Goal: Task Accomplishment & Management: Use online tool/utility

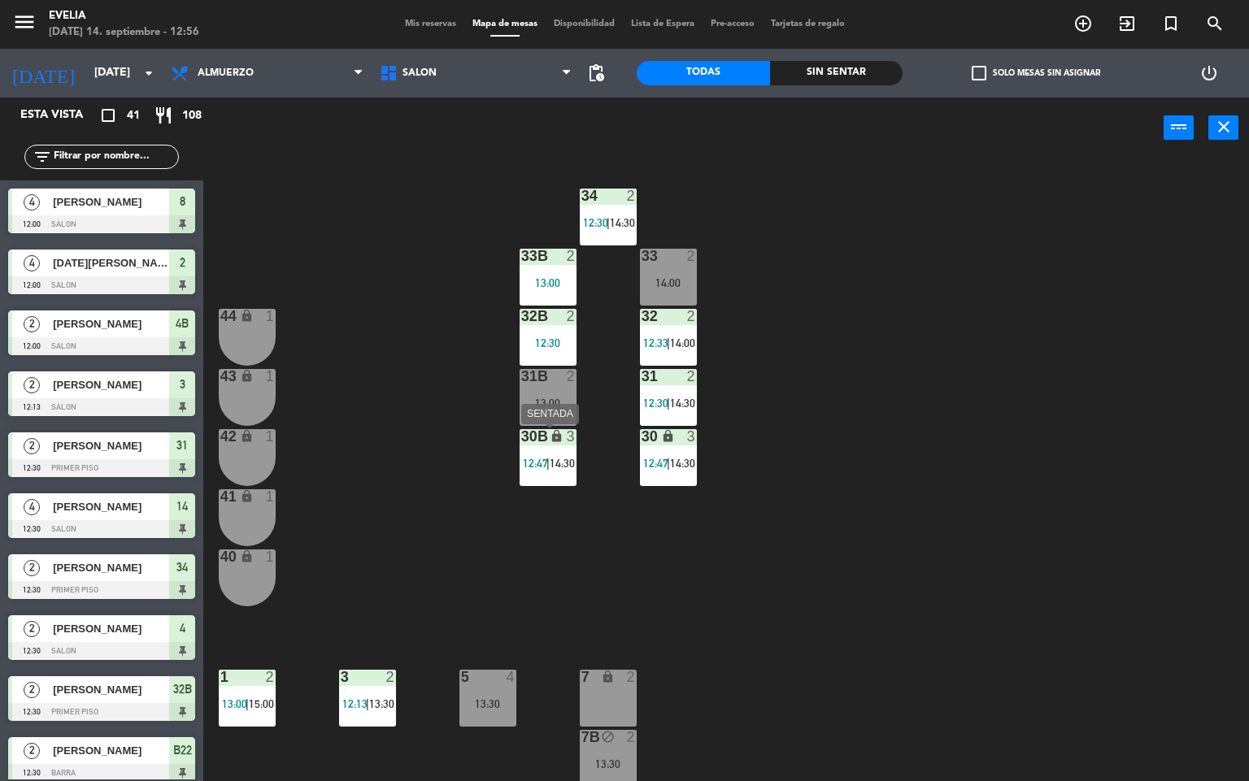
click at [538, 444] on div "lock" at bounding box center [547, 436] width 27 height 15
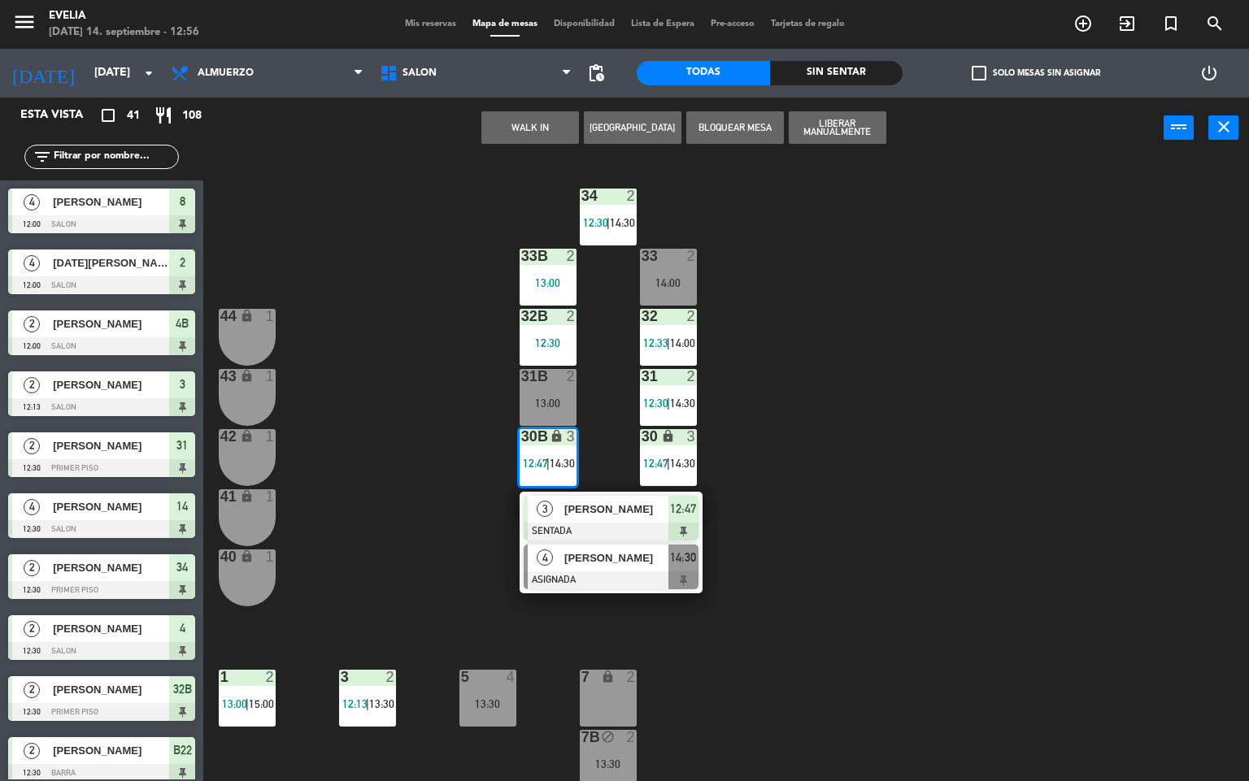
click at [612, 572] on div at bounding box center [611, 581] width 175 height 18
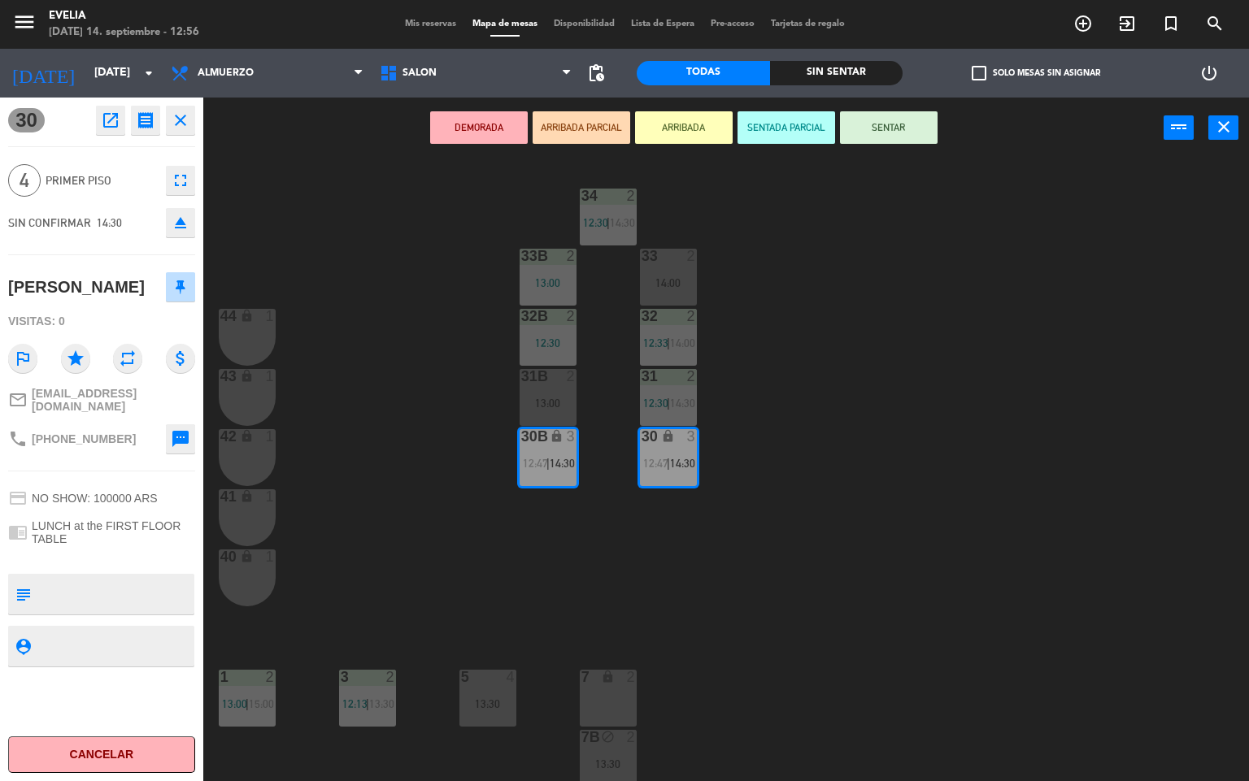
click at [903, 520] on div "34 2 12:30 | 14:30 33B 2 13:00 33 2 14:00 44 lock 1 32B 2 12:30 32 2 12:33 | 14…" at bounding box center [732, 470] width 1034 height 623
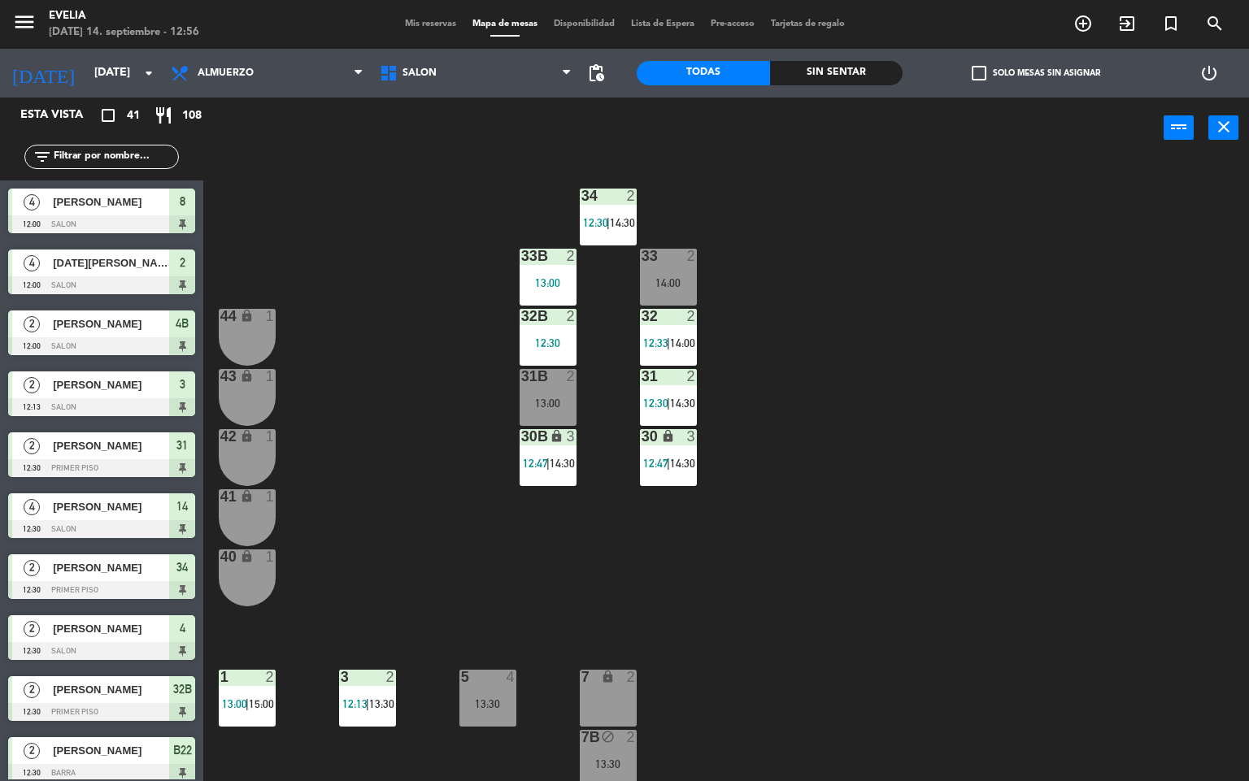
click at [903, 520] on div "34 2 12:30 | 14:30 33B 2 13:00 33 2 14:00 44 lock 1 32B 2 12:30 32 2 12:33 | 14…" at bounding box center [732, 470] width 1034 height 623
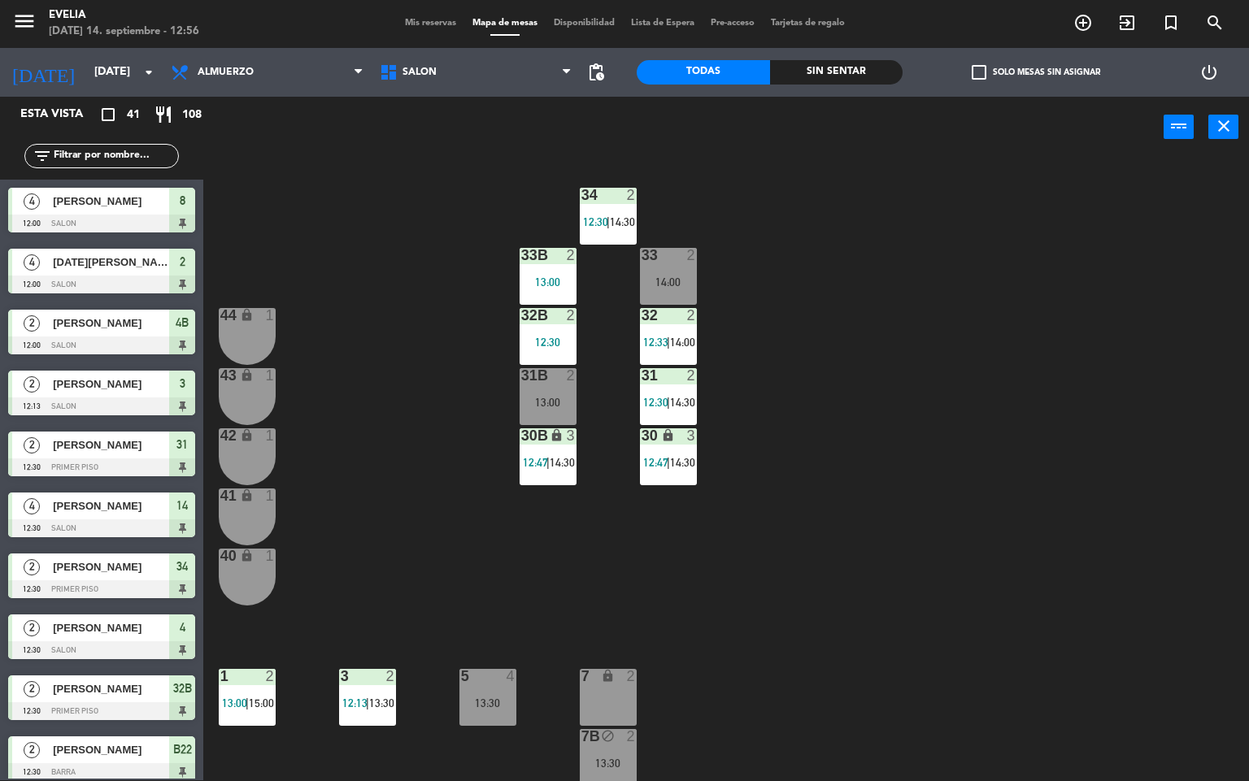
click at [705, 644] on div "34 2 12:30 | 14:30 33B 2 13:00 33 2 14:00 44 lock 1 32B 2 12:30 32 2 12:33 | 14…" at bounding box center [732, 470] width 1034 height 623
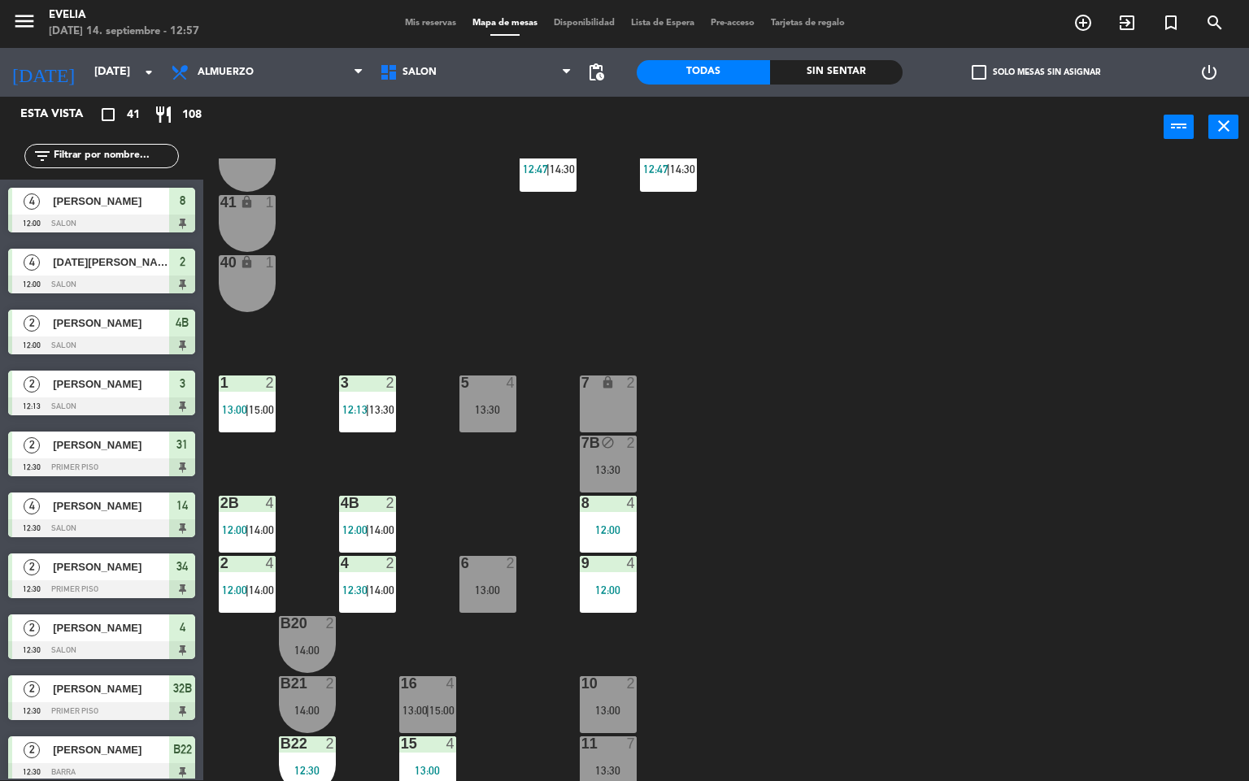
scroll to position [202, 0]
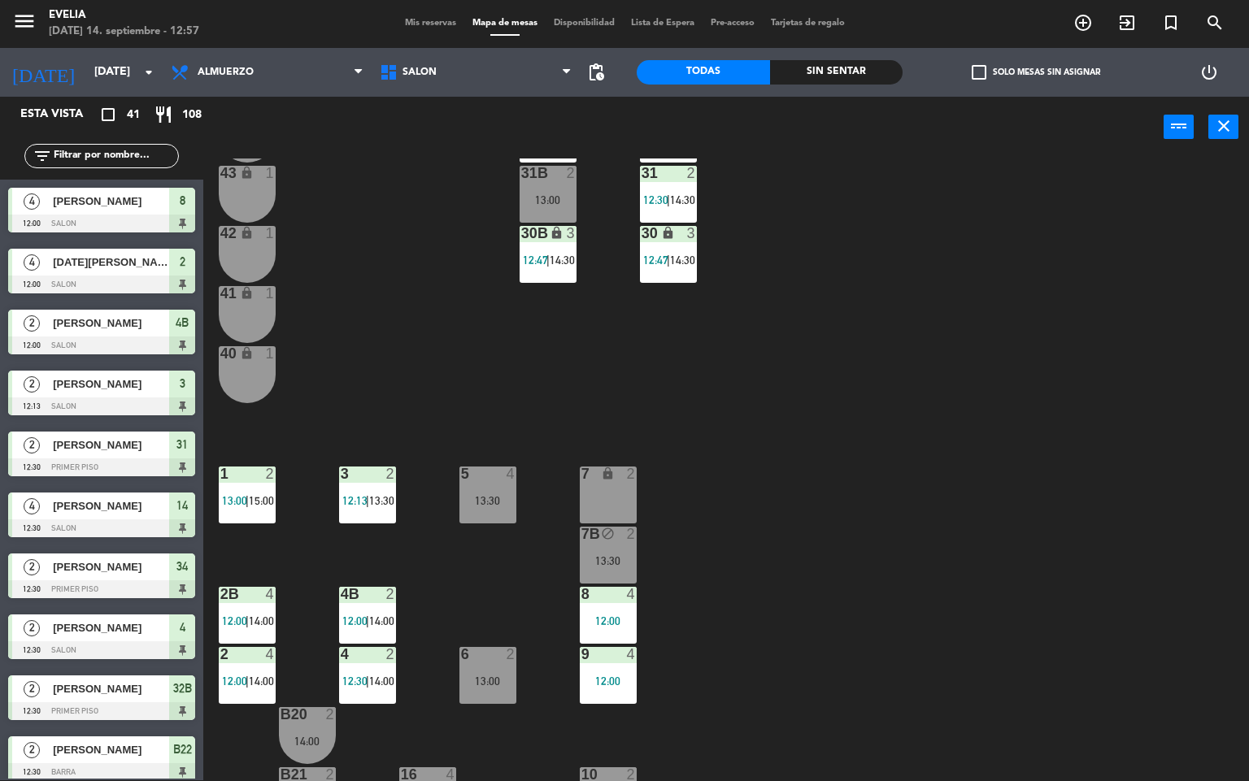
click at [764, 534] on div "34 2 12:30 | 14:30 33B 2 13:00 33 2 14:00 44 lock 1 32B 2 12:30 32 2 12:33 | 14…" at bounding box center [732, 470] width 1034 height 623
click at [530, 383] on div "34 2 12:30 | 14:30 33B 2 13:00 33 2 14:00 44 lock 1 32B 2 12:30 32 2 12:33 | 14…" at bounding box center [732, 470] width 1034 height 623
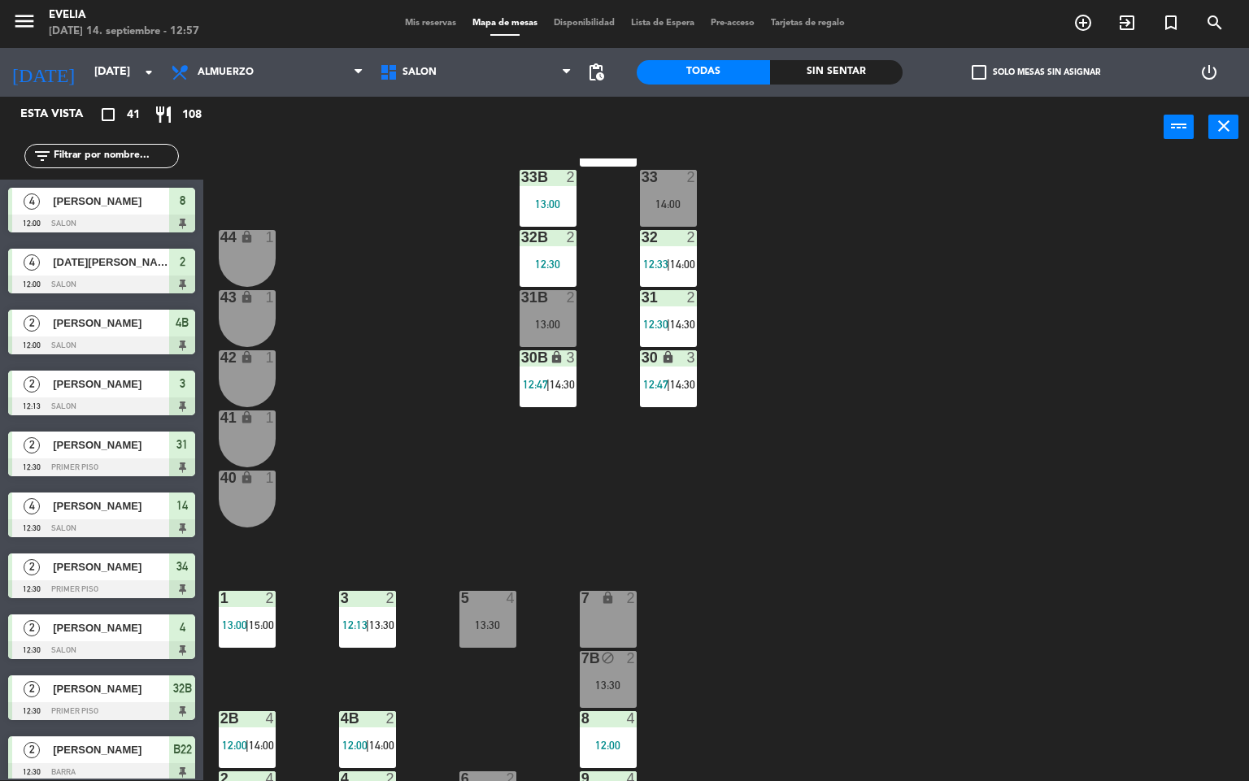
scroll to position [73, 0]
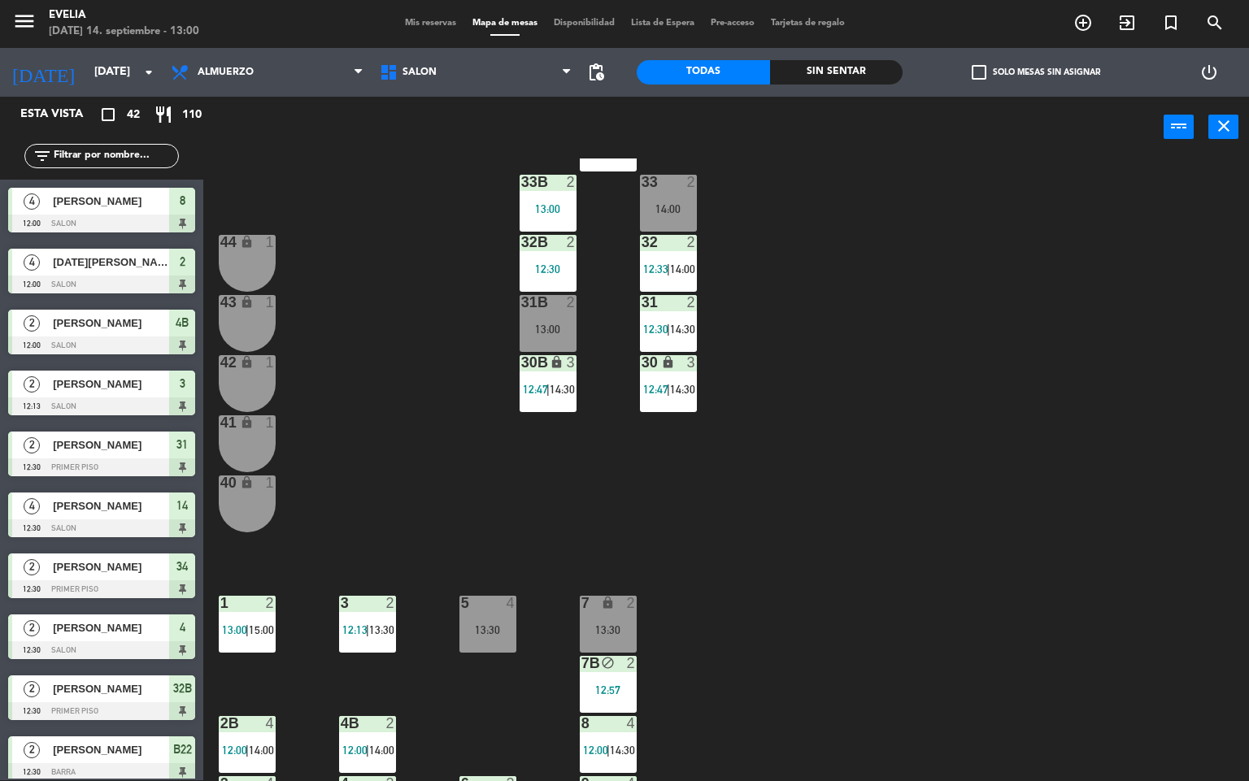
click at [905, 285] on div "34 2 12:30 | 14:30 33B 2 13:00 33 2 14:00 44 lock 1 32B 2 12:30 32 2 12:33 | 14…" at bounding box center [732, 470] width 1034 height 623
click at [1030, 529] on div "34 2 12:30 | 14:30 33B 2 13:00 33 2 13:00 44 lock 1 32B 2 12:30 32 2 12:33 | 14…" at bounding box center [732, 470] width 1034 height 623
click at [1191, 398] on div "34 2 12:30 | 14:30 33B 2 13:00 33 2 13:00 44 lock 1 32B 2 12:30 32 2 12:33 | 14…" at bounding box center [732, 470] width 1034 height 623
click at [850, 383] on div "34 2 12:30 | 14:30 33B 2 13:00 33 2 13:00 44 lock 1 32B 2 12:30 32 2 12:33 | 14…" at bounding box center [732, 470] width 1034 height 623
click at [818, 651] on div "34 2 12:30 | 14:30 33B 2 13:00 33 2 13:00 44 lock 1 32B 2 12:30 32 2 12:33 | 14…" at bounding box center [732, 470] width 1034 height 623
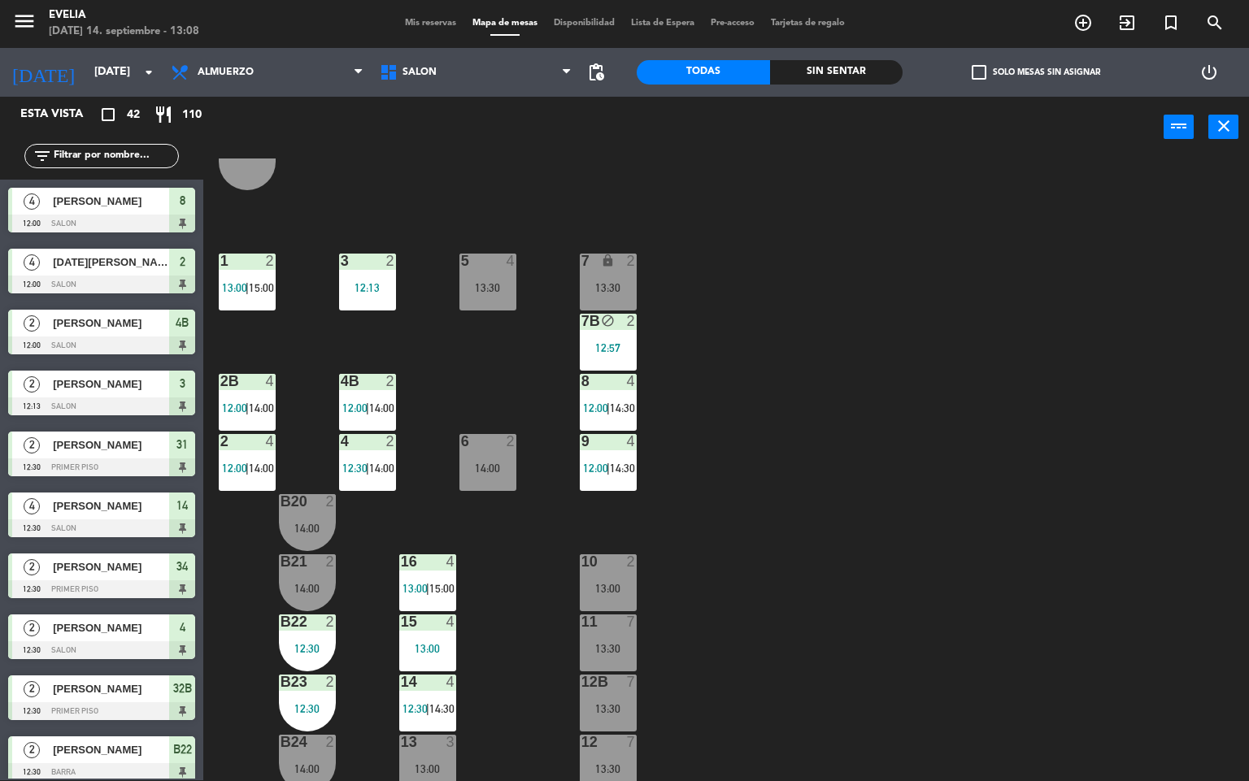
scroll to position [476, 0]
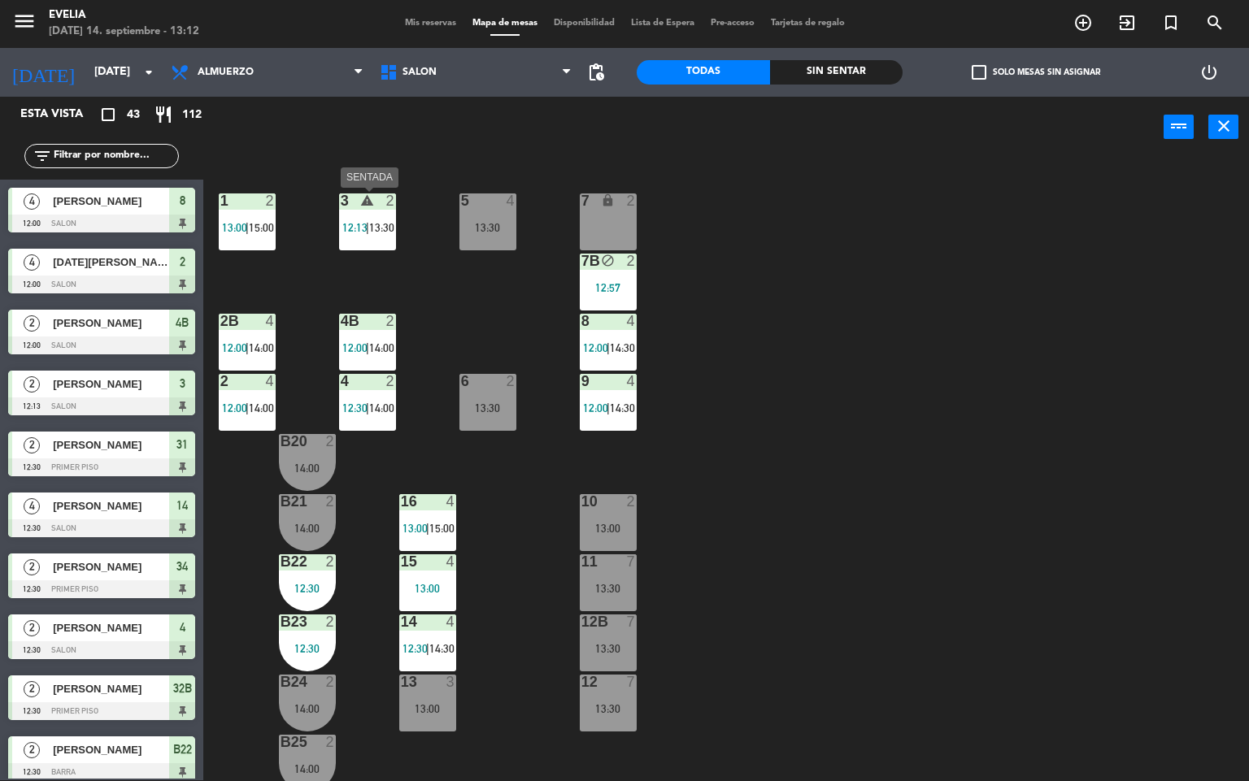
click at [373, 224] on span "13:30" at bounding box center [381, 227] width 25 height 13
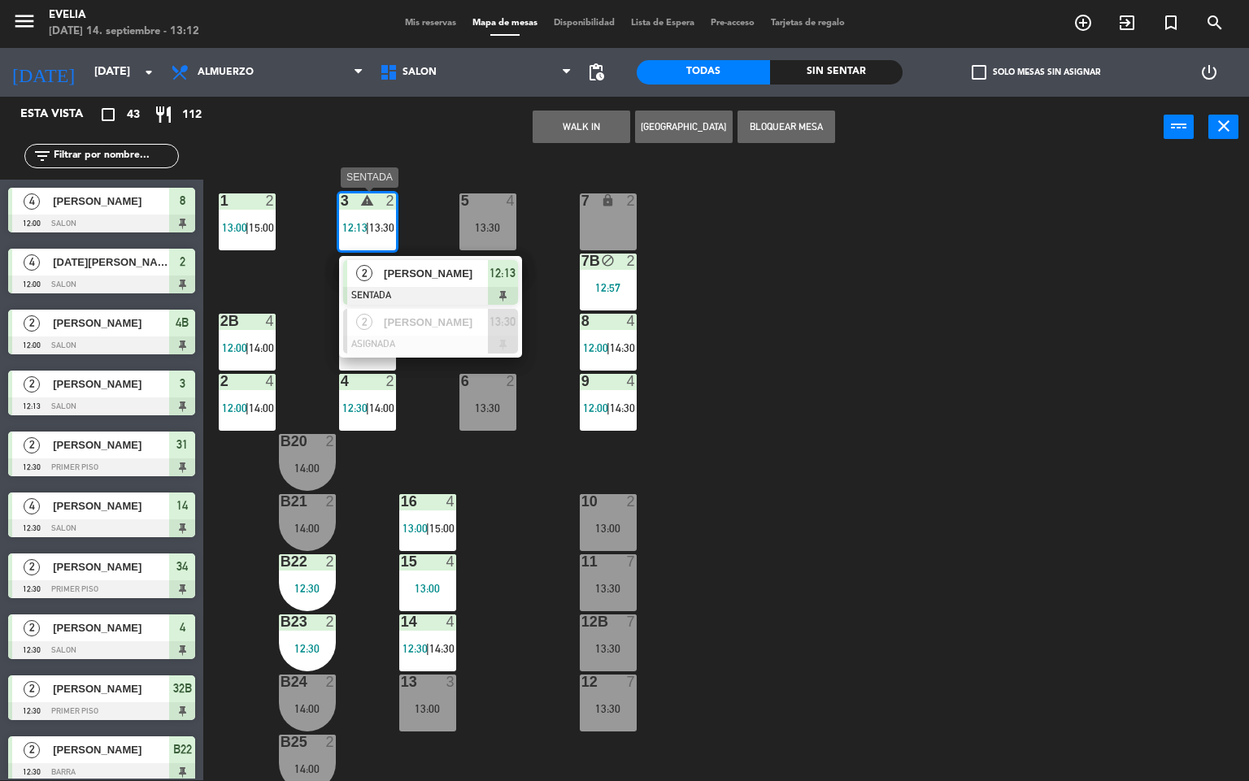
click at [417, 273] on span "[PERSON_NAME]" at bounding box center [436, 273] width 104 height 17
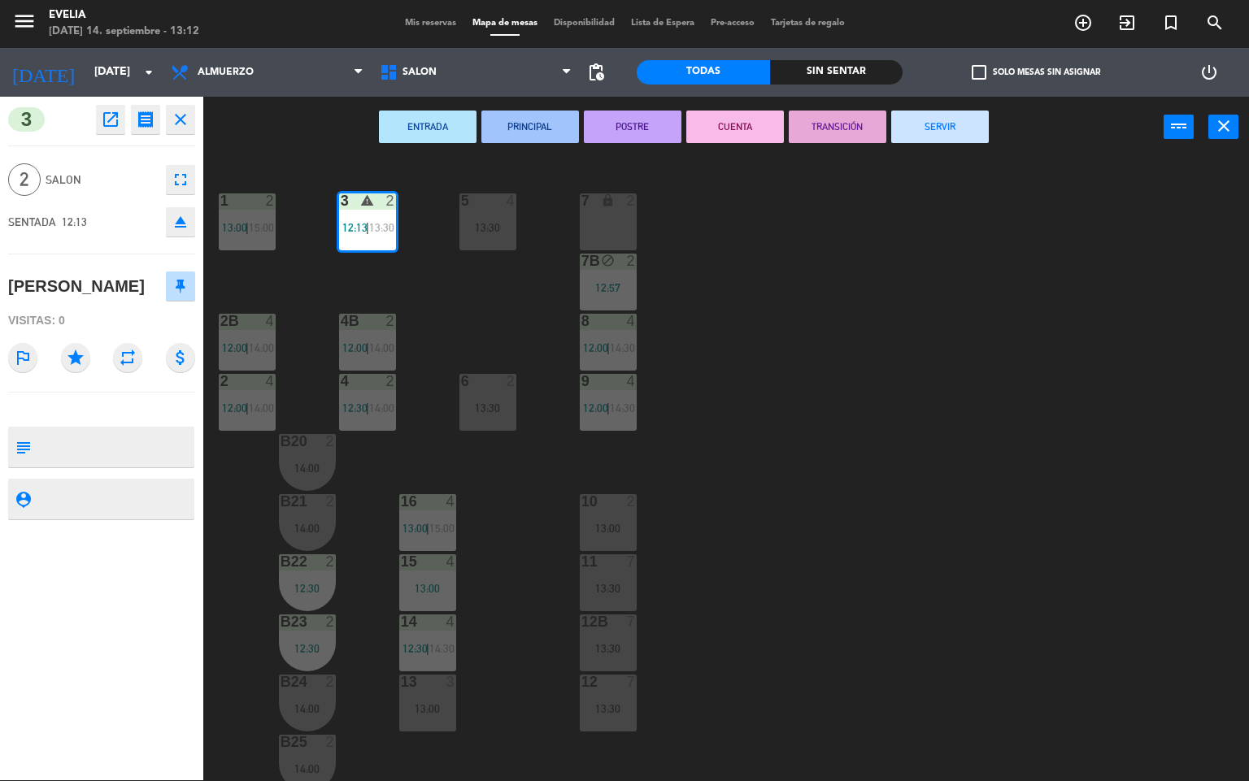
click at [720, 124] on button "CUENTA" at bounding box center [735, 127] width 98 height 33
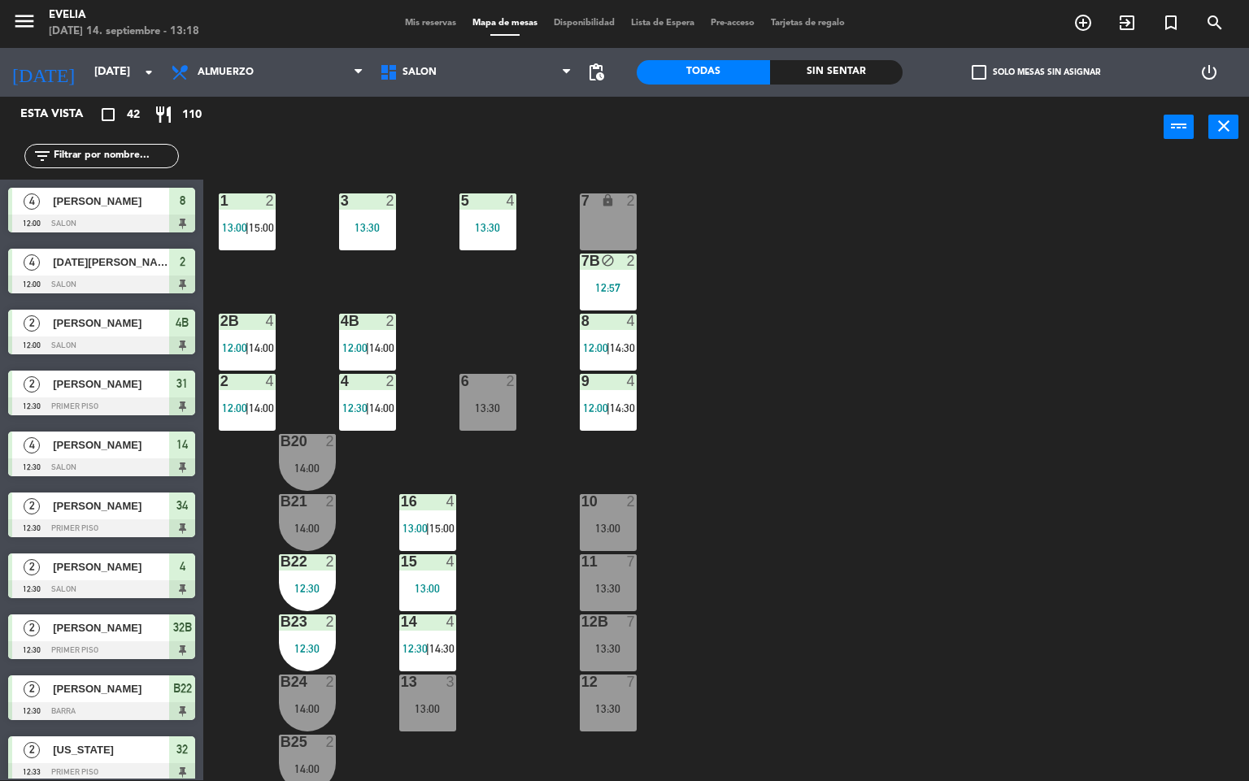
click at [847, 472] on div "34 2 12:30 | 14:30 33B warning 2 13:00 | 14:00 33 2 13:00 44 lock 1 32B 2 12:30…" at bounding box center [732, 470] width 1034 height 623
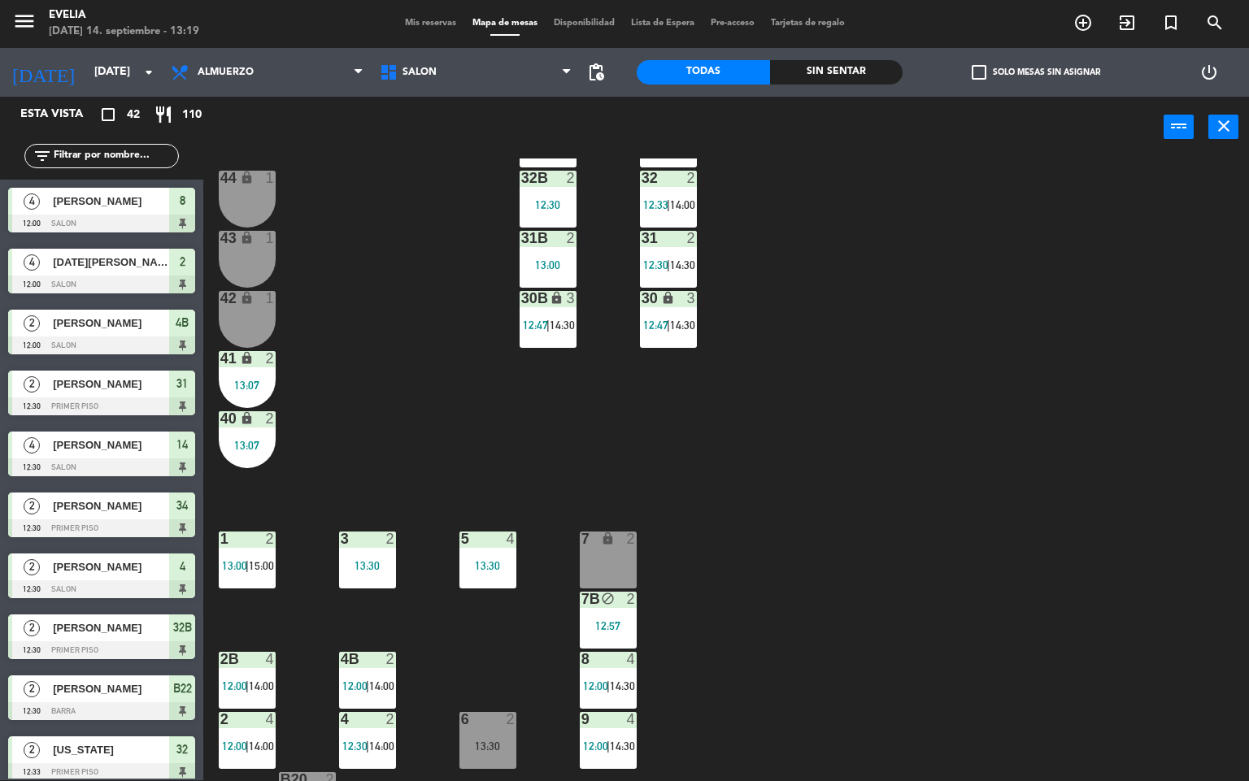
scroll to position [0, 0]
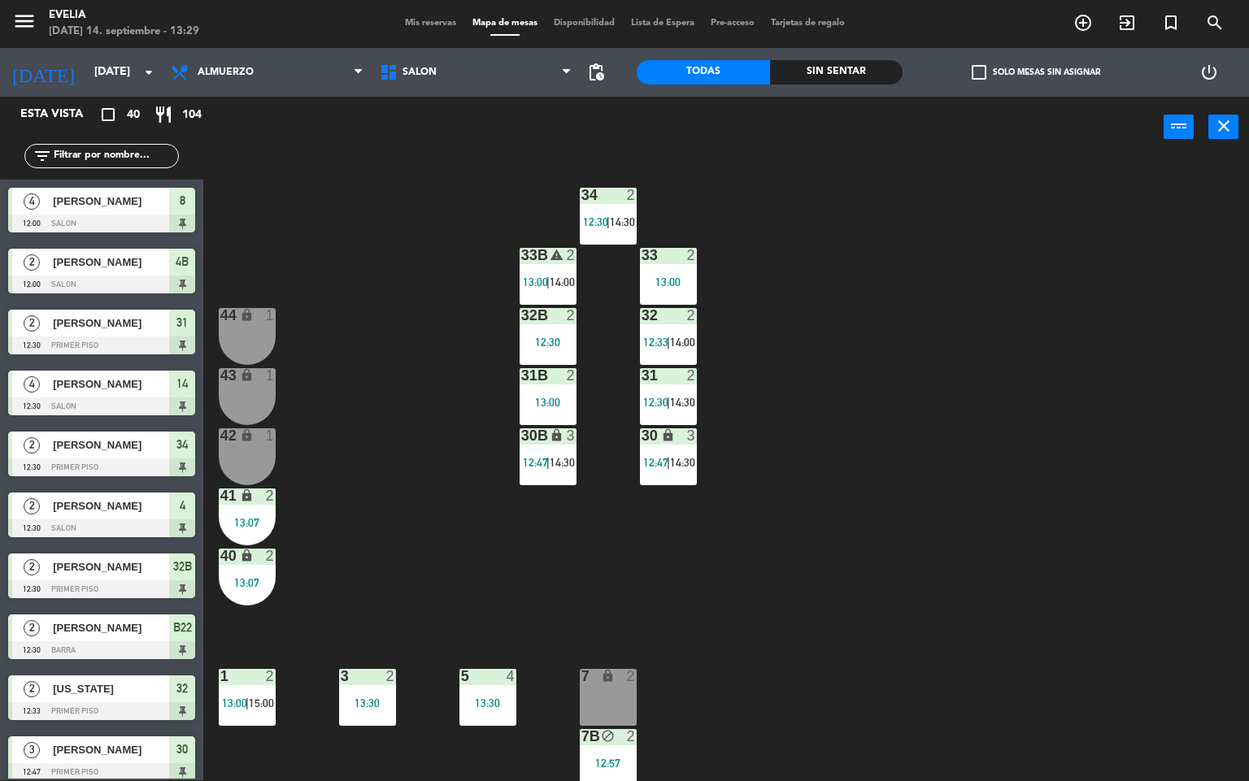
click at [817, 522] on div "34 2 12:30 | 14:30 33B warning 2 13:00 | 14:00 33 2 13:00 44 lock 1 32B 2 12:30…" at bounding box center [732, 470] width 1034 height 623
click at [905, 538] on div "34 2 12:30 | 14:30 33B warning 2 13:00 | 14:00 33 2 13:00 44 lock 1 32B 2 12:30…" at bounding box center [732, 470] width 1034 height 623
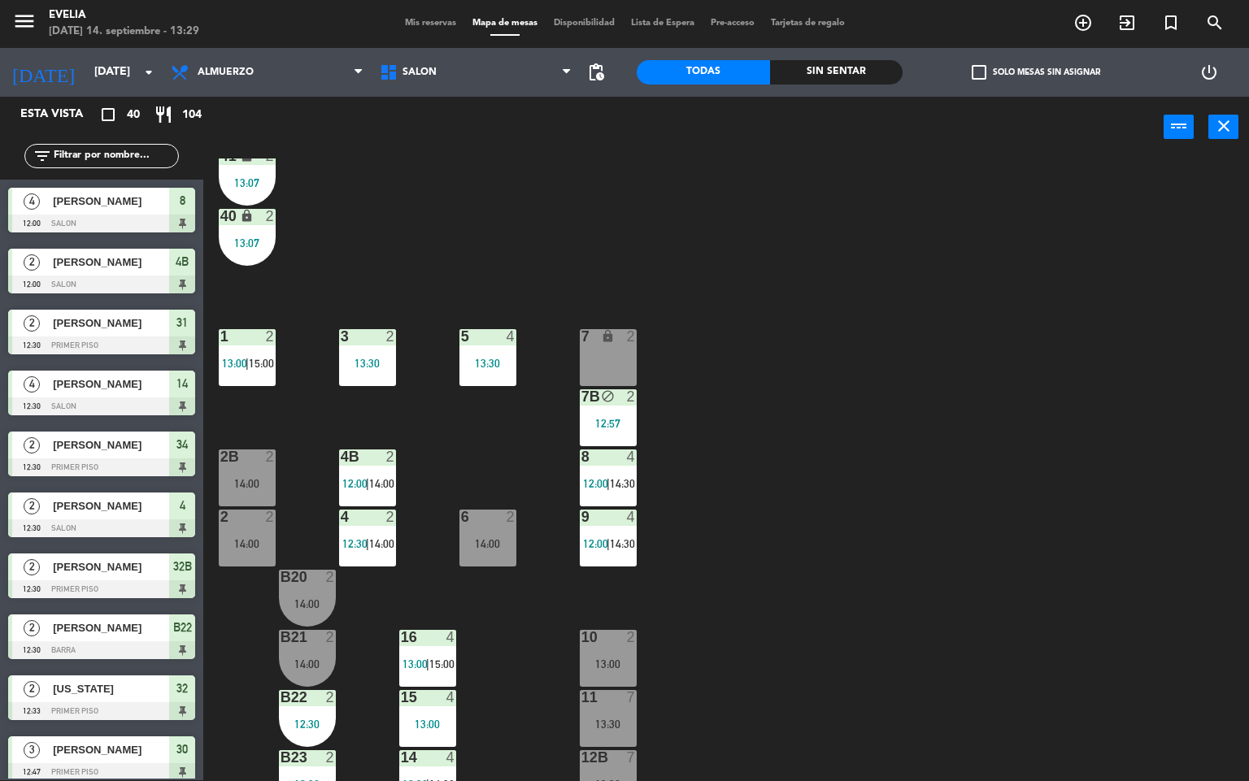
scroll to position [333, 0]
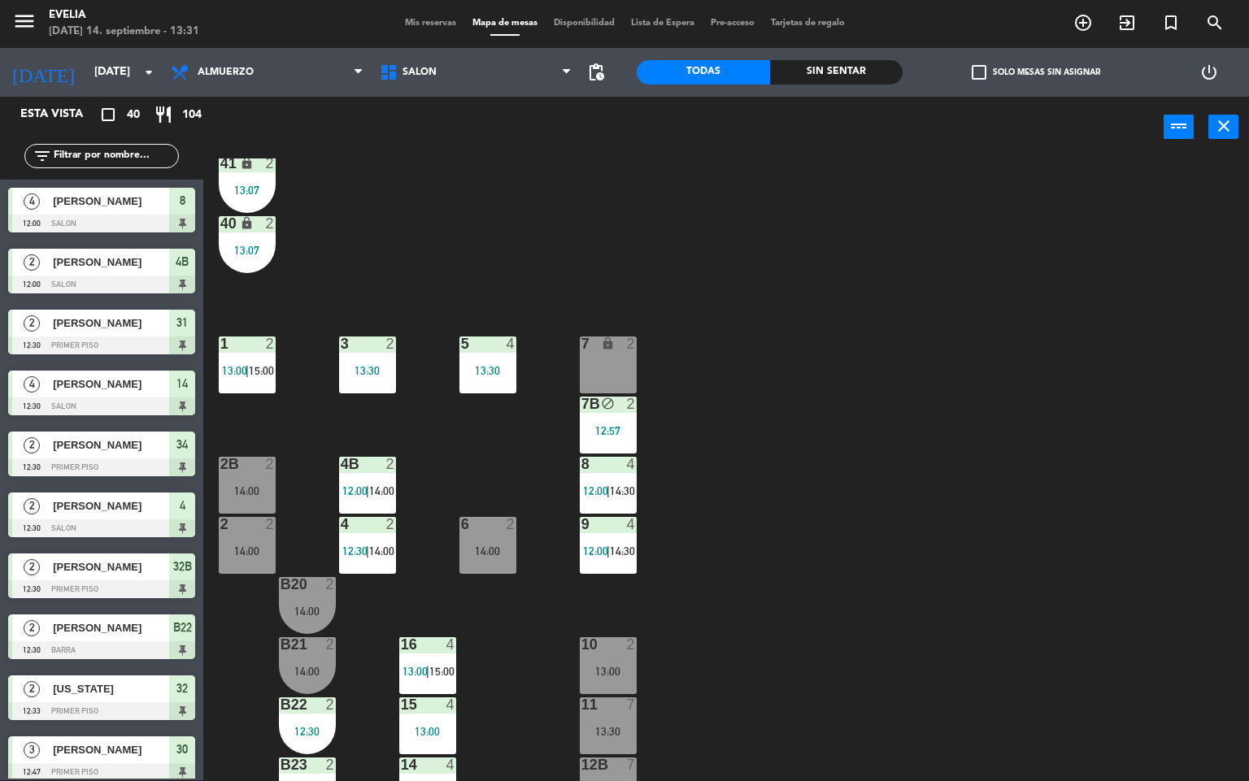
click at [272, 361] on div "1 2 13:00 | 15:00" at bounding box center [247, 365] width 57 height 57
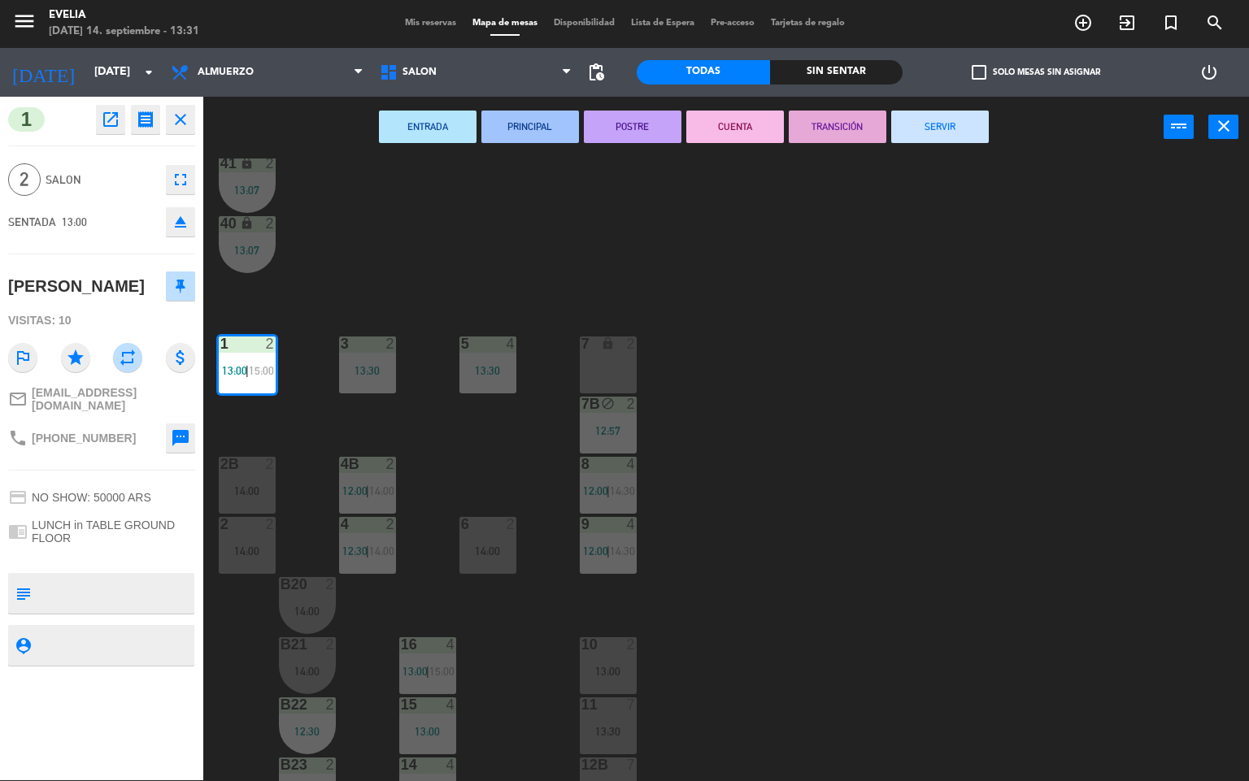
drag, startPoint x: 708, startPoint y: 124, endPoint x: 713, endPoint y: 303, distance: 178.2
click at [708, 124] on button "CUENTA" at bounding box center [735, 127] width 98 height 33
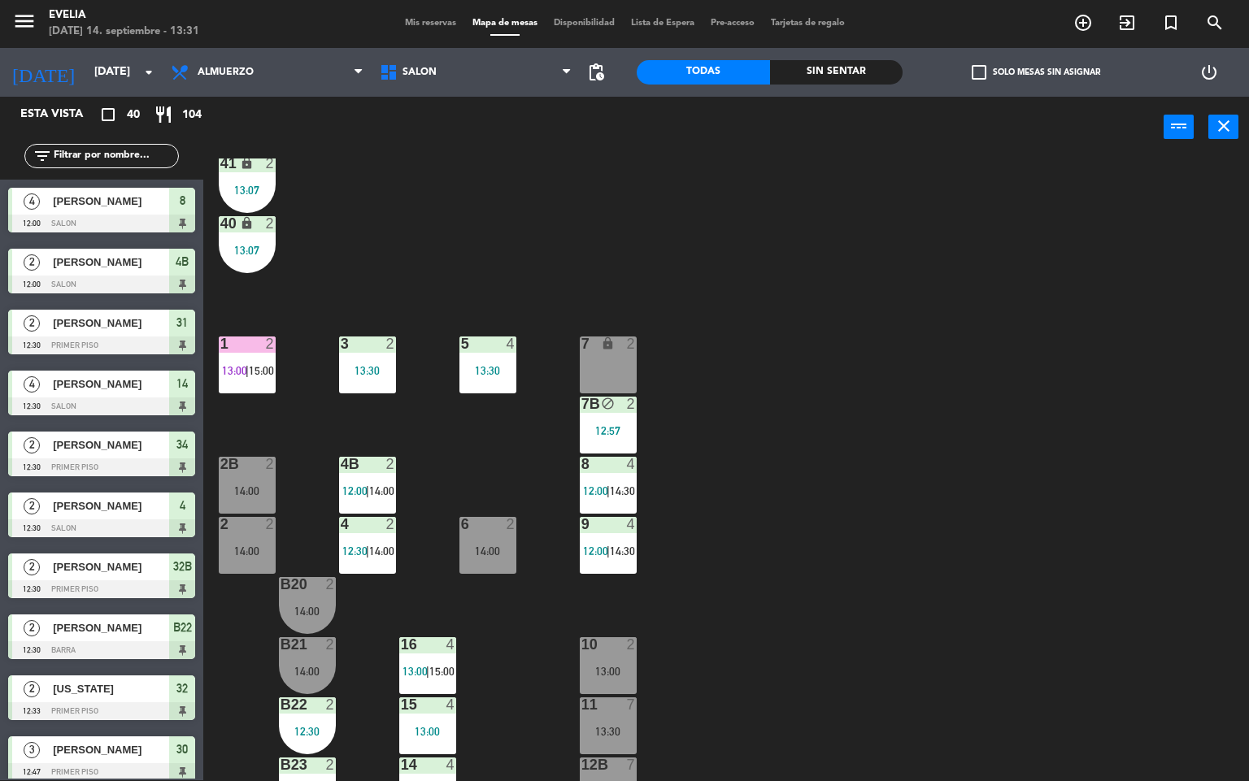
scroll to position [0, 0]
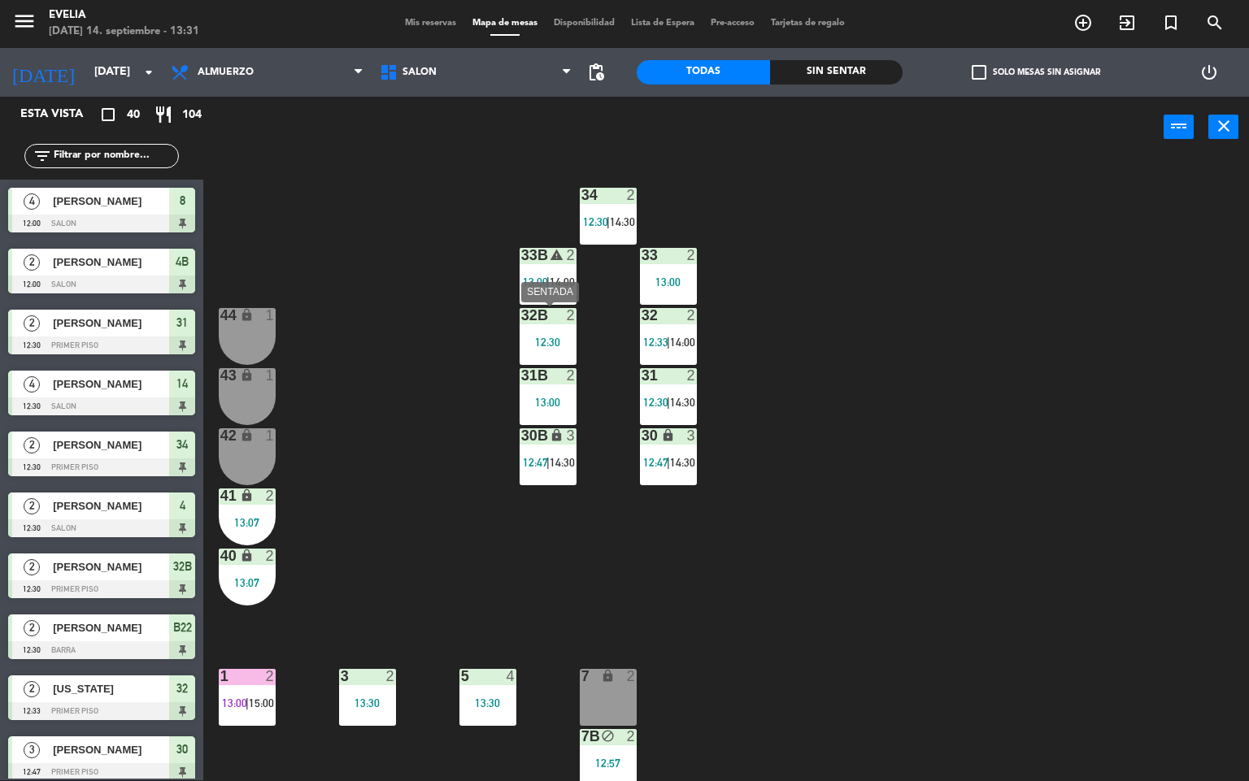
drag, startPoint x: 550, startPoint y: 335, endPoint x: 594, endPoint y: 337, distance: 43.9
click at [550, 337] on div "12:30" at bounding box center [548, 342] width 57 height 11
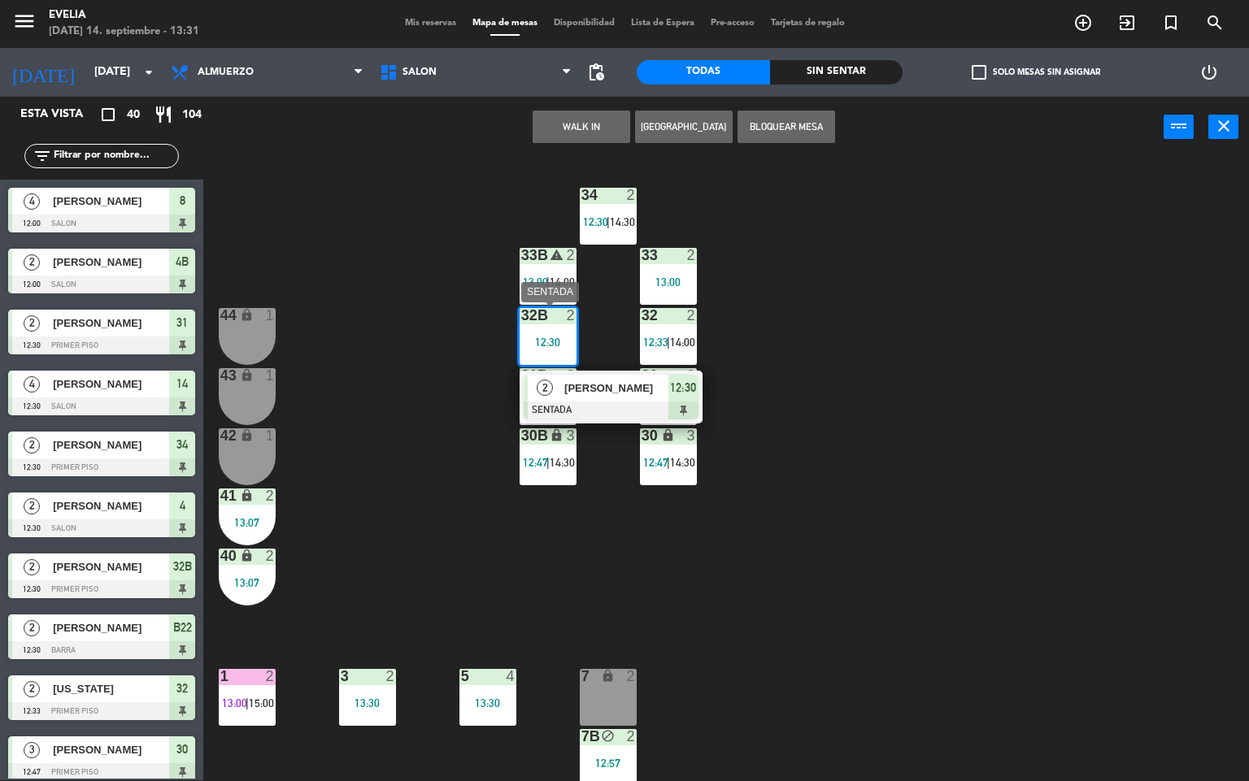
drag, startPoint x: 620, startPoint y: 386, endPoint x: 673, endPoint y: 159, distance: 233.1
click at [622, 386] on div "2 [PERSON_NAME] SENTADA 12:30" at bounding box center [610, 397] width 207 height 53
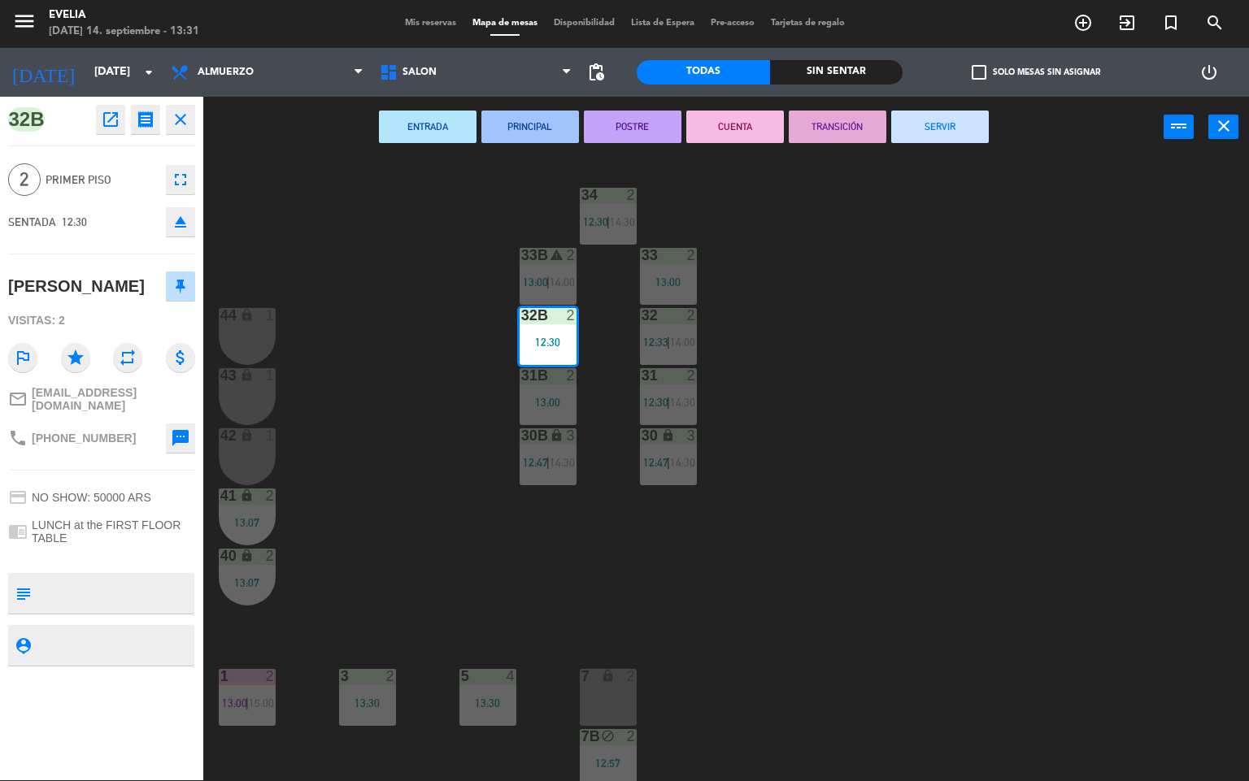
drag, startPoint x: 728, startPoint y: 122, endPoint x: 706, endPoint y: 327, distance: 206.1
click at [728, 123] on button "CUENTA" at bounding box center [735, 127] width 98 height 33
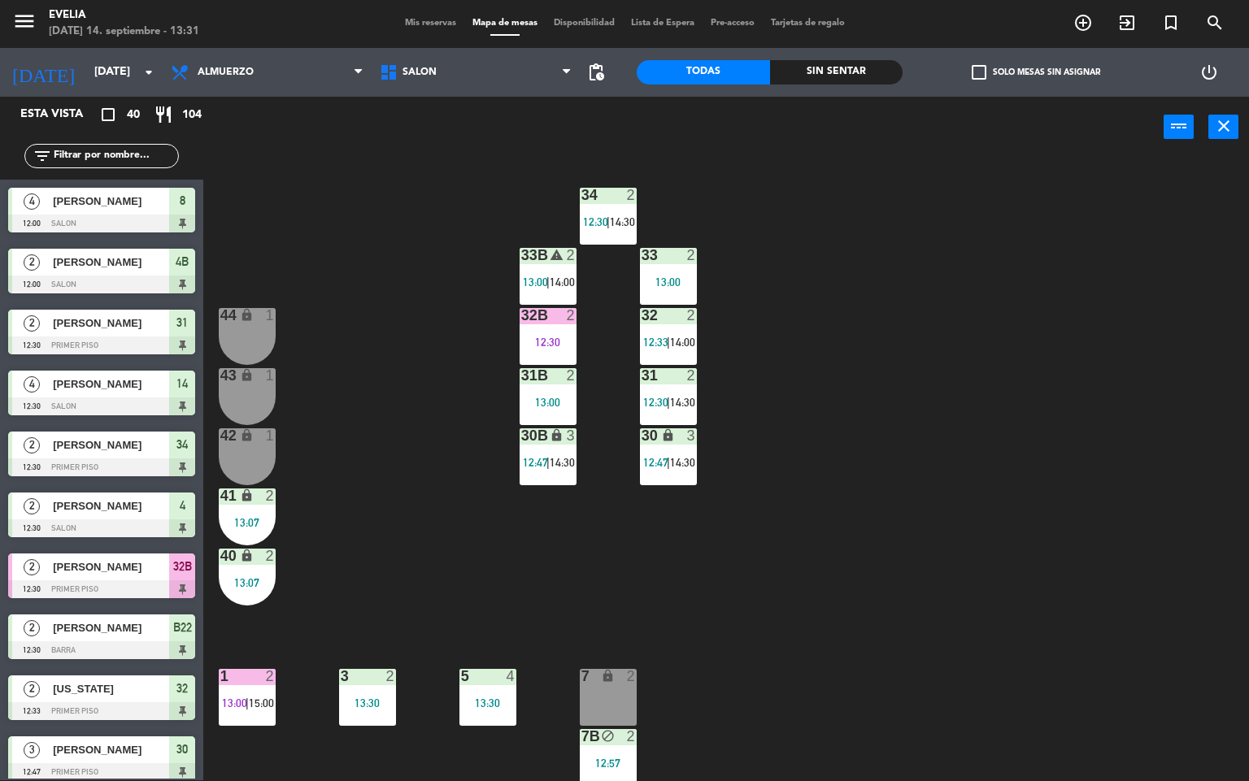
click at [664, 384] on div "31 2 12:30 | 14:30" at bounding box center [668, 396] width 57 height 57
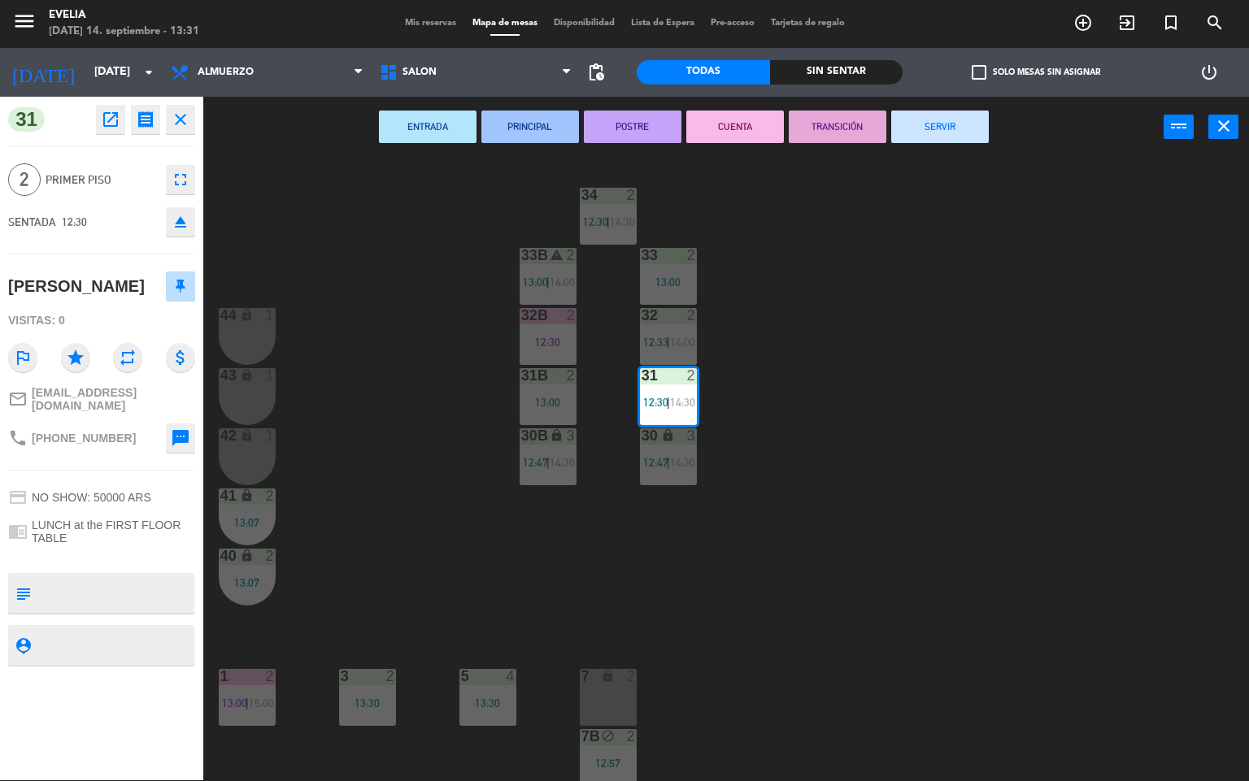
click at [733, 120] on button "CUENTA" at bounding box center [735, 127] width 98 height 33
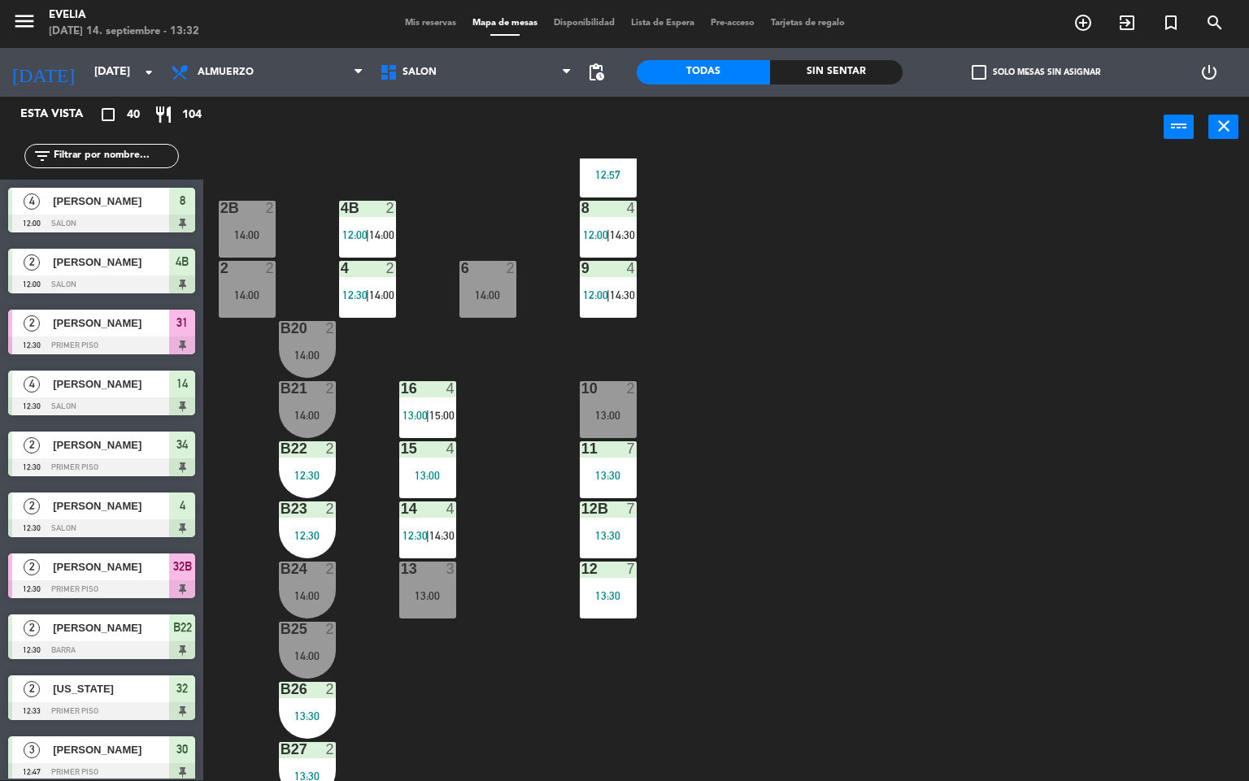
scroll to position [606, 0]
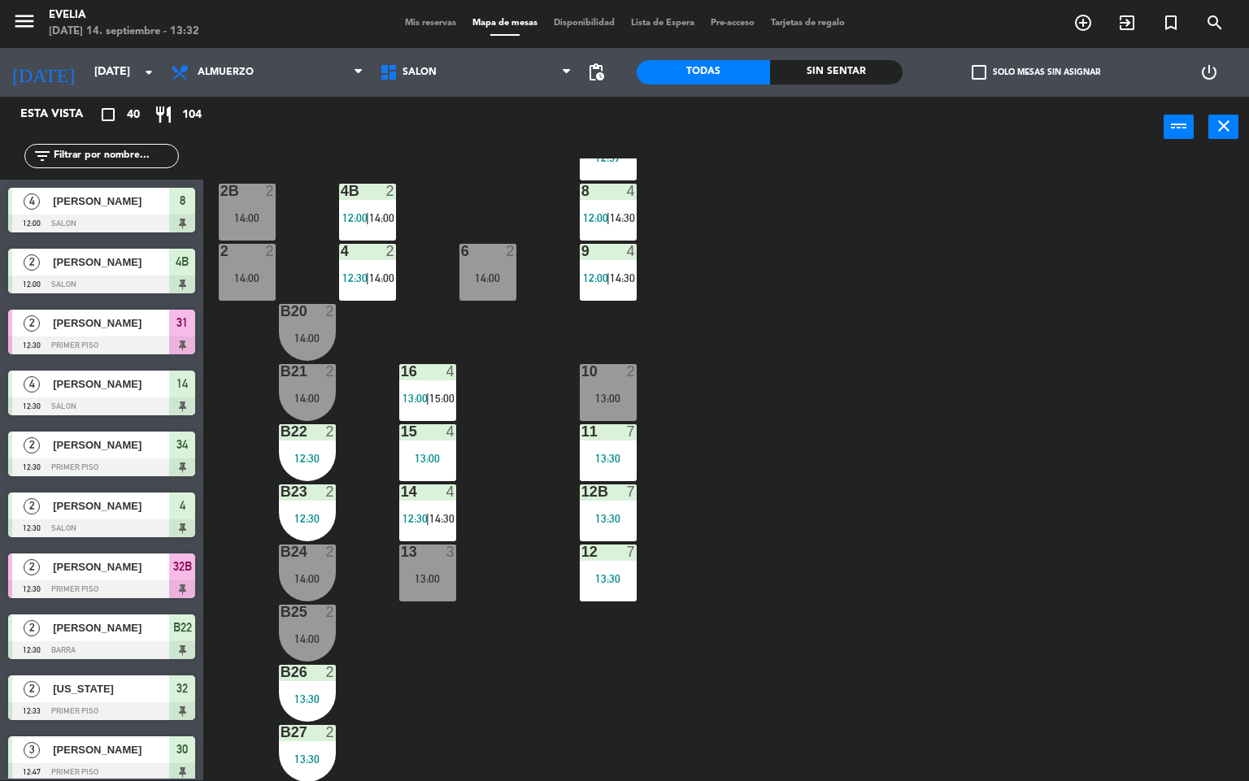
click at [1064, 498] on div "34 2 12:30 | 14:30 33B warning 2 13:00 | 14:00 33 2 13:00 44 lock 1 32B 2 12:30…" at bounding box center [732, 470] width 1034 height 623
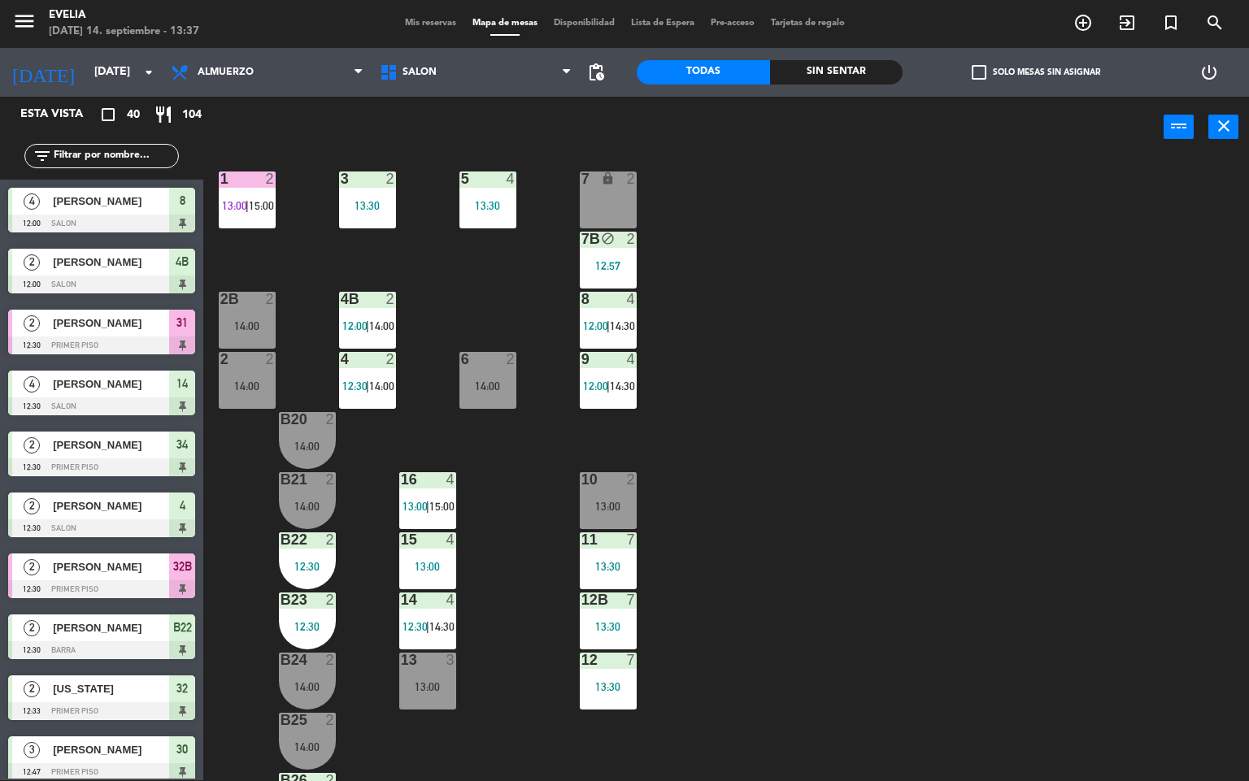
scroll to position [0, 0]
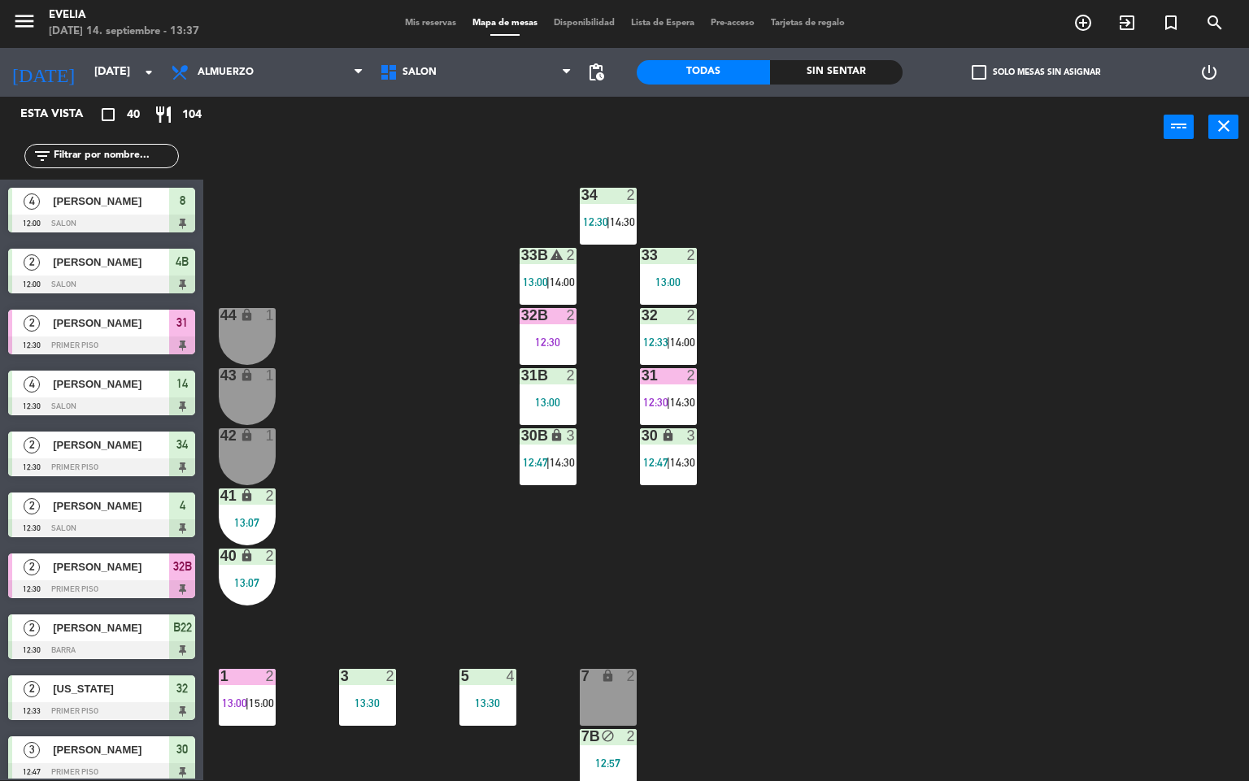
click at [674, 330] on div "32 2 12:33 | 14:00" at bounding box center [668, 336] width 57 height 57
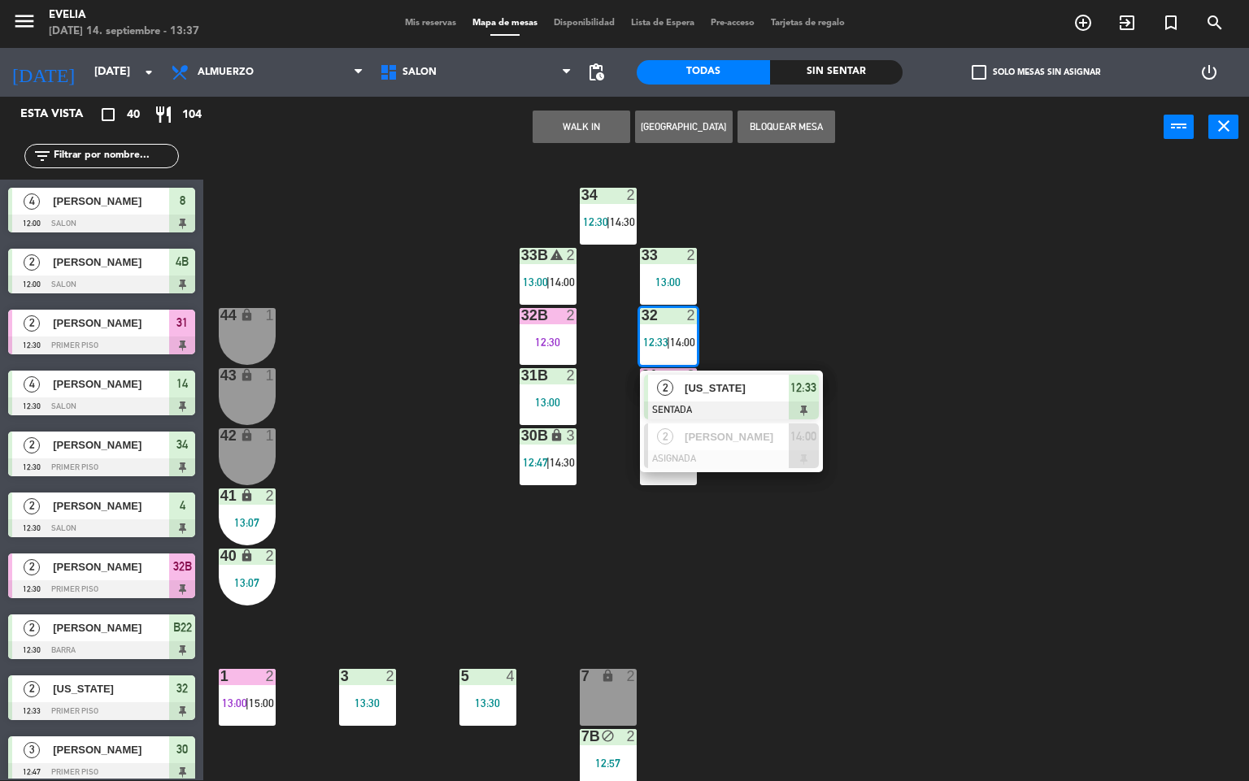
click at [695, 398] on div "[US_STATE]" at bounding box center [736, 388] width 106 height 27
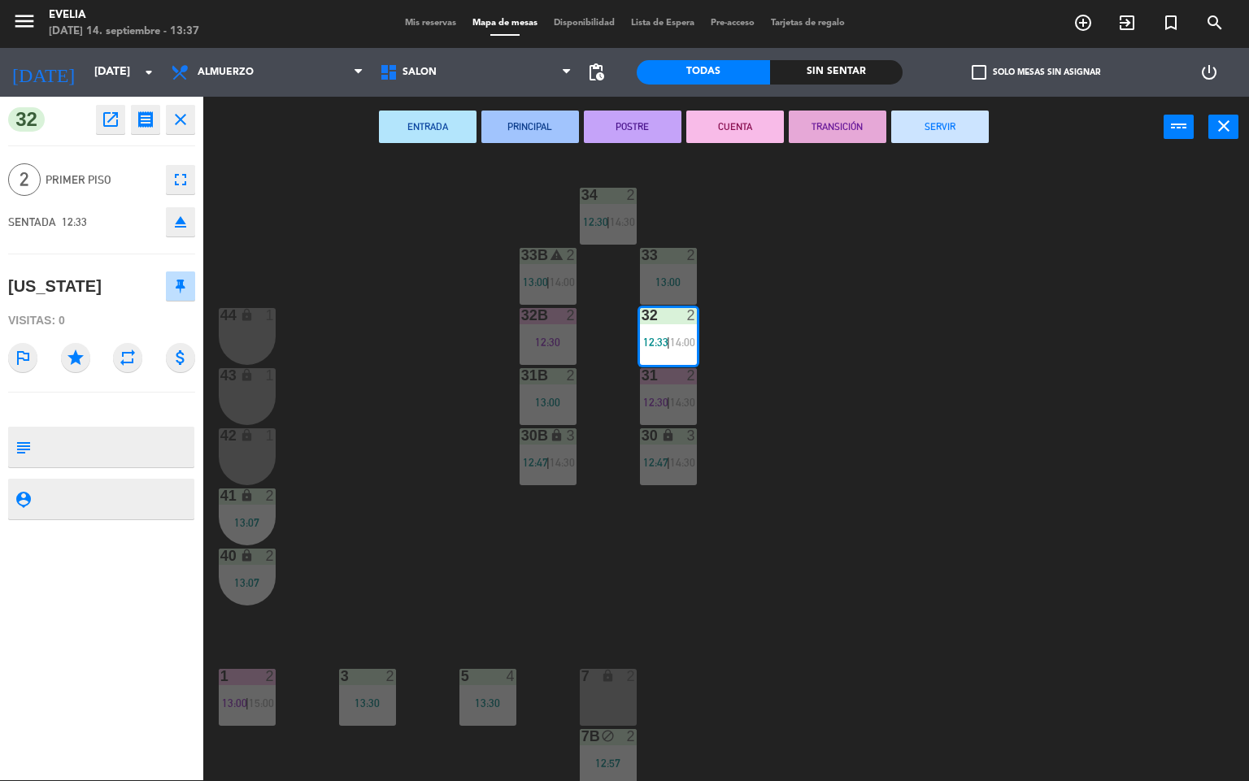
click at [752, 118] on button "CUENTA" at bounding box center [735, 127] width 98 height 33
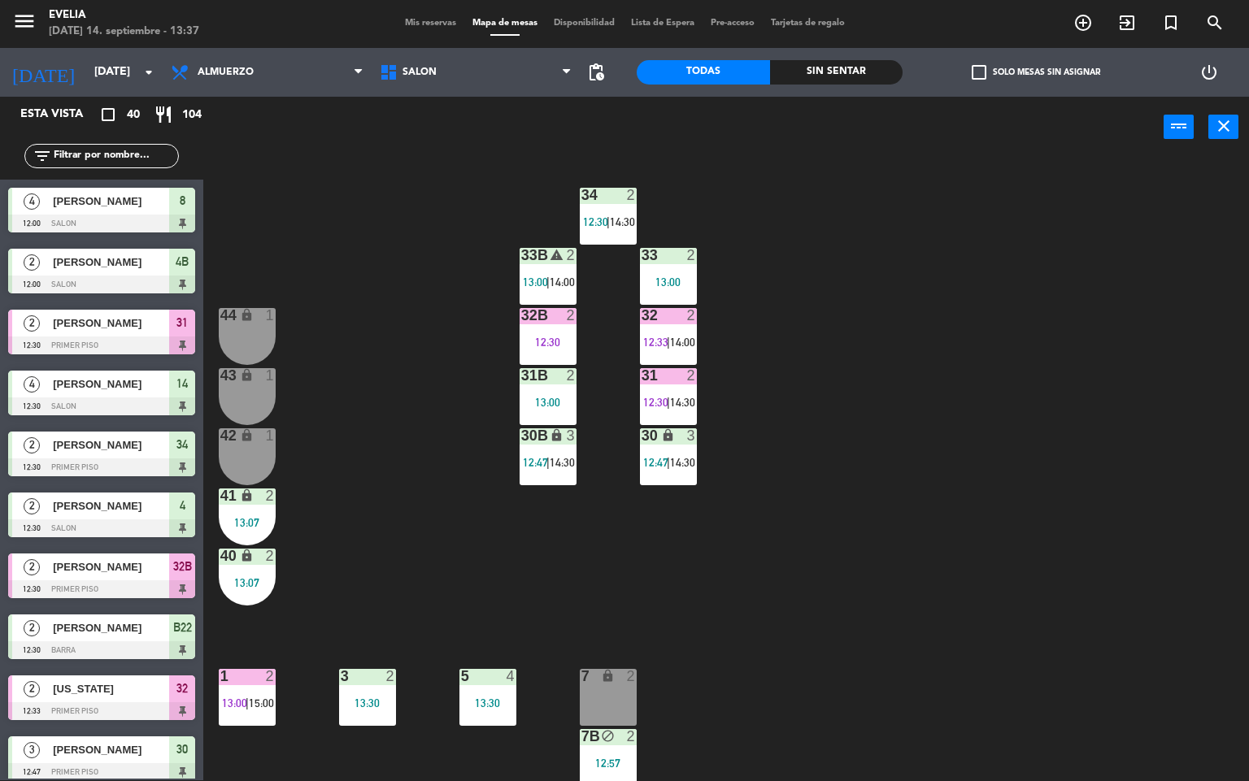
click at [617, 205] on div "34 2 12:30 | 14:30" at bounding box center [608, 216] width 57 height 57
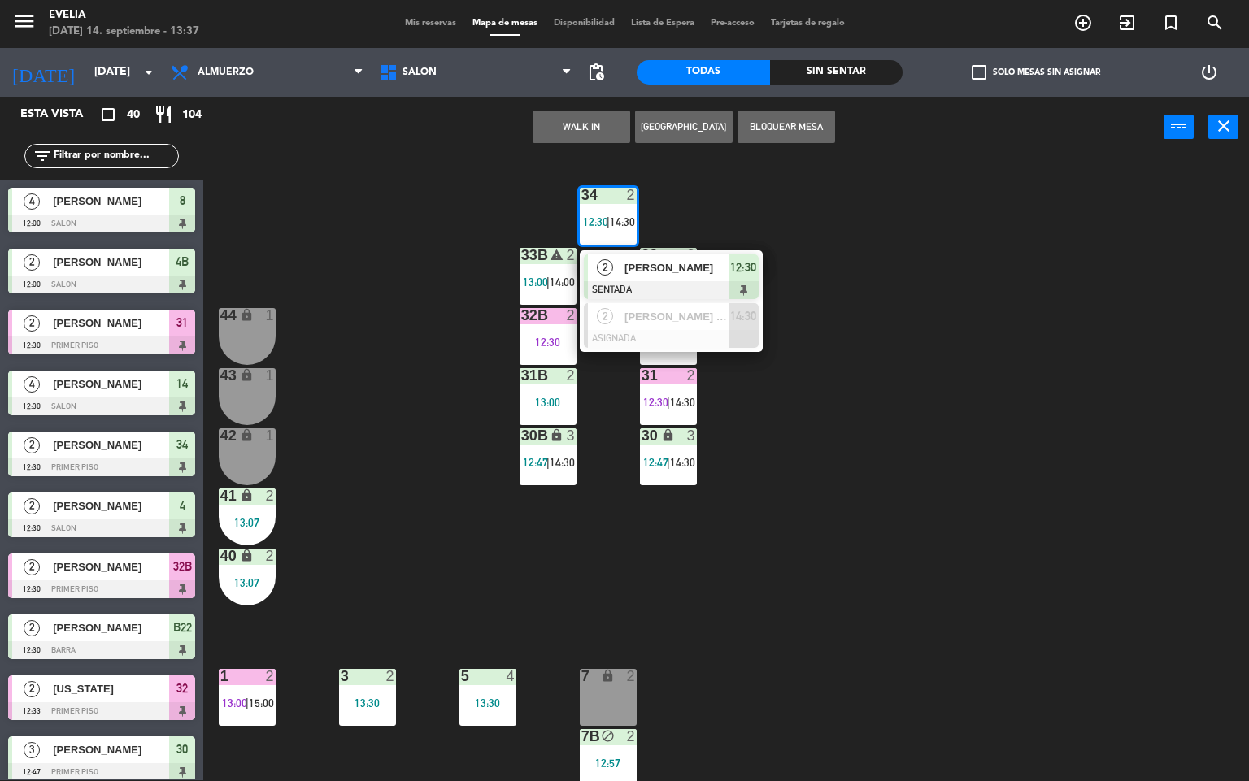
click at [647, 267] on span "[PERSON_NAME]" at bounding box center [677, 267] width 104 height 17
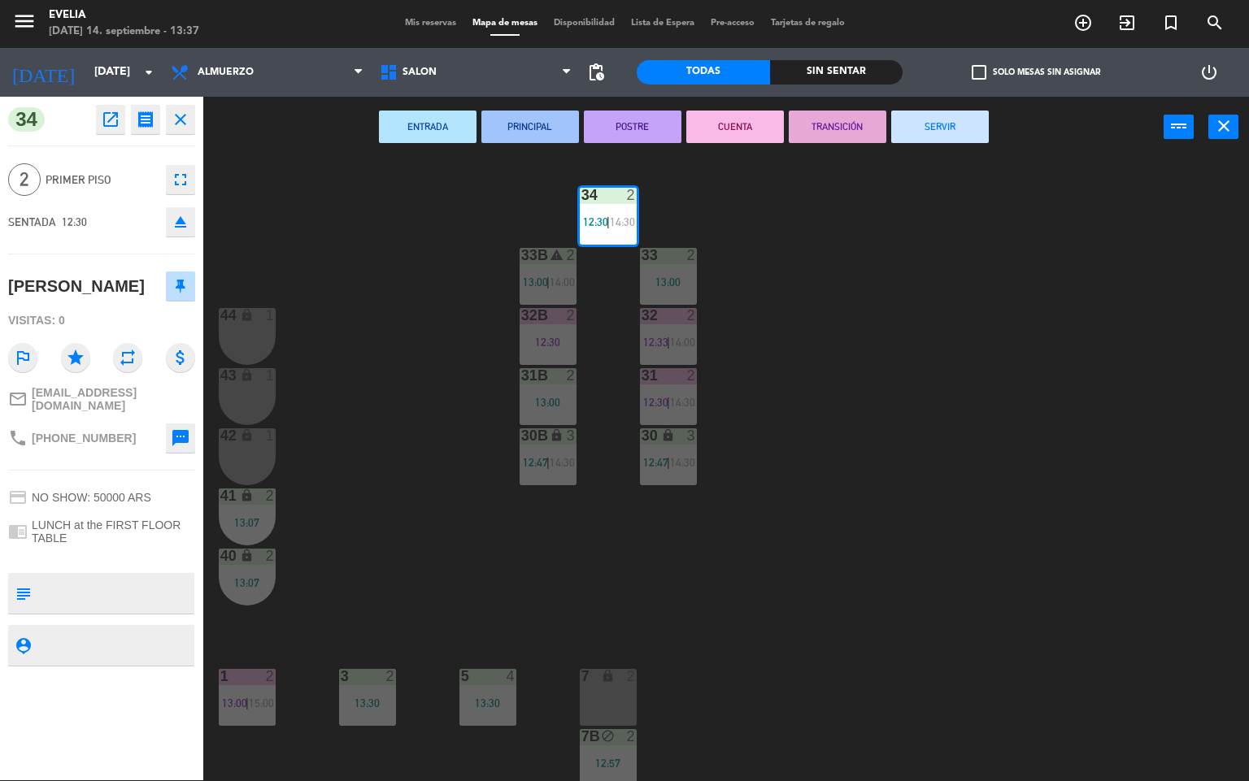
click at [715, 125] on button "CUENTA" at bounding box center [735, 127] width 98 height 33
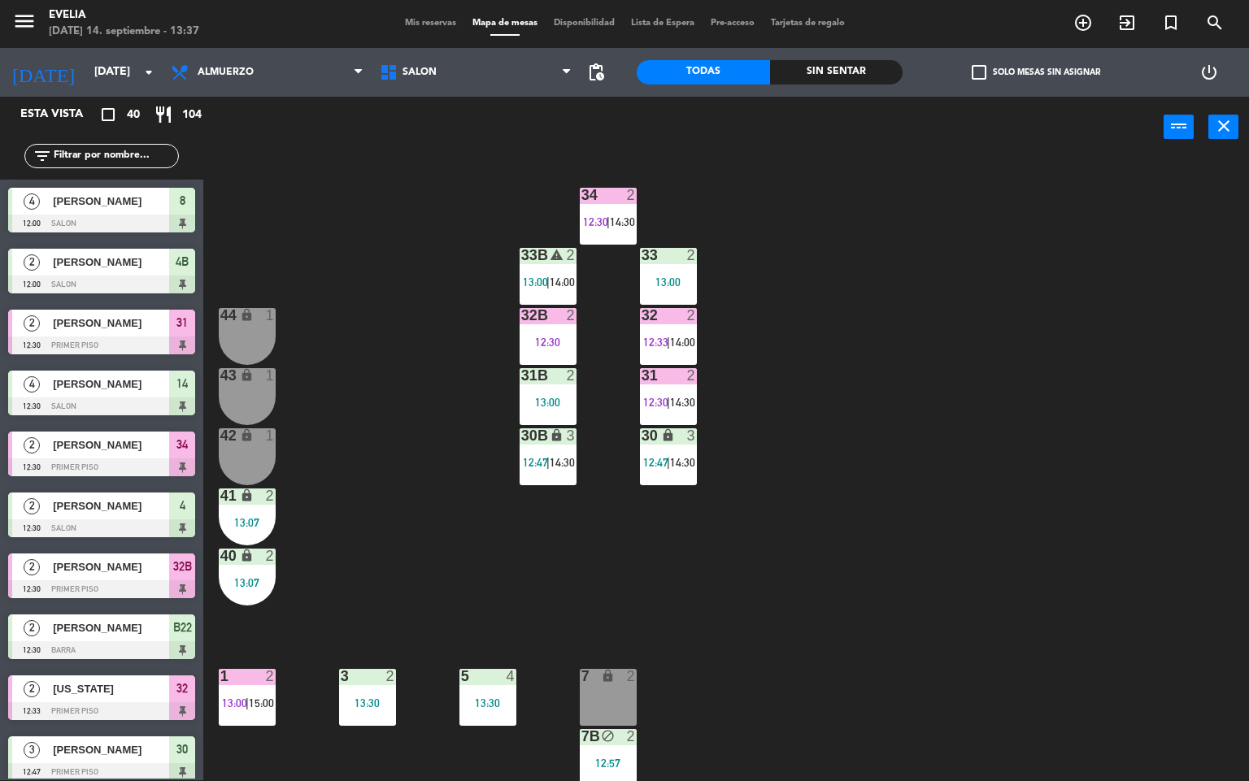
click at [778, 332] on div "34 2 12:30 | 14:30 33B warning 2 13:00 | 14:00 33 2 13:00 44 lock 1 32B 2 12:30…" at bounding box center [732, 470] width 1034 height 623
click at [557, 351] on div "32B 2 12:30" at bounding box center [548, 336] width 57 height 57
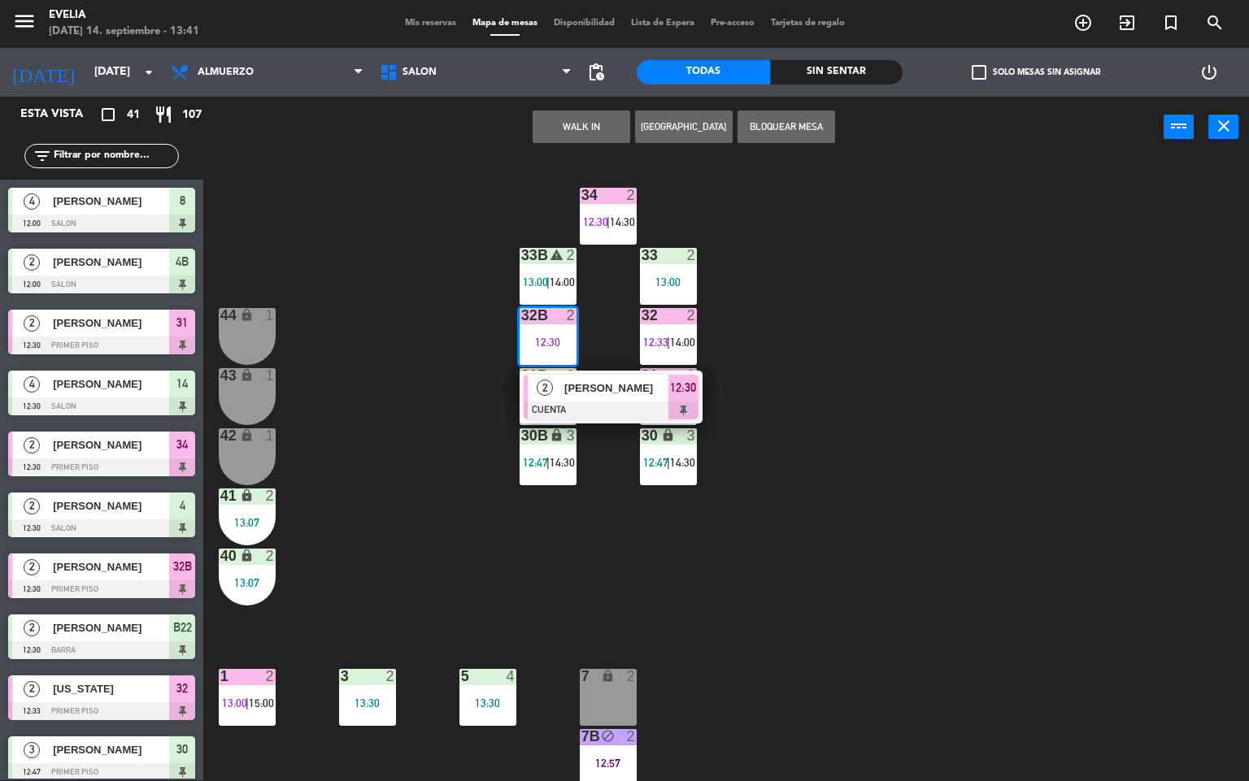
click at [581, 383] on span "[PERSON_NAME]" at bounding box center [616, 388] width 104 height 17
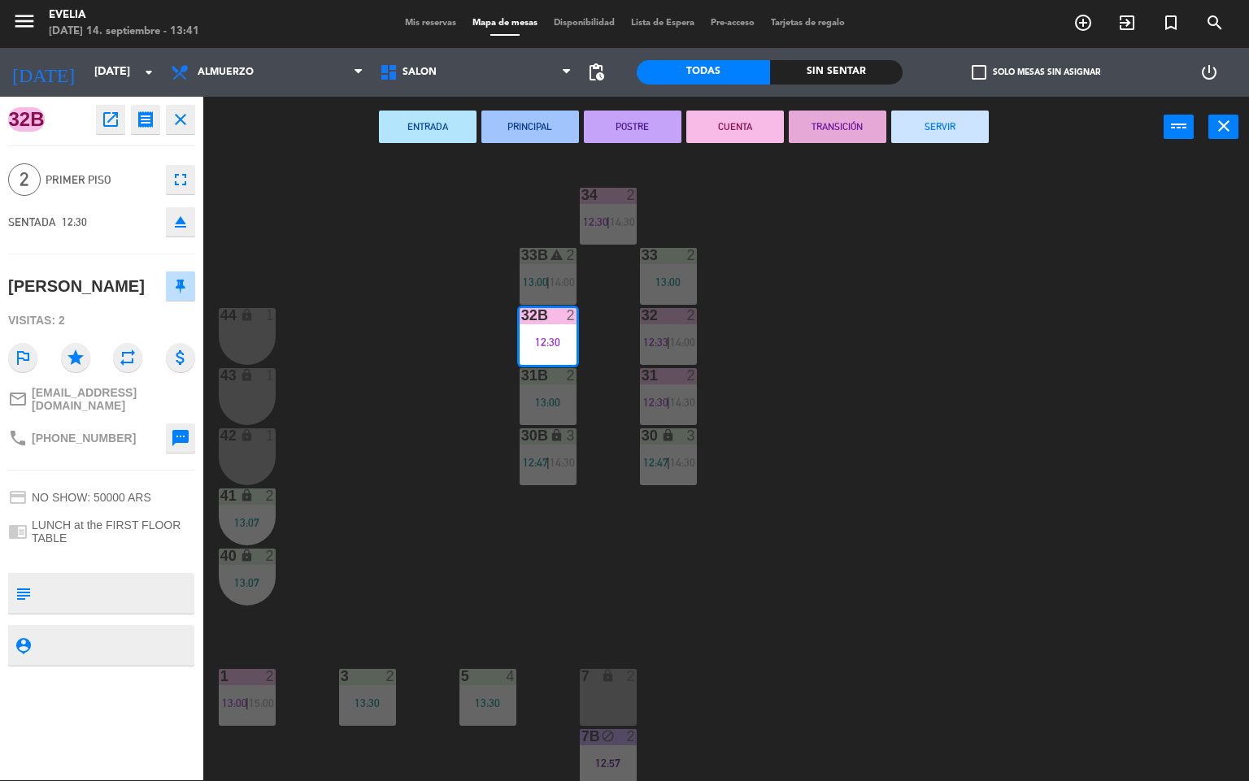
click at [687, 442] on div "3" at bounding box center [692, 436] width 10 height 15
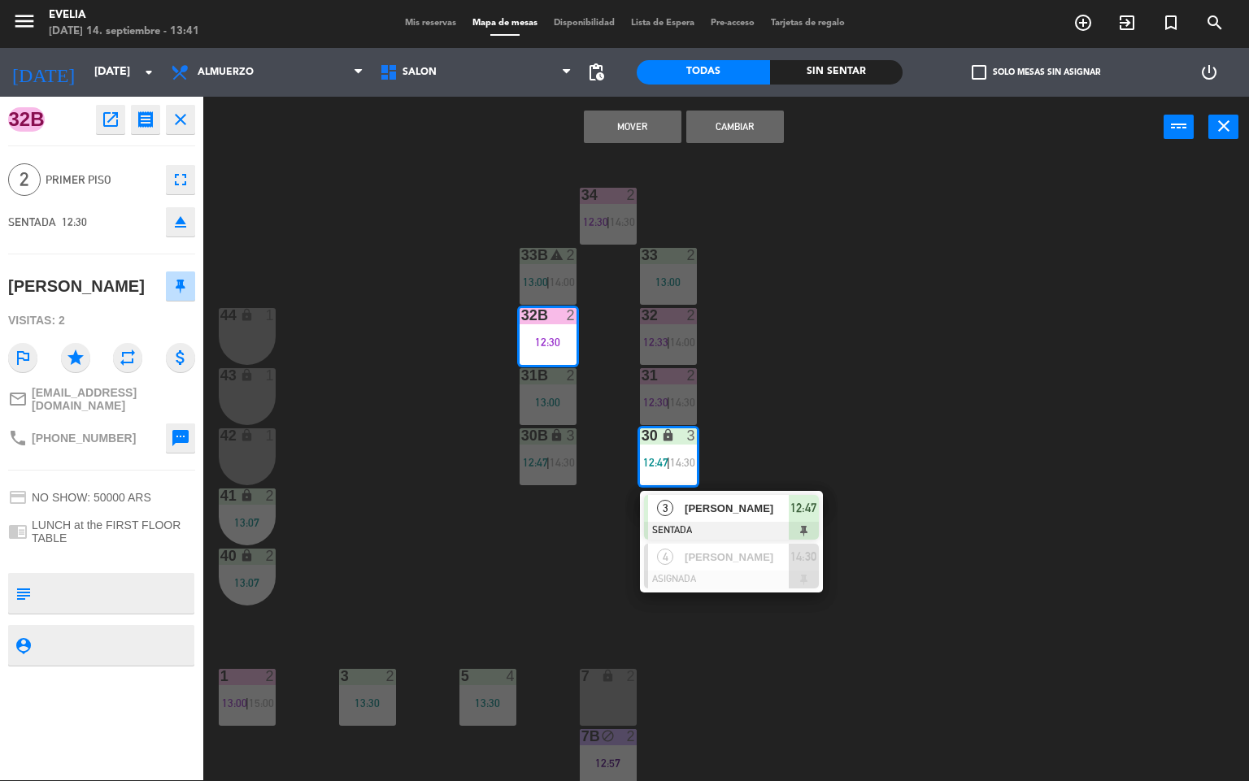
click at [818, 410] on div "34 2 12:30 | 14:30 33B warning 2 13:00 | 14:00 33 2 13:00 44 lock 1 32B 2 12:30…" at bounding box center [732, 470] width 1034 height 623
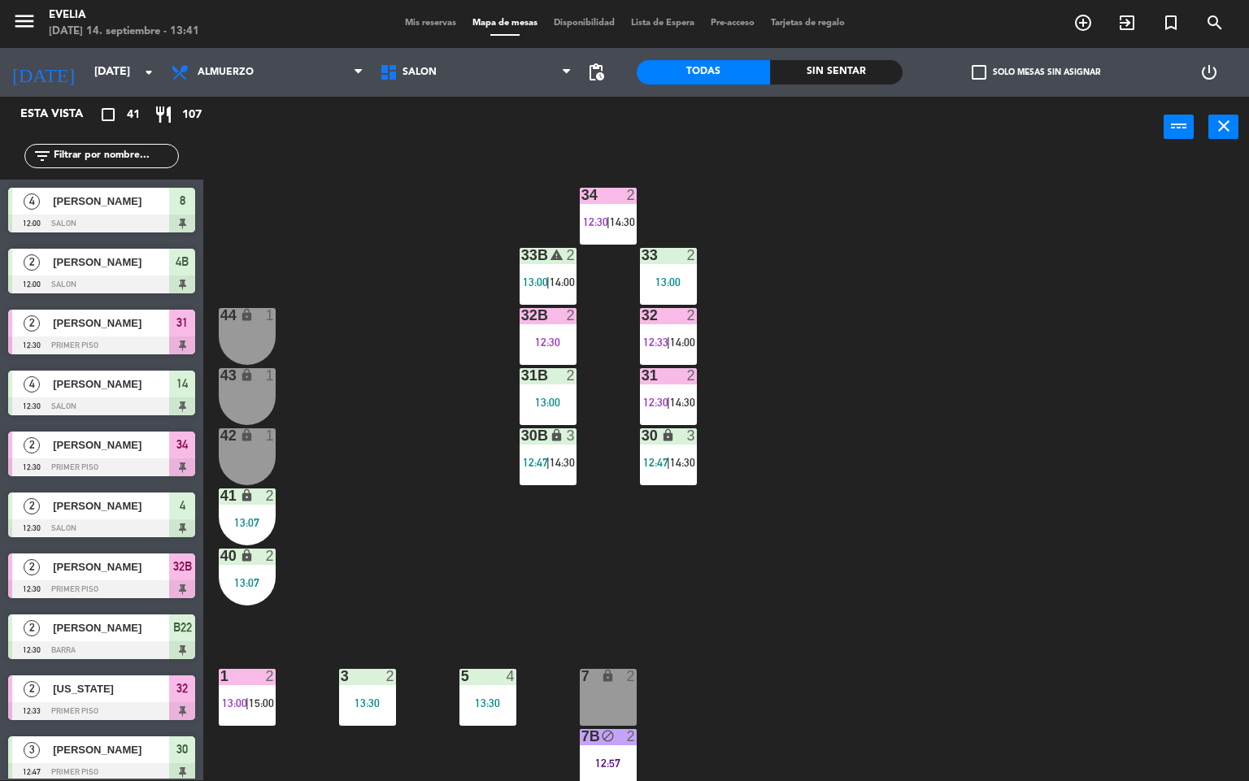
click at [237, 699] on span "13:00" at bounding box center [234, 703] width 25 height 13
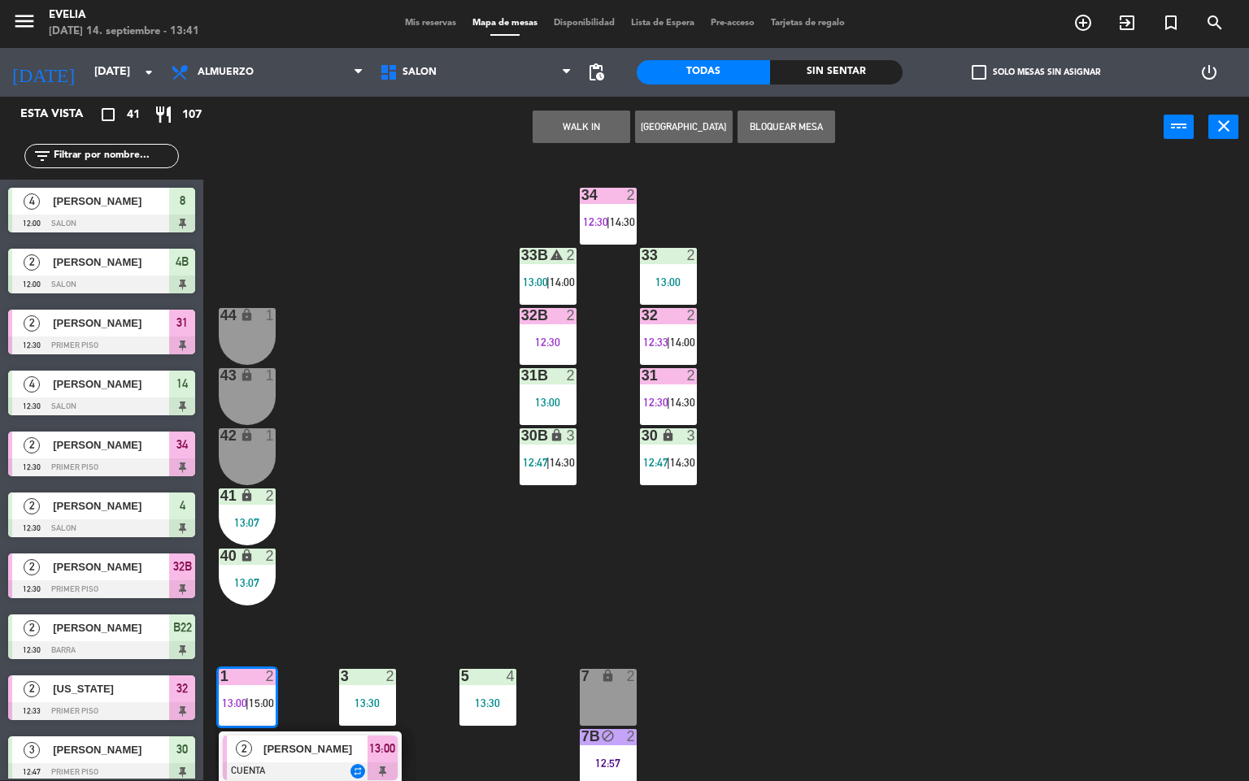
click at [271, 750] on span "[PERSON_NAME]" at bounding box center [315, 749] width 104 height 17
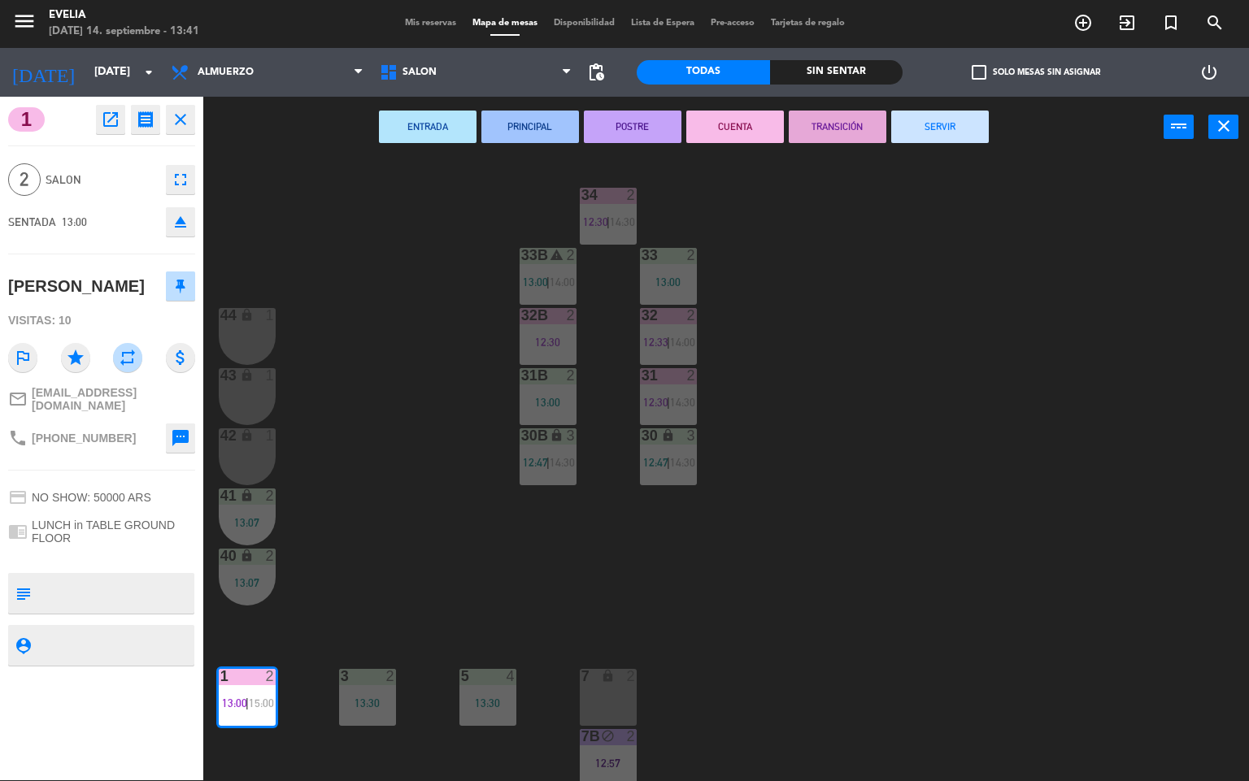
click at [967, 132] on button "SERVIR" at bounding box center [940, 127] width 98 height 33
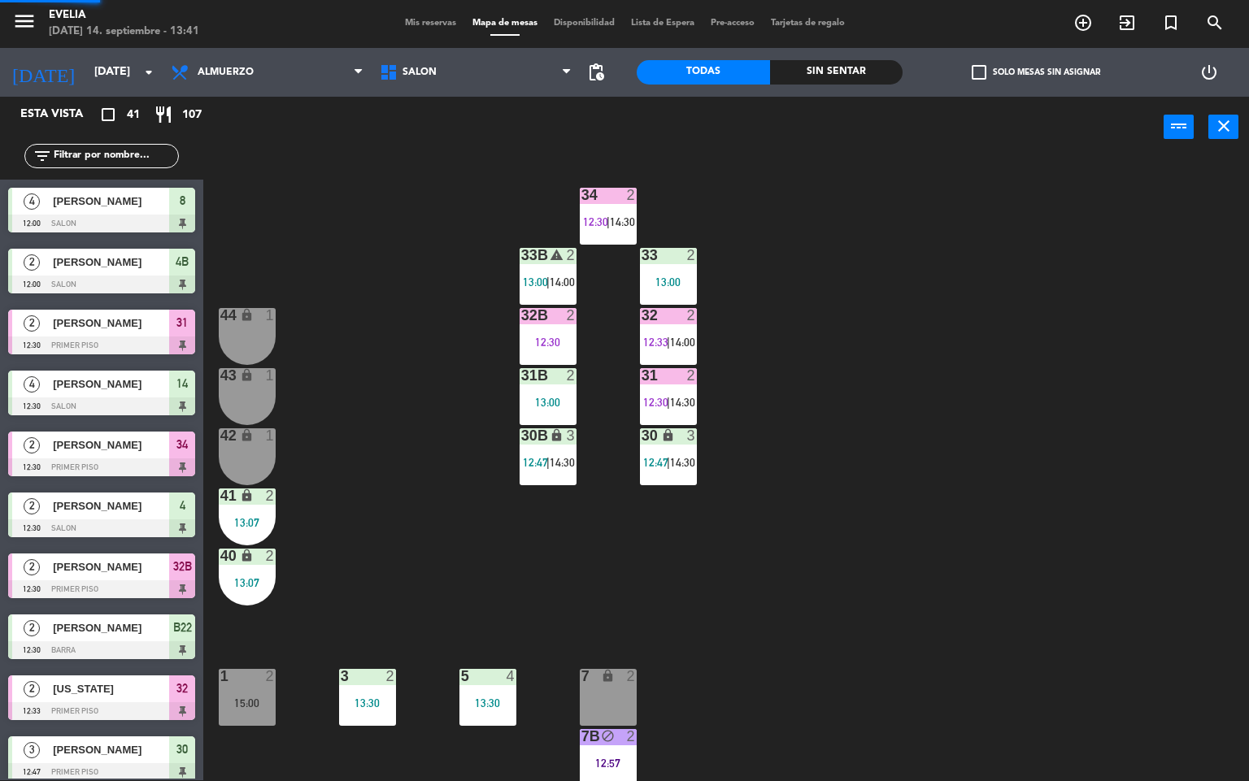
click at [964, 559] on div "34 2 12:30 | 14:30 33B warning 2 13:00 | 14:00 33 2 13:00 44 lock 1 32B 2 12:30…" at bounding box center [732, 470] width 1034 height 623
click at [549, 333] on div "32B 2 12:30" at bounding box center [548, 336] width 57 height 57
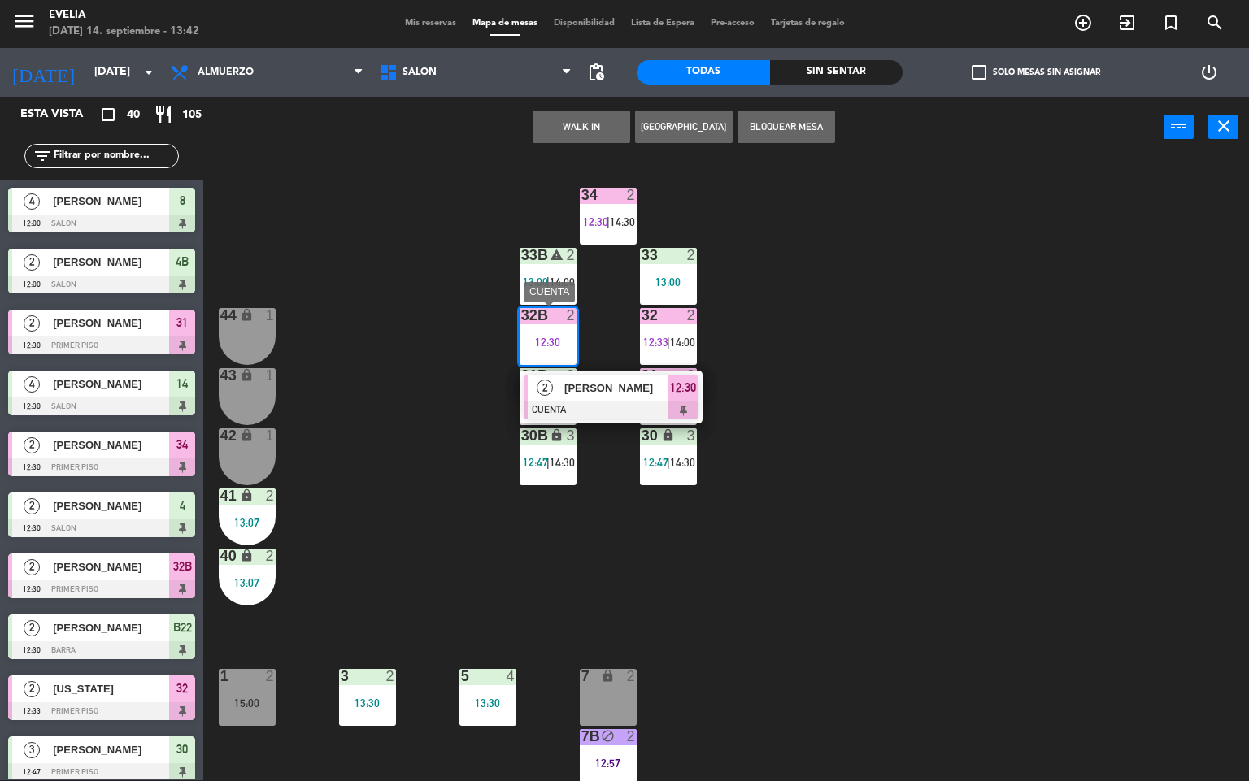
click at [655, 386] on span "[PERSON_NAME]" at bounding box center [616, 388] width 104 height 17
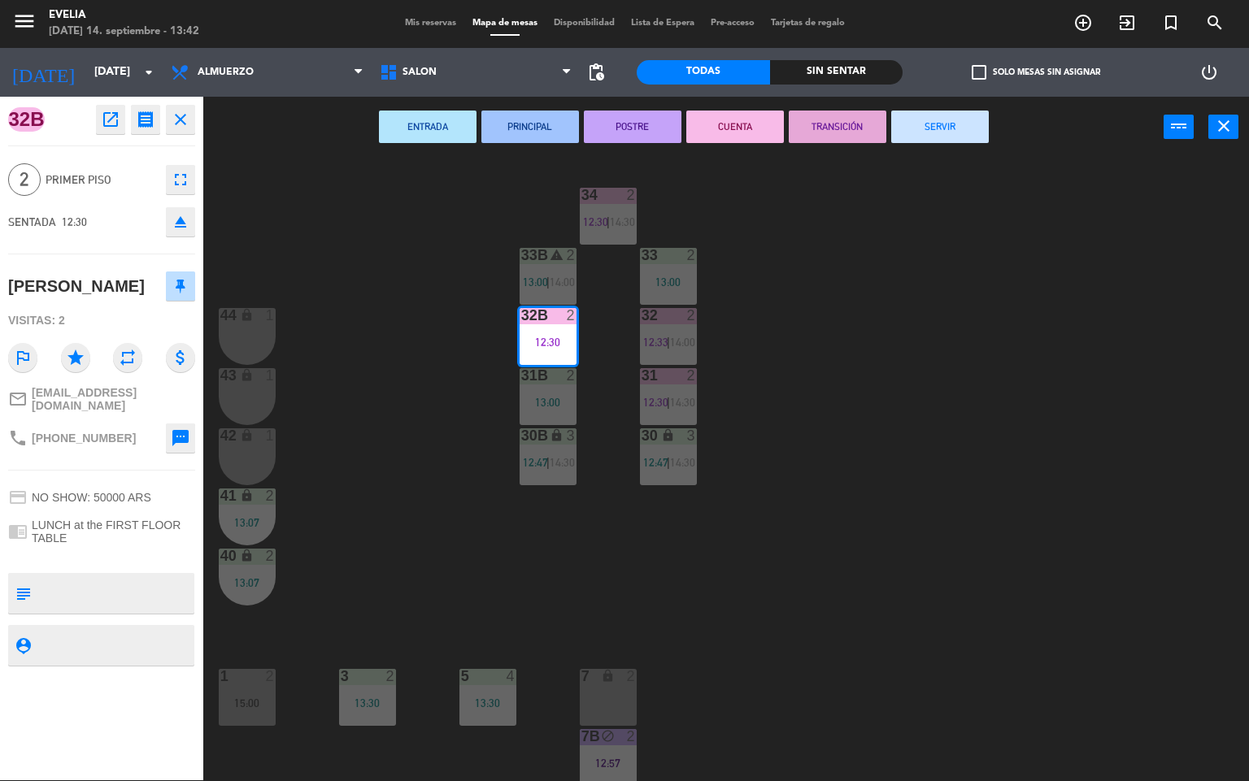
drag, startPoint x: 960, startPoint y: 118, endPoint x: 940, endPoint y: 140, distance: 29.4
click at [960, 120] on button "SERVIR" at bounding box center [940, 127] width 98 height 33
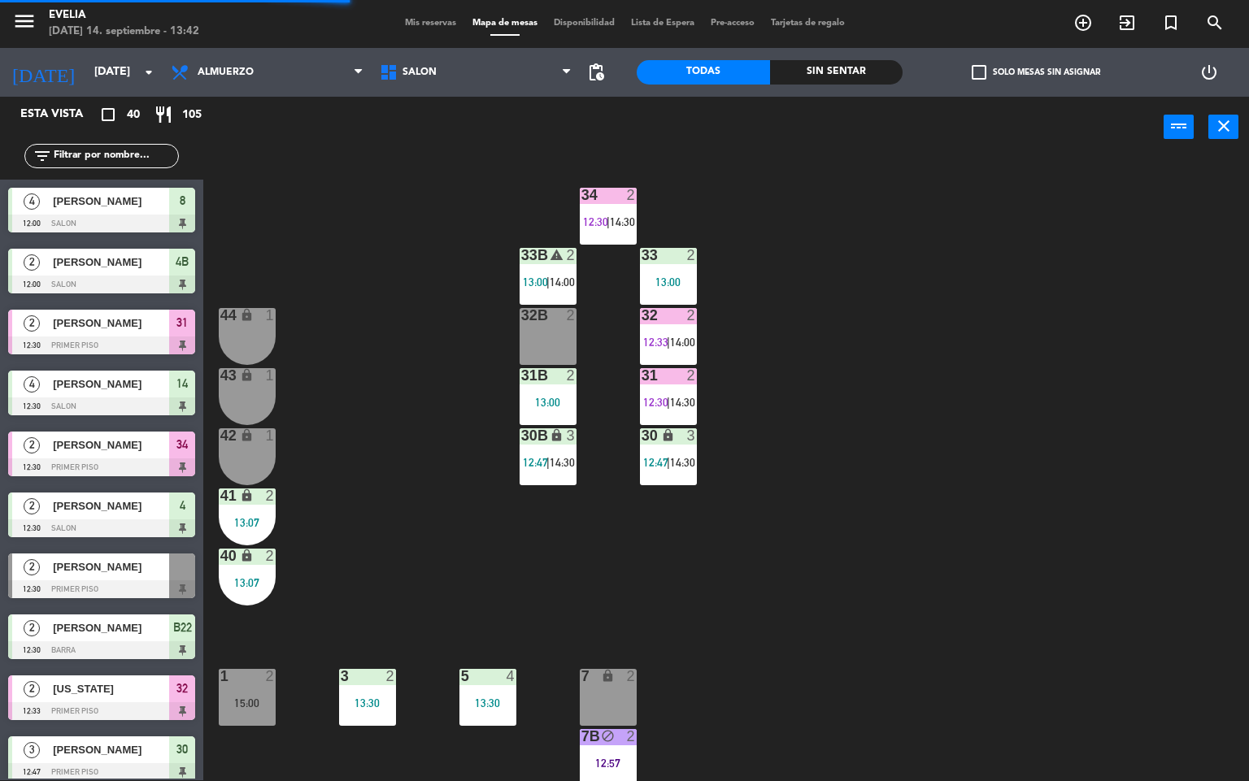
click at [1034, 491] on div "34 2 12:30 | 14:30 33B warning 2 13:00 | 14:00 33 2 13:00 44 lock 1 32B 2 32 2 …" at bounding box center [732, 470] width 1034 height 623
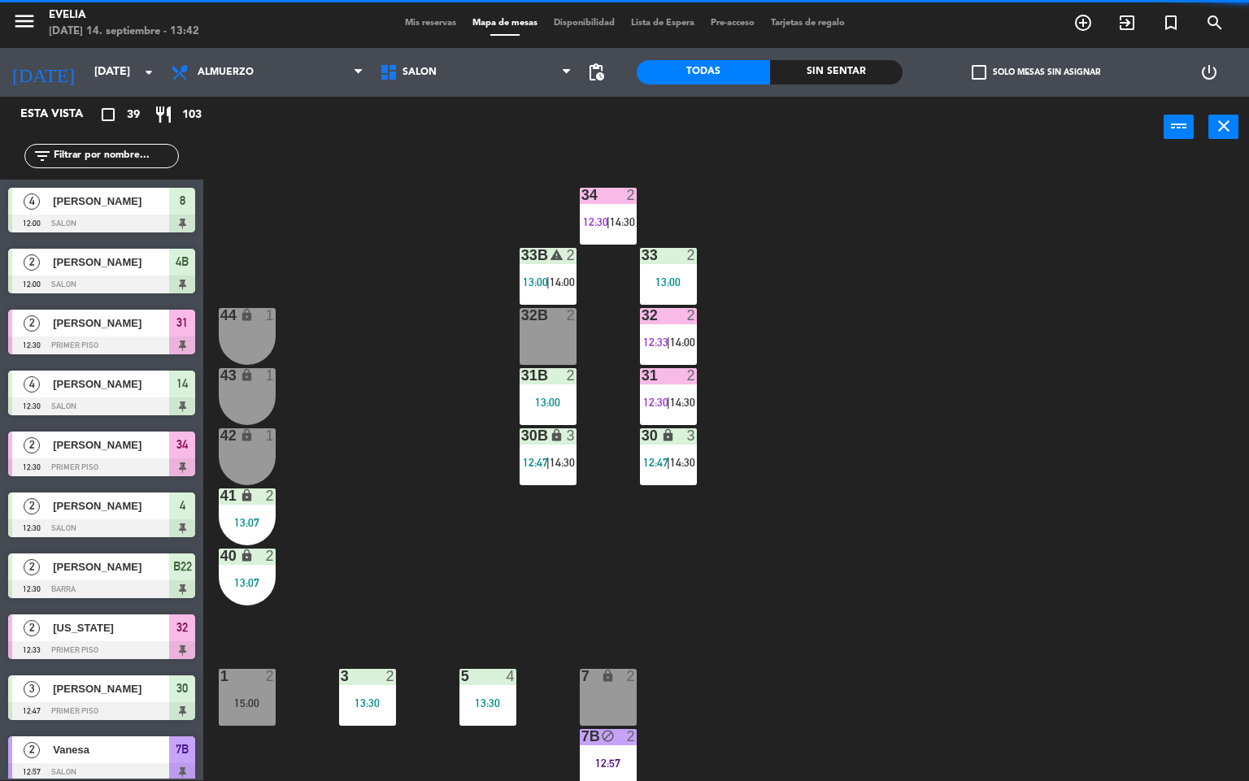
scroll to position [339, 0]
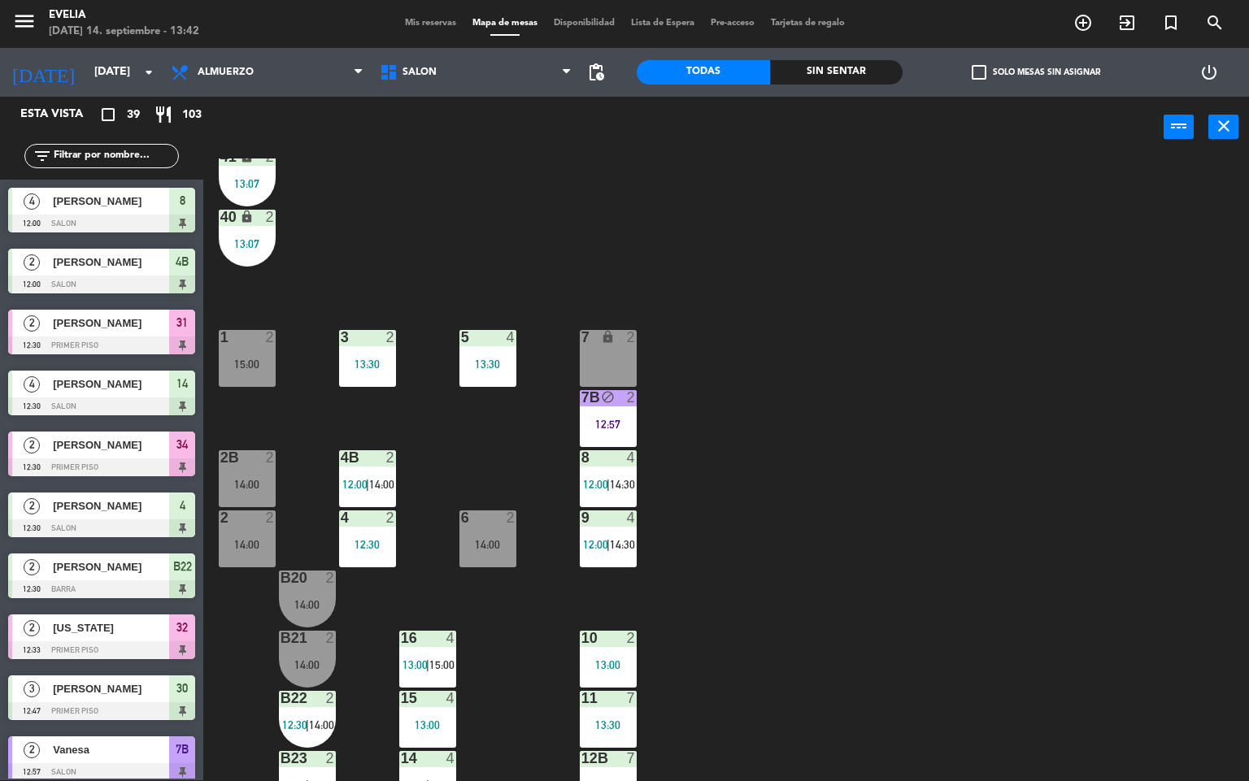
click at [374, 468] on div "4B 2 12:00 | 14:00" at bounding box center [367, 479] width 57 height 57
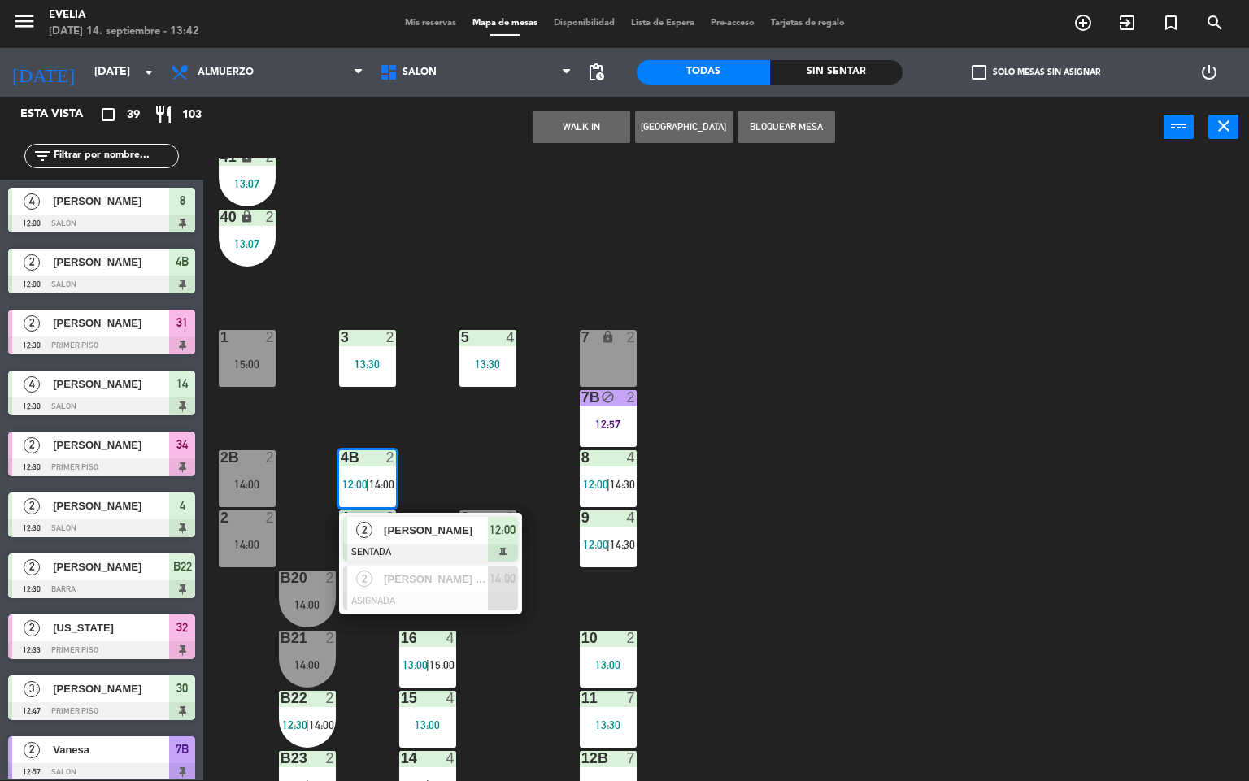
click at [418, 547] on div at bounding box center [430, 553] width 175 height 18
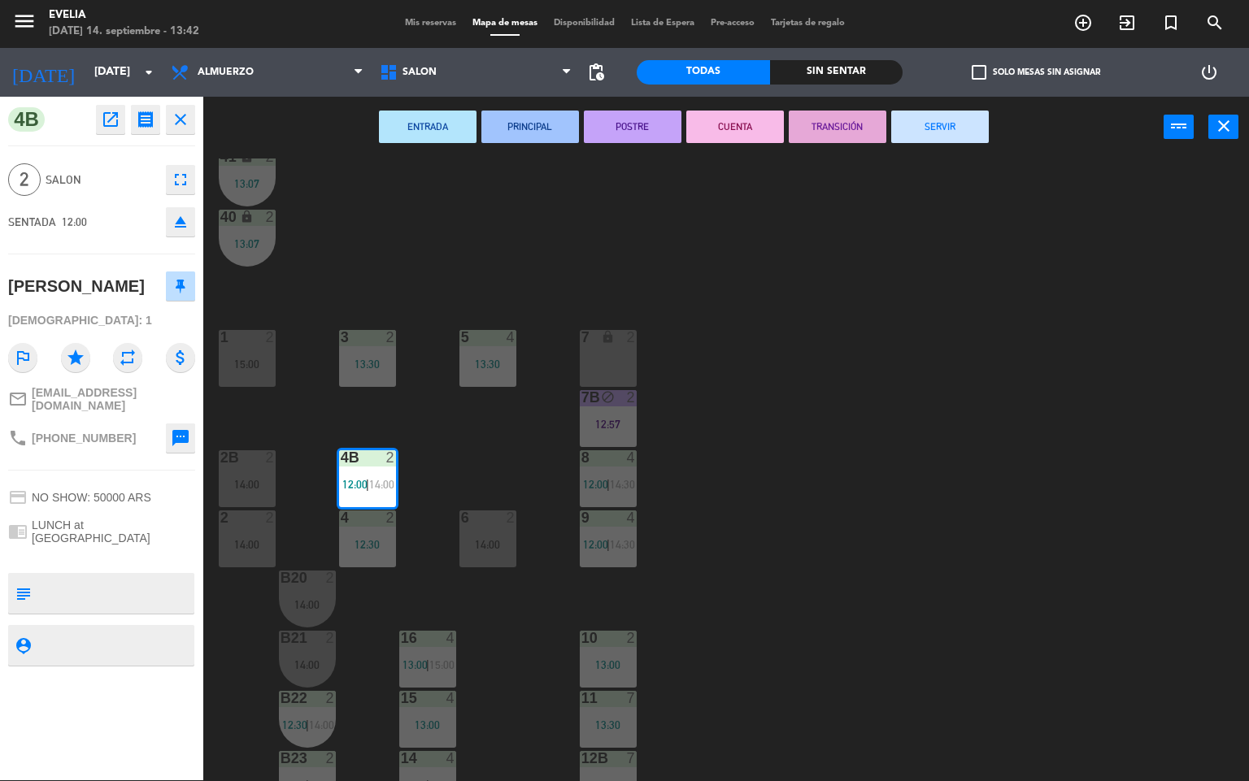
click at [720, 120] on button "CUENTA" at bounding box center [735, 127] width 98 height 33
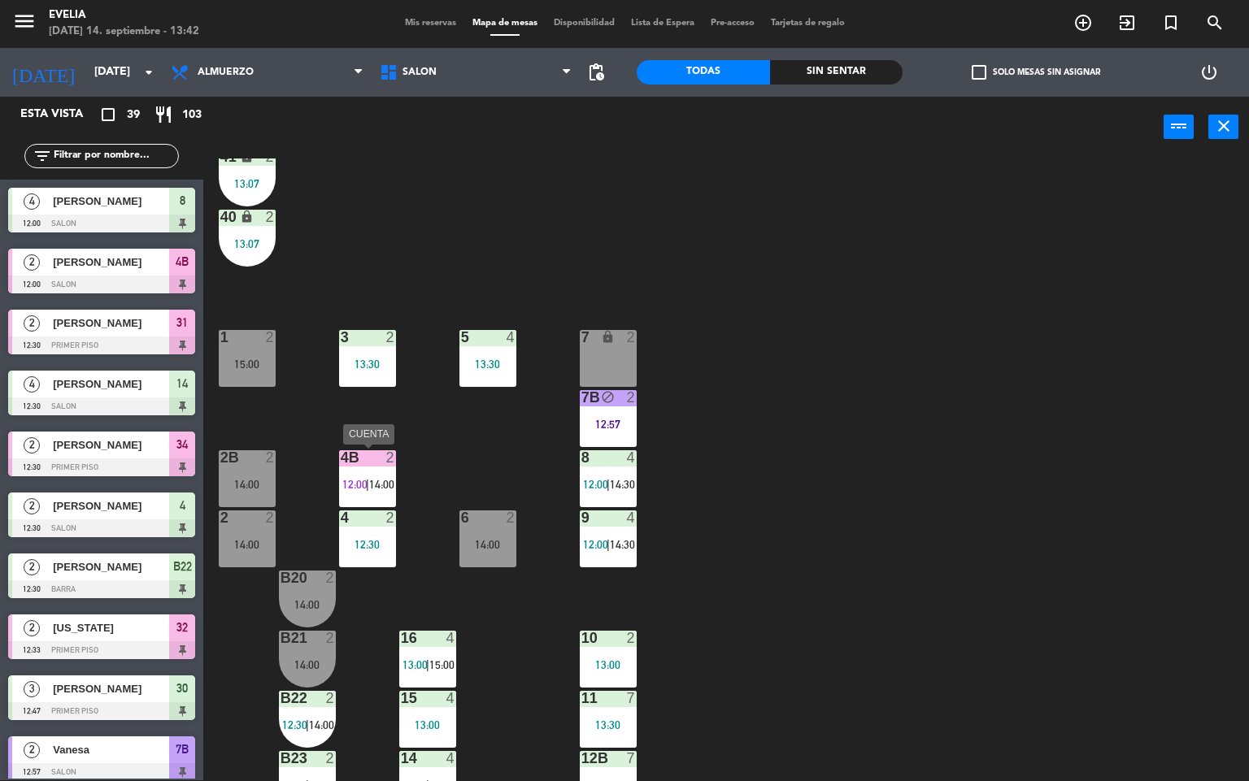
click at [359, 520] on div at bounding box center [367, 518] width 27 height 15
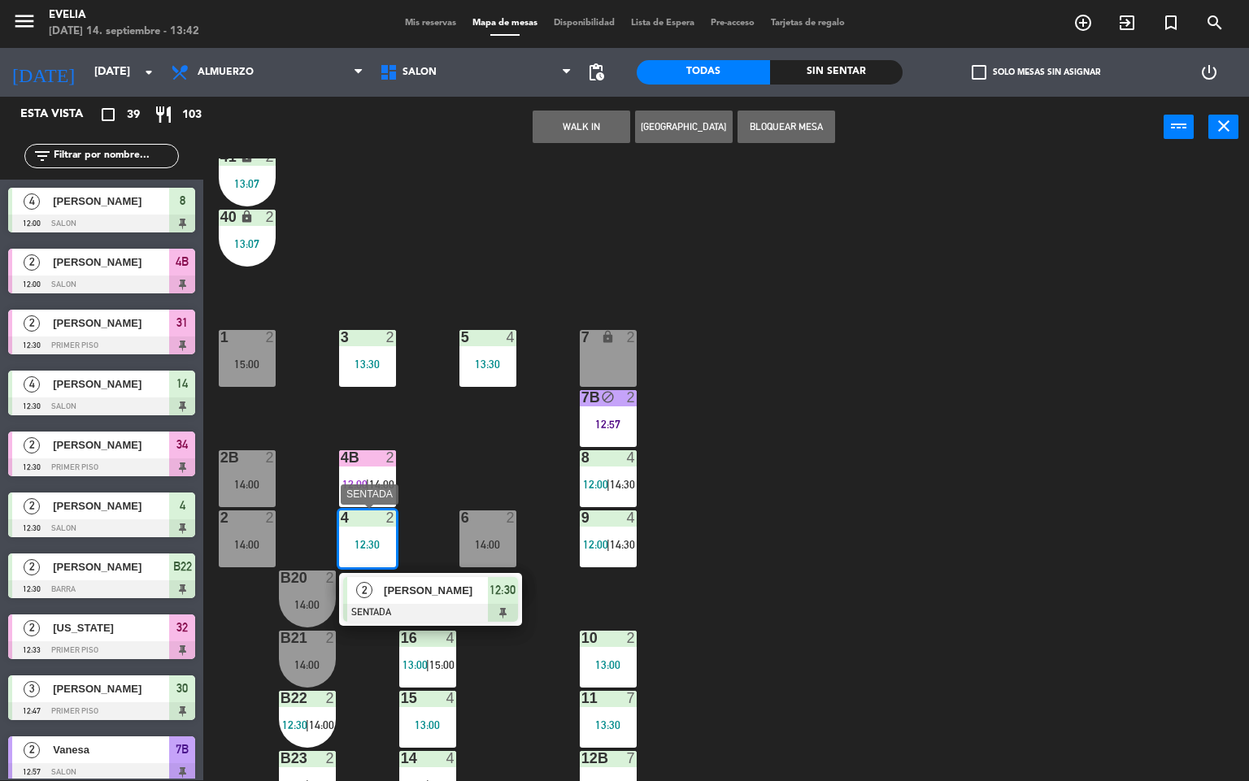
click at [488, 589] on div "12:30" at bounding box center [503, 590] width 30 height 27
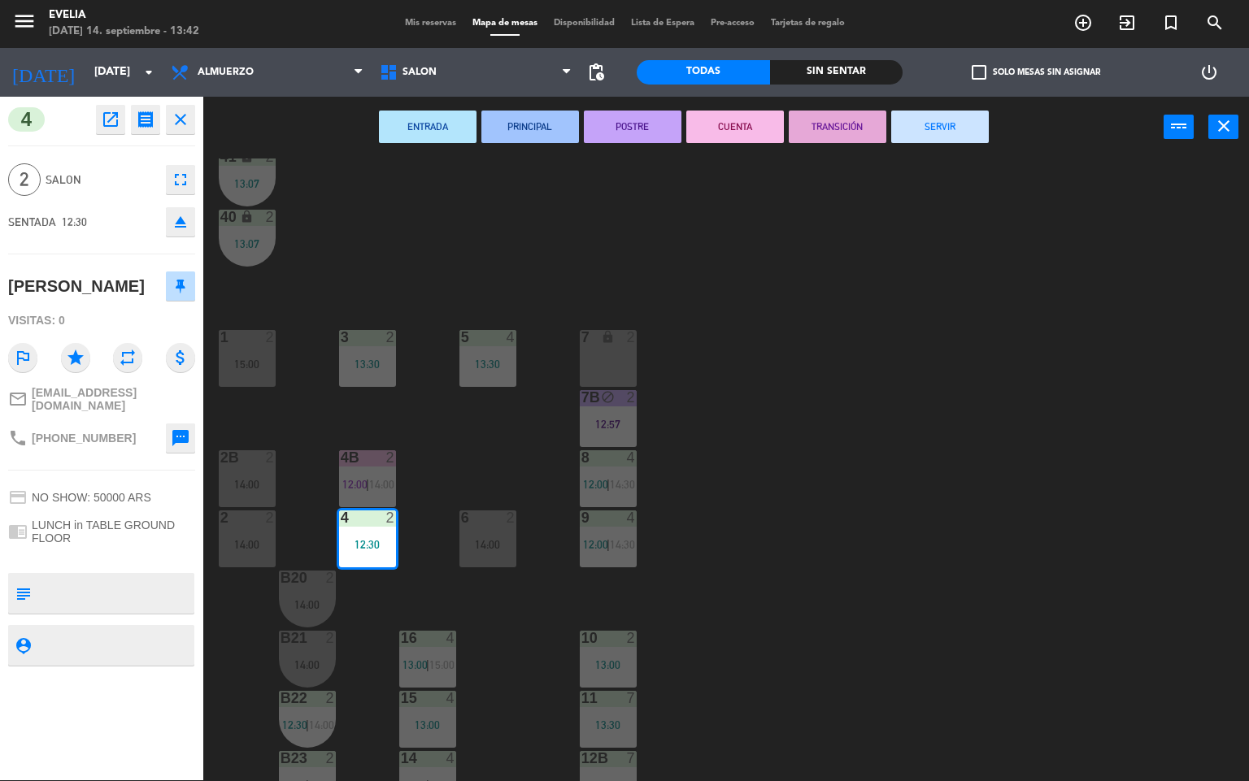
click at [730, 127] on button "CUENTA" at bounding box center [735, 127] width 98 height 33
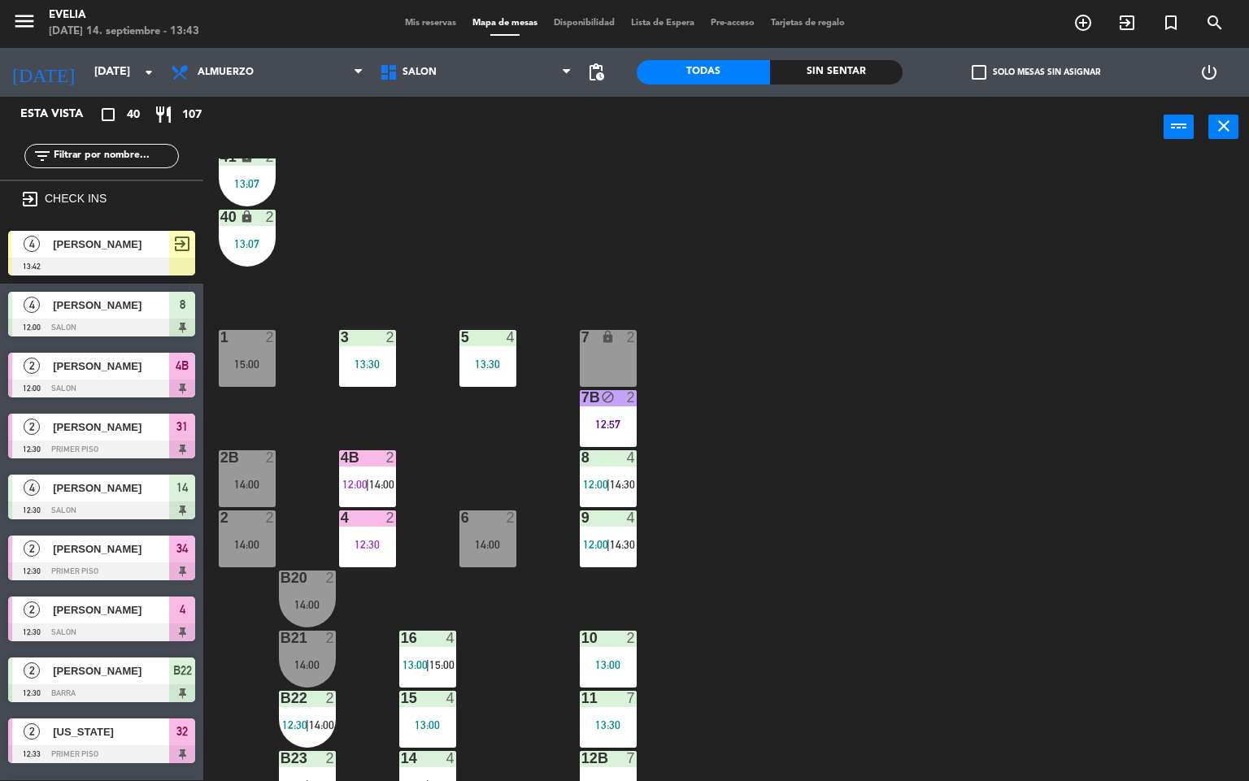
click at [805, 320] on div "34 2 12:30 | 14:30 33B warning 2 13:00 | 14:00 33 2 13:00 44 lock 1 32B 2 32 2 …" at bounding box center [732, 470] width 1034 height 623
click at [669, 146] on div "30 lock 3 12:47 | 14:30" at bounding box center [668, 117] width 57 height 57
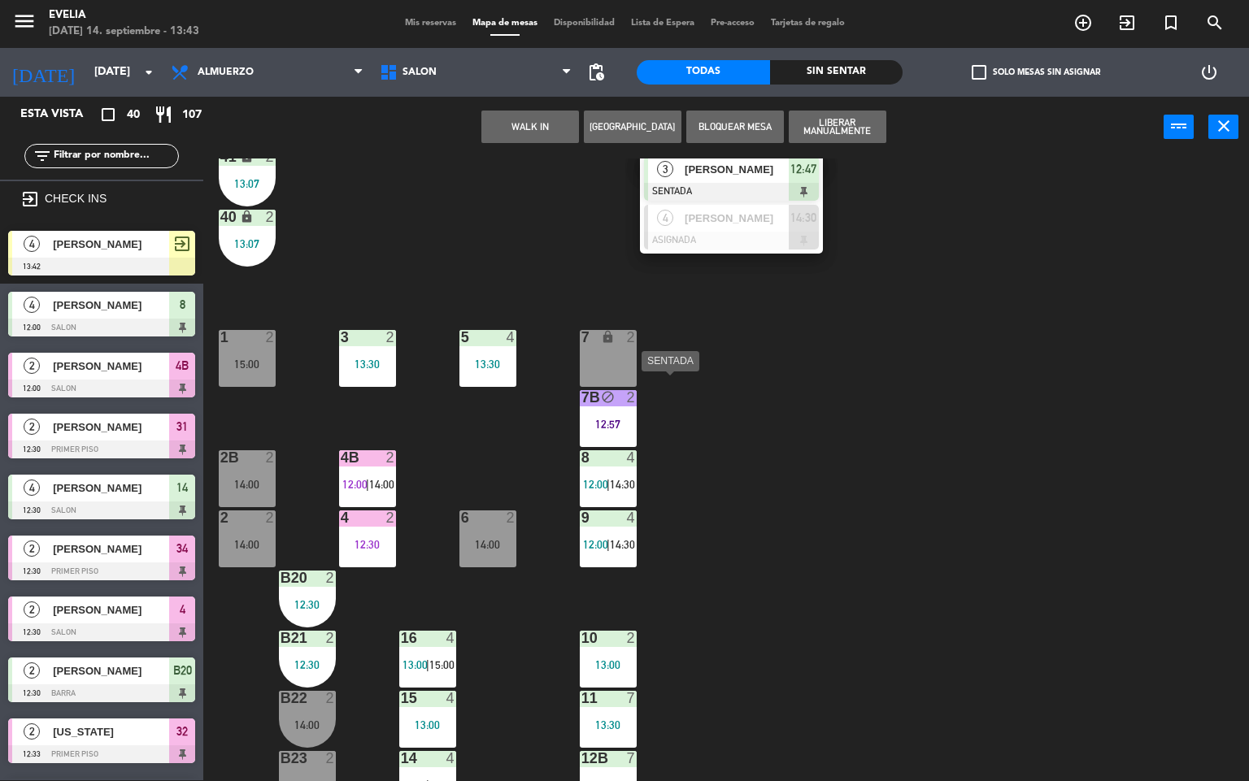
scroll to position [51, 0]
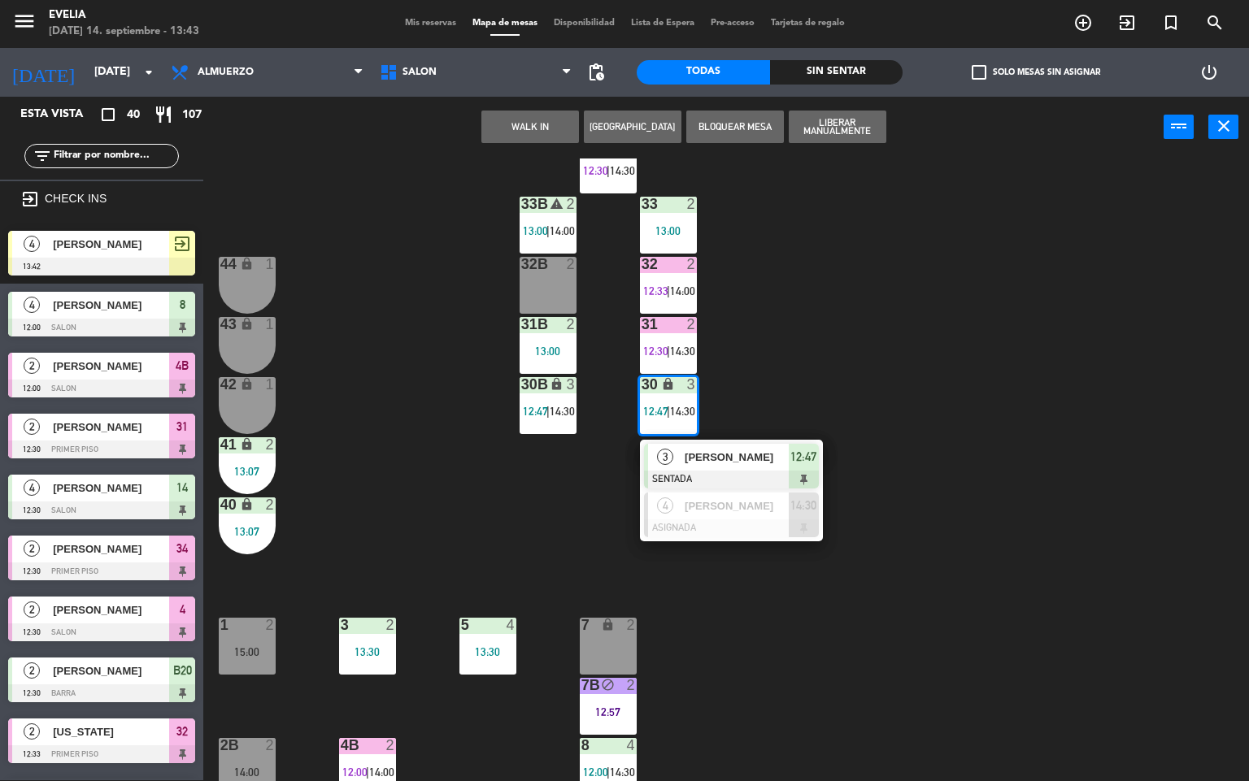
click at [777, 452] on span "[PERSON_NAME]" at bounding box center [737, 457] width 104 height 17
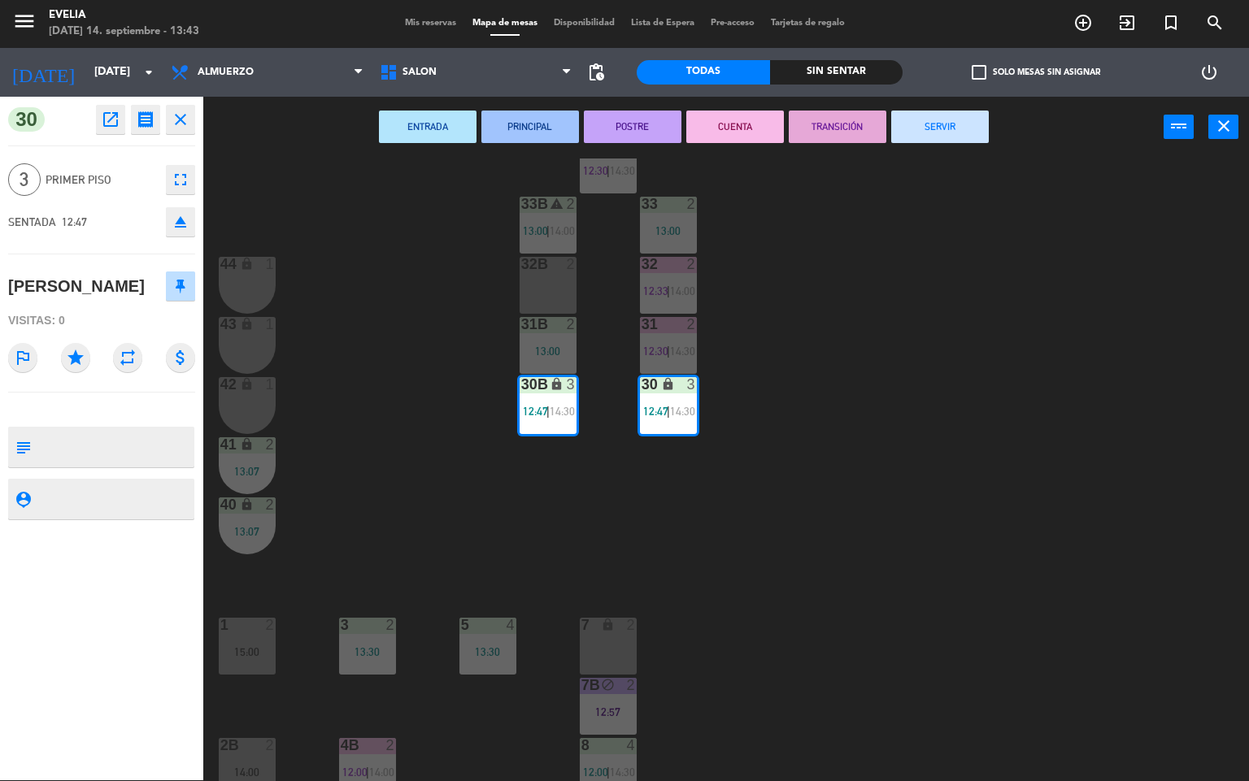
click at [737, 120] on button "CUENTA" at bounding box center [735, 127] width 98 height 33
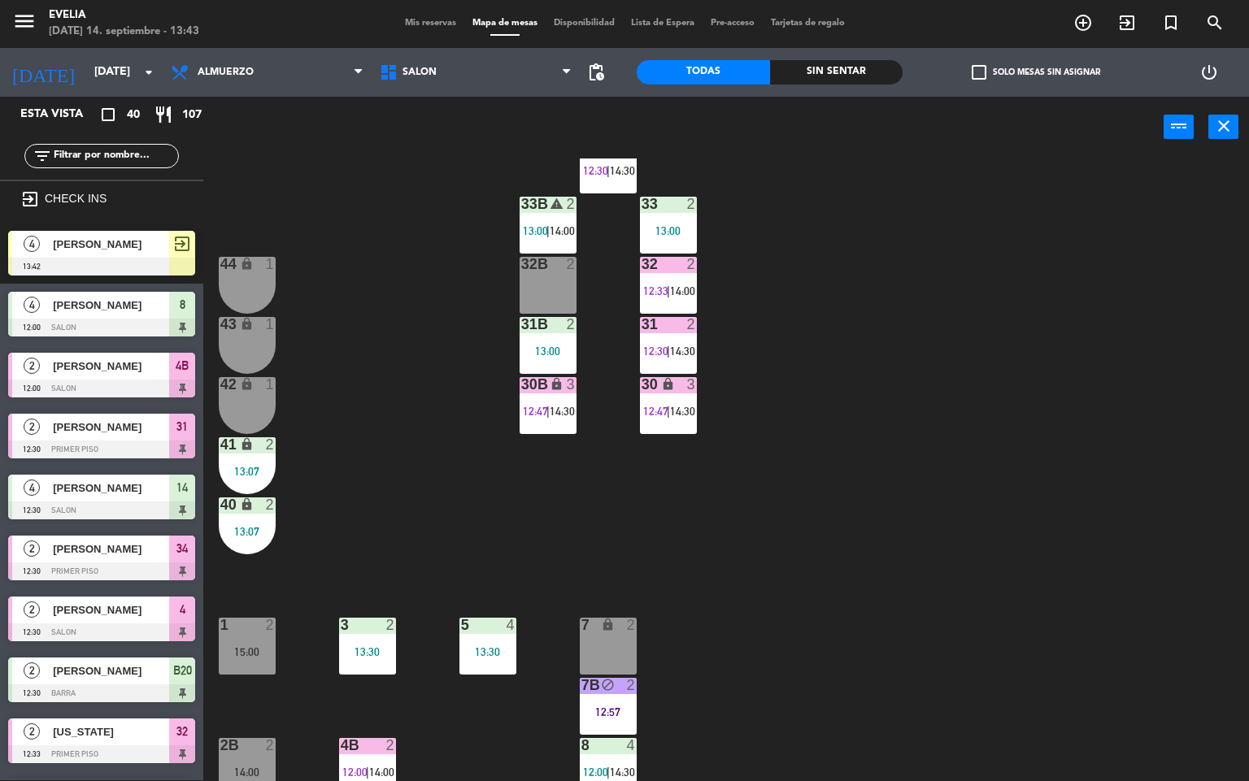
scroll to position [1, 0]
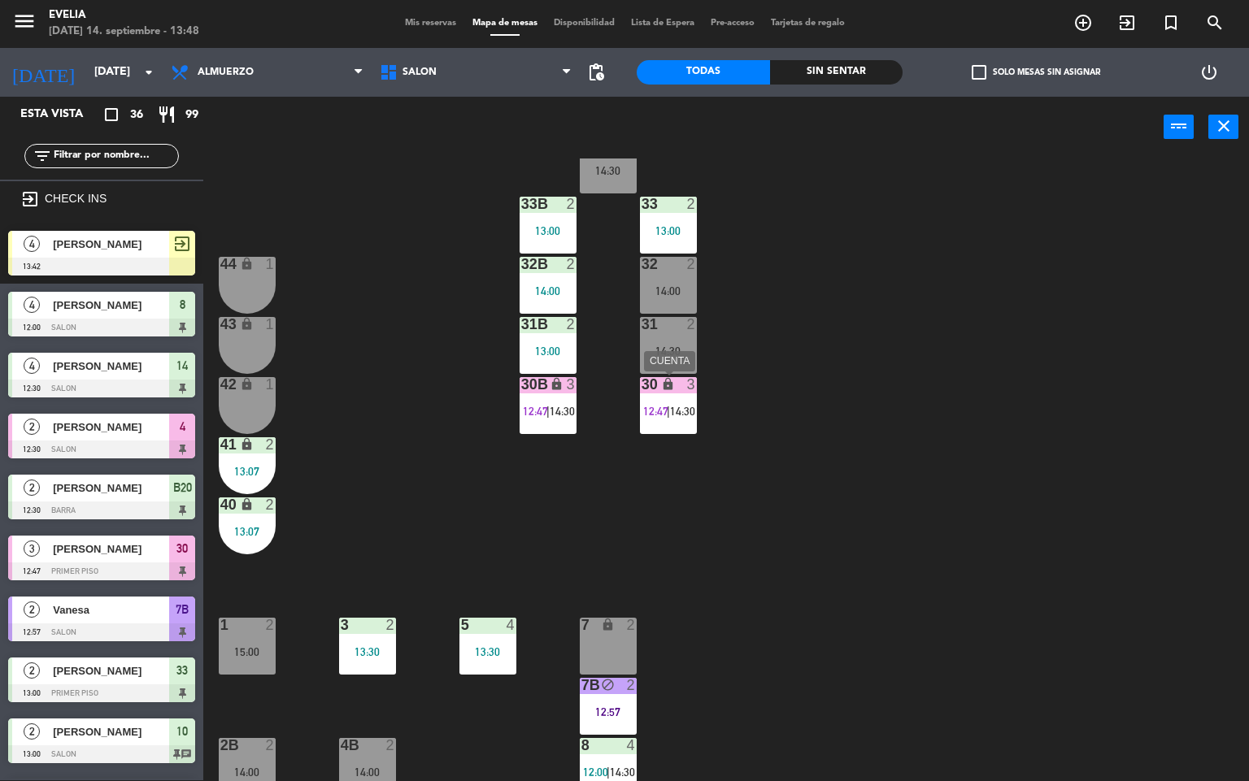
click at [662, 405] on span "12:47" at bounding box center [655, 411] width 25 height 13
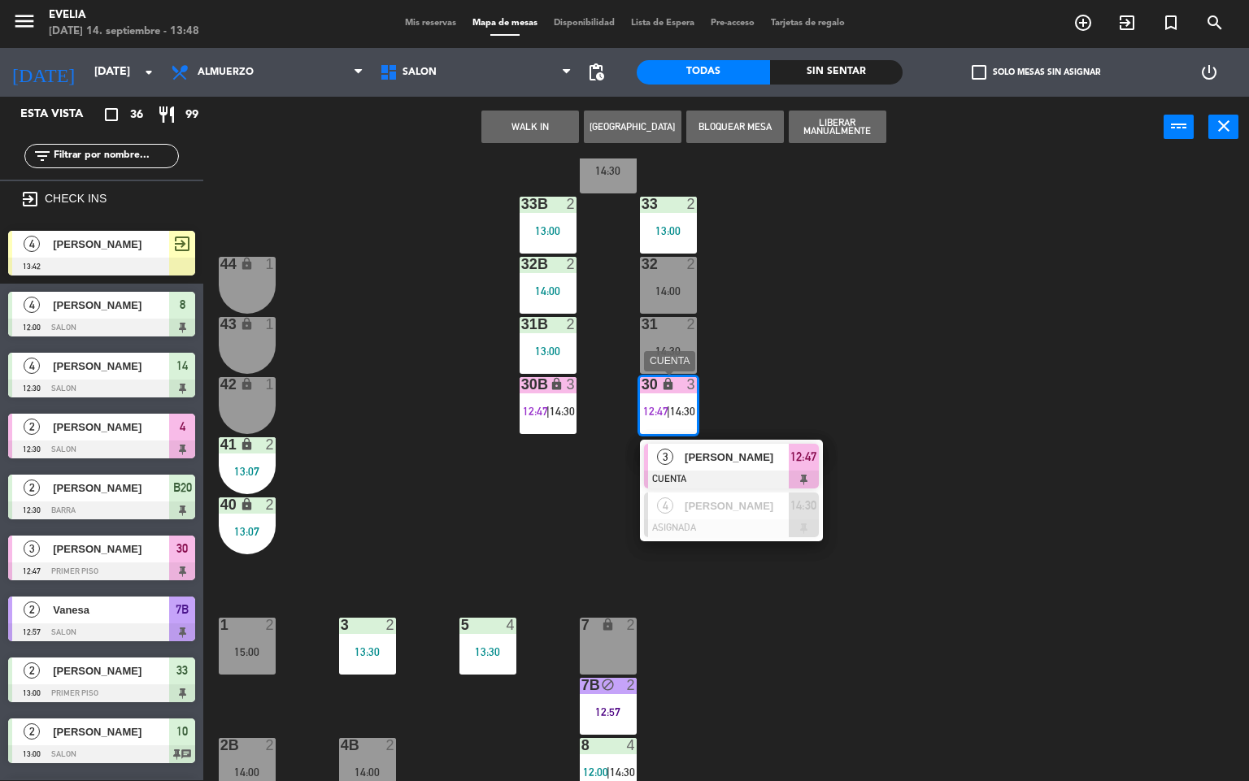
click at [734, 455] on span "[PERSON_NAME]" at bounding box center [737, 457] width 104 height 17
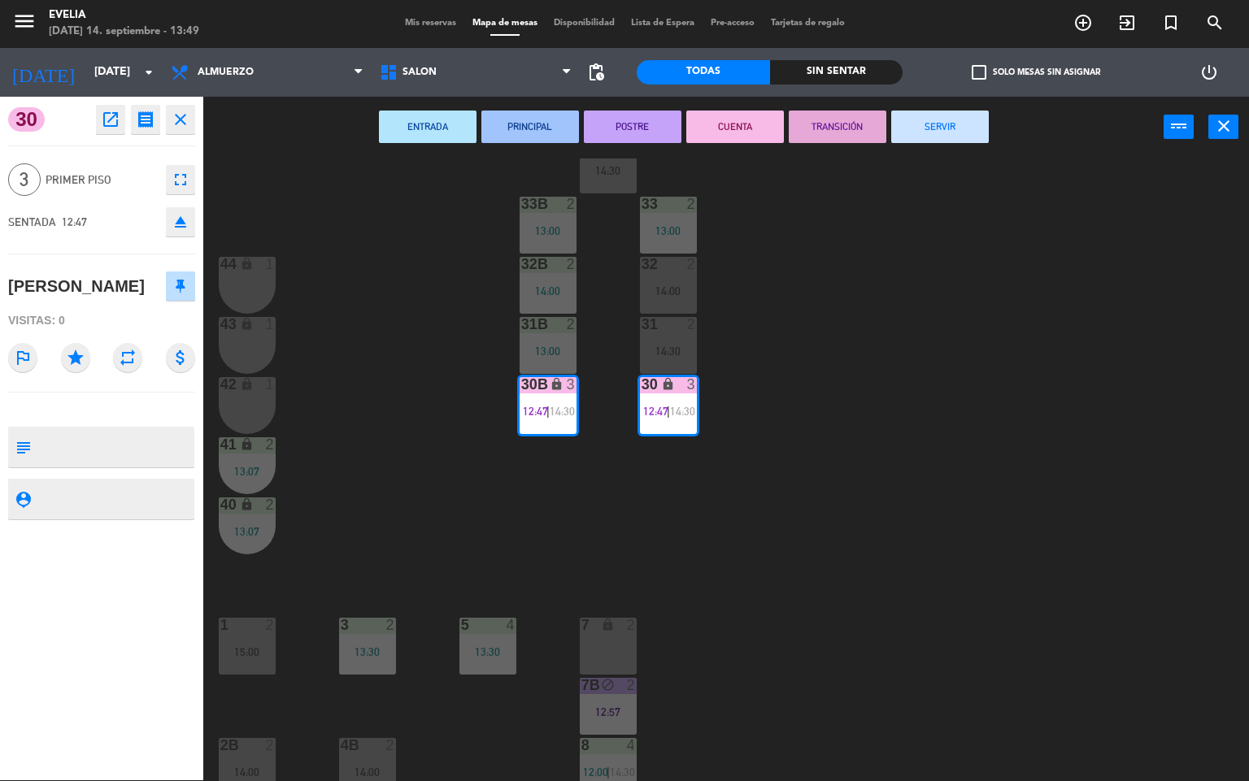
click at [960, 122] on button "SERVIR" at bounding box center [940, 127] width 98 height 33
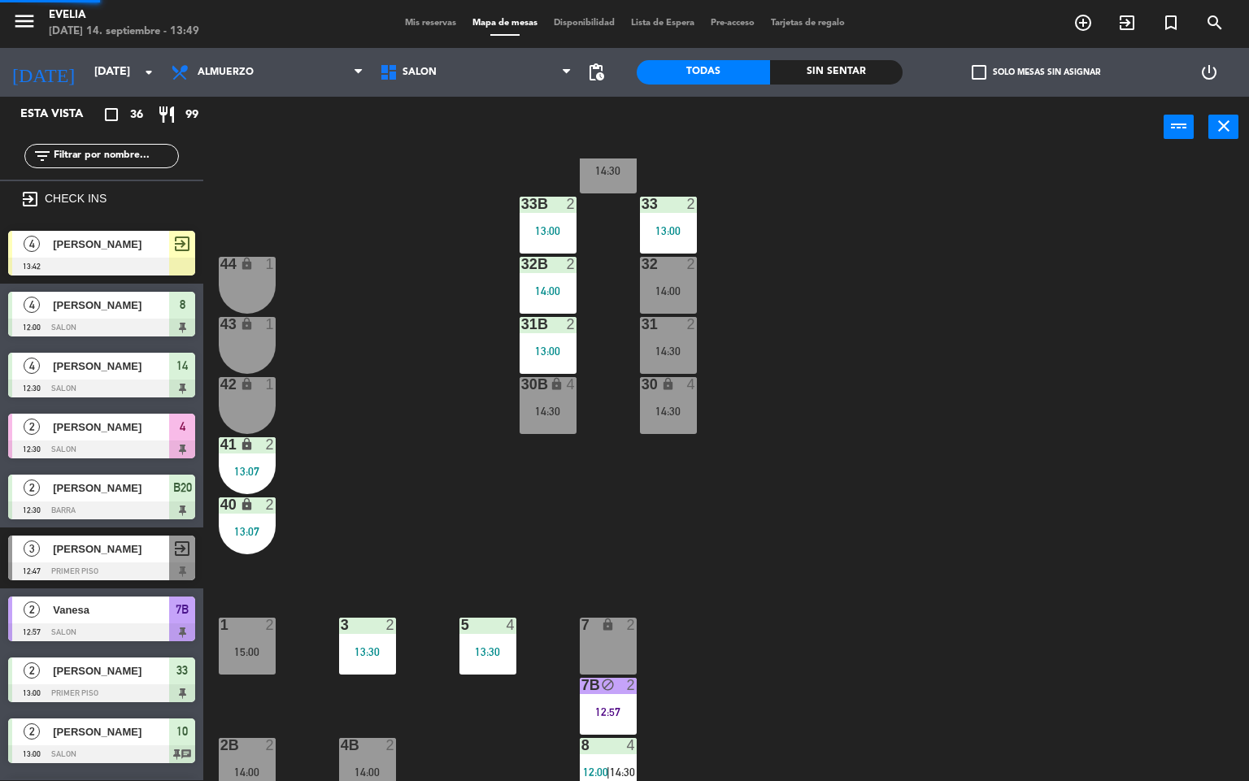
click at [940, 427] on div "34 2 14:30 33B 2 13:00 33 2 13:00 44 lock 1 32B 2 14:00 32 2 14:00 43 lock 1 31…" at bounding box center [732, 470] width 1034 height 623
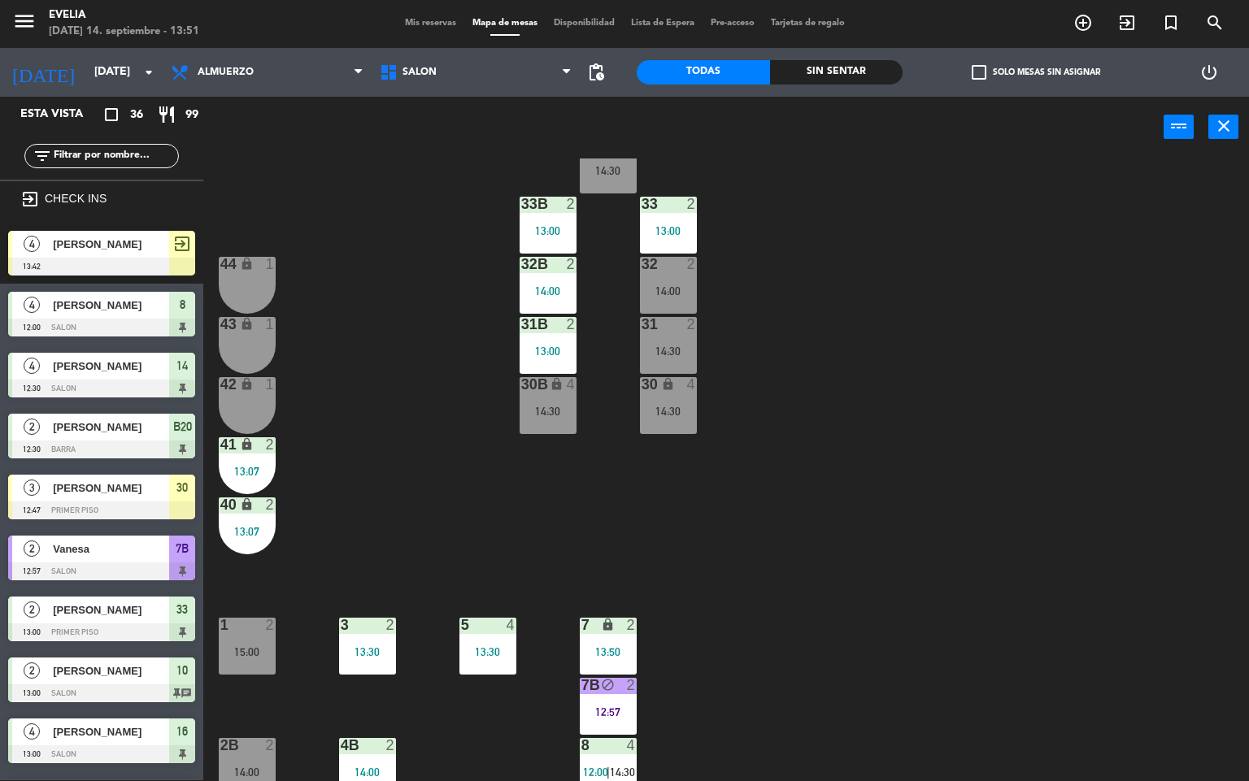
click at [759, 559] on div "34 2 14:30 33B 2 13:00 33 2 13:00 44 lock 1 32B 2 14:00 32 2 14:00 43 lock 1 31…" at bounding box center [732, 470] width 1034 height 623
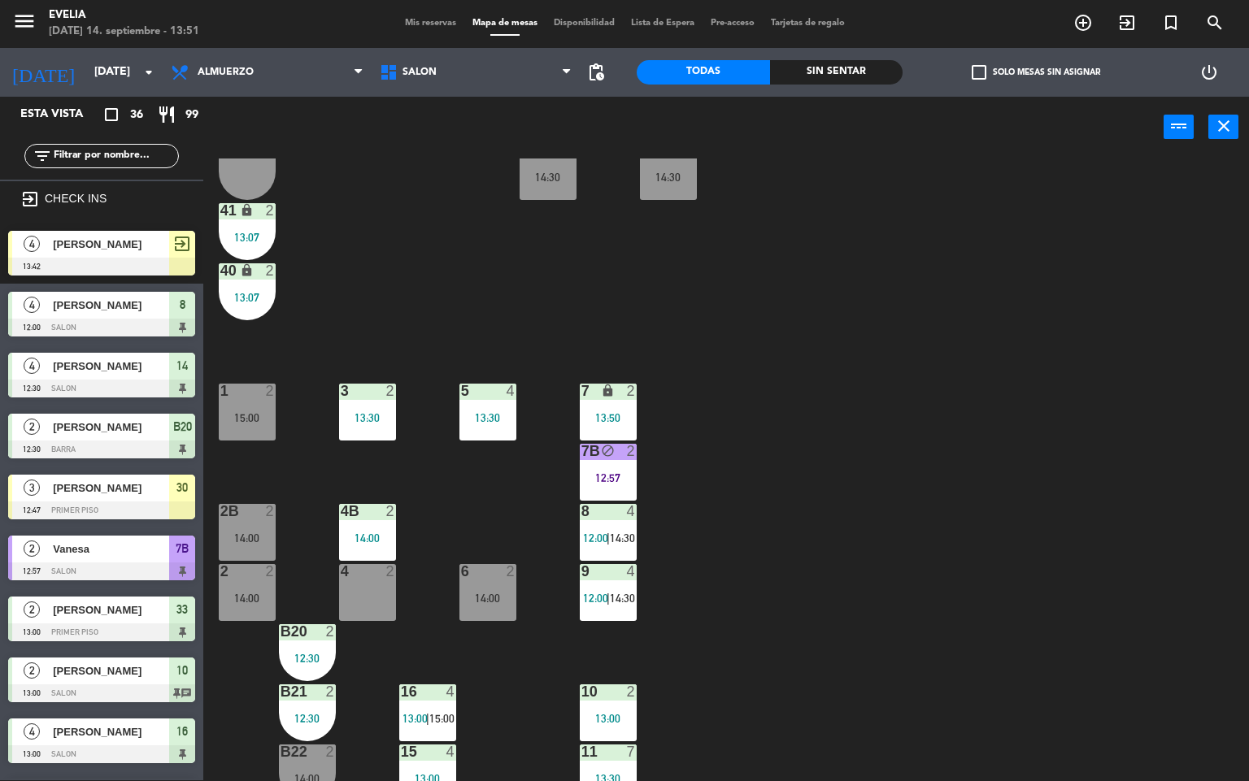
click at [595, 539] on span "12:00" at bounding box center [595, 538] width 25 height 13
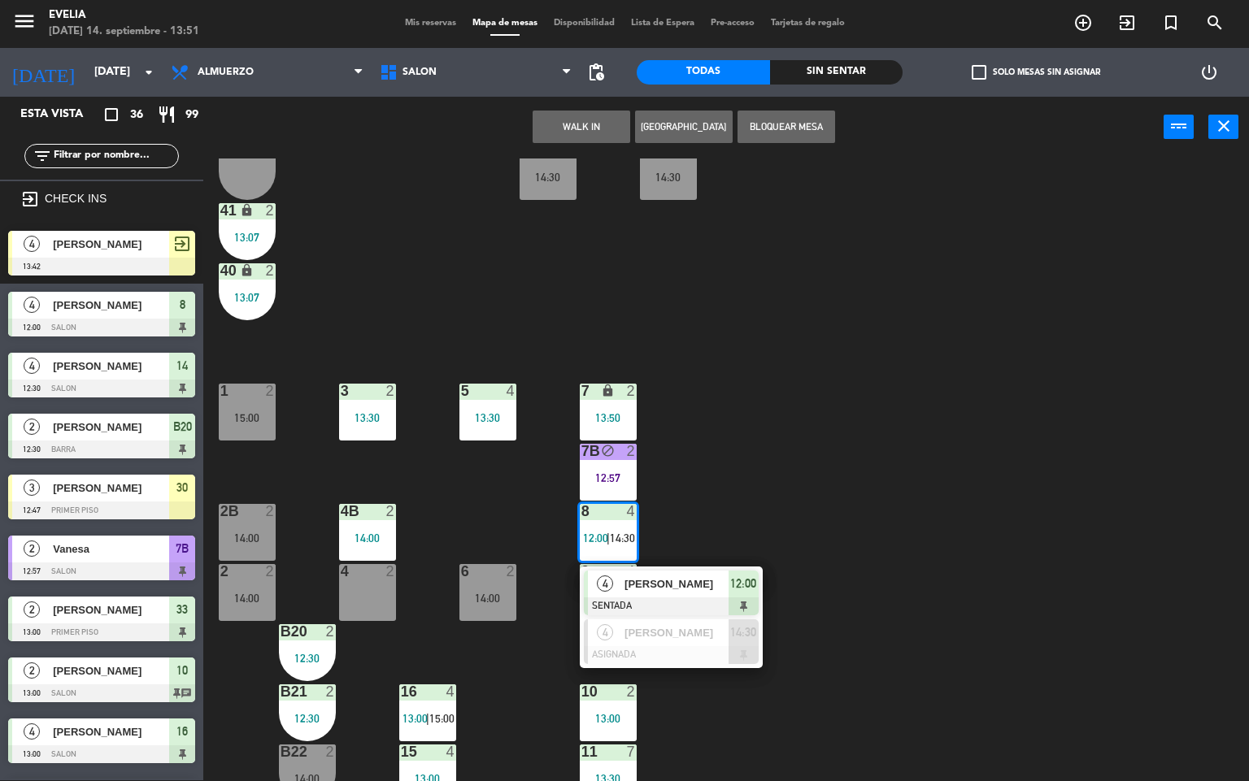
click at [639, 584] on span "[PERSON_NAME]" at bounding box center [677, 584] width 104 height 17
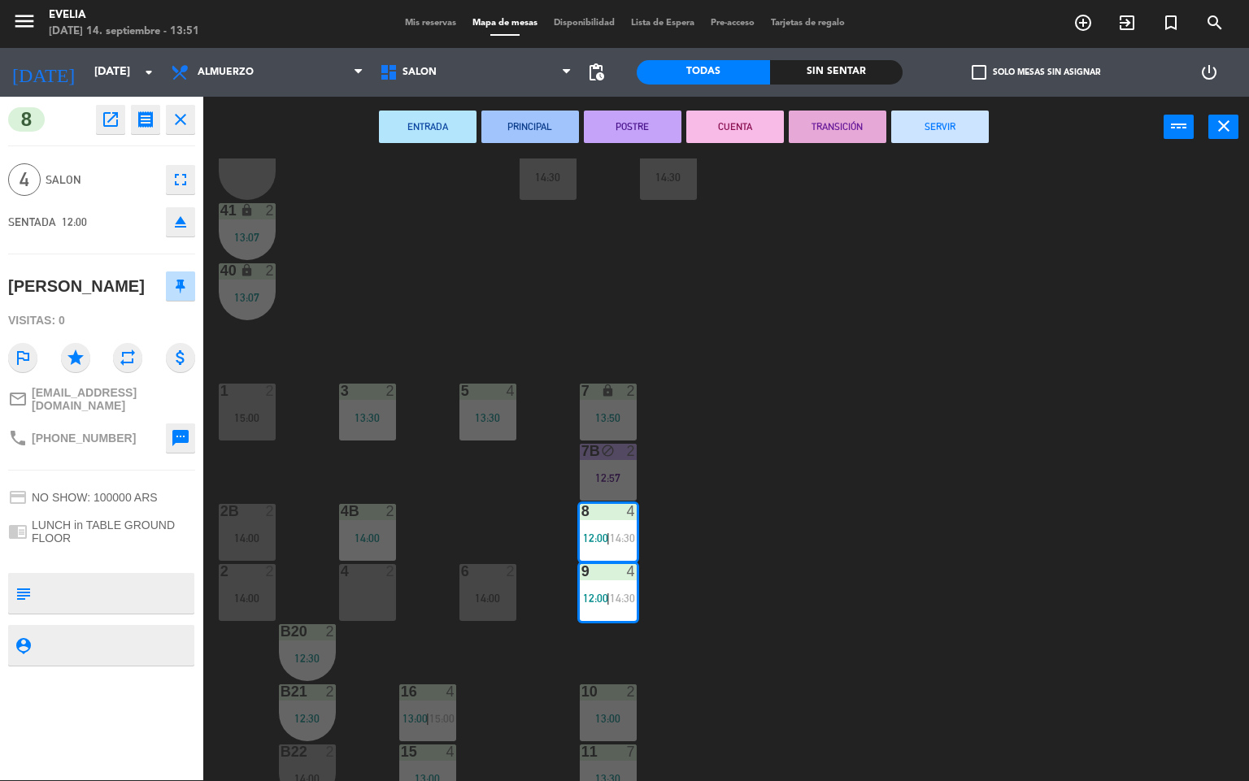
click at [767, 117] on button "CUENTA" at bounding box center [735, 127] width 98 height 33
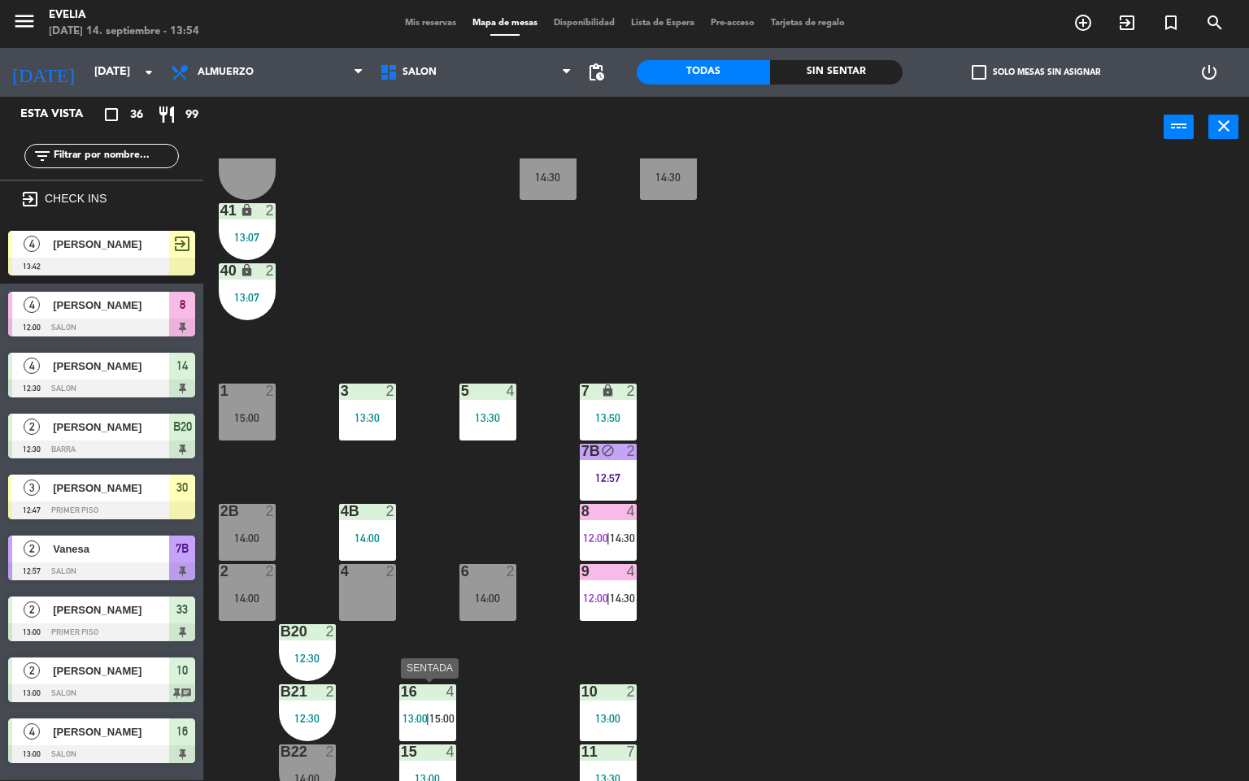
drag, startPoint x: 434, startPoint y: 710, endPoint x: 457, endPoint y: 673, distance: 43.1
click at [434, 710] on div "16 4 13:00 | 15:00" at bounding box center [427, 713] width 57 height 57
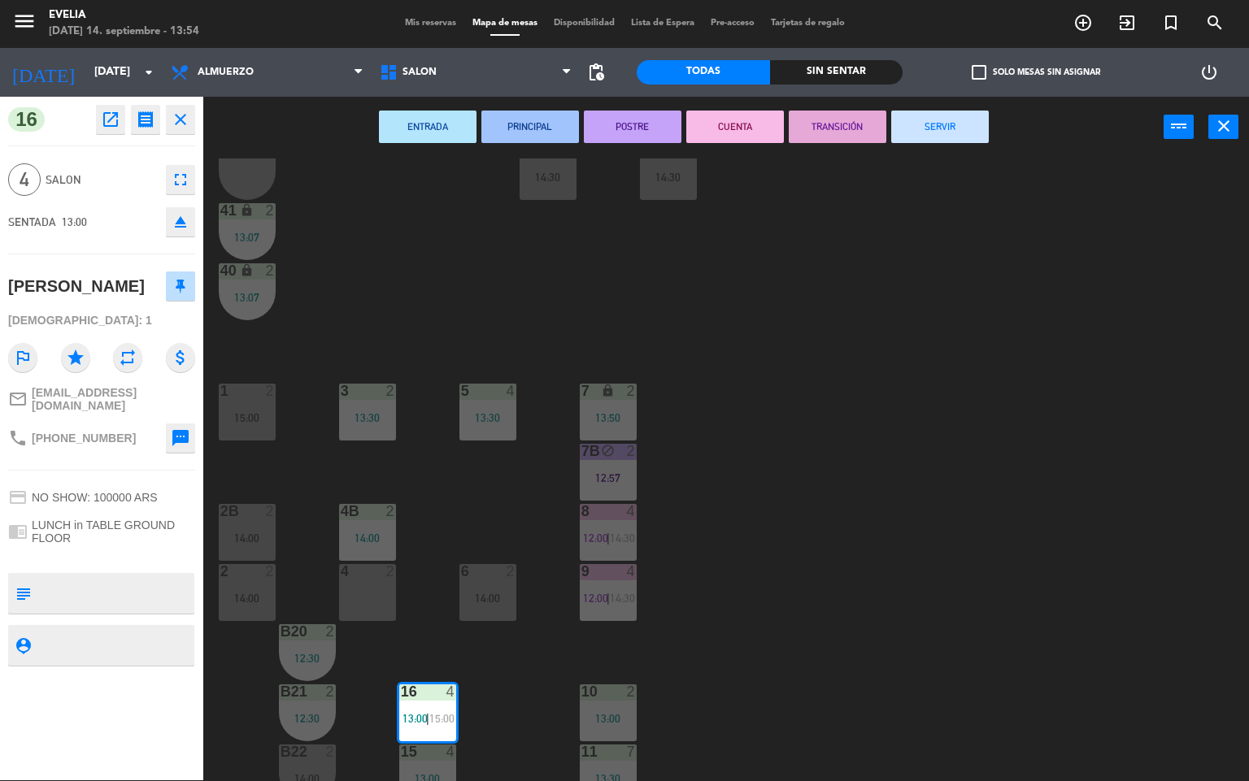
click at [757, 113] on button "CUENTA" at bounding box center [735, 127] width 98 height 33
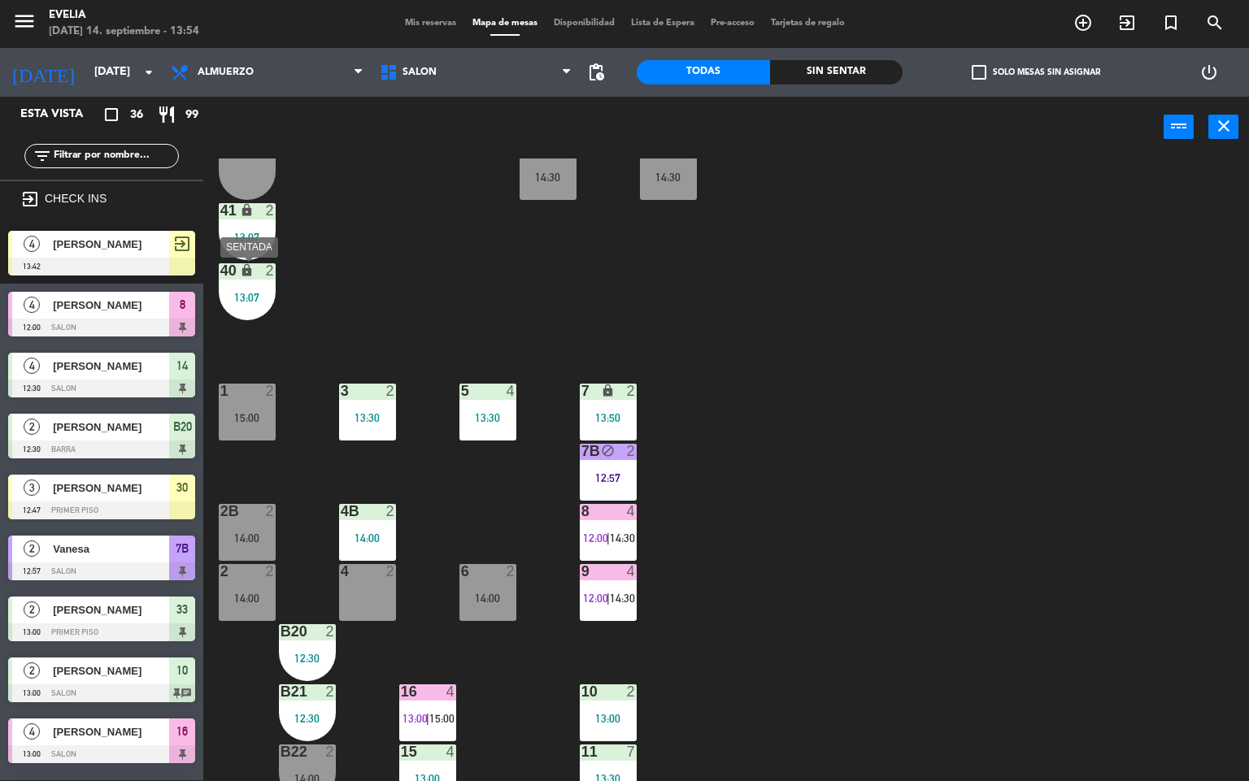
click at [267, 288] on div "40 lock 2 13:07" at bounding box center [247, 291] width 57 height 57
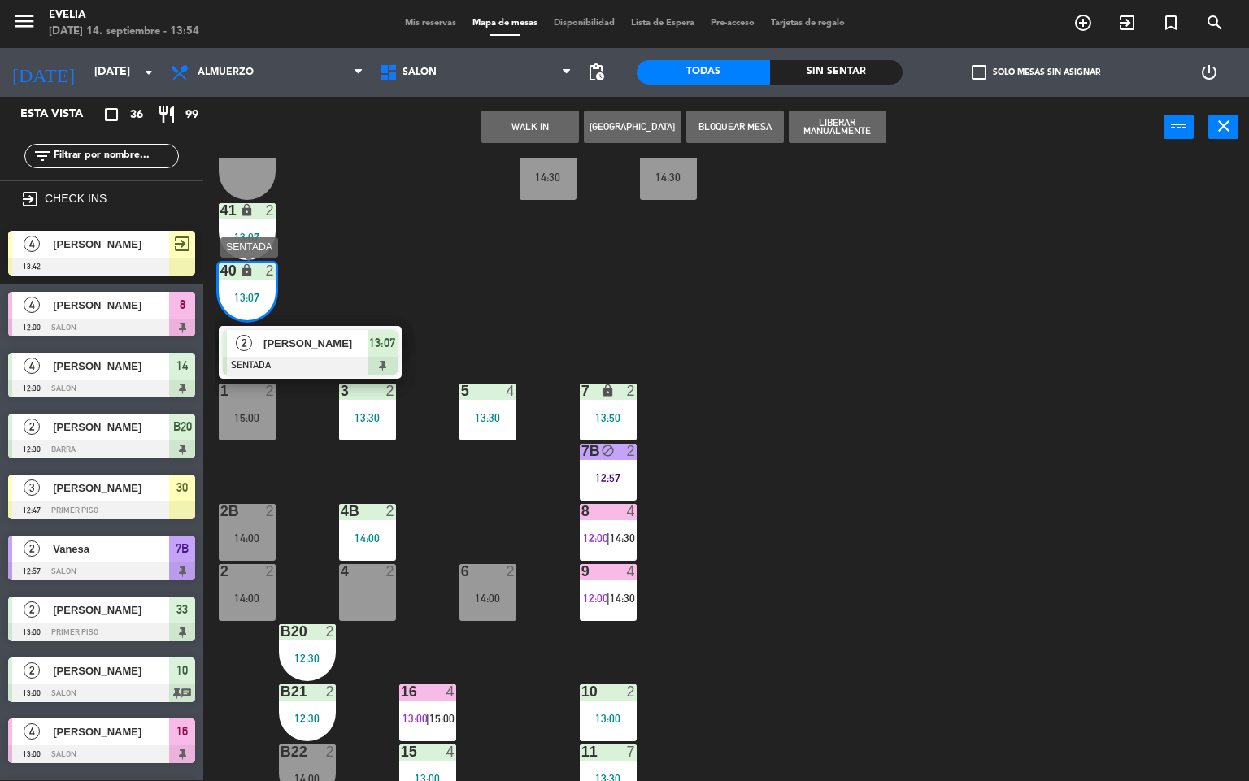
click at [294, 329] on div "2 [PERSON_NAME] SENTADA 13:07" at bounding box center [310, 352] width 207 height 53
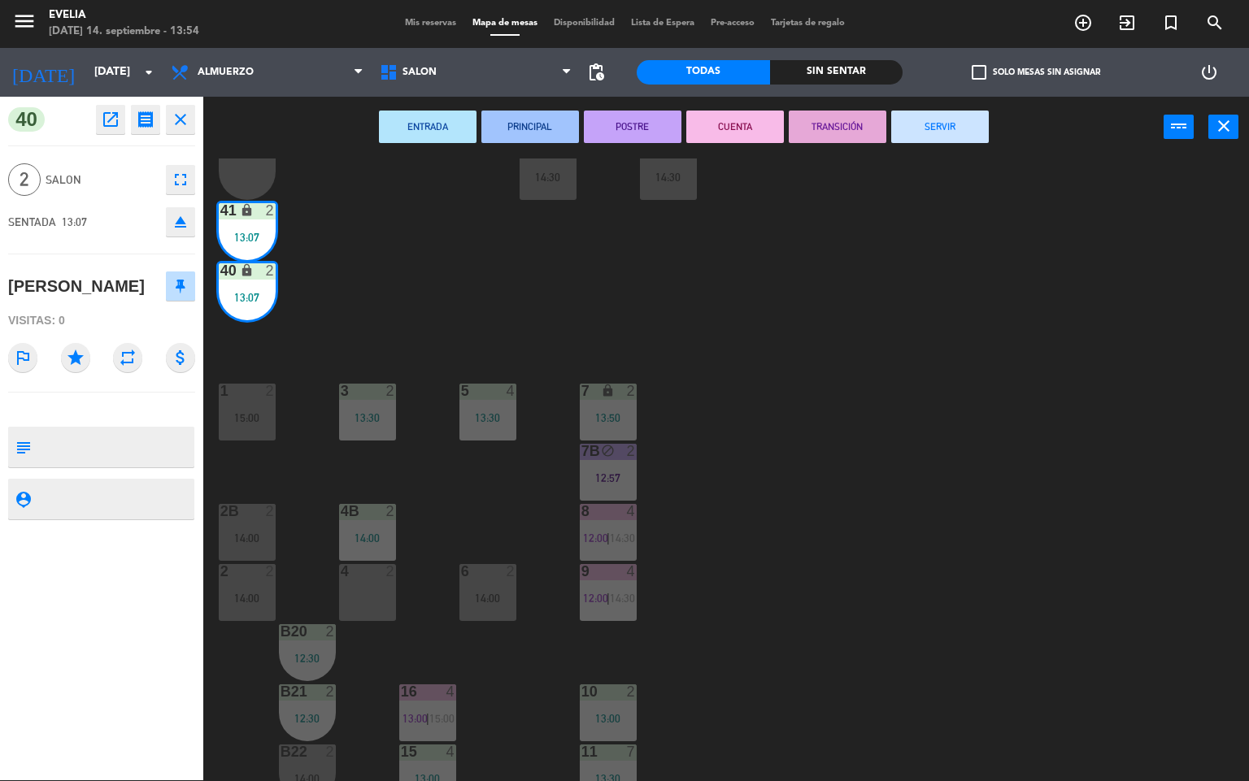
drag, startPoint x: 703, startPoint y: 124, endPoint x: 594, endPoint y: 696, distance: 582.0
click at [703, 124] on button "CUENTA" at bounding box center [735, 127] width 98 height 33
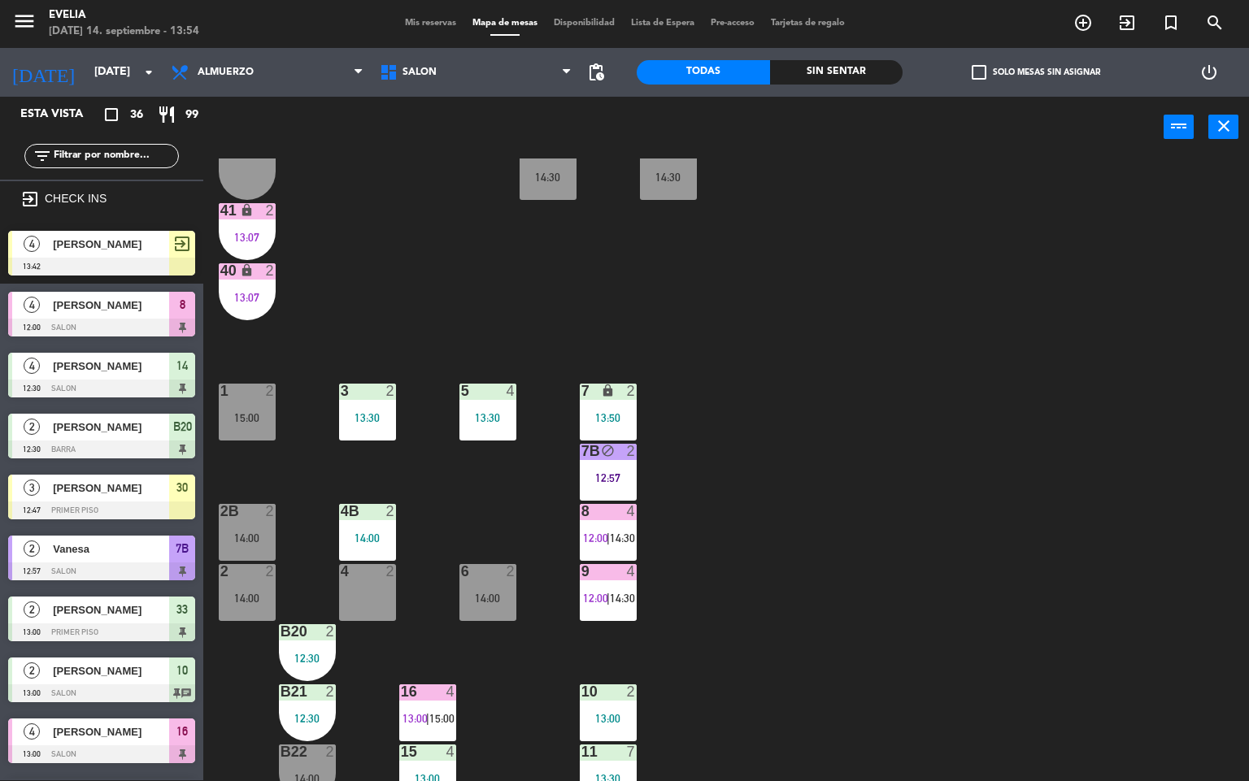
scroll to position [1, 0]
click at [784, 520] on div "34 2 14:30 33B 2 13:00 33 2 13:00 44 lock 1 32B 2 14:00 32 2 14:00 43 lock 1 31…" at bounding box center [732, 470] width 1034 height 623
click at [612, 584] on div "9 4 12:00 | 14:30" at bounding box center [608, 592] width 57 height 57
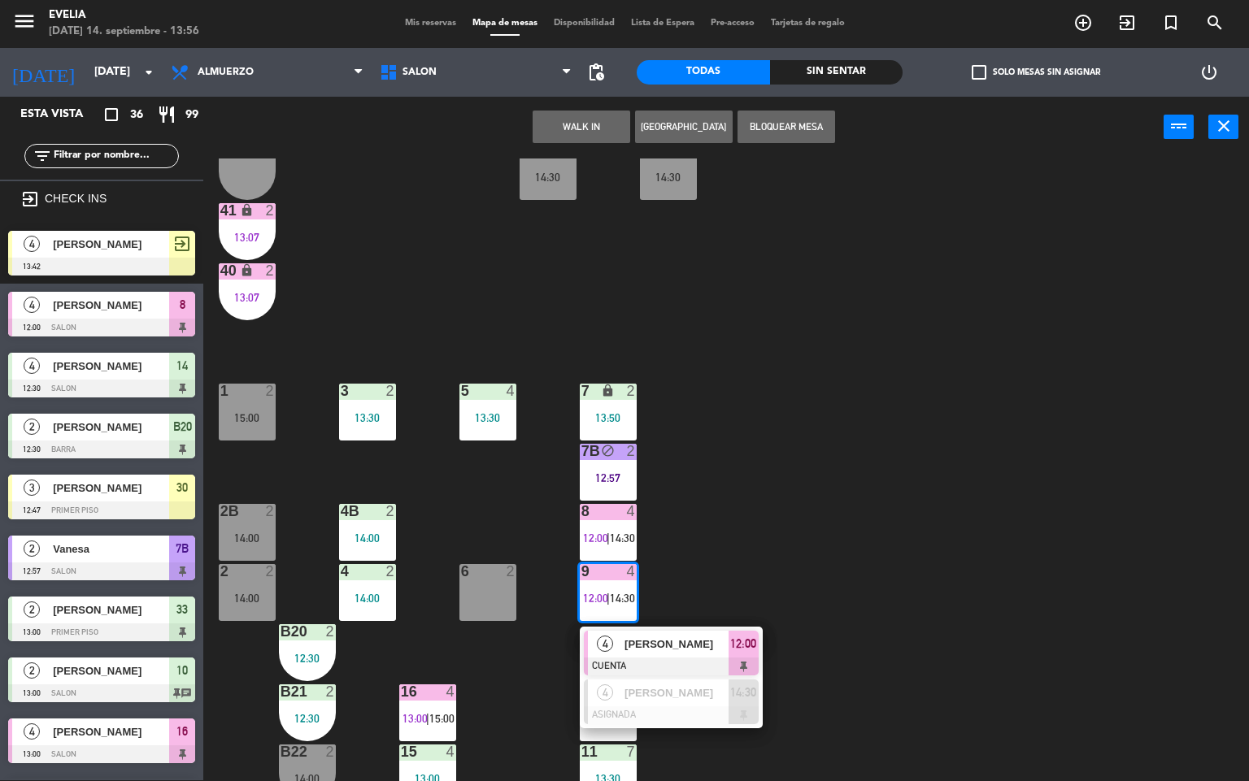
click at [886, 513] on div "34 2 14:30 33B 2 13:00 33 2 13:00 44 lock 1 32B 2 14:00 32 2 14:00 43 lock 1 31…" at bounding box center [732, 470] width 1034 height 623
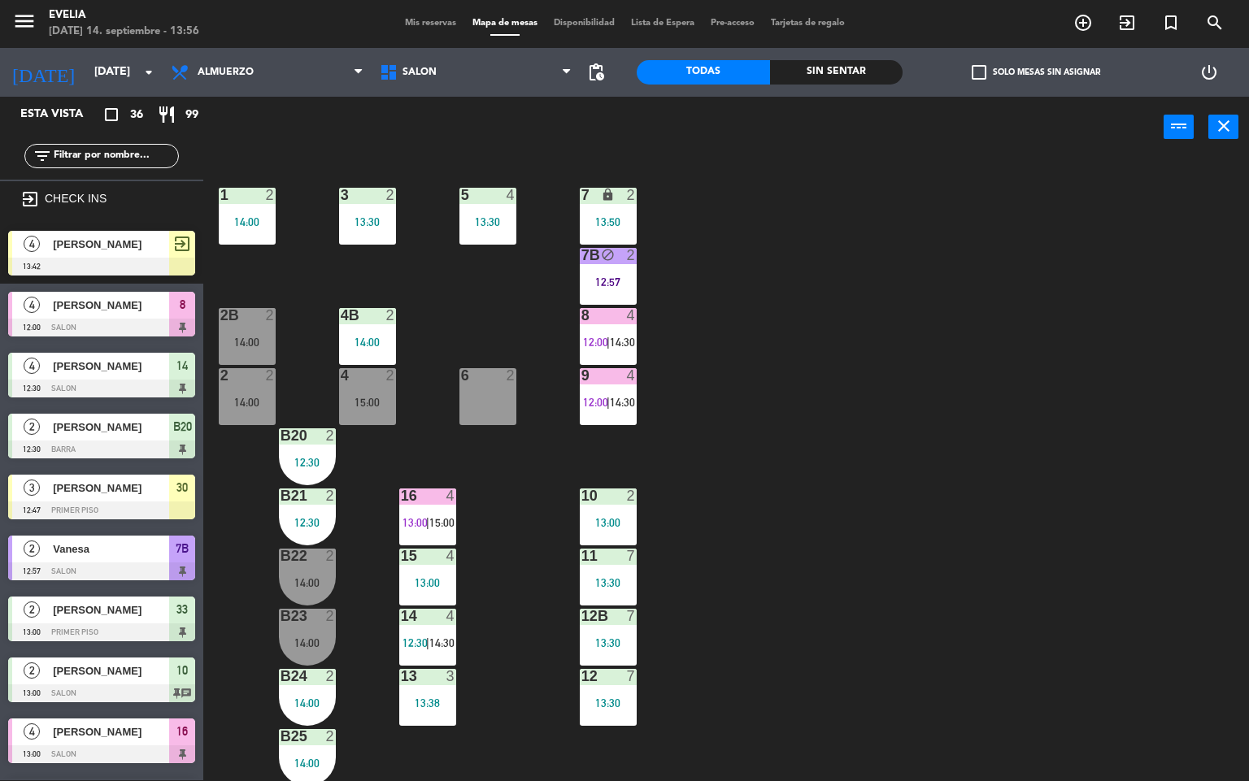
scroll to position [606, 0]
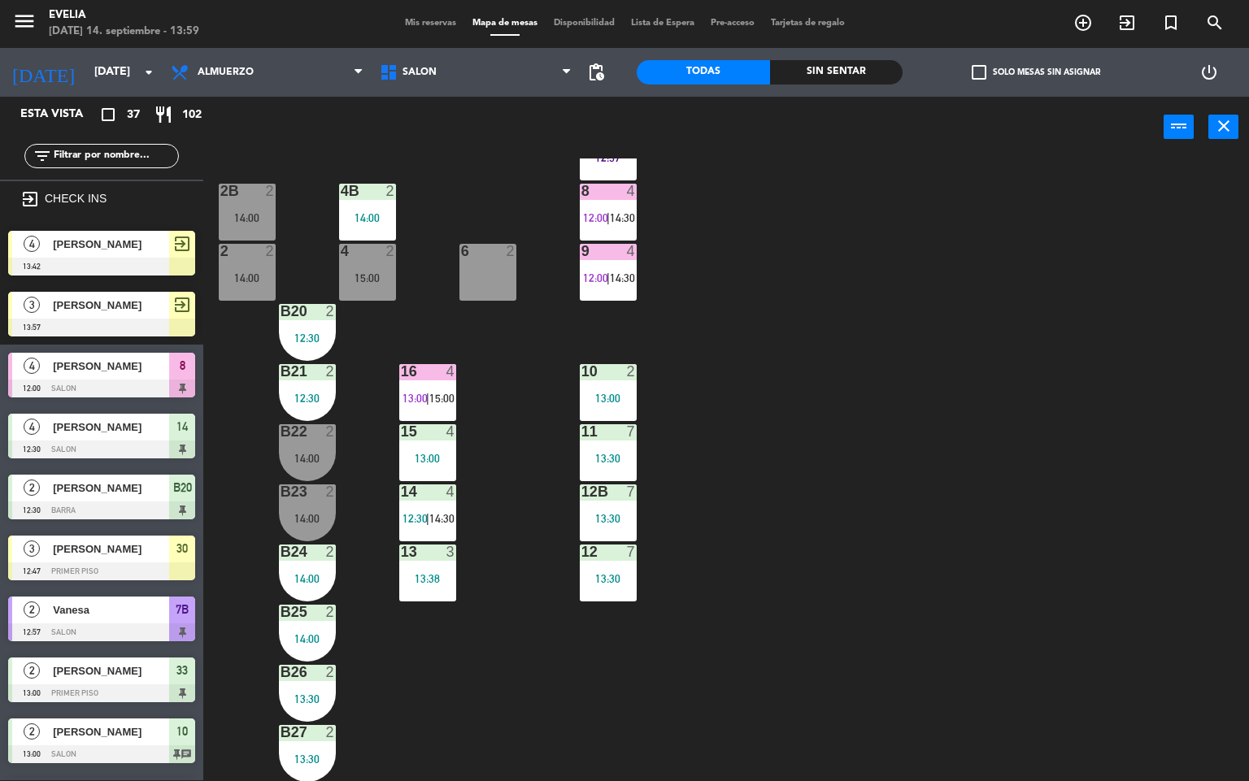
click at [706, 190] on div "34 2 14:30 33B 2 13:00 33 2 13:00 44 lock 1 32B 2 14:00 32 2 14:00 43 lock 1 31…" at bounding box center [732, 470] width 1034 height 623
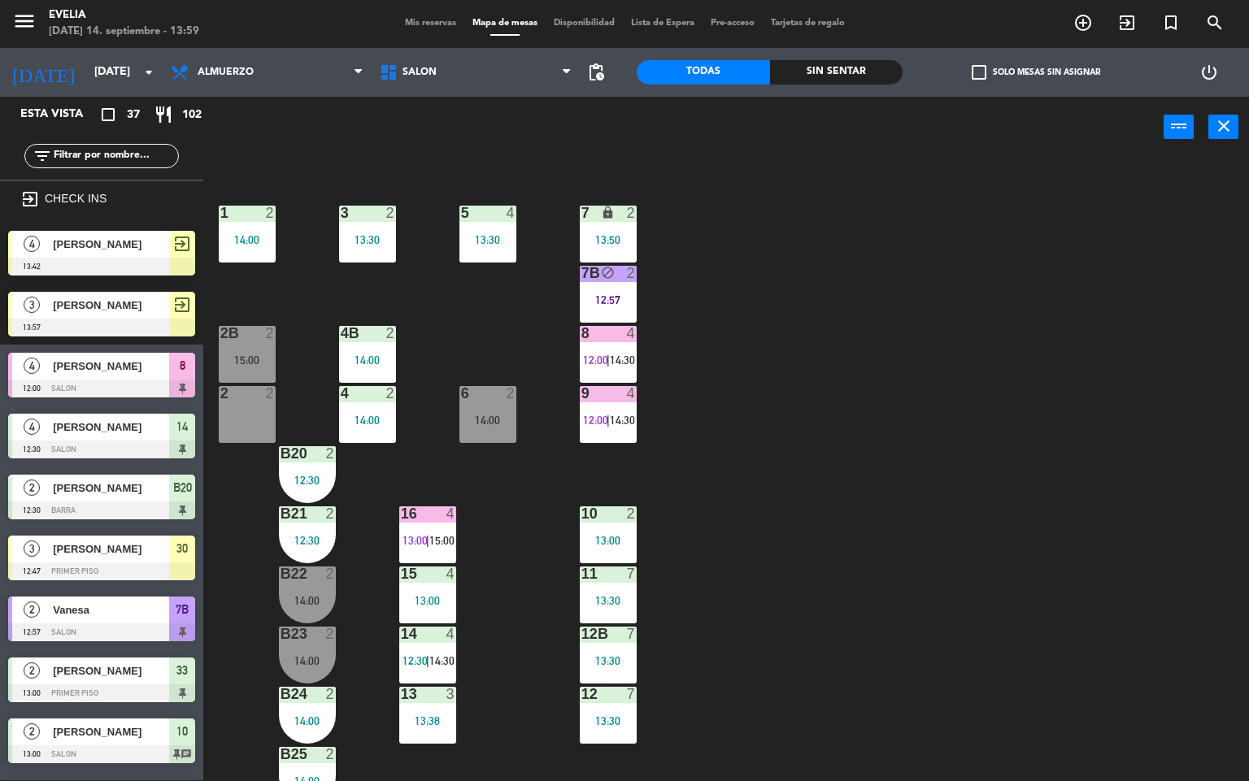
click at [603, 237] on div "13:50" at bounding box center [608, 239] width 57 height 11
click at [781, 391] on div "34 2 14:30 33B 2 13:00 33 2 13:00 44 lock 1 32B 2 14:00 32 2 14:00 43 lock 1 31…" at bounding box center [732, 470] width 1034 height 623
click at [615, 298] on div "12:57" at bounding box center [608, 299] width 57 height 11
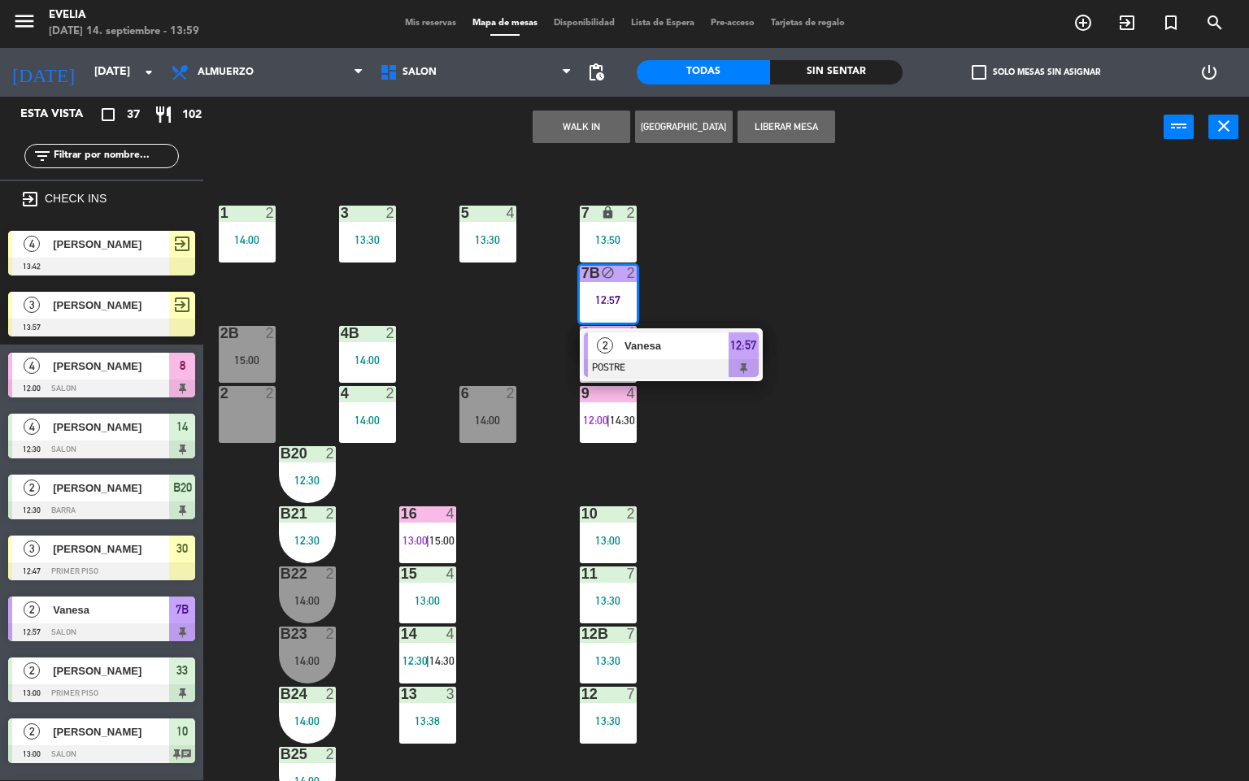
click at [667, 362] on div at bounding box center [671, 368] width 175 height 18
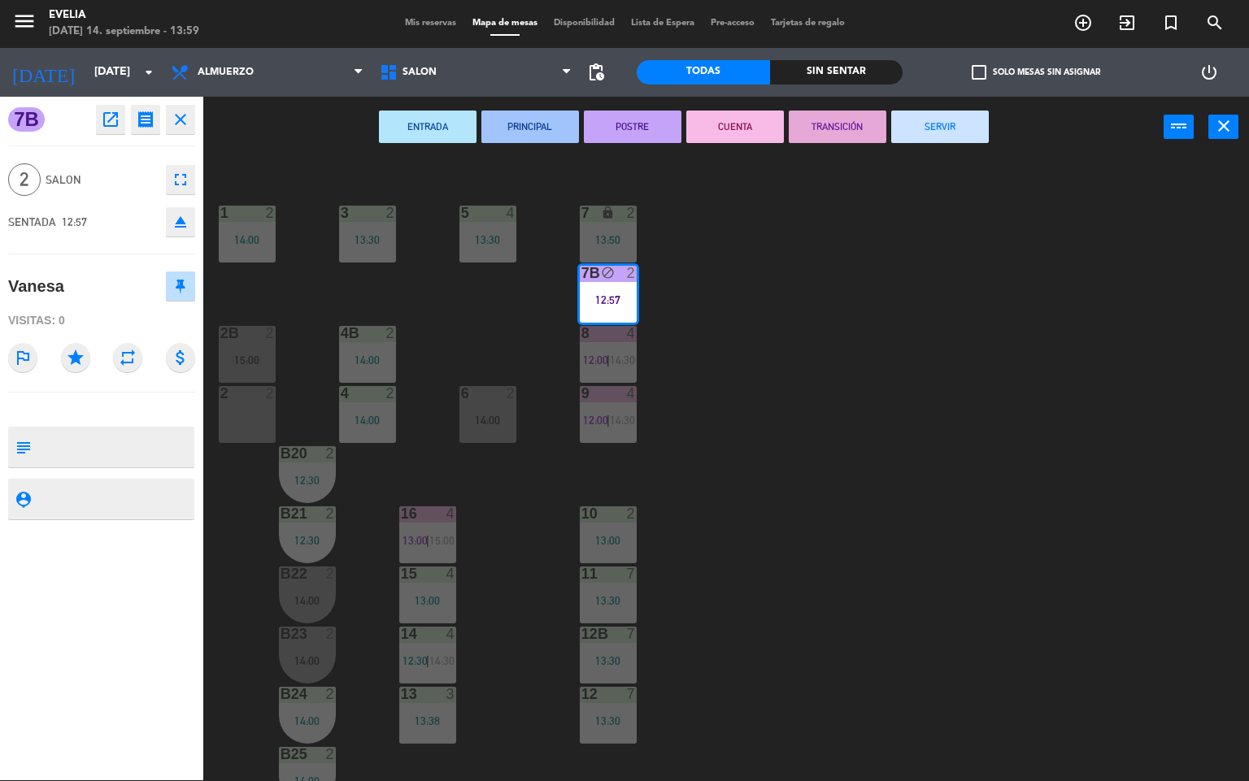
click at [738, 141] on button "CUENTA" at bounding box center [735, 127] width 98 height 33
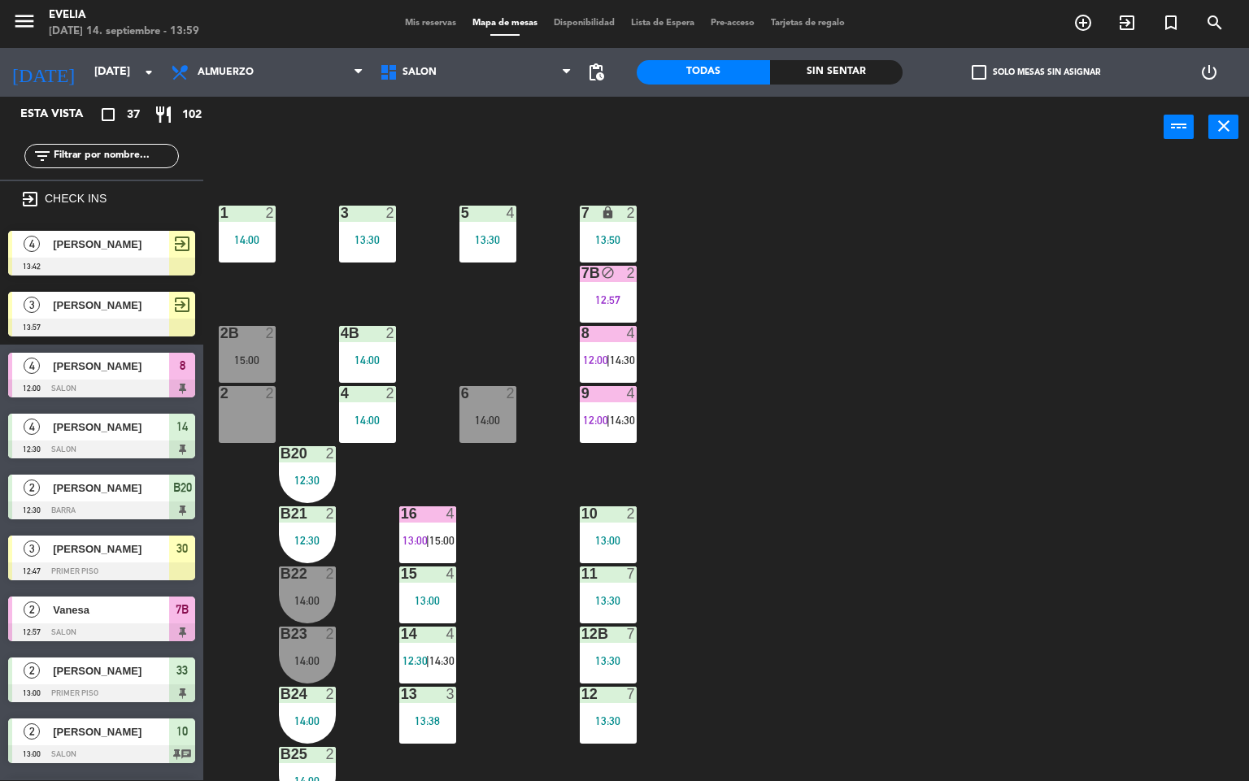
click at [791, 472] on div "34 2 14:30 33B 2 13:00 33 2 13:00 44 lock 1 32B 2 14:00 32 2 14:00 43 lock 1 31…" at bounding box center [732, 470] width 1034 height 623
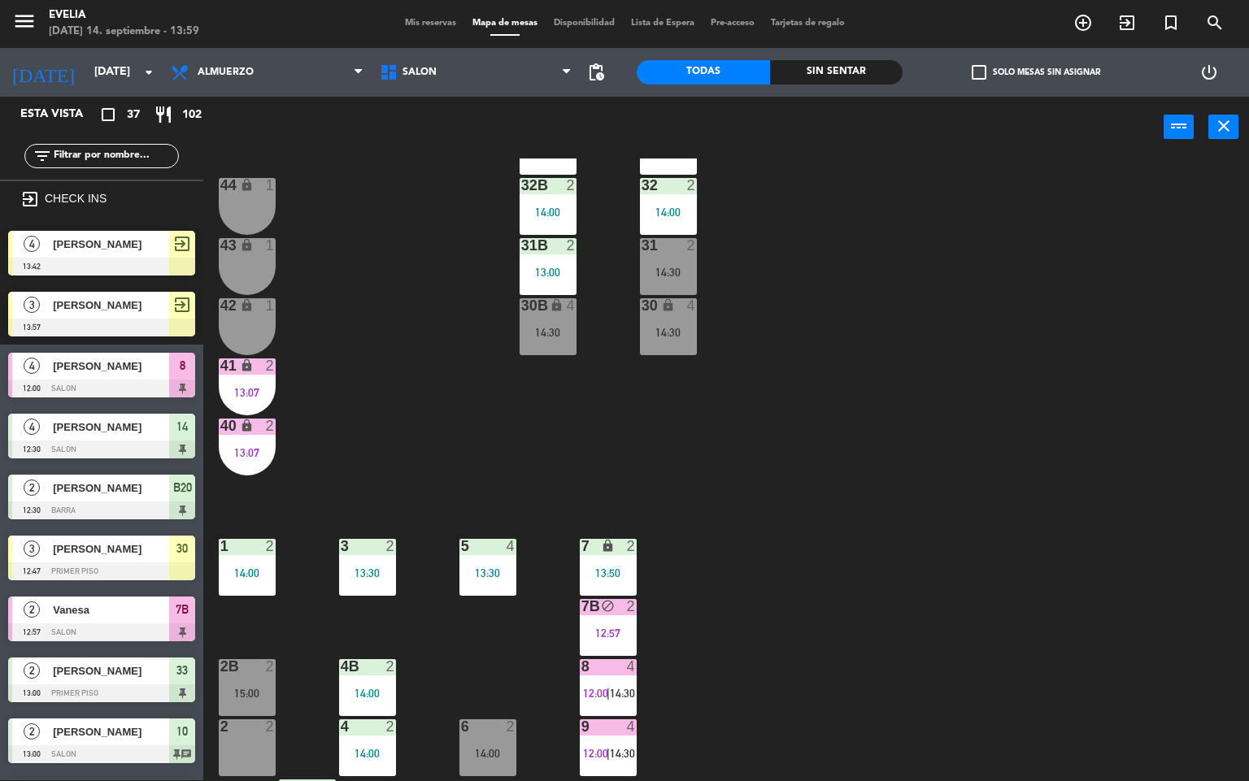
scroll to position [0, 0]
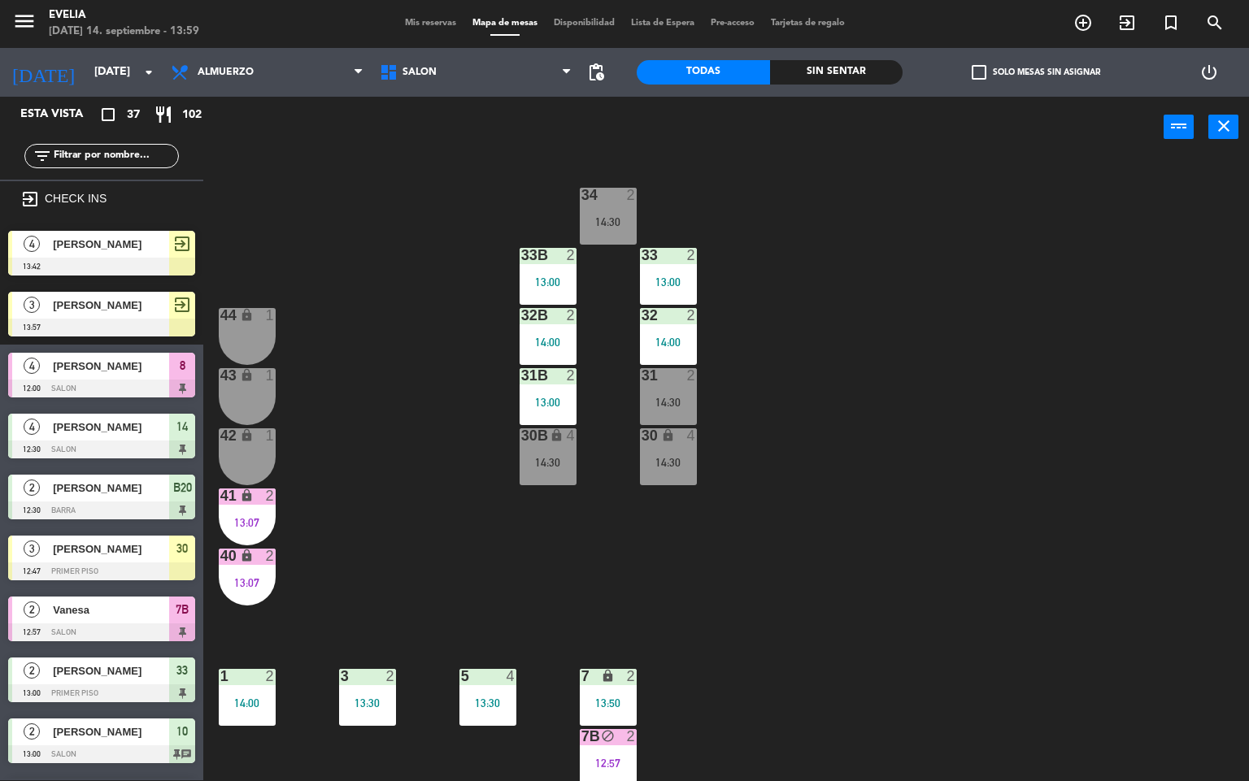
click at [947, 533] on div "34 2 14:30 33B 2 13:00 33 2 13:00 44 lock 1 32B 2 14:00 32 2 14:00 43 lock 1 31…" at bounding box center [732, 470] width 1034 height 623
click at [822, 574] on div "34 2 14:30 33B 2 13:00 33 2 13:00 44 lock 1 32B 2 14:00 32 2 14:00 43 lock 1 31…" at bounding box center [732, 470] width 1034 height 623
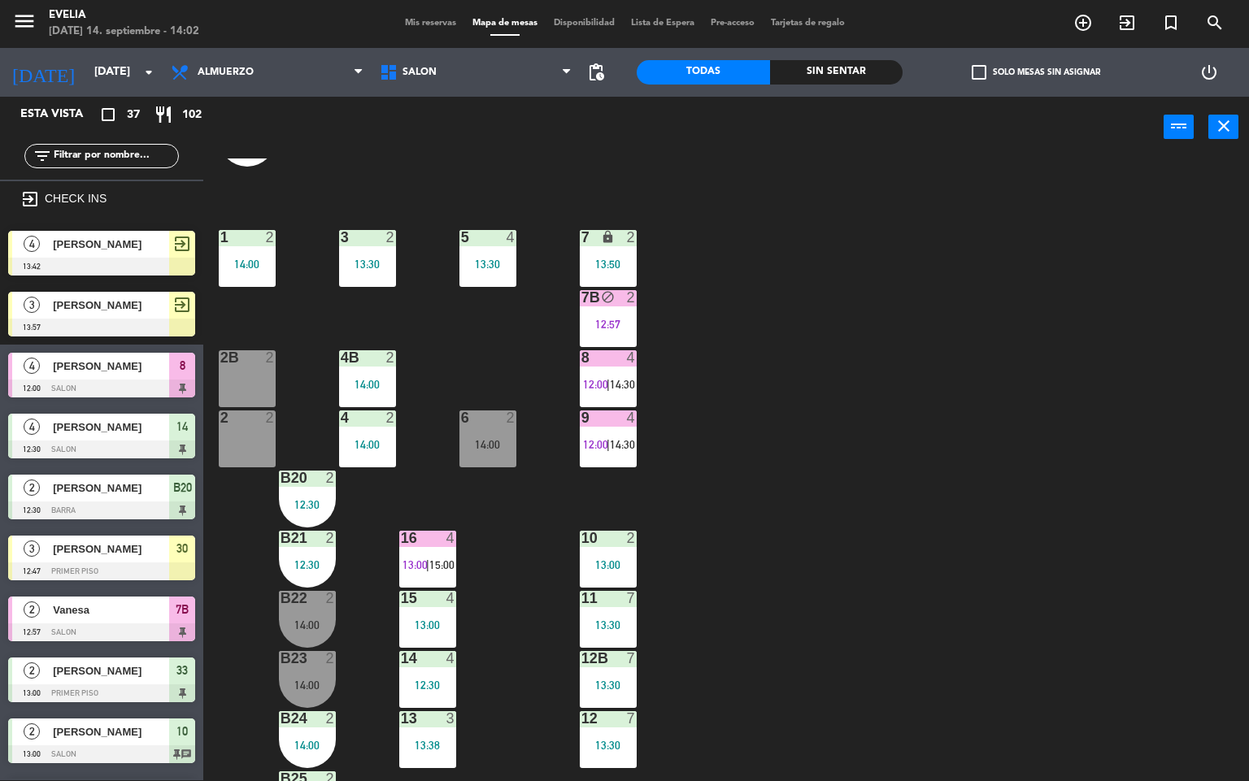
scroll to position [440, 0]
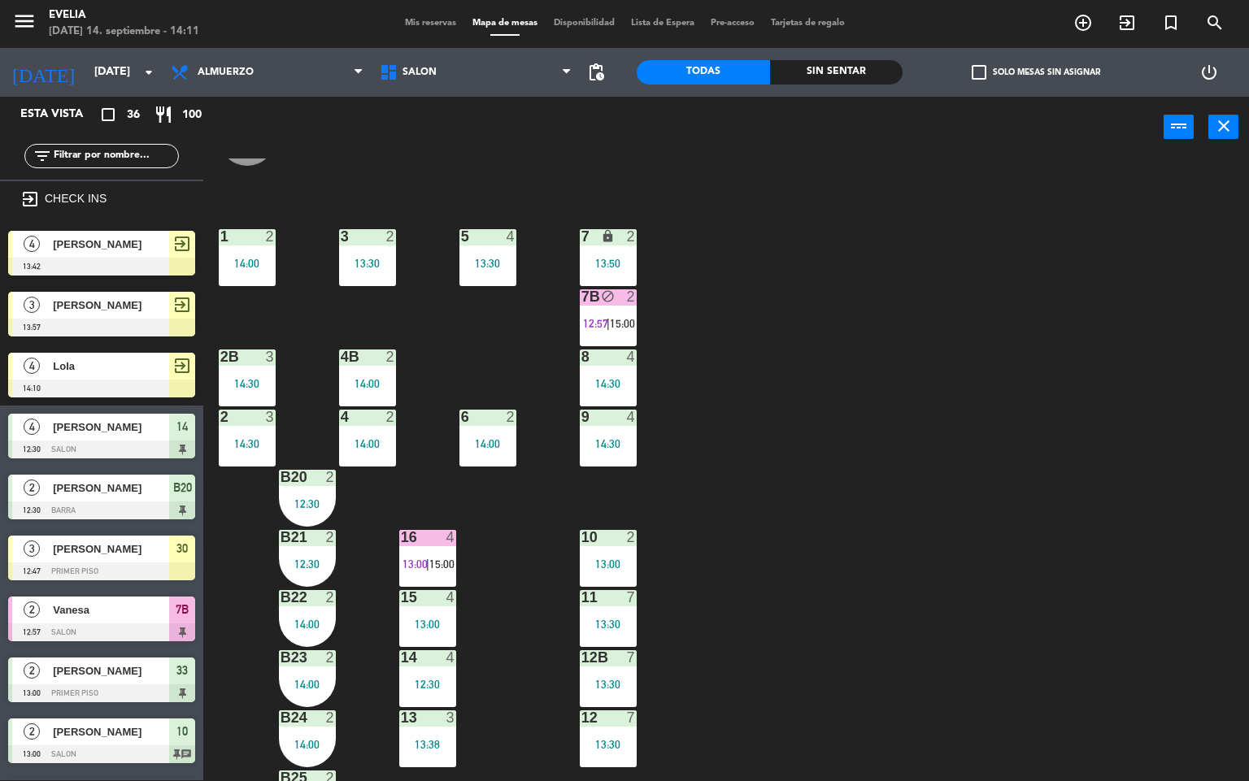
click at [725, 428] on div "34 2 14:30 33B 2 13:00 33 2 13:00 44 lock 1 32B 2 14:00 32 2 14:00 43 lock 2 14…" at bounding box center [732, 470] width 1034 height 623
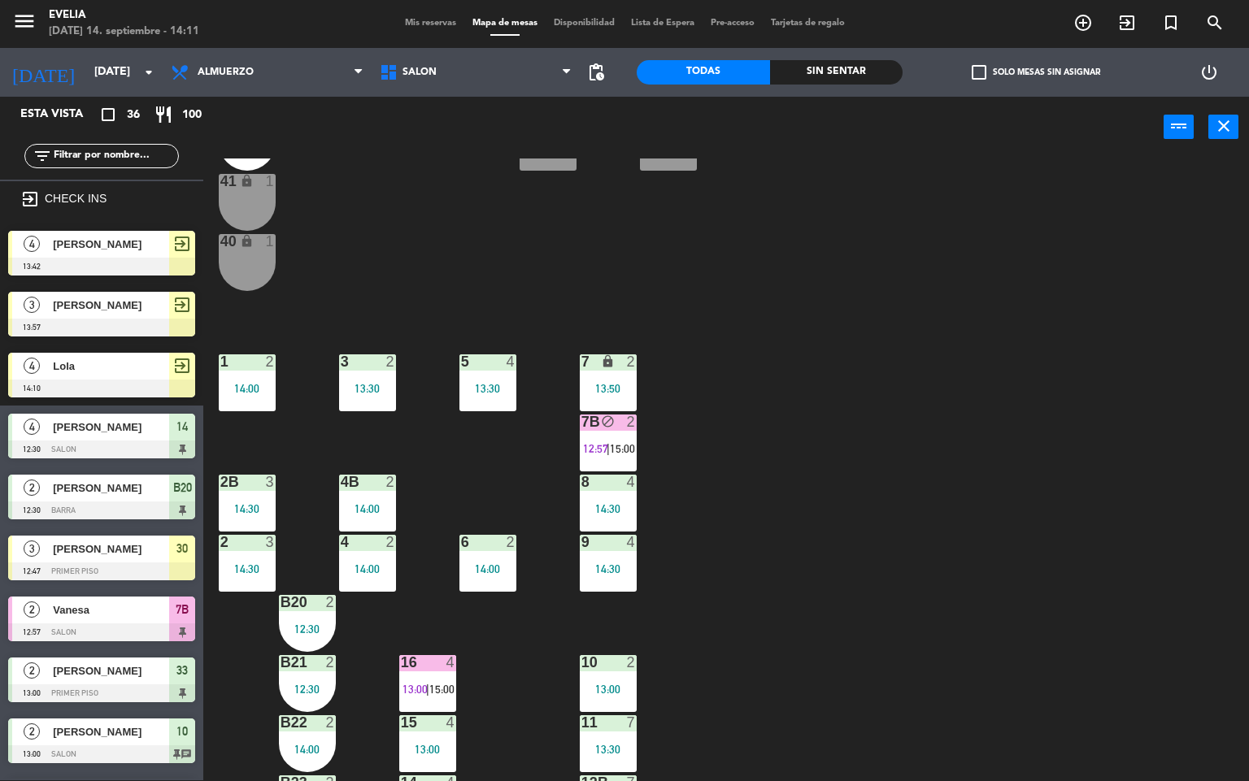
scroll to position [320, 0]
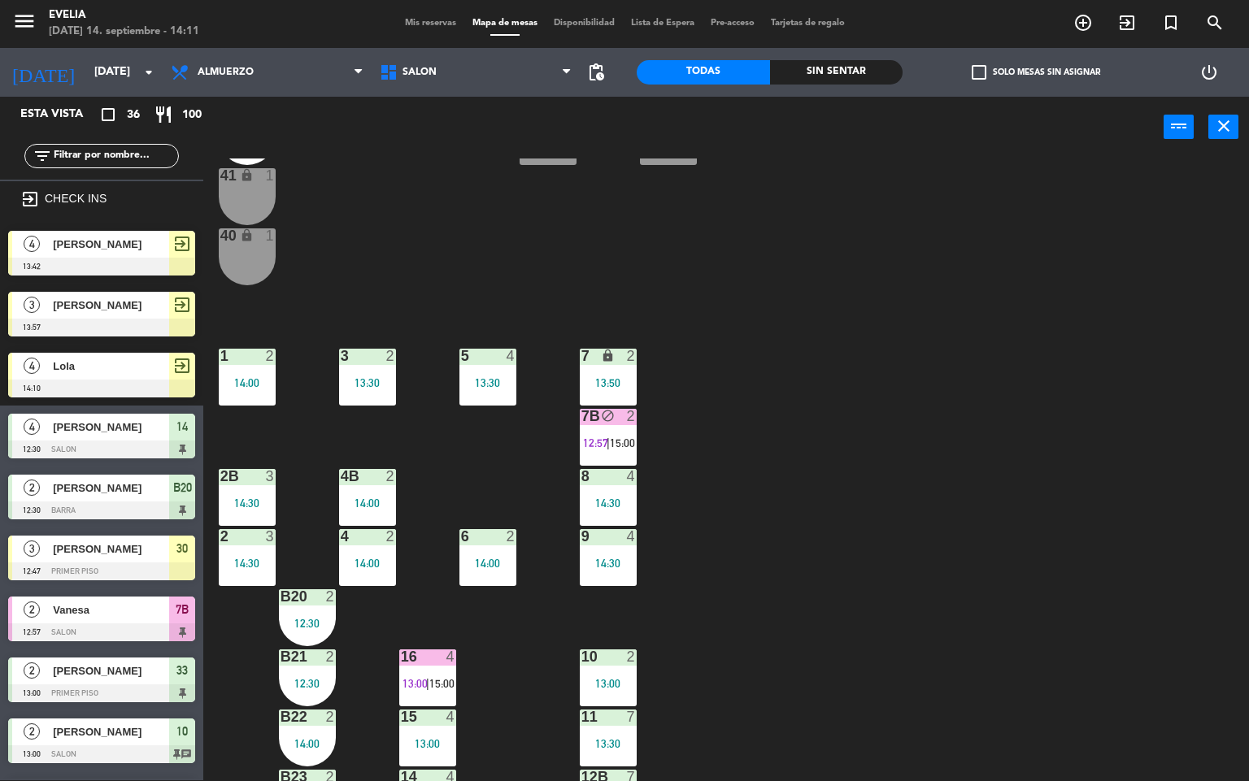
click at [364, 367] on div "3 2 13:30" at bounding box center [367, 377] width 57 height 57
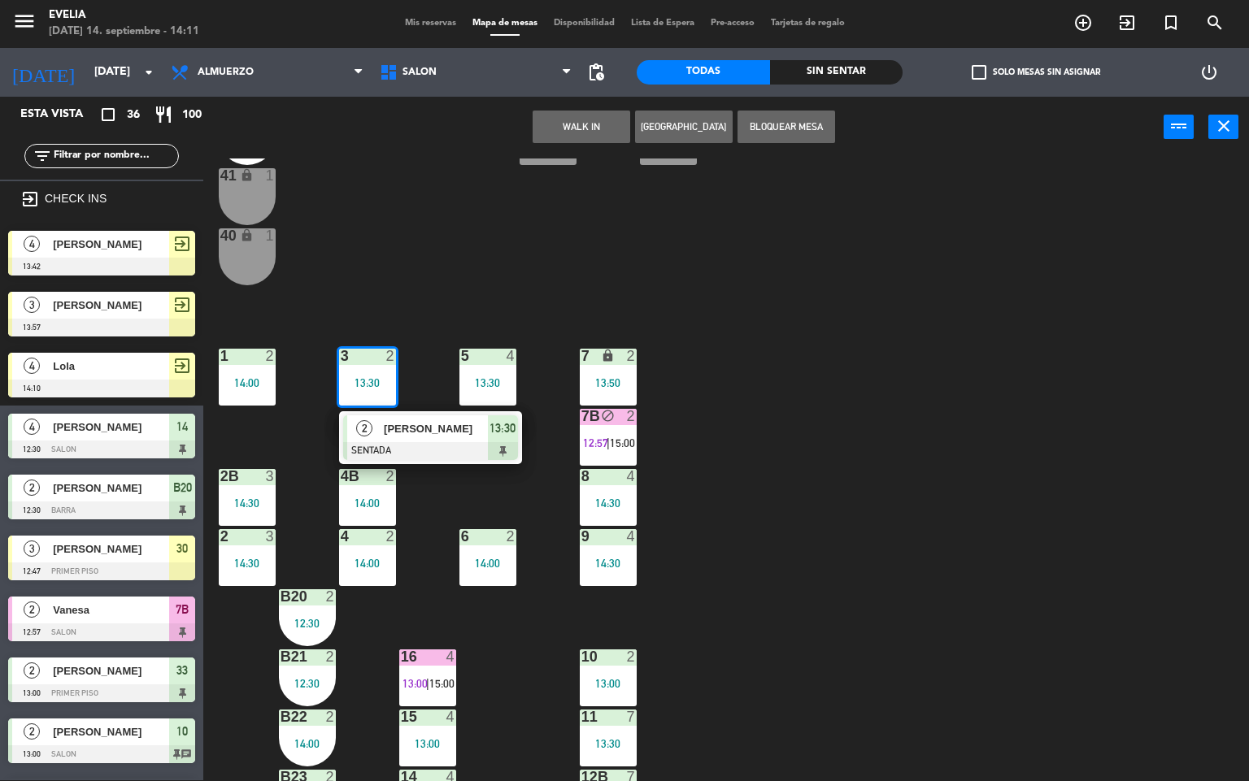
click at [462, 423] on span "[PERSON_NAME]" at bounding box center [436, 428] width 104 height 17
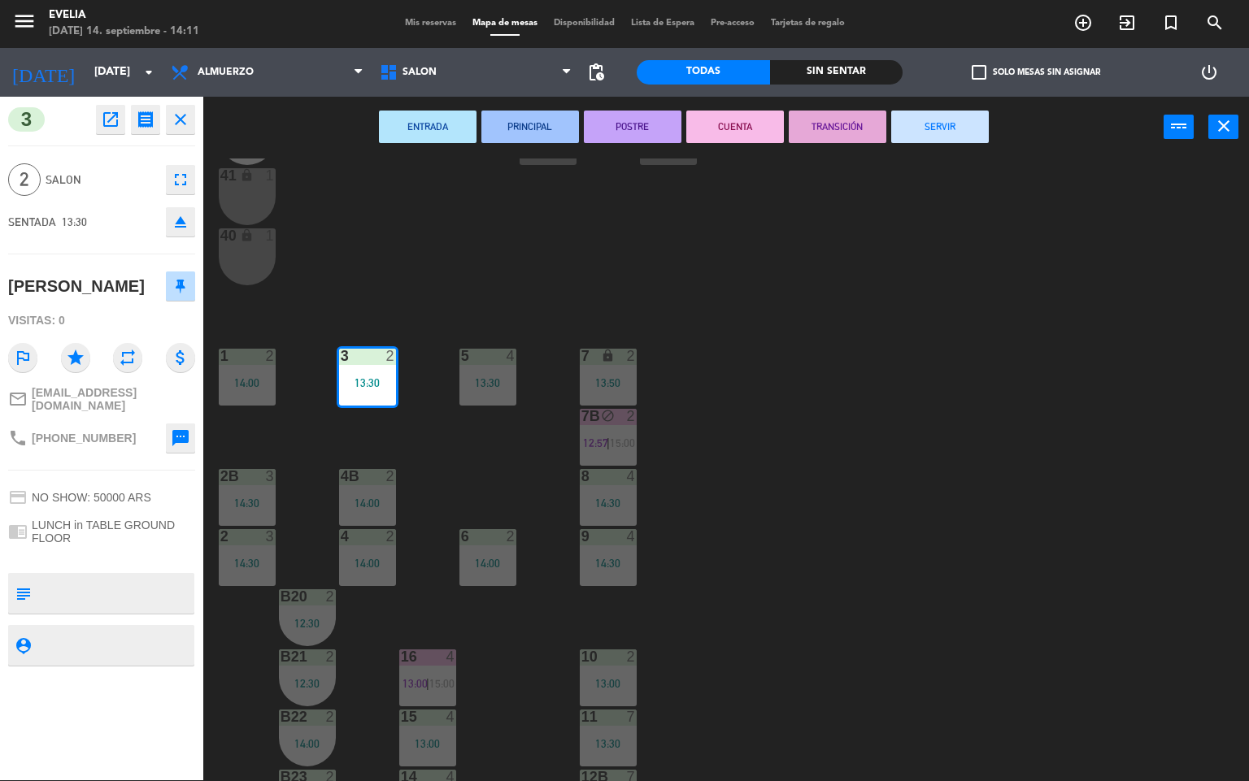
click at [717, 128] on button "CUENTA" at bounding box center [735, 127] width 98 height 33
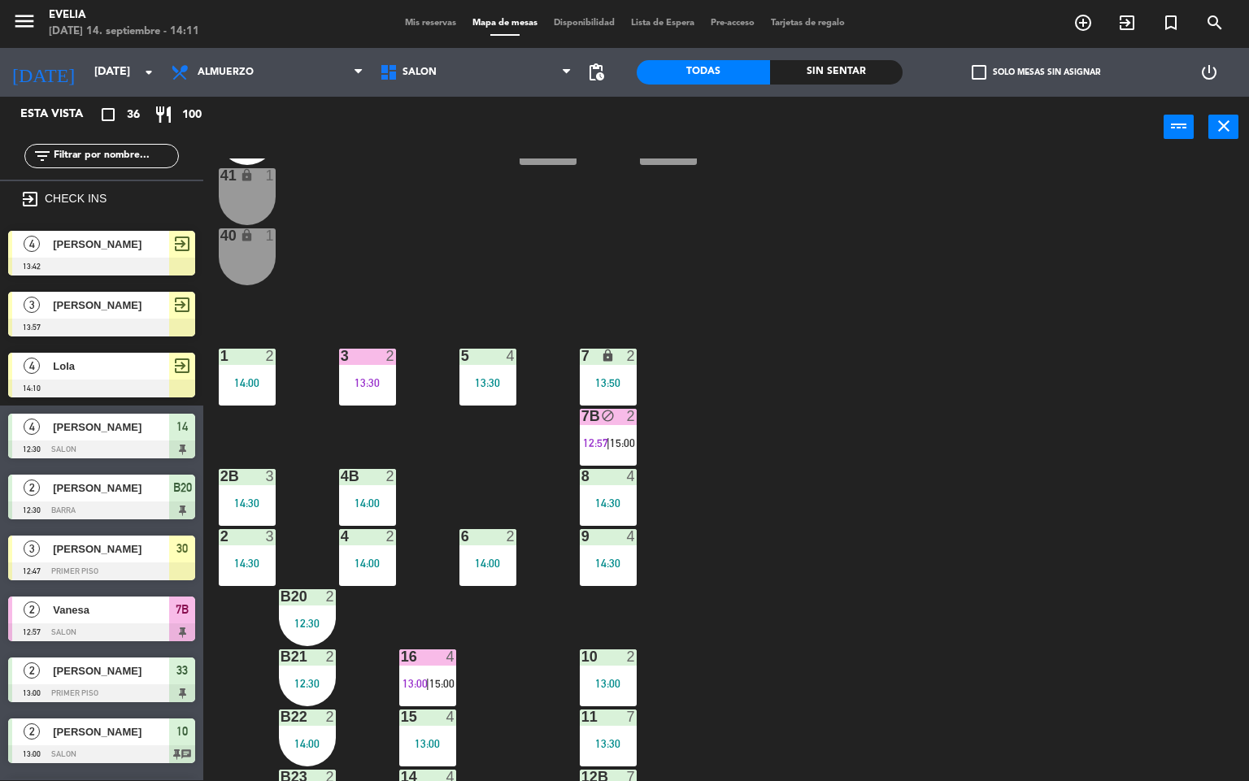
scroll to position [1, 0]
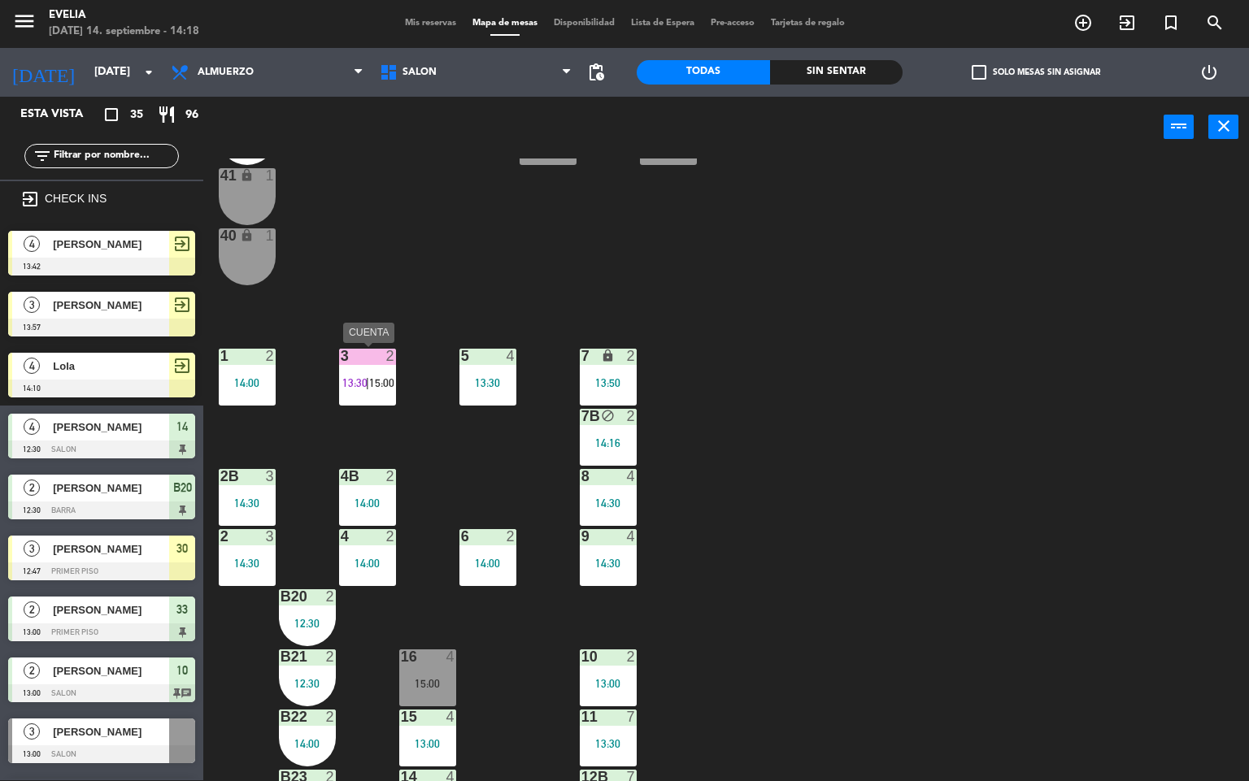
click at [378, 366] on div "3 2 13:30 | 15:00" at bounding box center [367, 377] width 57 height 57
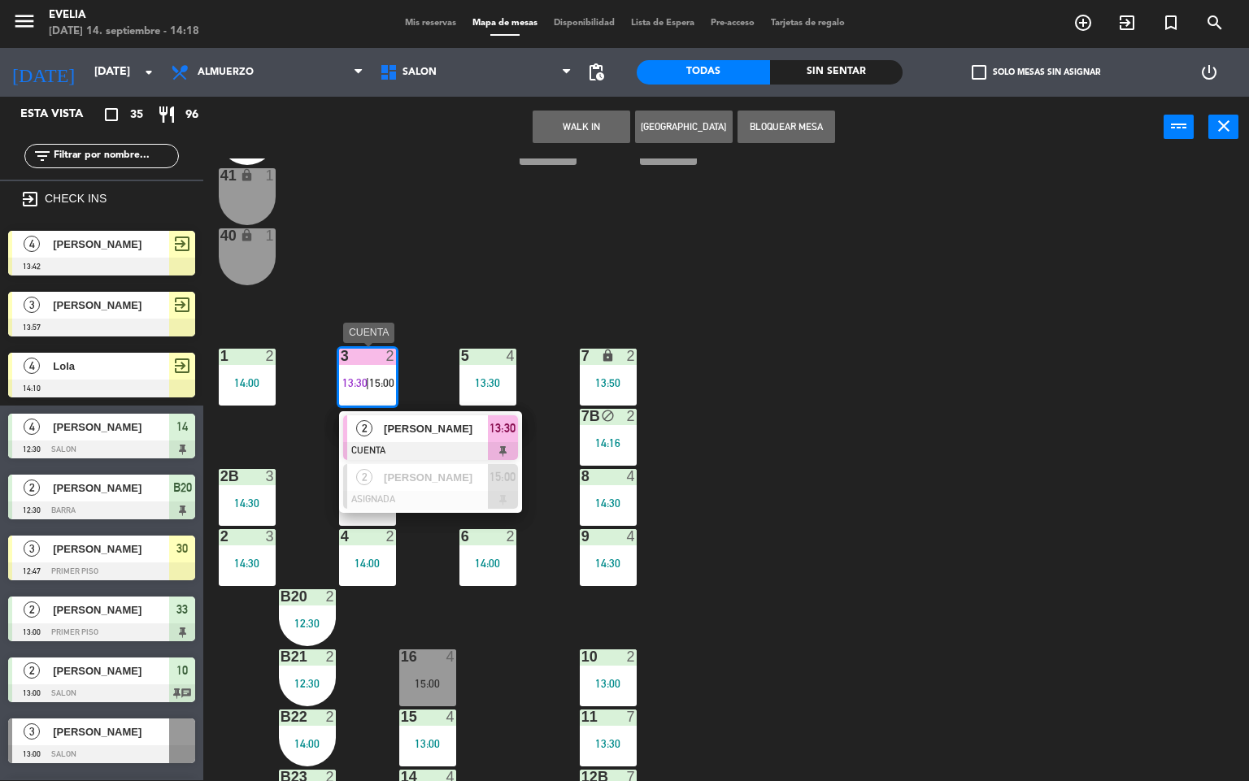
click at [444, 429] on div "2 [PERSON_NAME] CUENTA 13:30" at bounding box center [430, 437] width 207 height 53
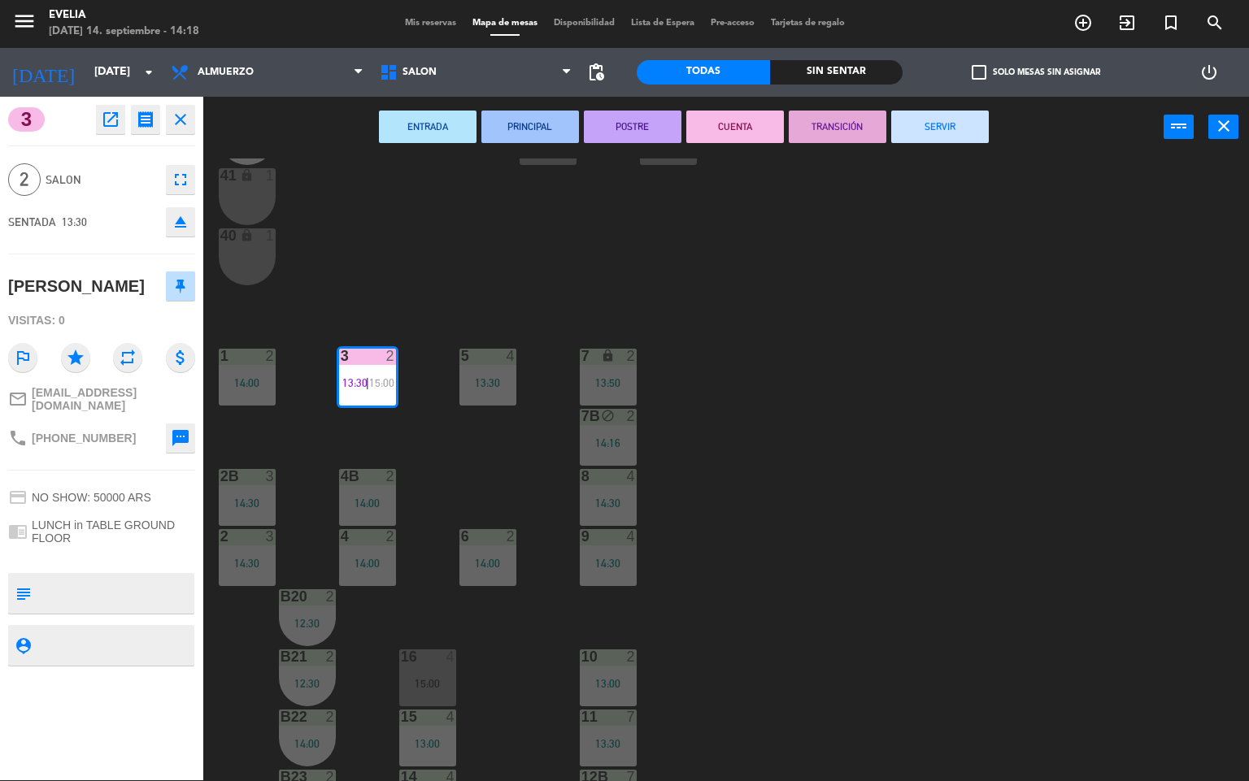
drag, startPoint x: 930, startPoint y: 122, endPoint x: 908, endPoint y: 276, distance: 156.1
click at [932, 122] on button "SERVIR" at bounding box center [940, 127] width 98 height 33
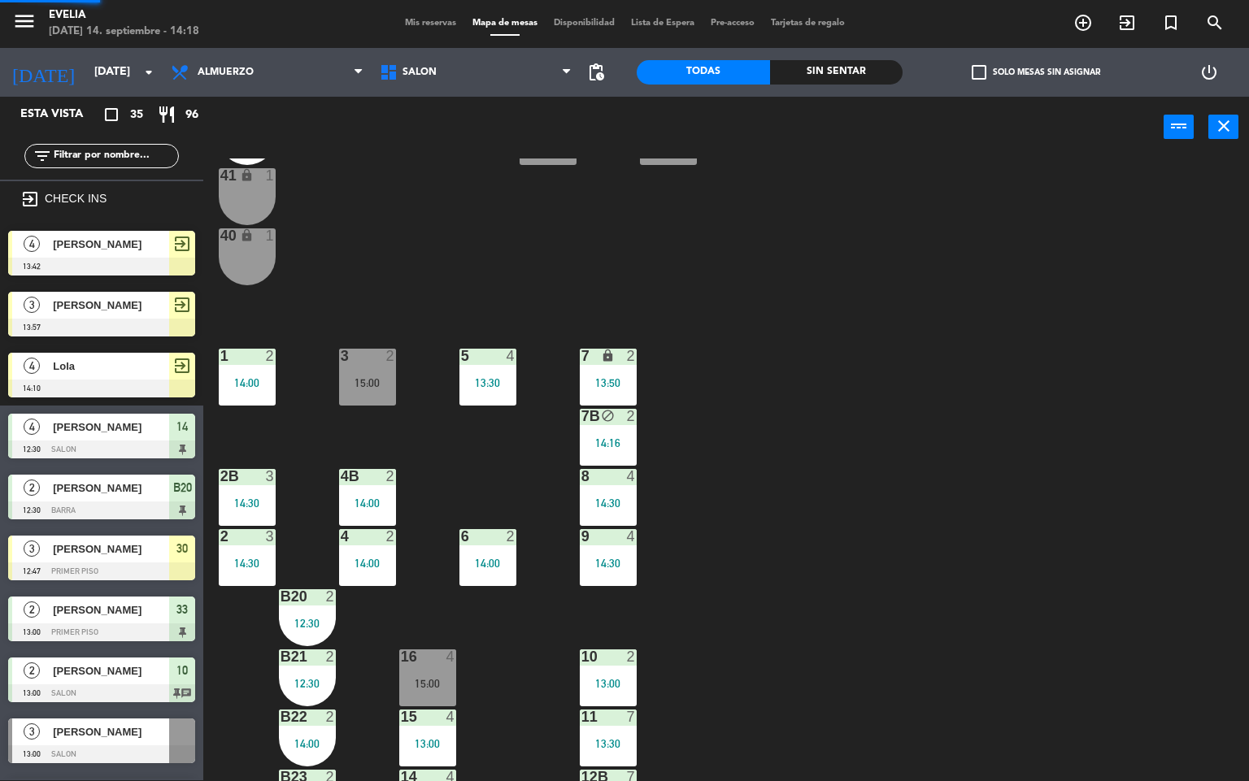
click at [916, 446] on div "34 2 14:30 33B 2 13:00 33 2 13:00 44 lock 1 32B 2 14:00 32 2 14:00 43 lock 2 14…" at bounding box center [732, 470] width 1034 height 623
drag, startPoint x: 898, startPoint y: 455, endPoint x: 891, endPoint y: 461, distance: 9.2
click at [898, 456] on div "34 2 14:30 33B 2 13:00 33 2 13:00 44 lock 1 32B 2 14:00 32 2 14:00 43 lock 2 14…" at bounding box center [732, 470] width 1034 height 623
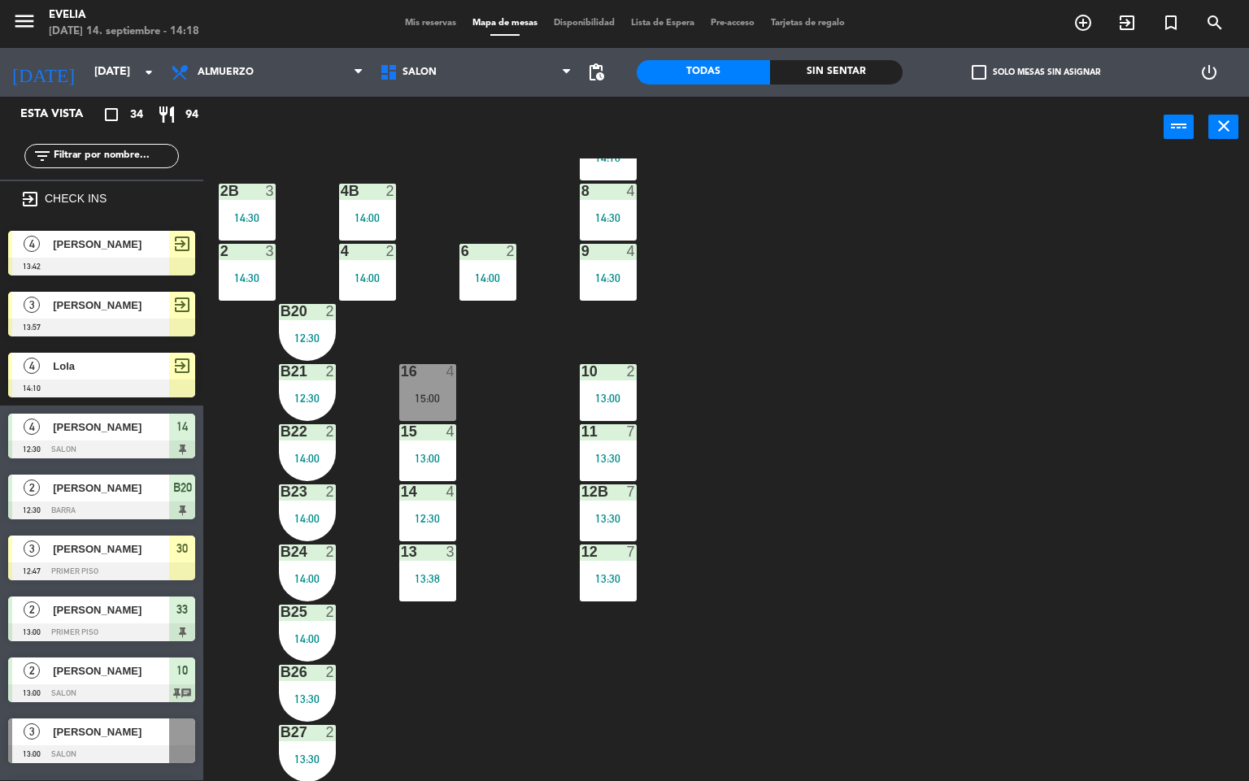
scroll to position [605, 0]
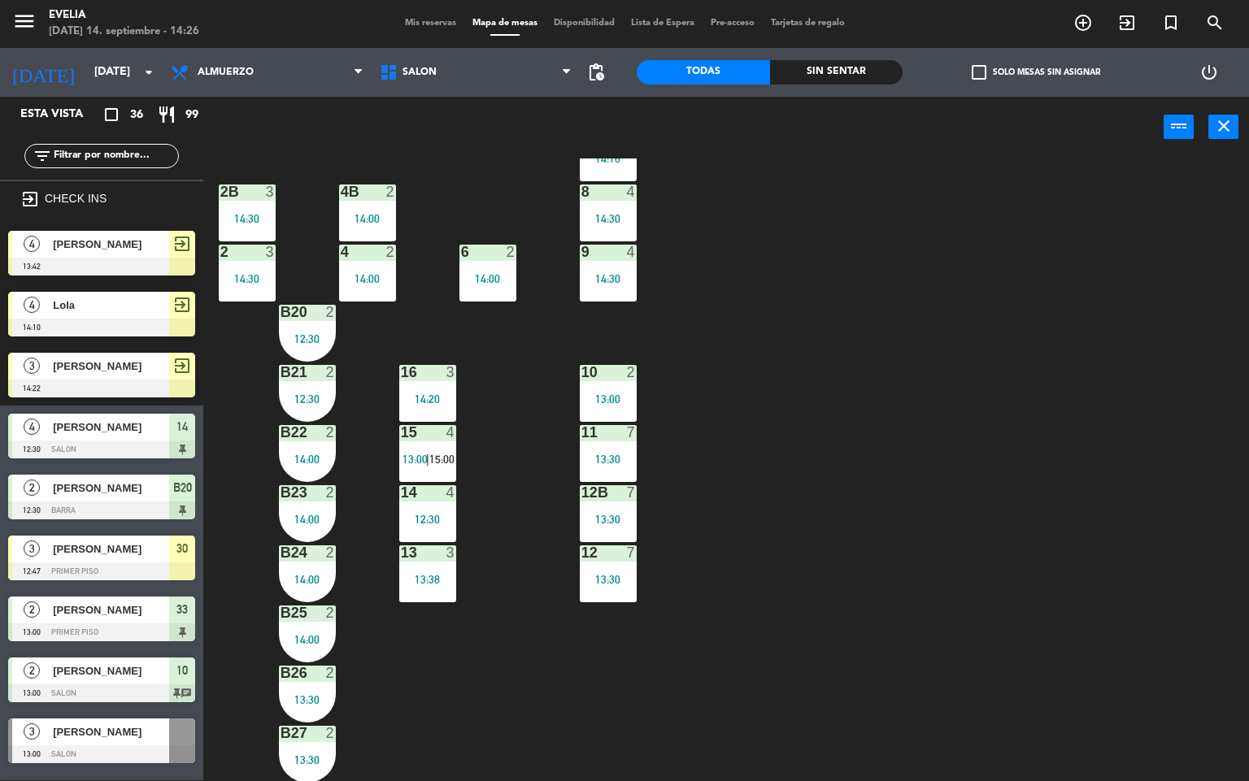
click at [837, 266] on div "34 2 14:30 33B 2 13:00 33 2 13:00 44 lock 1 32B 2 14:00 32 2 14:00 43 lock 2 14…" at bounding box center [732, 470] width 1034 height 623
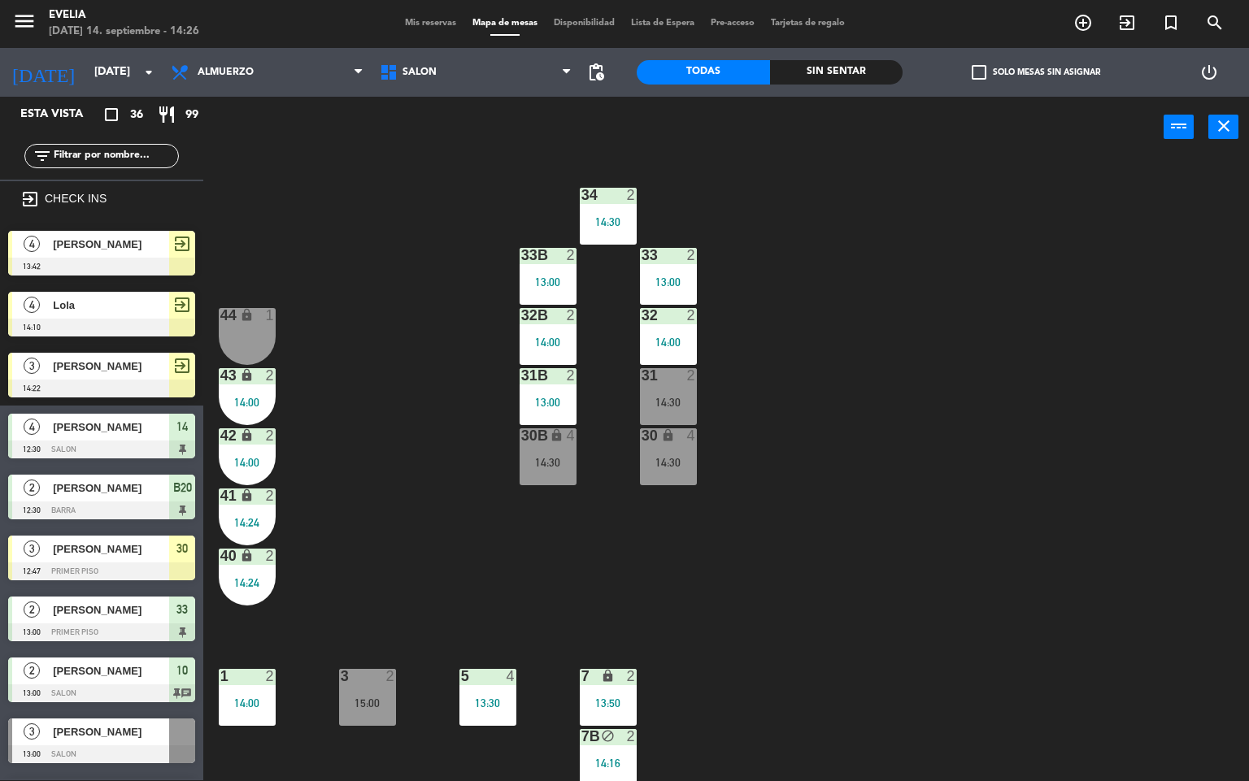
click at [554, 281] on div "13:00" at bounding box center [548, 281] width 57 height 11
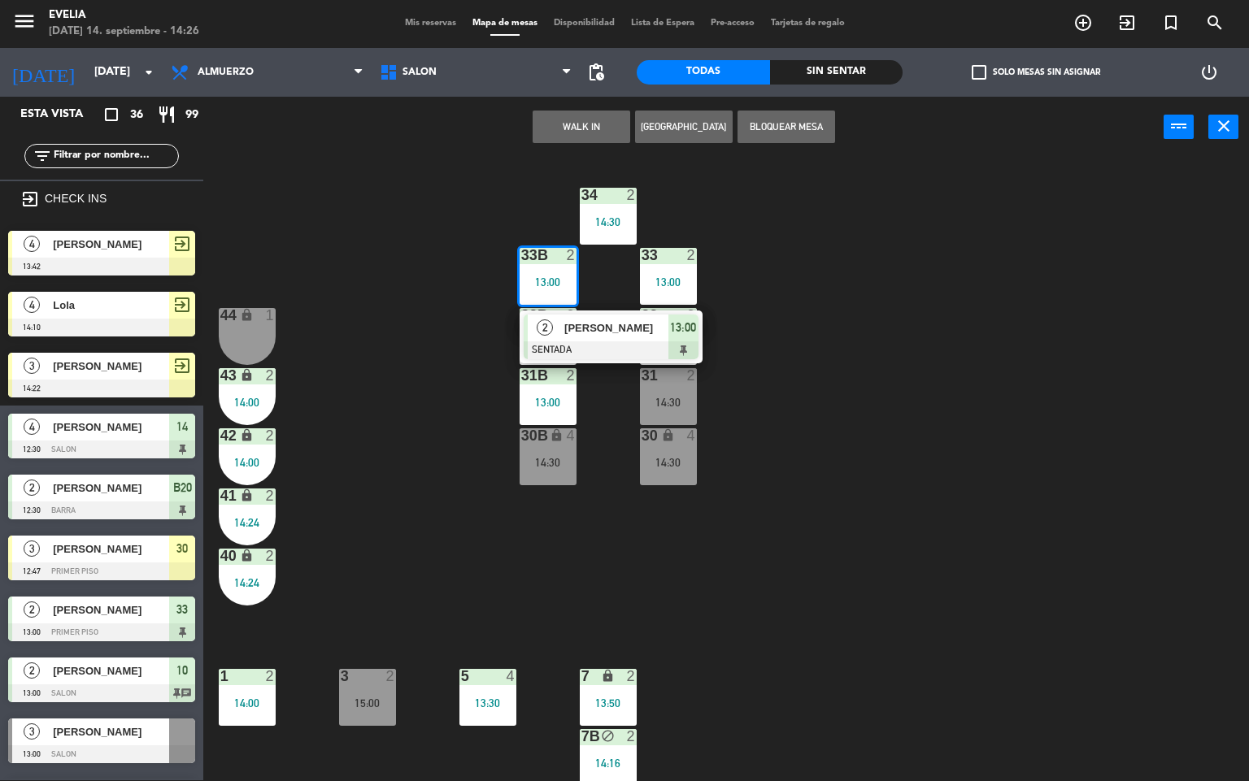
click at [617, 328] on span "[PERSON_NAME]" at bounding box center [616, 328] width 104 height 17
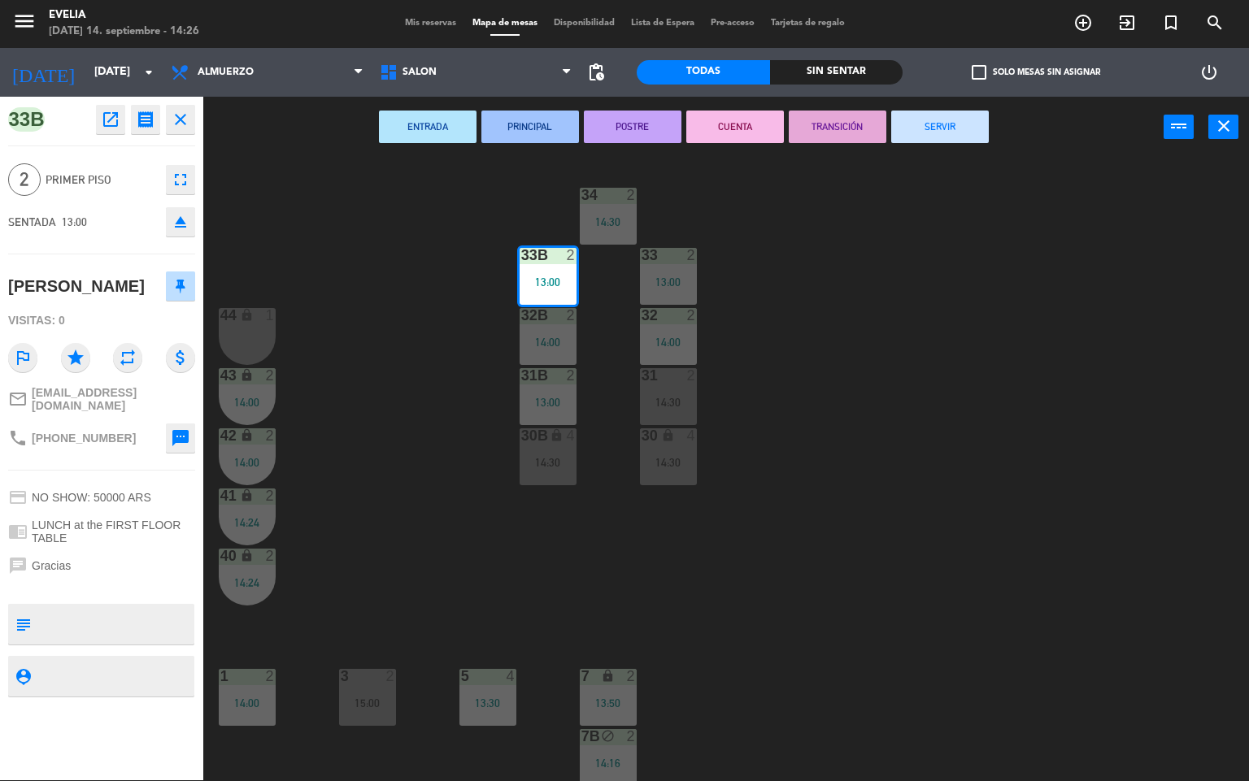
click at [728, 127] on button "CUENTA" at bounding box center [735, 127] width 98 height 33
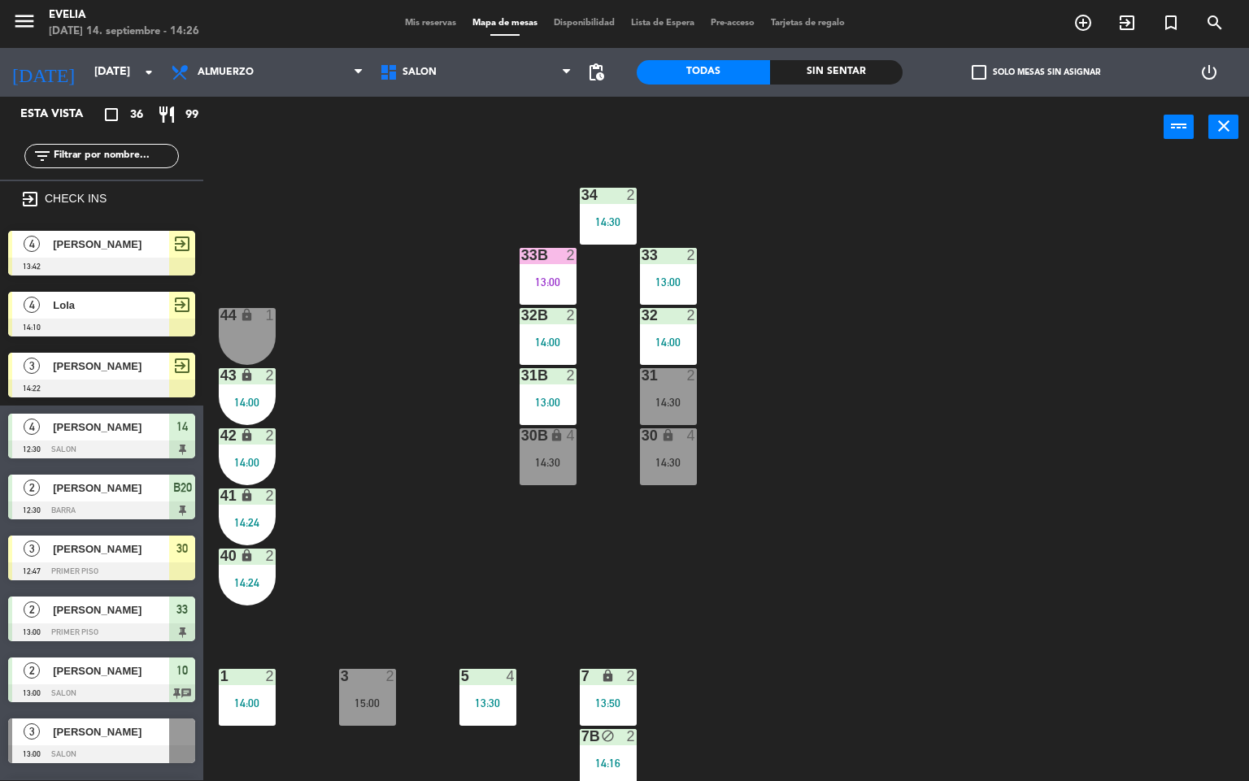
scroll to position [1, 0]
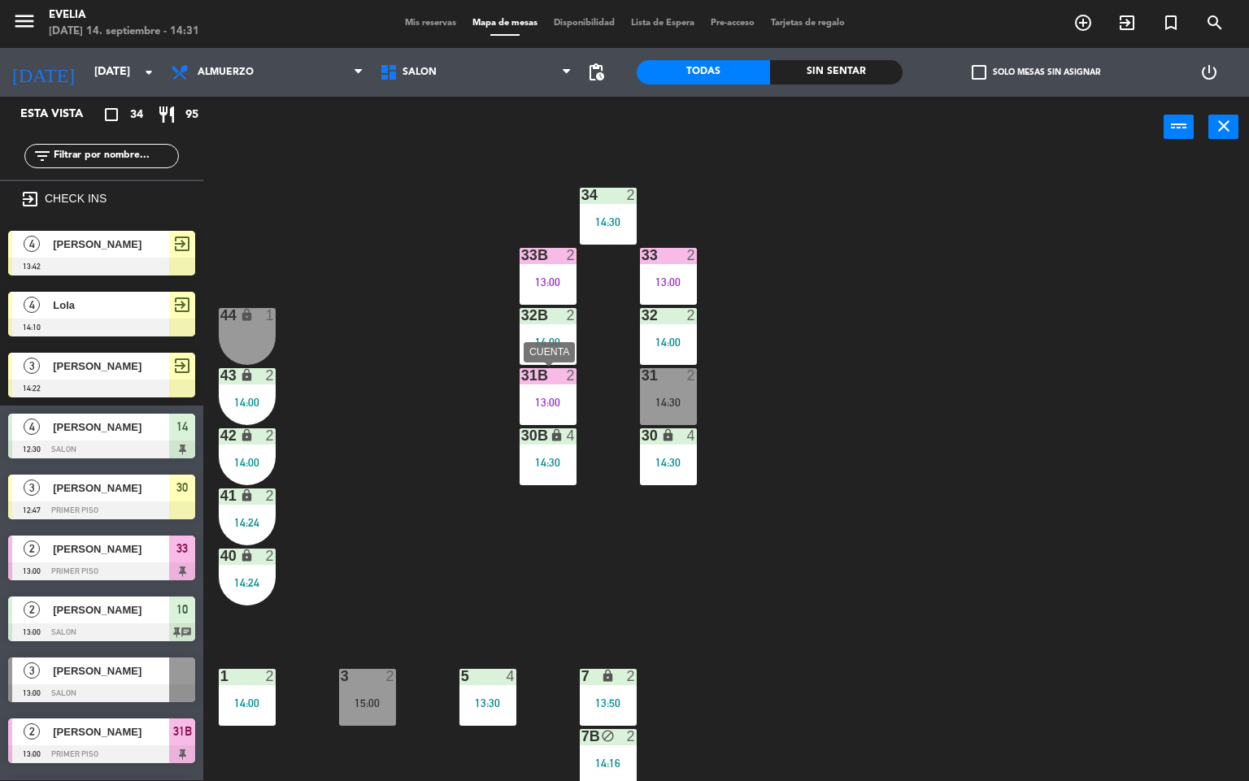
click at [559, 381] on div at bounding box center [547, 375] width 27 height 15
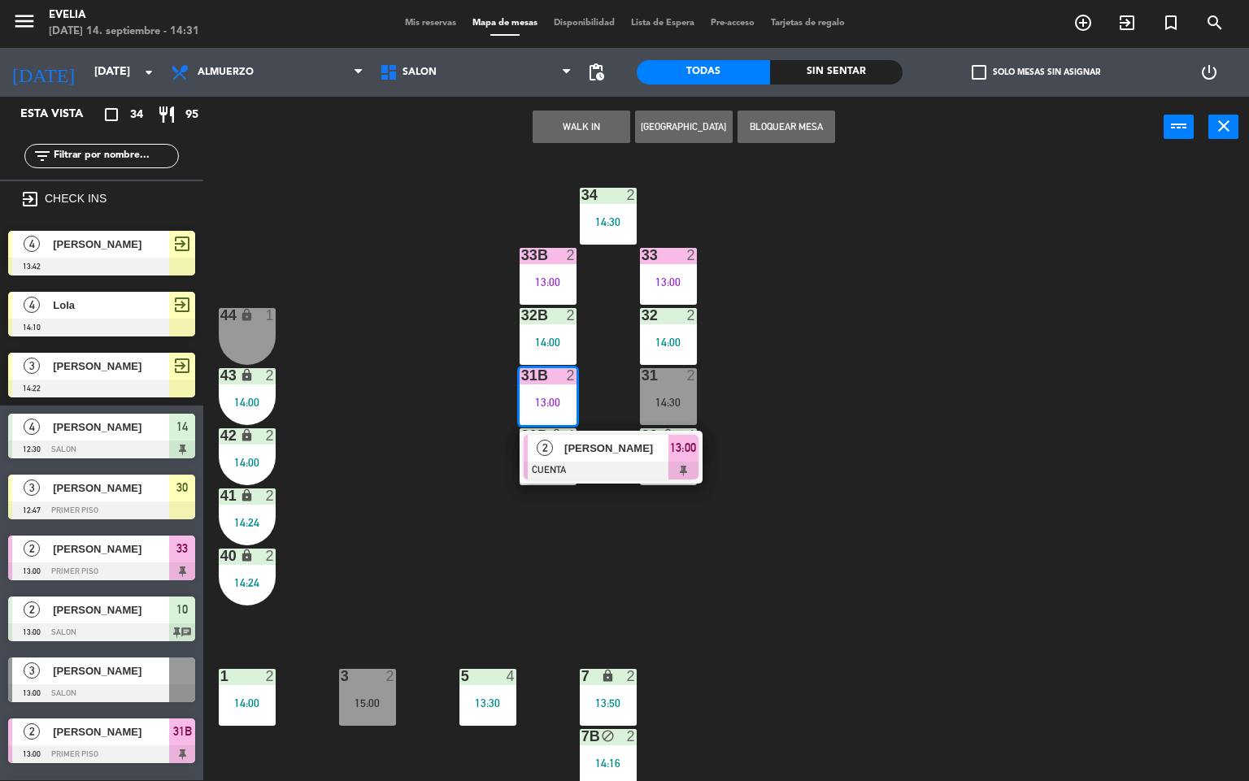
click at [876, 372] on div "34 2 14:30 33B 2 13:00 33 2 13:00 44 lock 1 32B 2 14:00 32 2 14:00 43 lock 2 14…" at bounding box center [732, 470] width 1034 height 623
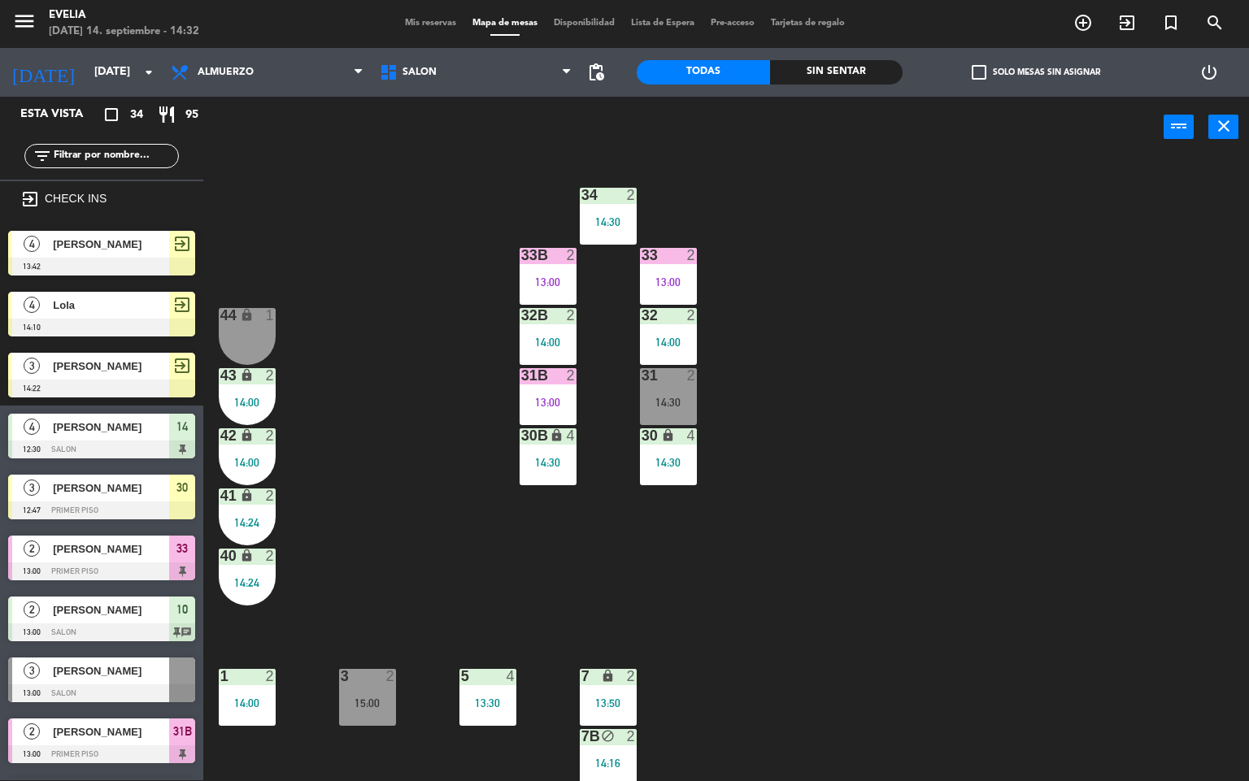
click at [556, 398] on div "13:00" at bounding box center [548, 402] width 57 height 11
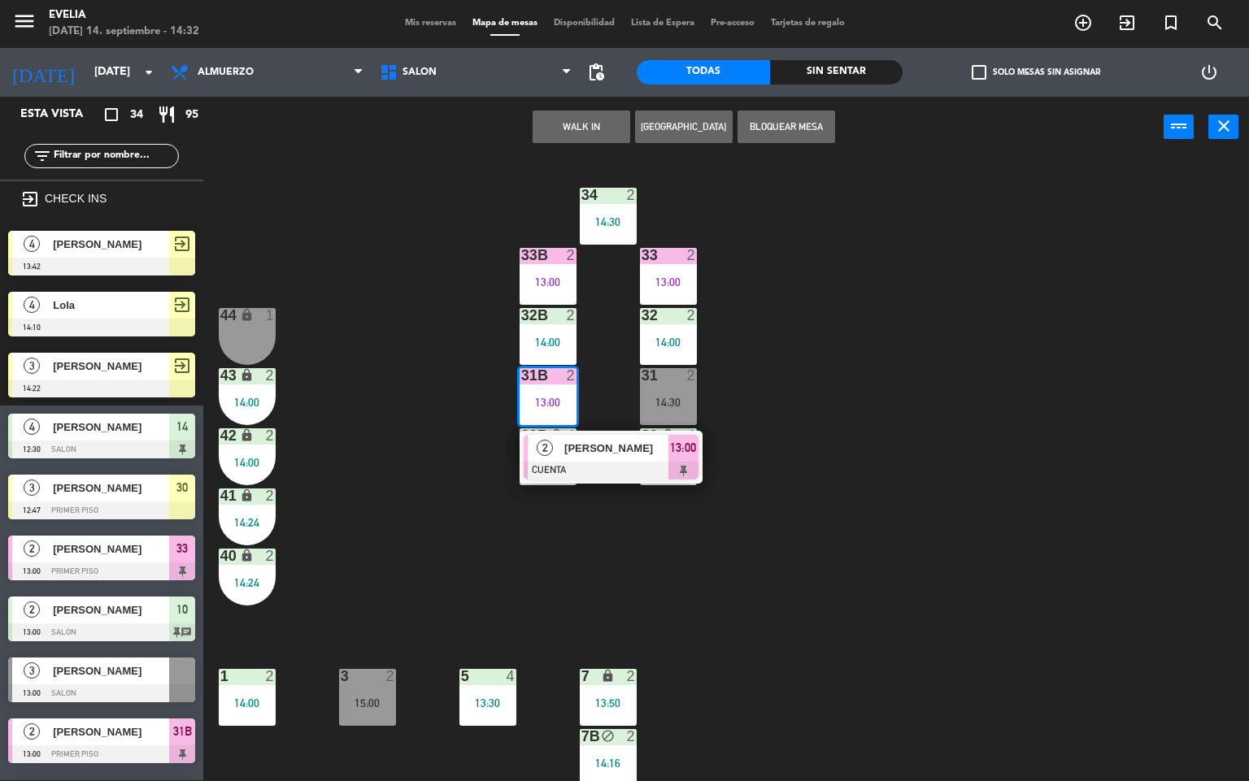
click at [881, 347] on div "34 2 14:30 33B 2 13:00 33 2 13:00 44 lock 1 32B 2 14:00 32 2 14:00 43 lock 2 14…" at bounding box center [732, 470] width 1034 height 623
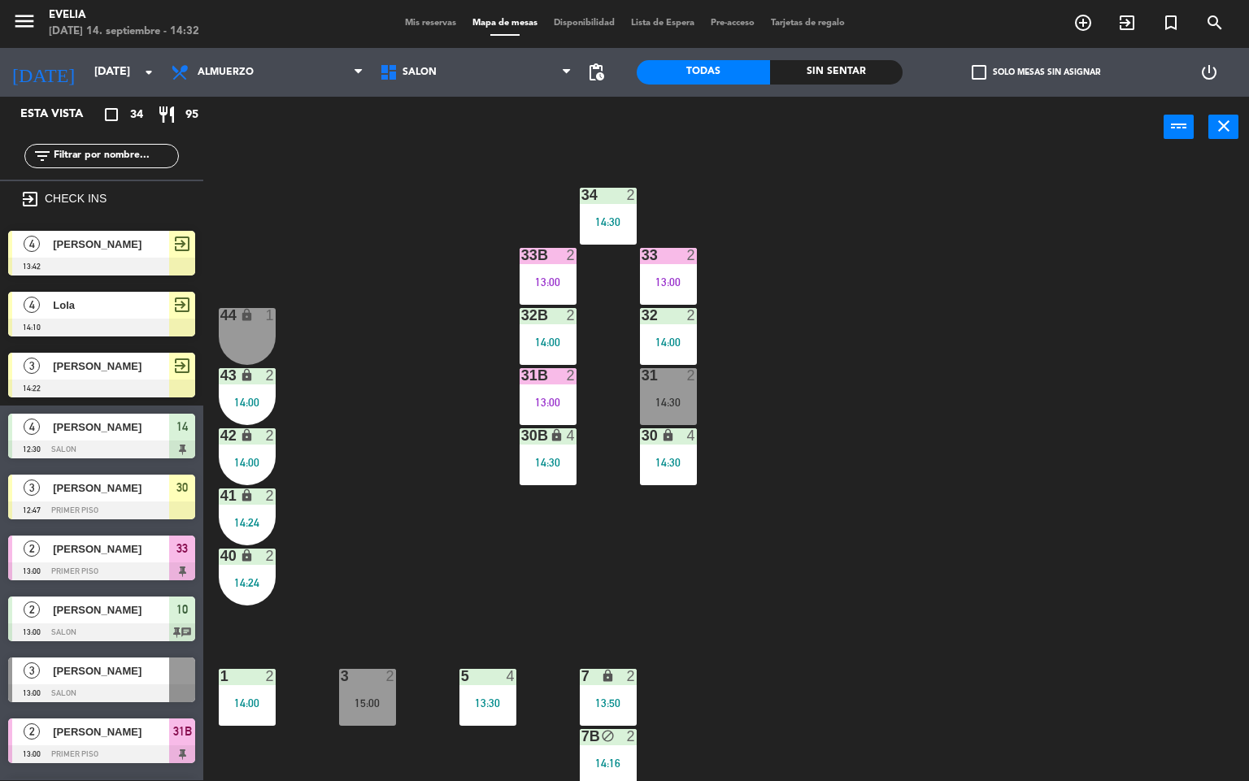
click at [950, 577] on div "34 2 14:30 33B 2 13:00 33 2 13:00 44 lock 1 32B 2 14:00 32 2 14:00 43 lock 2 14…" at bounding box center [732, 470] width 1034 height 623
click at [820, 549] on div "34 2 14:30 33B 2 13:00 33 2 13:00 44 lock 1 32B 2 14:00 32 2 14:00 43 lock 2 14…" at bounding box center [732, 470] width 1034 height 623
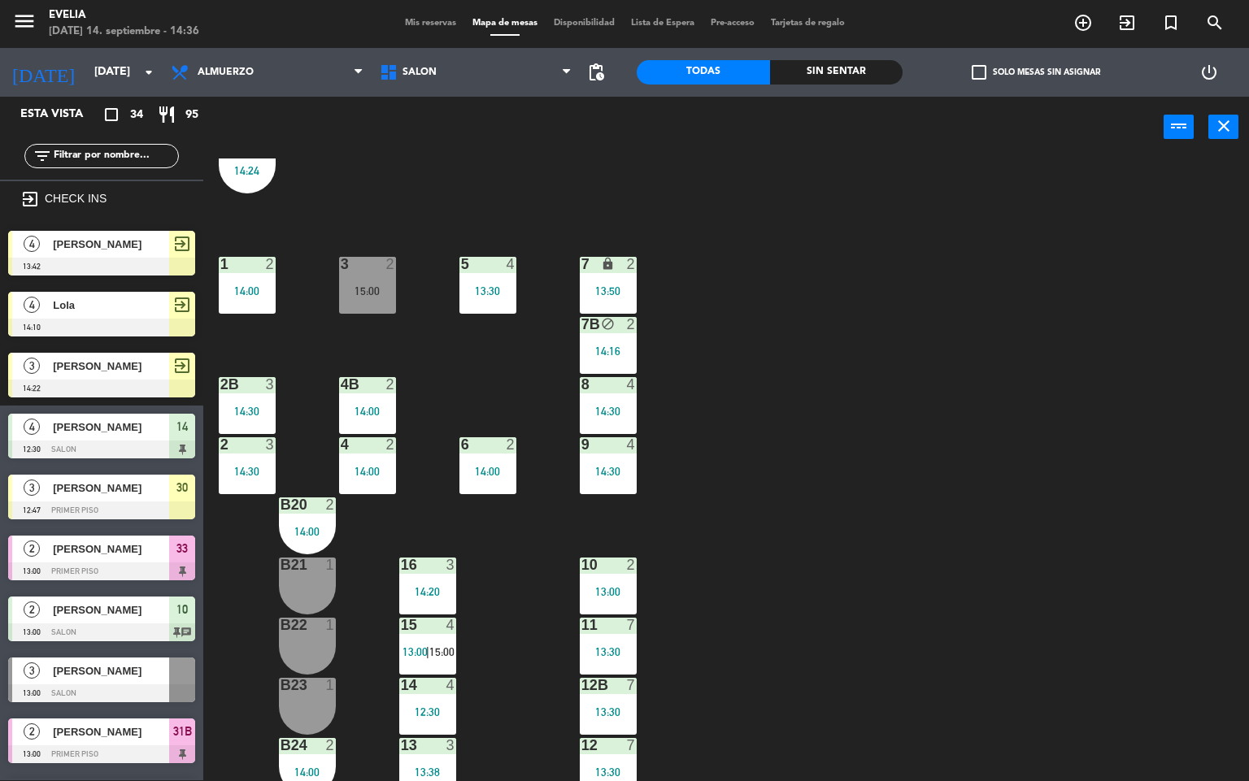
scroll to position [459, 0]
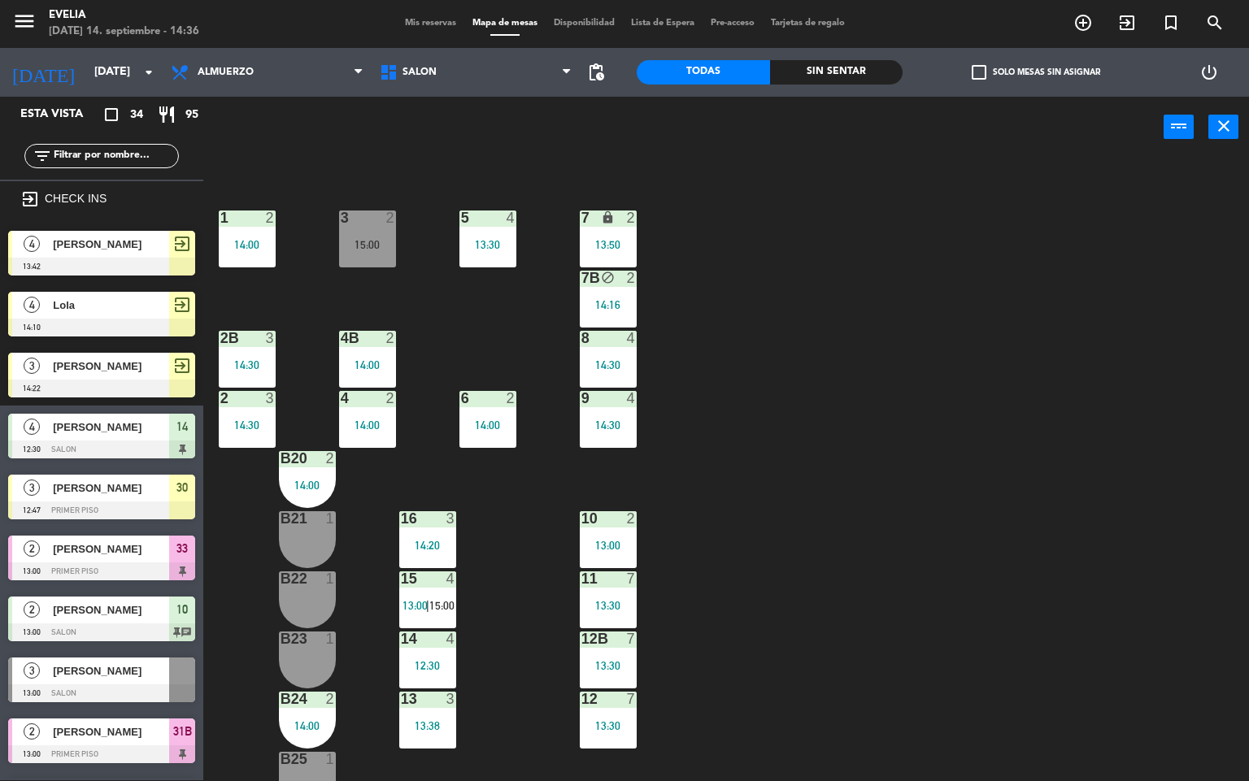
click at [305, 525] on div at bounding box center [307, 519] width 27 height 15
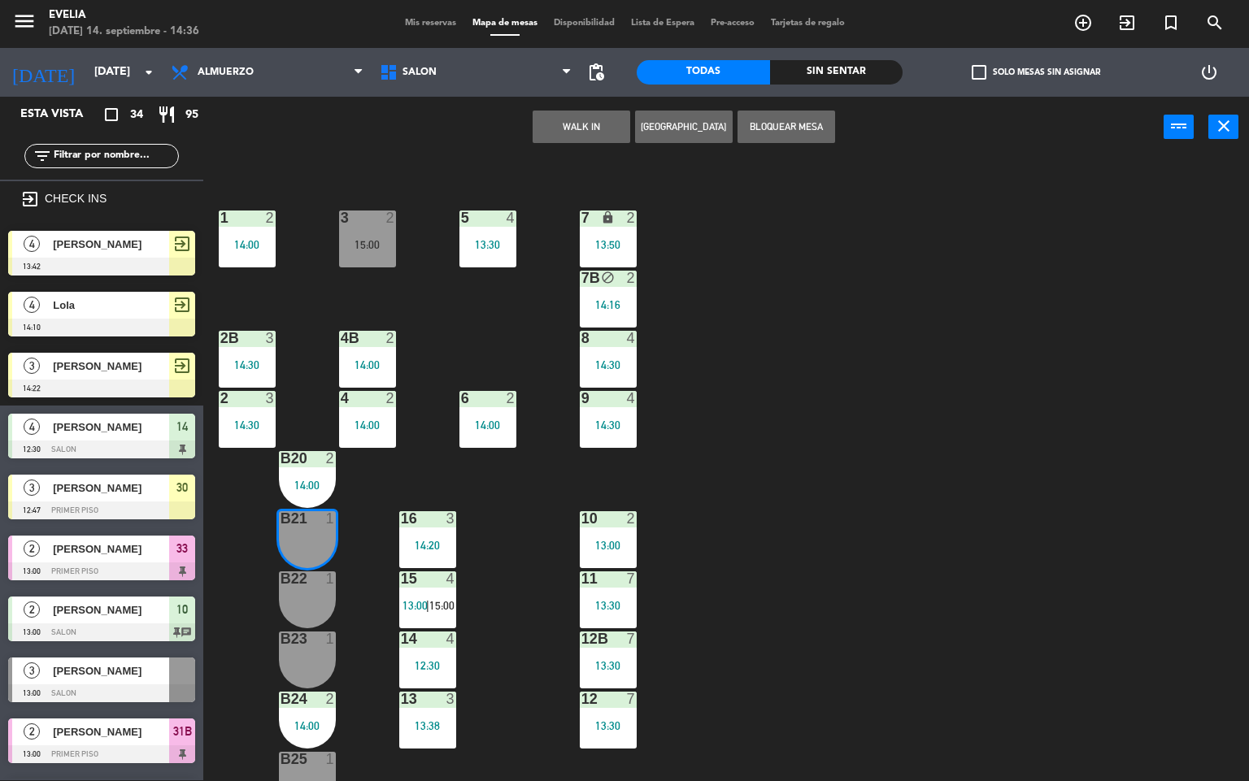
click at [301, 483] on div "14:00" at bounding box center [307, 485] width 57 height 11
click at [306, 649] on div "B23 1" at bounding box center [307, 660] width 57 height 57
click at [361, 506] on div "34 2 14:30 33B 2 13:00 33 2 13:00 44 lock 1 32B 2 14:00 32 2 14:00 43 lock 2 14…" at bounding box center [732, 470] width 1034 height 623
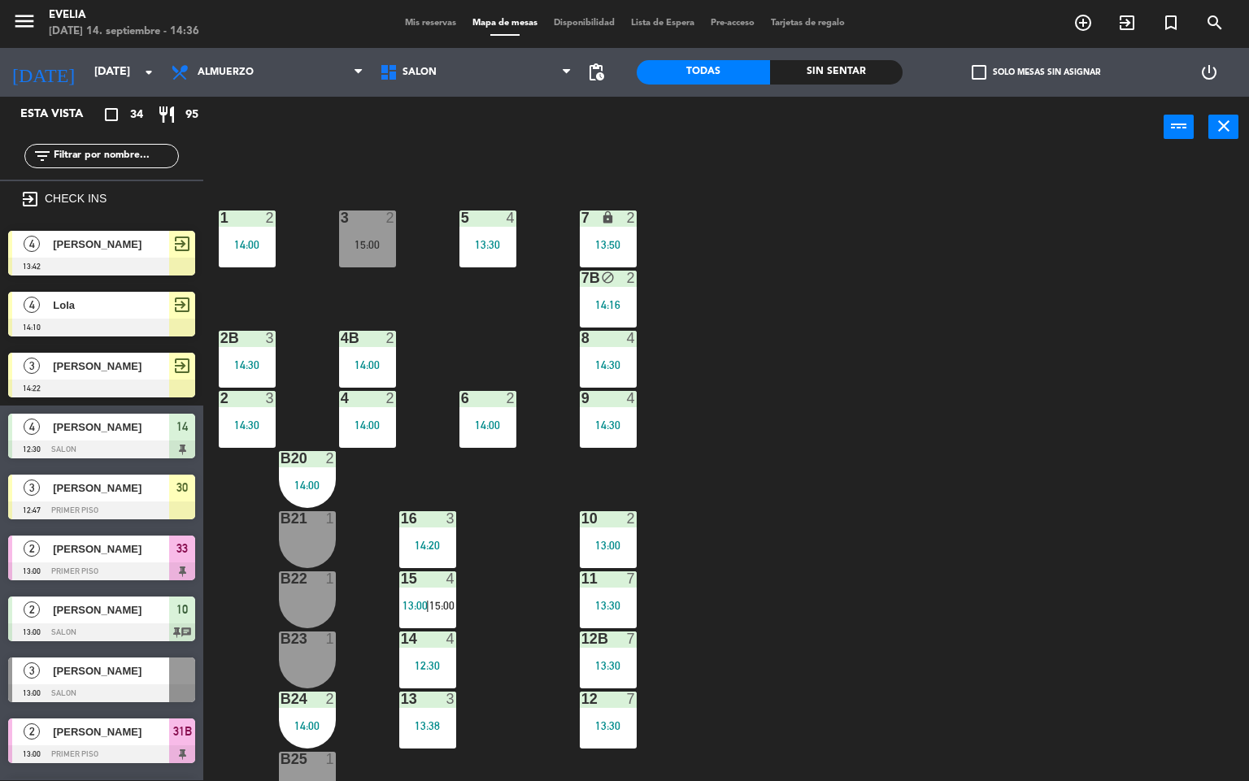
click at [313, 480] on div "14:00" at bounding box center [307, 485] width 57 height 11
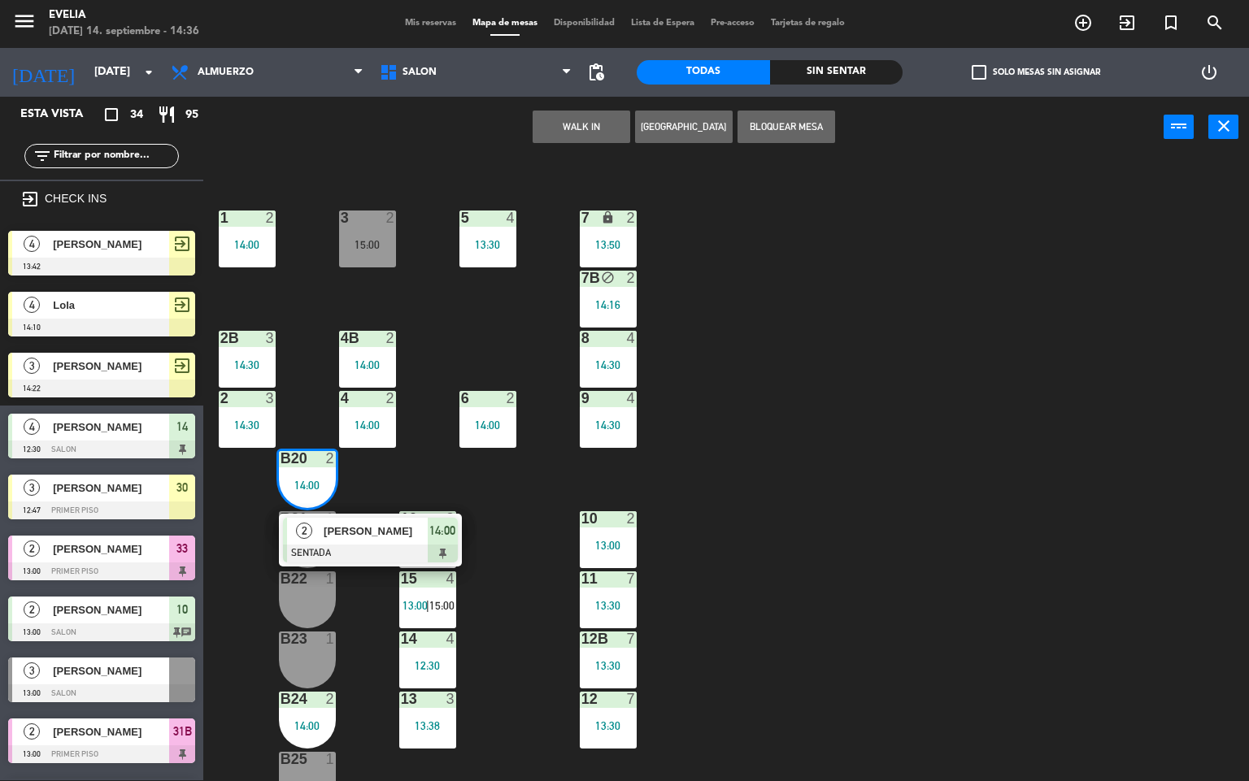
click at [318, 650] on div "B23 1" at bounding box center [307, 660] width 57 height 57
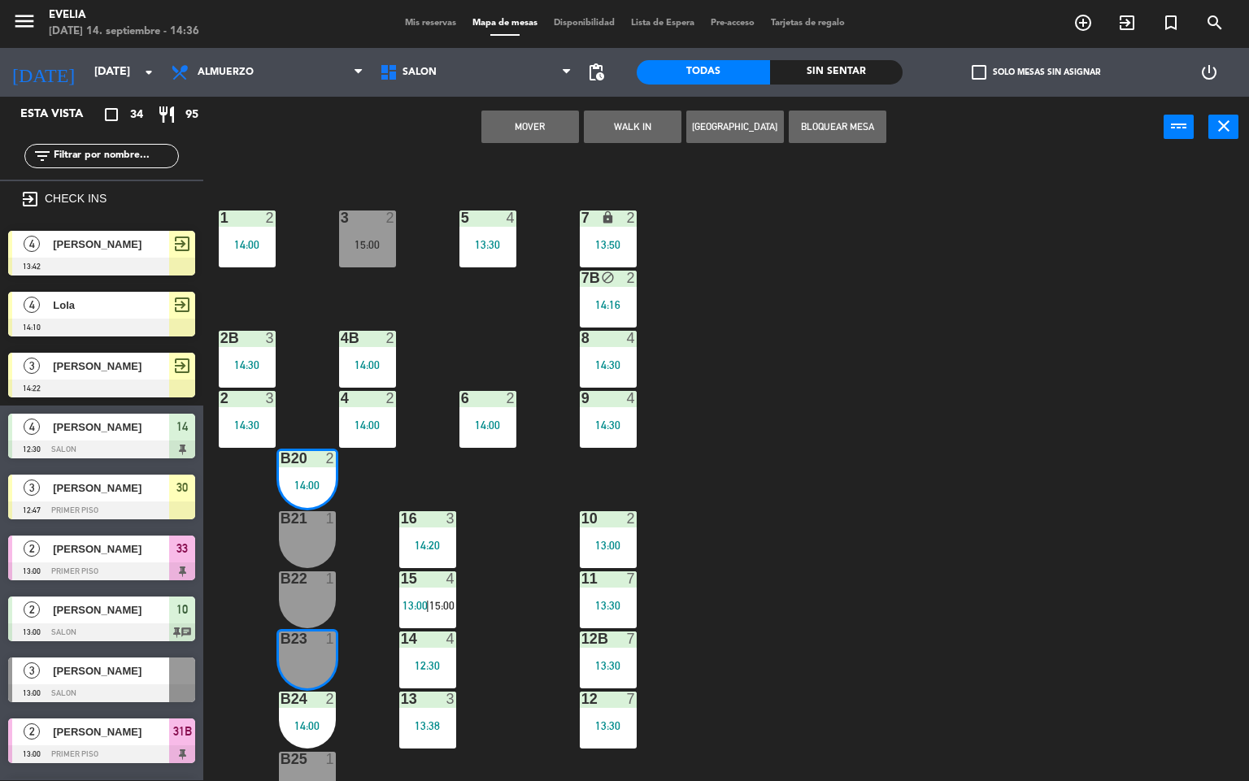
click at [537, 134] on button "Mover" at bounding box center [530, 127] width 98 height 33
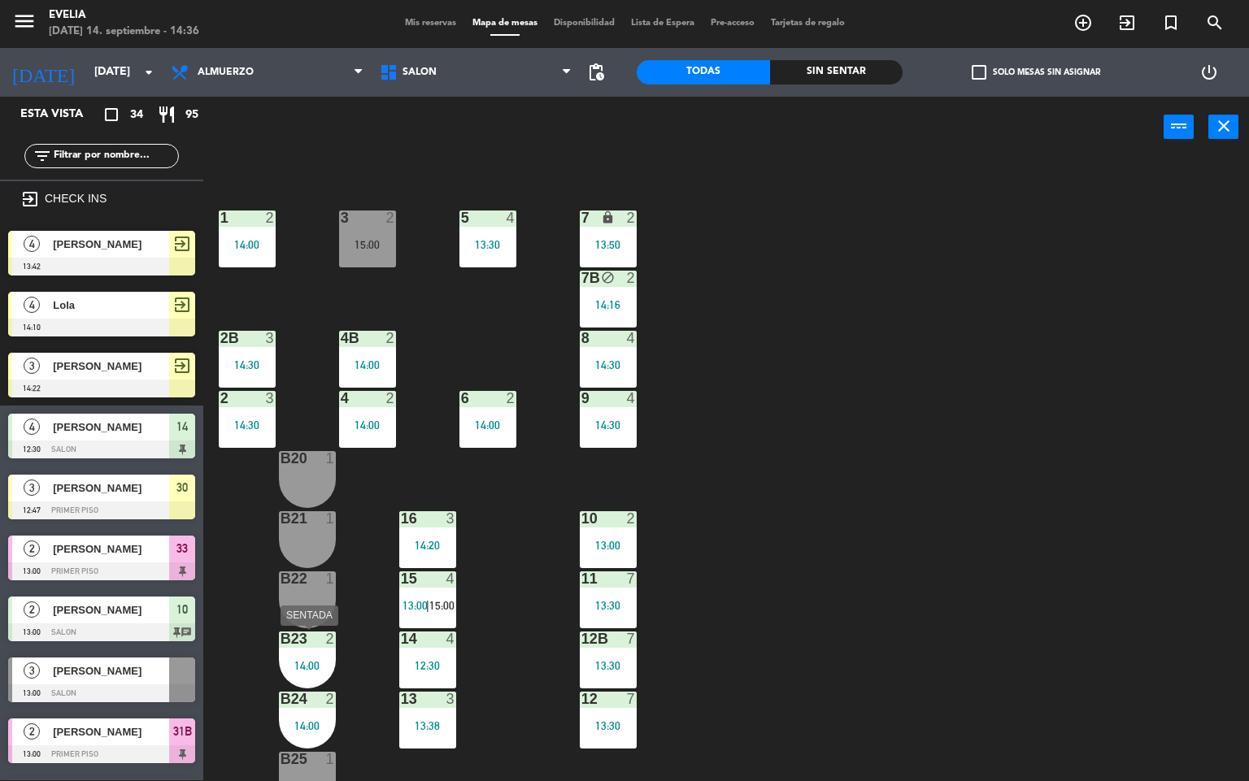
click at [293, 647] on div "B23 2 14:00" at bounding box center [307, 660] width 57 height 57
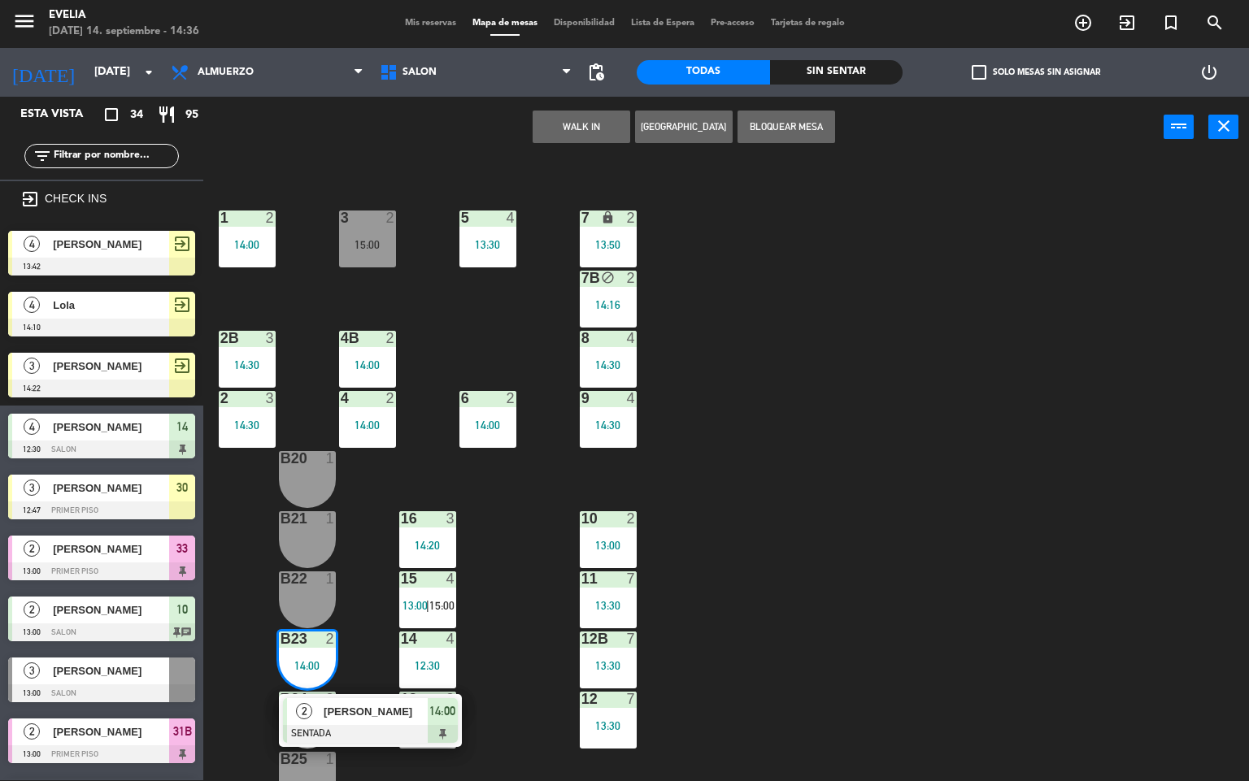
click at [315, 486] on div "B20 1" at bounding box center [307, 479] width 57 height 57
click at [315, 537] on div "B21 1" at bounding box center [307, 540] width 57 height 57
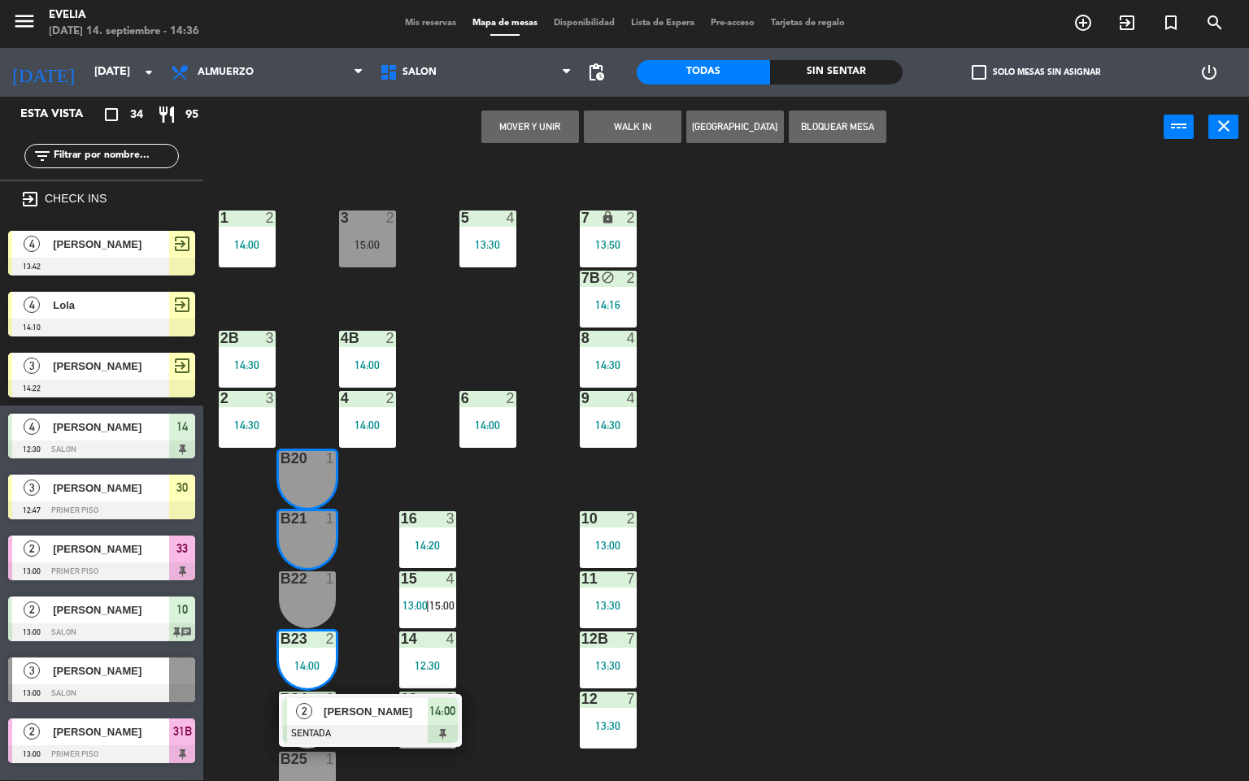
click at [523, 127] on button "Mover y Unir" at bounding box center [530, 127] width 98 height 33
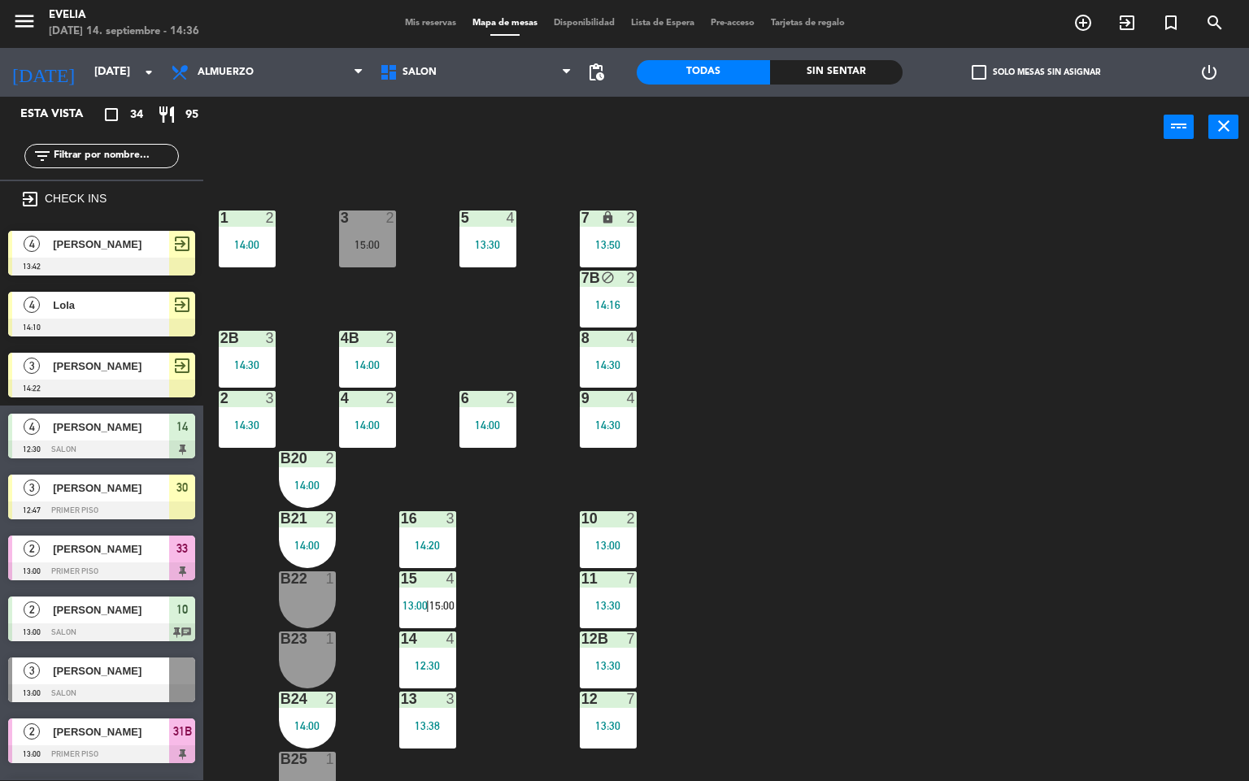
click at [847, 520] on div "34 2 14:30 33B 2 13:00 33 2 13:00 44 lock 1 32B 2 14:00 32 2 14:00 43 lock 2 14…" at bounding box center [732, 470] width 1034 height 623
click at [681, 611] on div "34 2 14:30 33B 2 13:00 33 2 13:00 44 lock 1 32B 2 14:00 32 2 14:00 43 lock 2 14…" at bounding box center [732, 470] width 1034 height 623
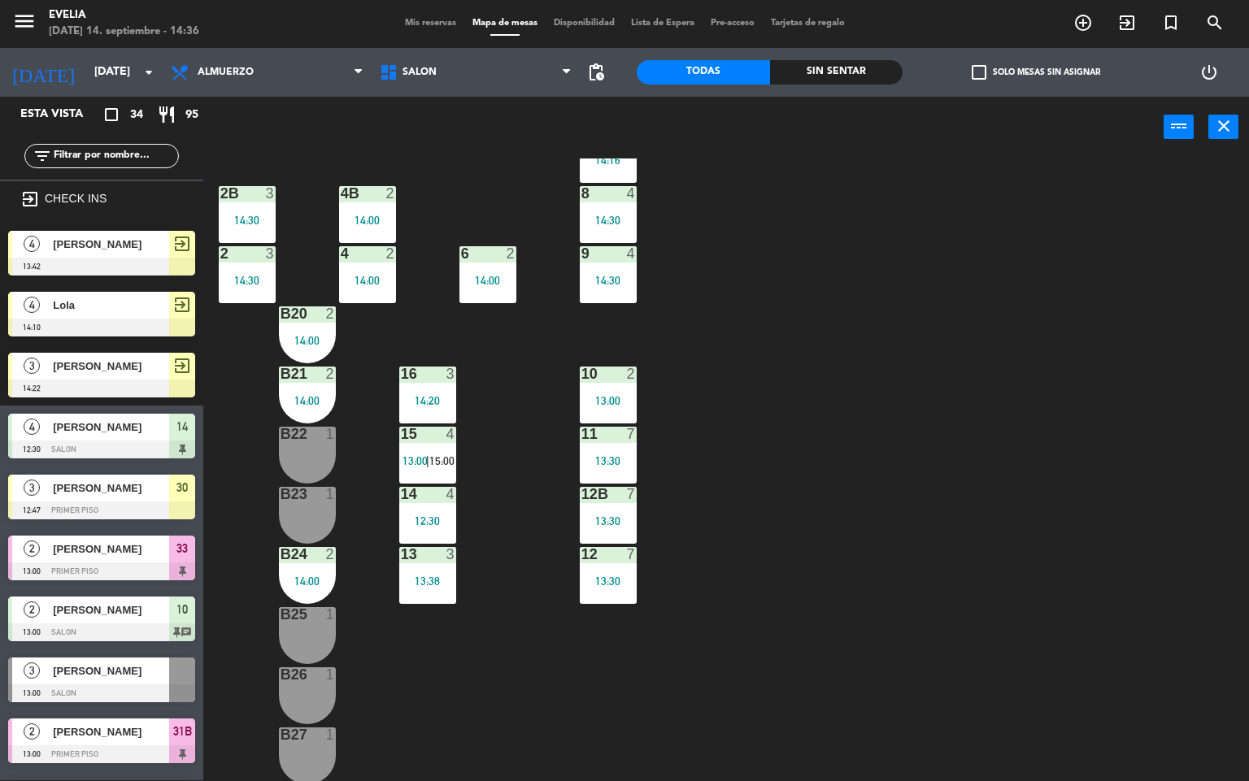
click at [316, 569] on div "B24 2 14:00" at bounding box center [307, 575] width 57 height 57
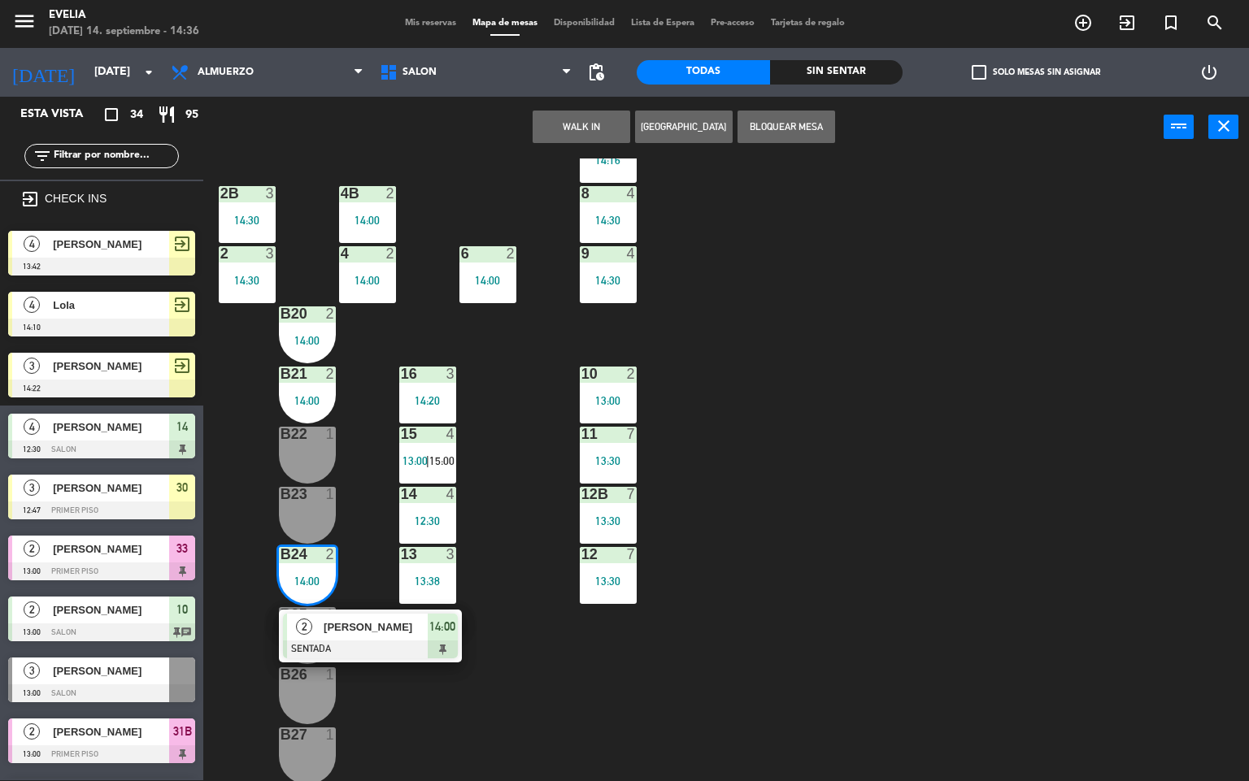
click at [310, 508] on div "B23 1" at bounding box center [307, 515] width 57 height 57
click at [501, 113] on button "Mover" at bounding box center [530, 127] width 98 height 33
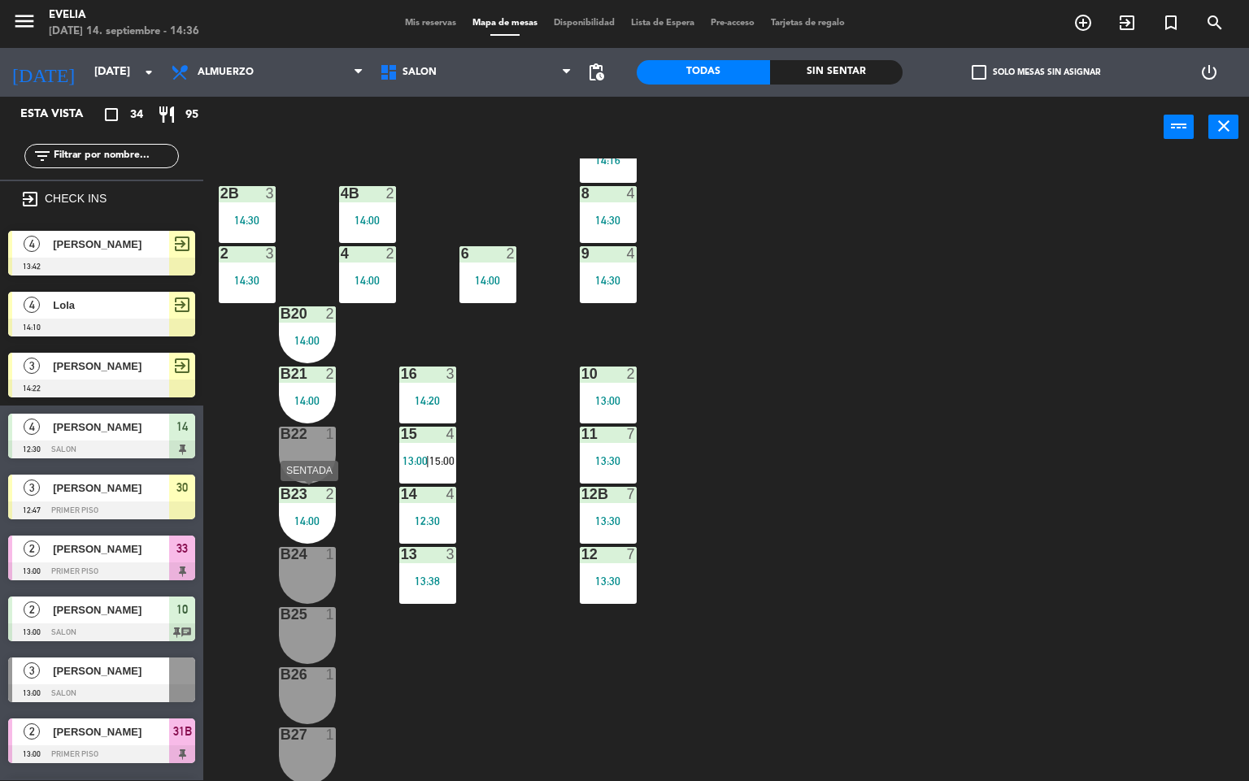
click at [317, 510] on div "B23 2 14:00" at bounding box center [307, 515] width 57 height 57
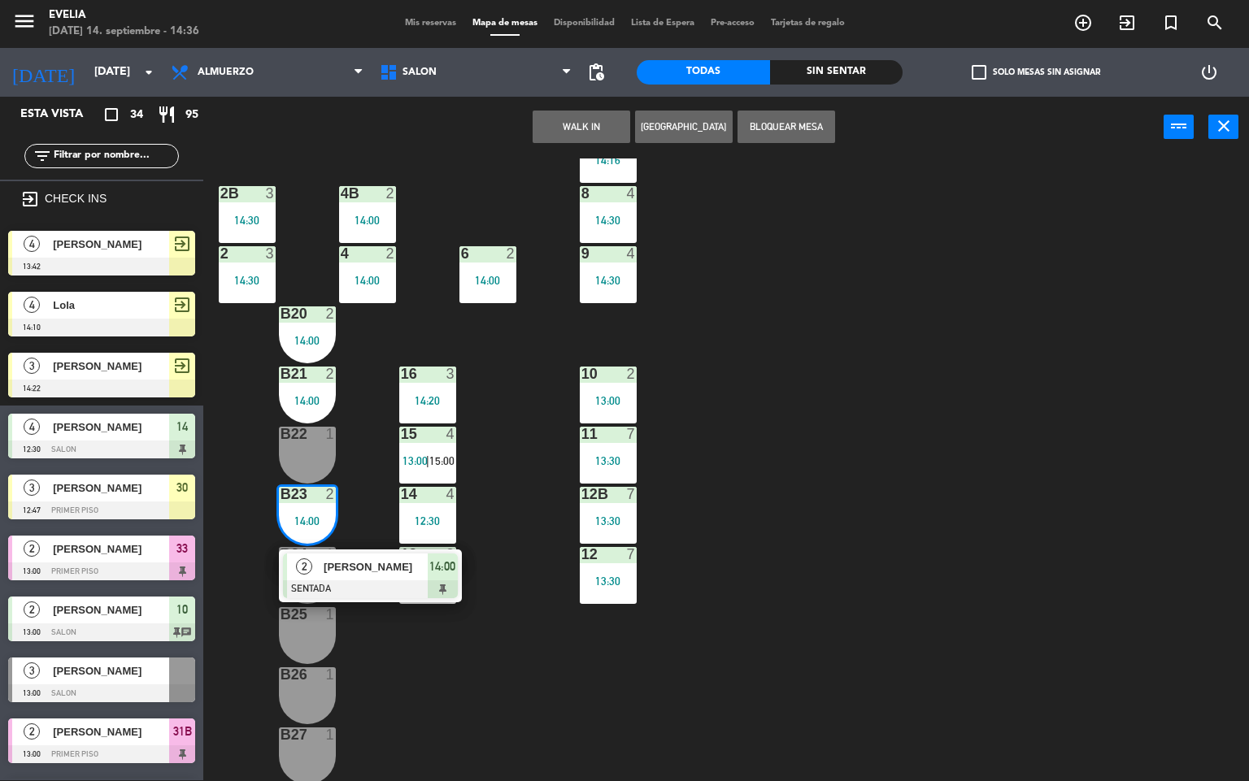
click at [303, 573] on span "2" at bounding box center [304, 567] width 16 height 16
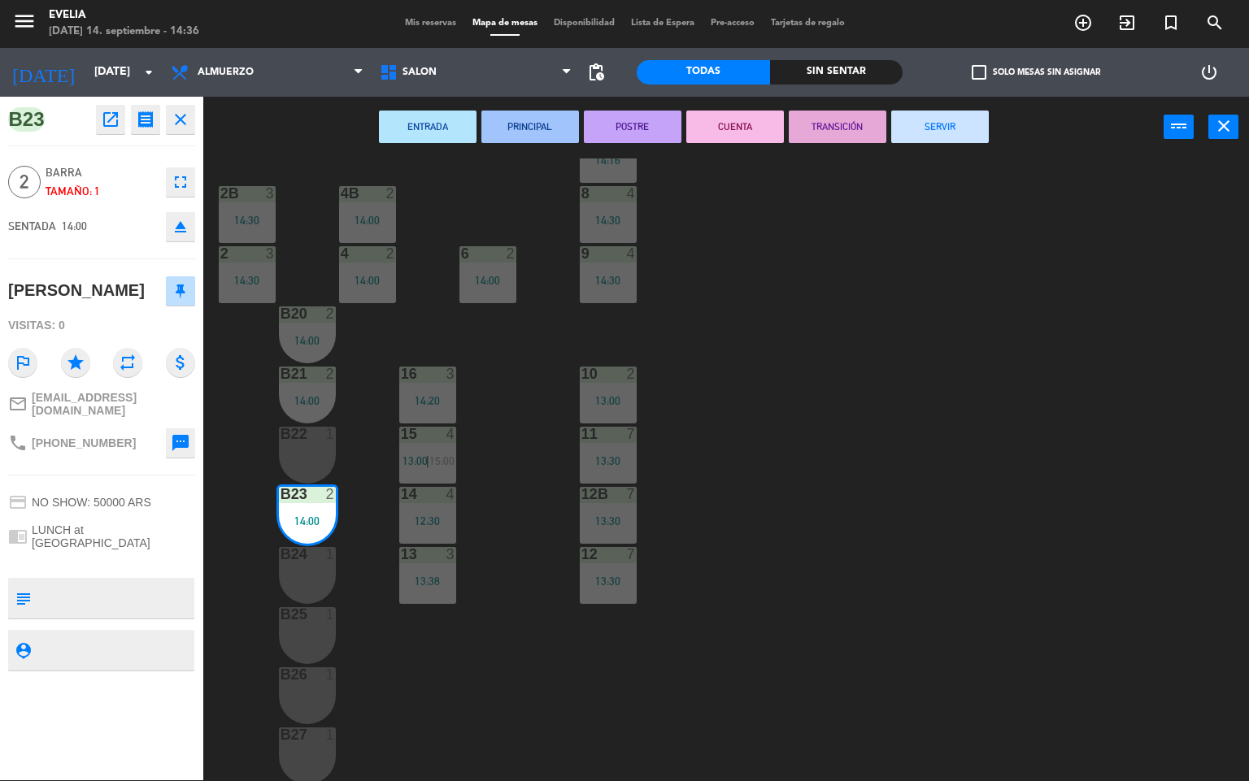
click at [298, 574] on div "B24 1" at bounding box center [307, 575] width 57 height 57
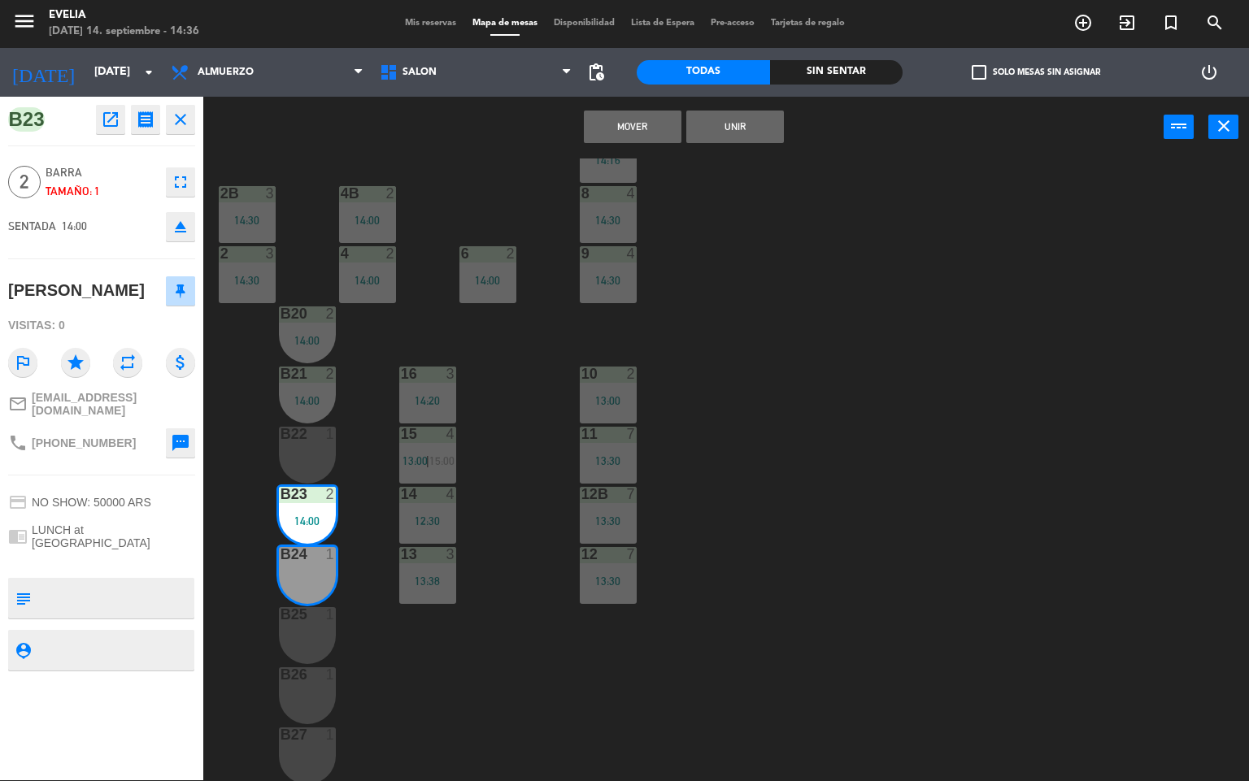
click at [294, 634] on div "B25 1" at bounding box center [307, 635] width 57 height 57
click at [654, 125] on button "Mover y Unir" at bounding box center [633, 127] width 98 height 33
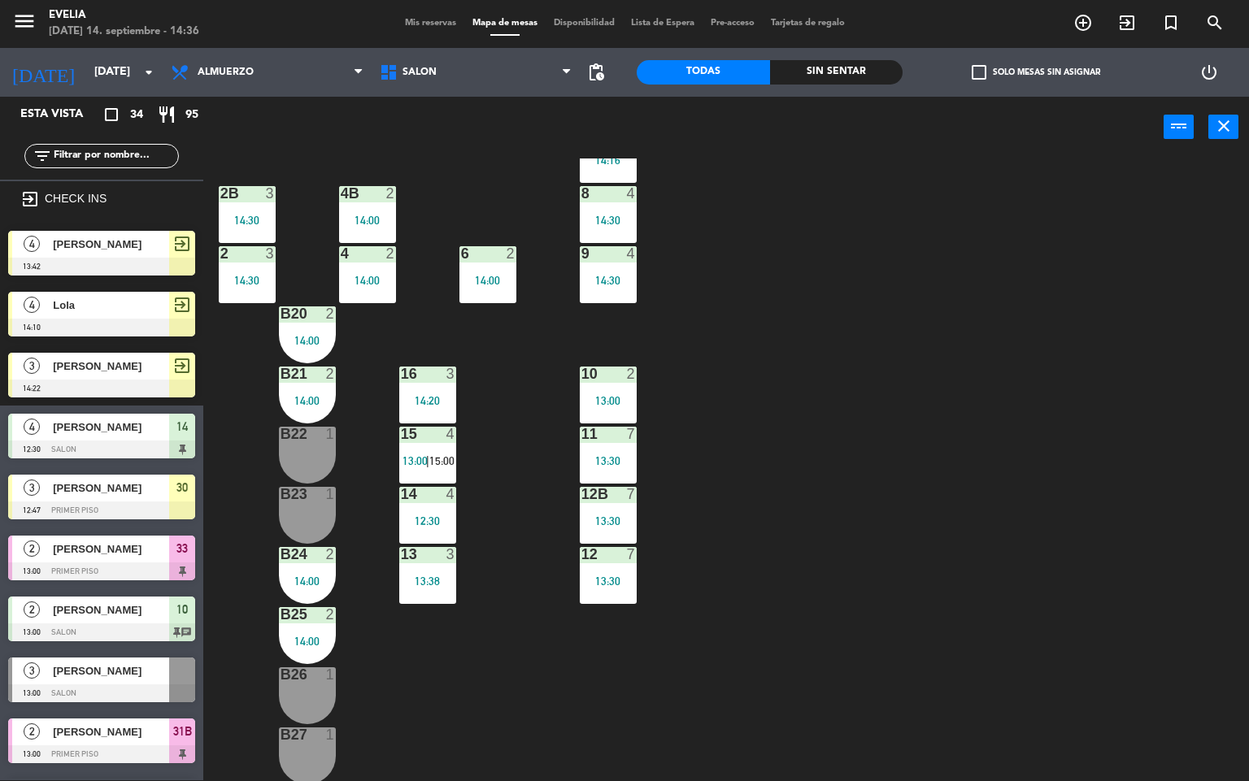
scroll to position [1, 0]
click at [850, 428] on div "34 2 14:30 33B 2 13:00 33 2 13:00 44 lock 1 32B 2 14:00 32 2 14:00 43 lock 2 14…" at bounding box center [732, 470] width 1034 height 623
click at [849, 425] on div "34 2 14:30 33B 2 13:00 33 2 13:00 44 lock 1 32B 2 14:00 32 2 14:00 43 lock 2 14…" at bounding box center [732, 470] width 1034 height 623
click at [405, 386] on div "16 3 14:20" at bounding box center [427, 395] width 57 height 57
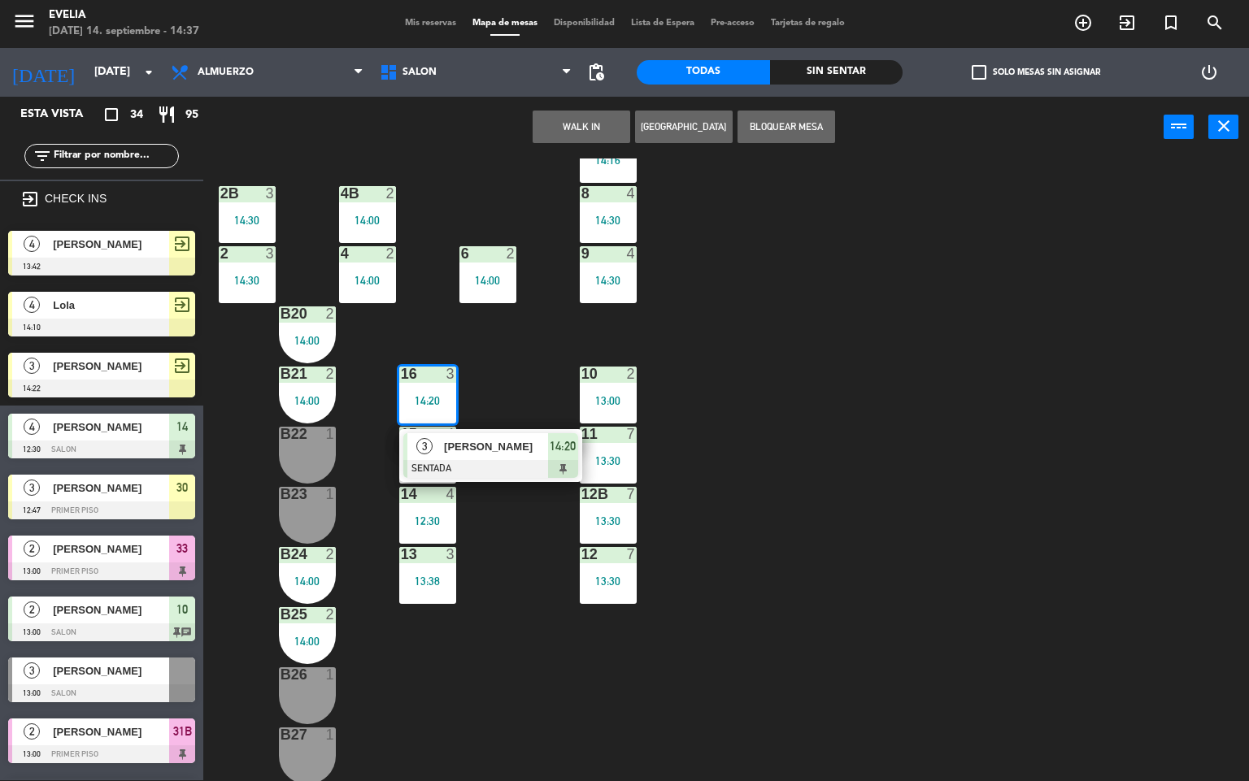
click at [764, 405] on div "34 2 14:30 33B 2 13:00 33 2 13:00 44 lock 1 32B 2 14:00 32 2 14:00 43 lock 2 14…" at bounding box center [732, 470] width 1034 height 623
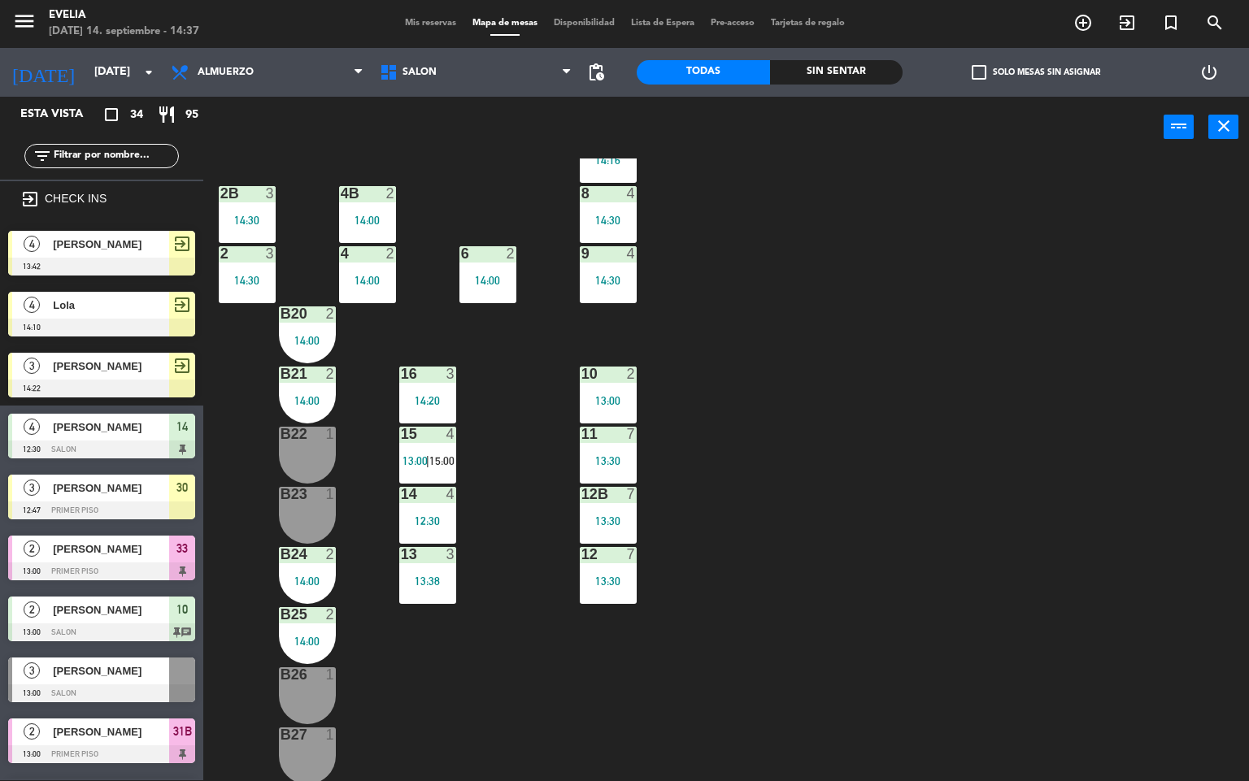
click at [751, 423] on div "34 2 14:30 33B 2 13:00 33 2 13:00 44 lock 1 32B 2 14:00 32 2 14:00 43 lock 2 14…" at bounding box center [732, 470] width 1034 height 623
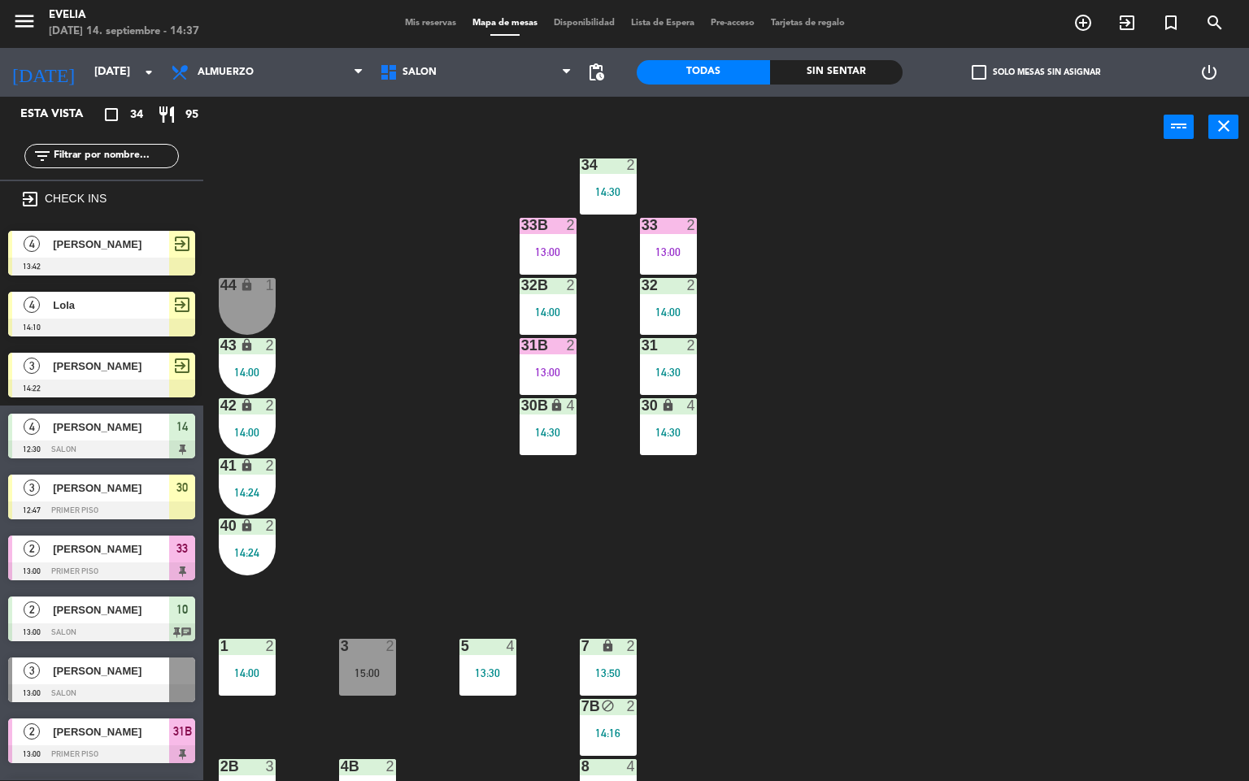
scroll to position [64, 0]
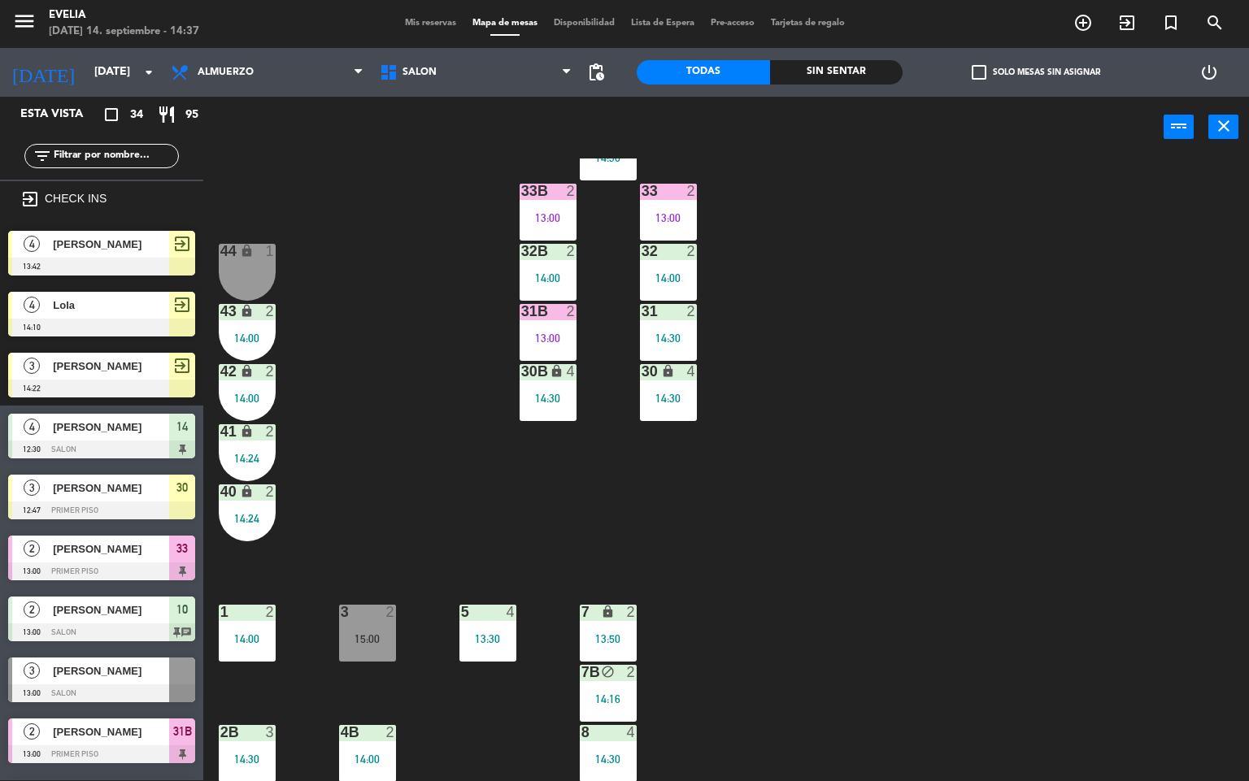
click at [956, 625] on div "34 2 14:30 33B 2 13:00 33 2 13:00 44 lock 1 32B 2 14:00 32 2 14:00 43 lock 2 14…" at bounding box center [732, 470] width 1034 height 623
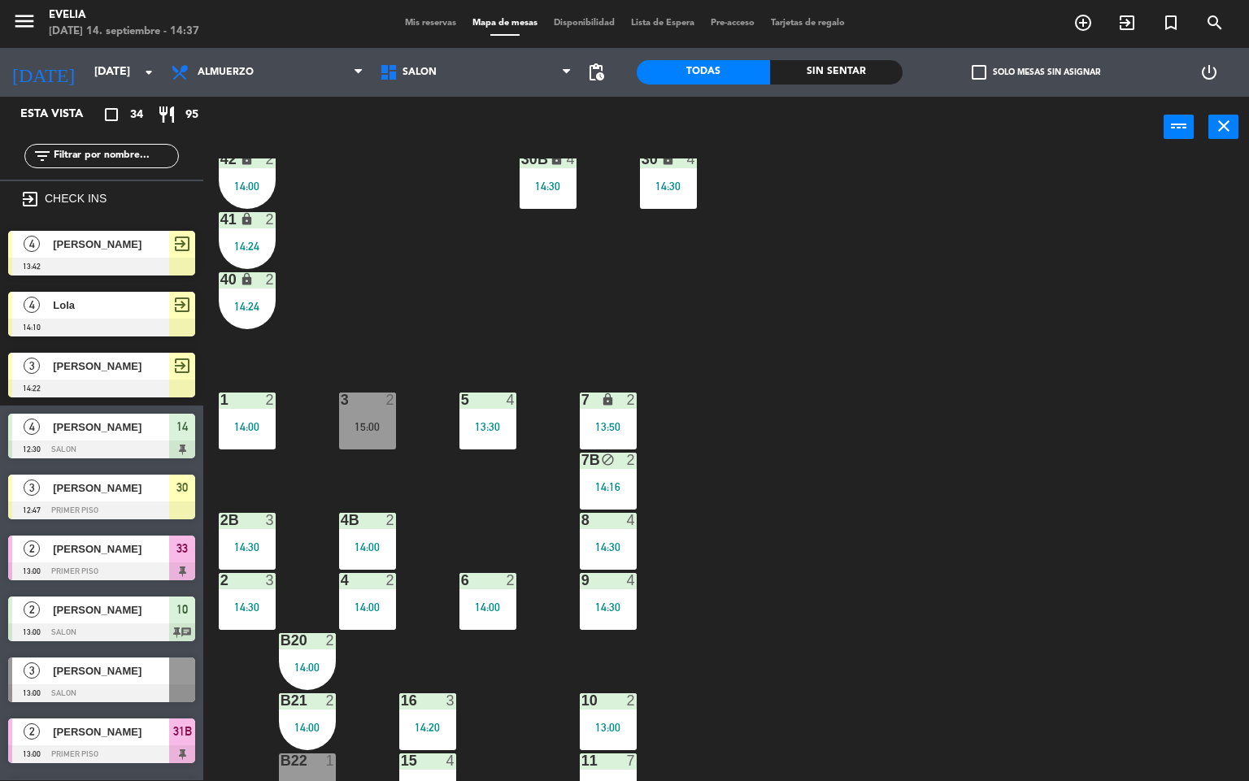
scroll to position [307, 0]
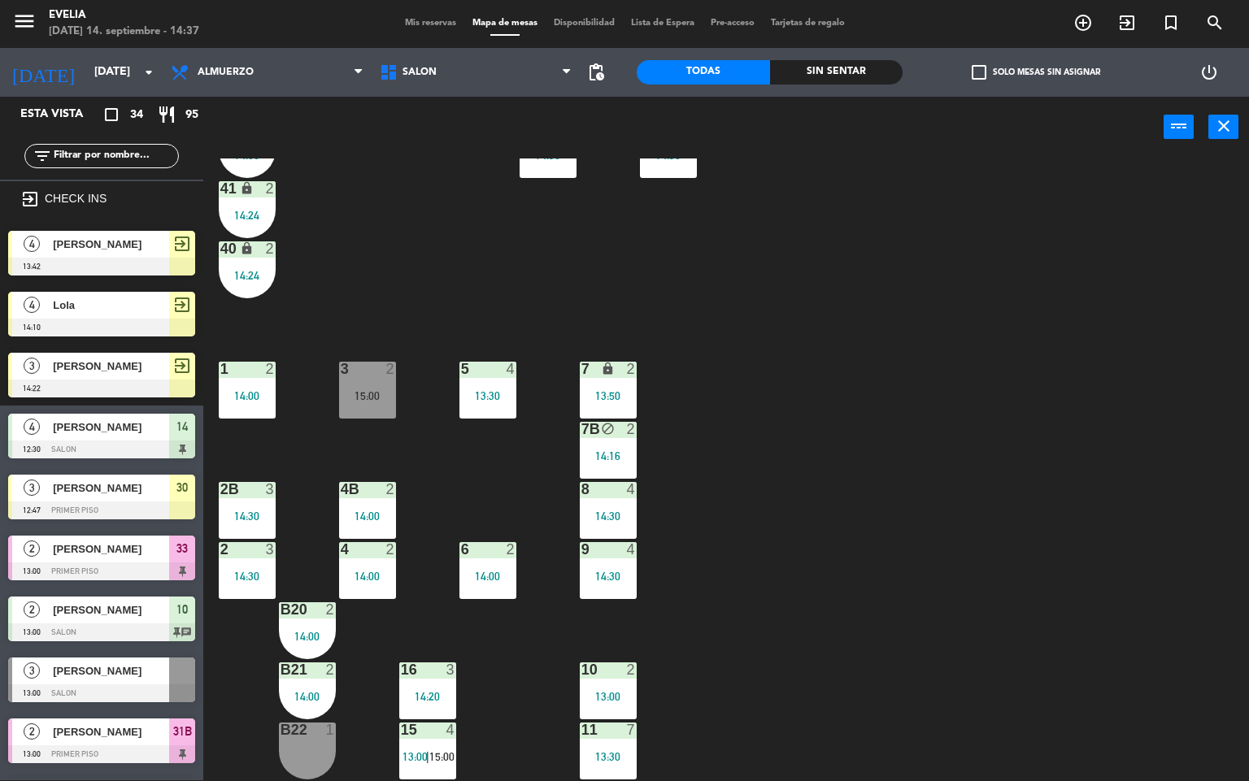
click at [722, 652] on div "34 2 14:30 33B 2 13:00 33 2 13:00 44 lock 1 32B 2 14:00 32 2 14:00 43 lock 2 14…" at bounding box center [732, 470] width 1034 height 623
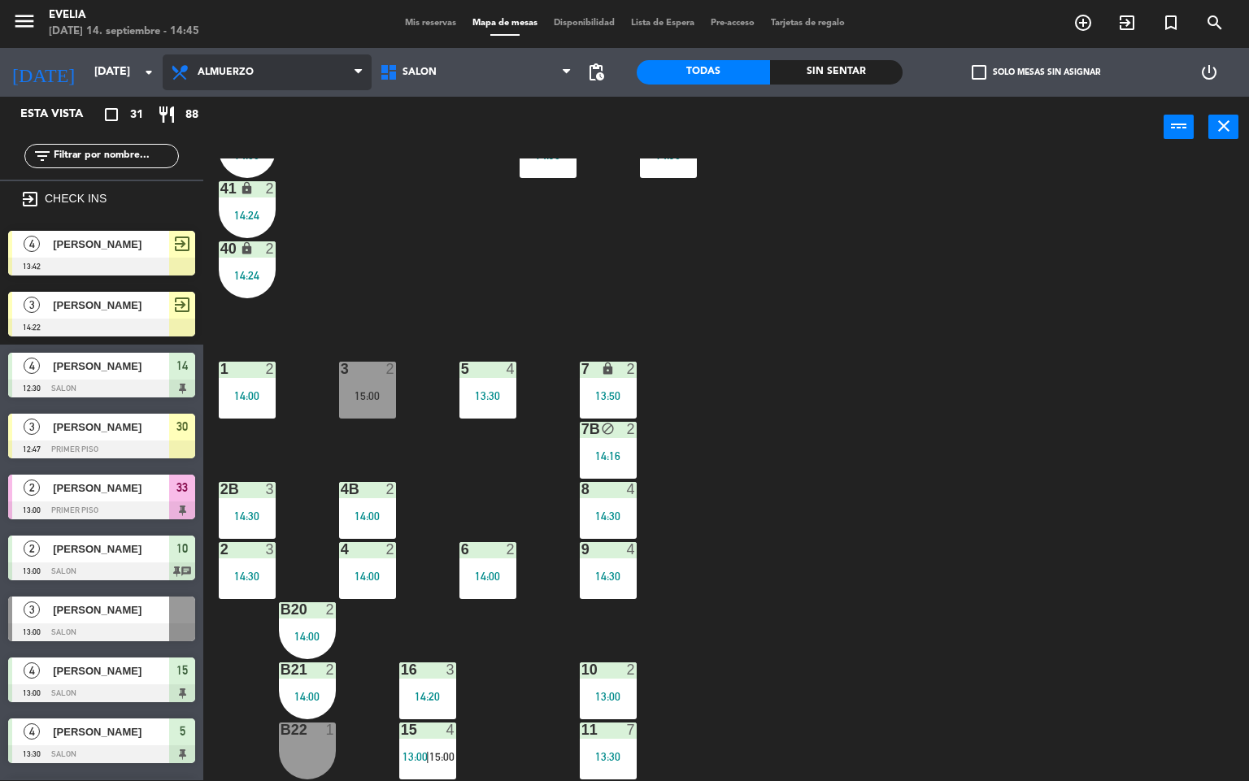
click at [290, 68] on span "Almuerzo" at bounding box center [267, 72] width 209 height 36
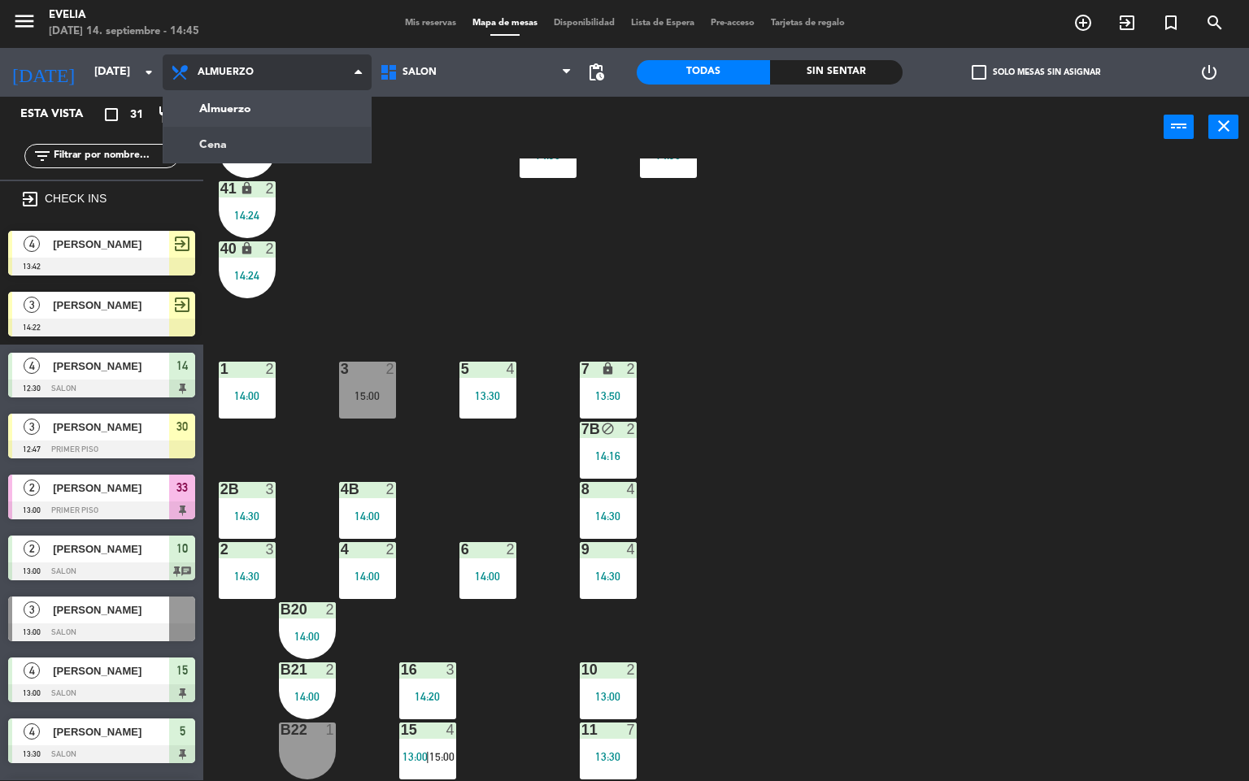
click at [279, 133] on ng-component "menu [PERSON_NAME][DATE] 14. septiembre - 14:45 Mis reservas Mapa de mesas Disp…" at bounding box center [624, 390] width 1249 height 782
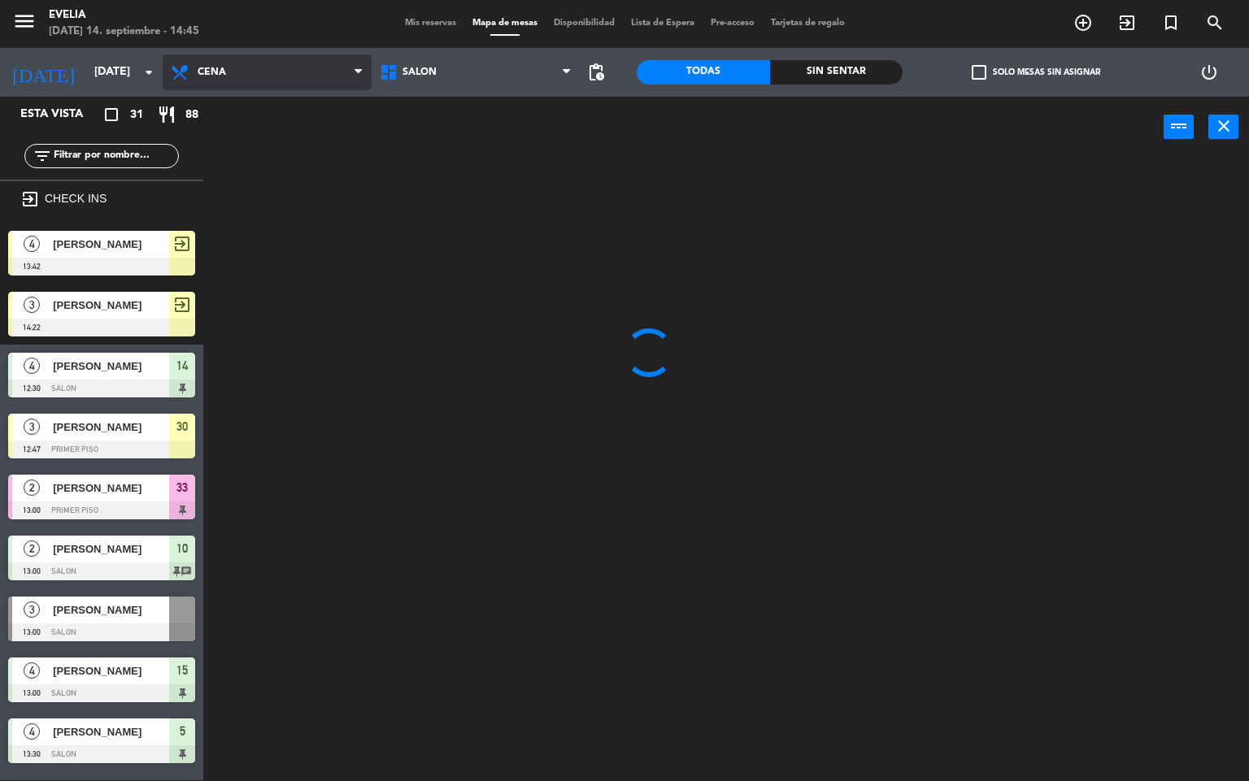
scroll to position [0, 0]
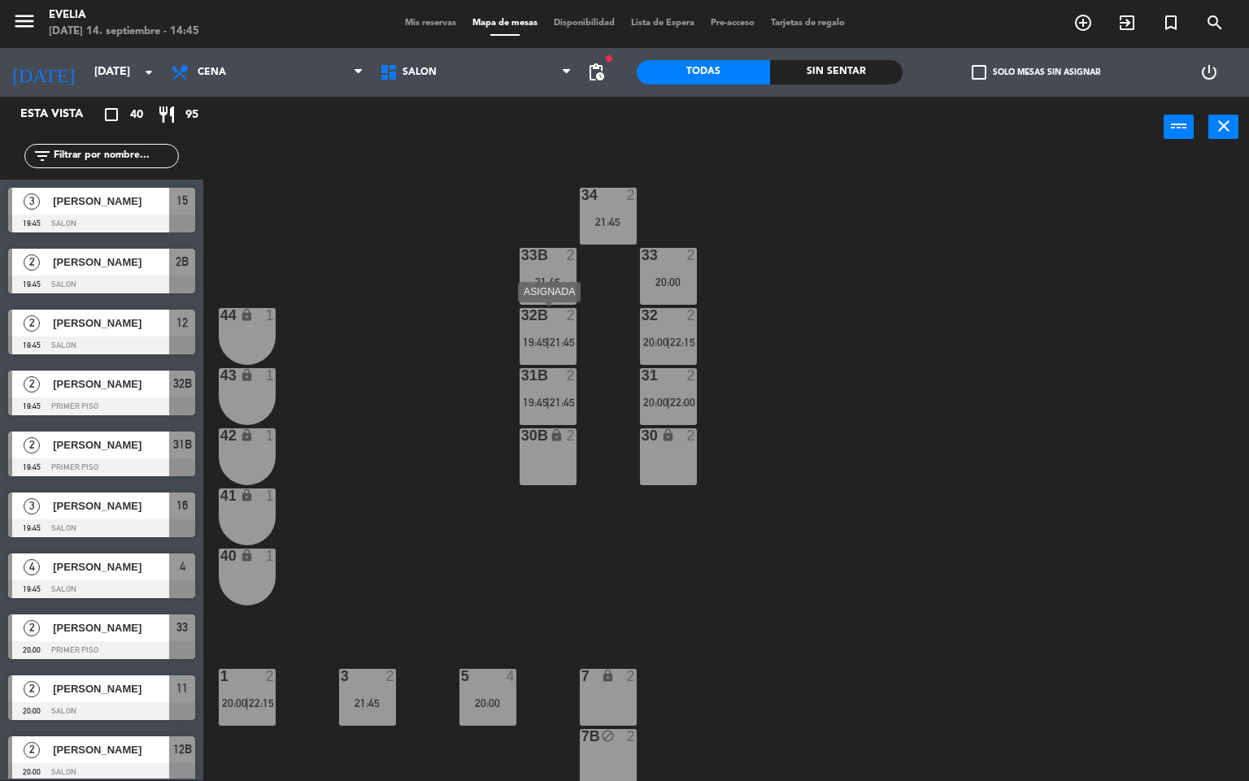
click at [538, 355] on div "32B 2 19:45 | 21:45" at bounding box center [548, 336] width 57 height 57
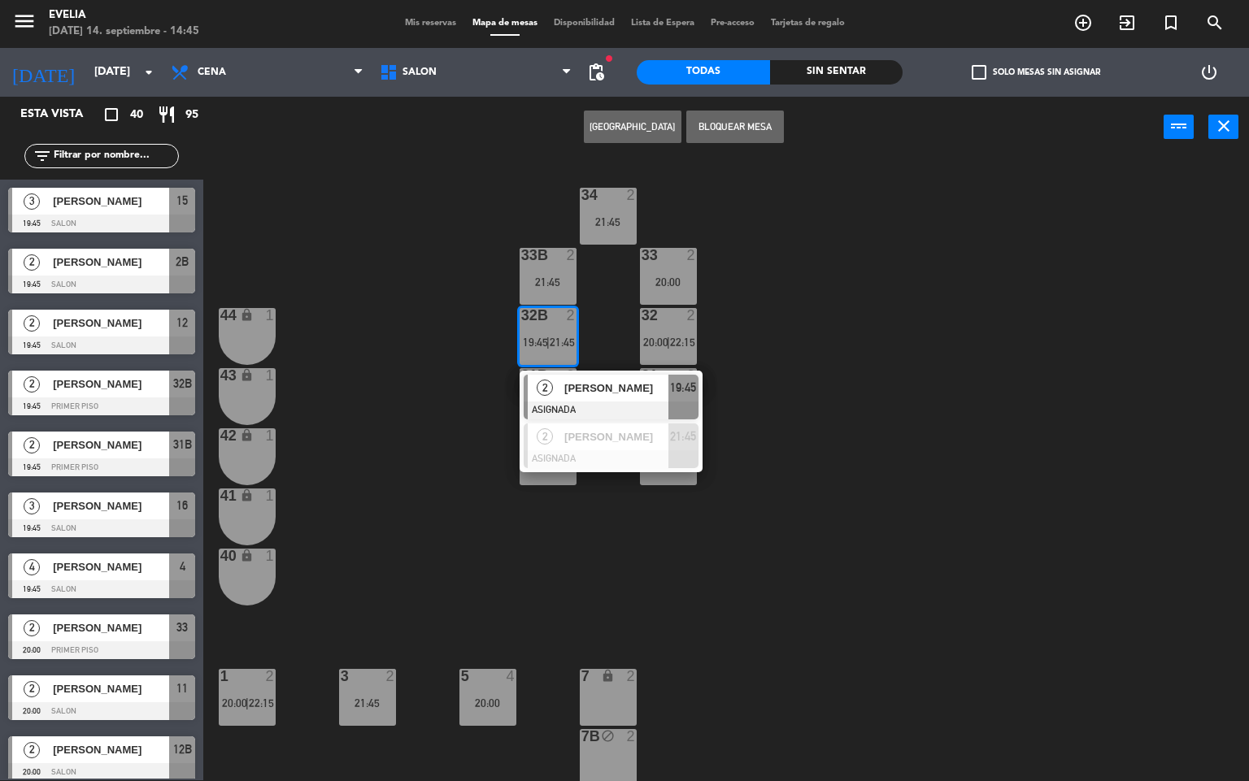
click at [600, 320] on div "34 2 21:45 33B 2 21:45 33 2 20:00 44 lock 1 32B 2 19:45 | 21:45 2 [PERSON_NAME]…" at bounding box center [732, 470] width 1034 height 623
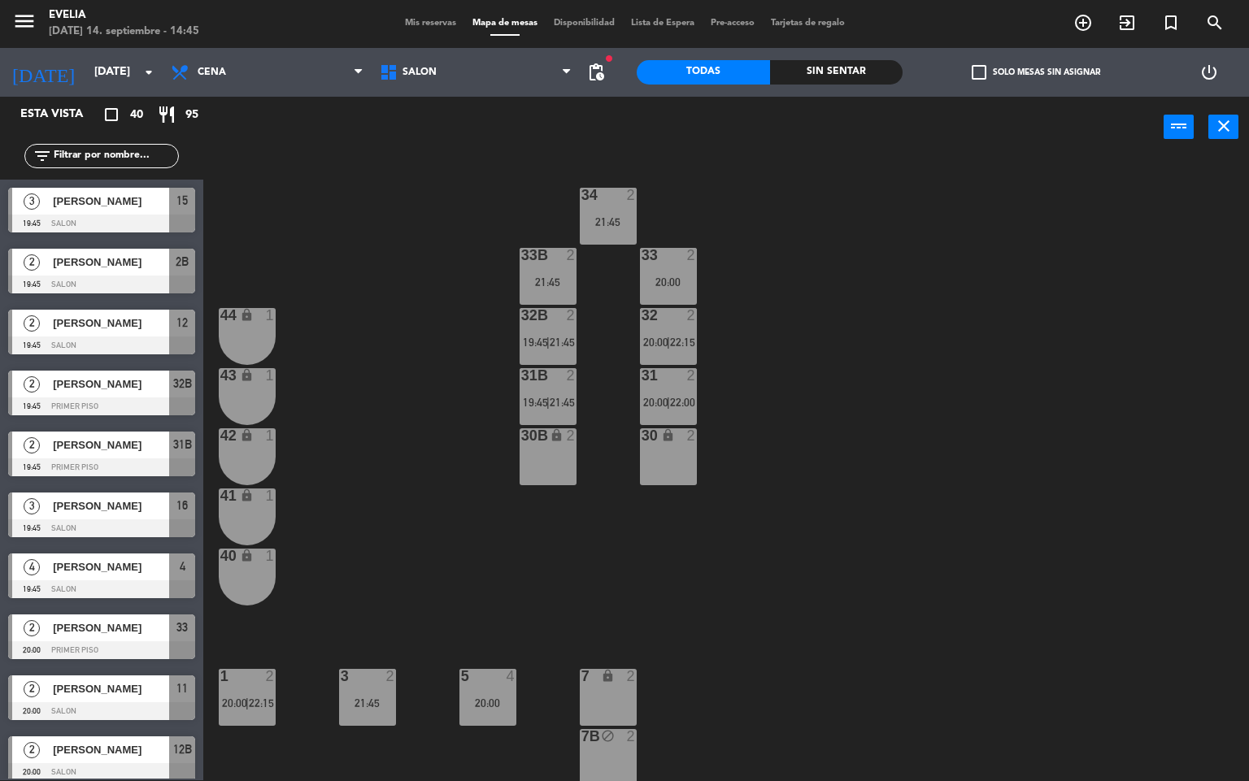
click at [559, 377] on div at bounding box center [547, 375] width 27 height 15
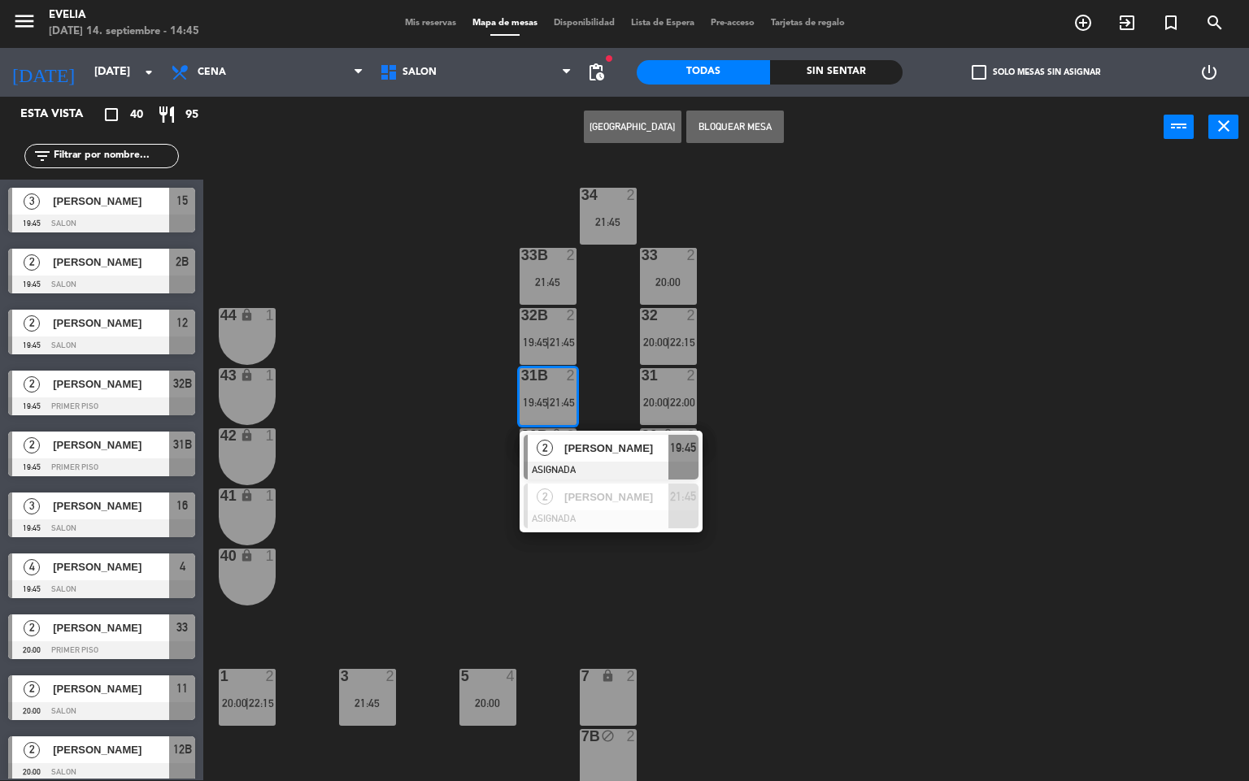
click at [537, 454] on div "2" at bounding box center [545, 448] width 35 height 27
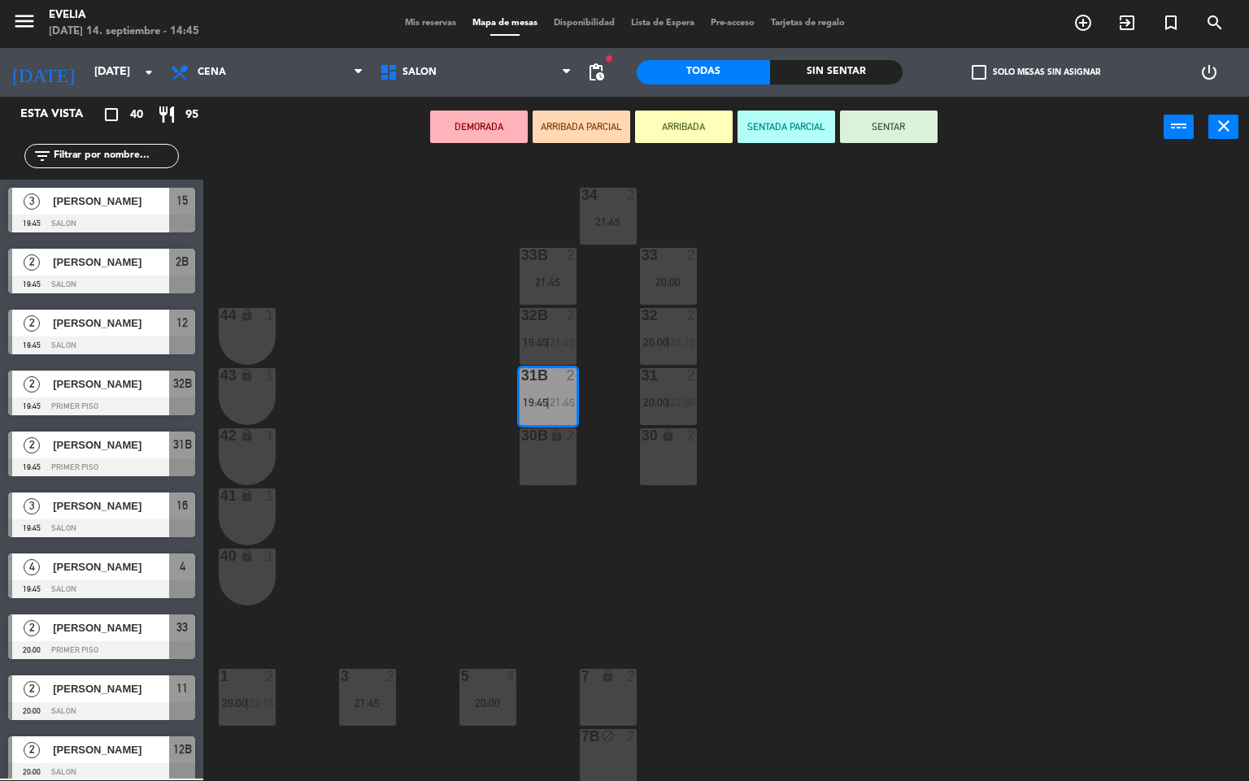
click at [542, 471] on div "30B lock 2" at bounding box center [548, 457] width 57 height 57
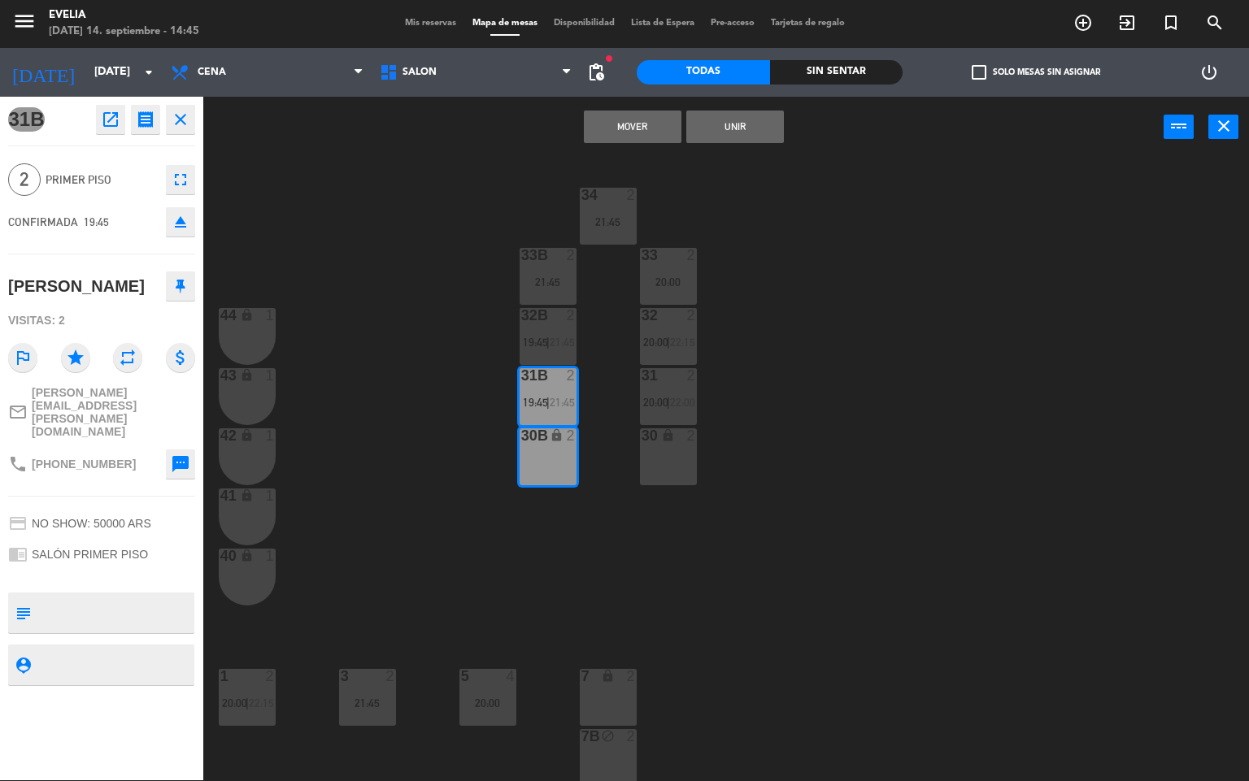
click at [718, 196] on div "34 2 21:45 33B 2 21:45 33 2 20:00 44 lock 1 32B 2 19:45 | 21:45 32 2 20:00 | 22…" at bounding box center [732, 470] width 1034 height 623
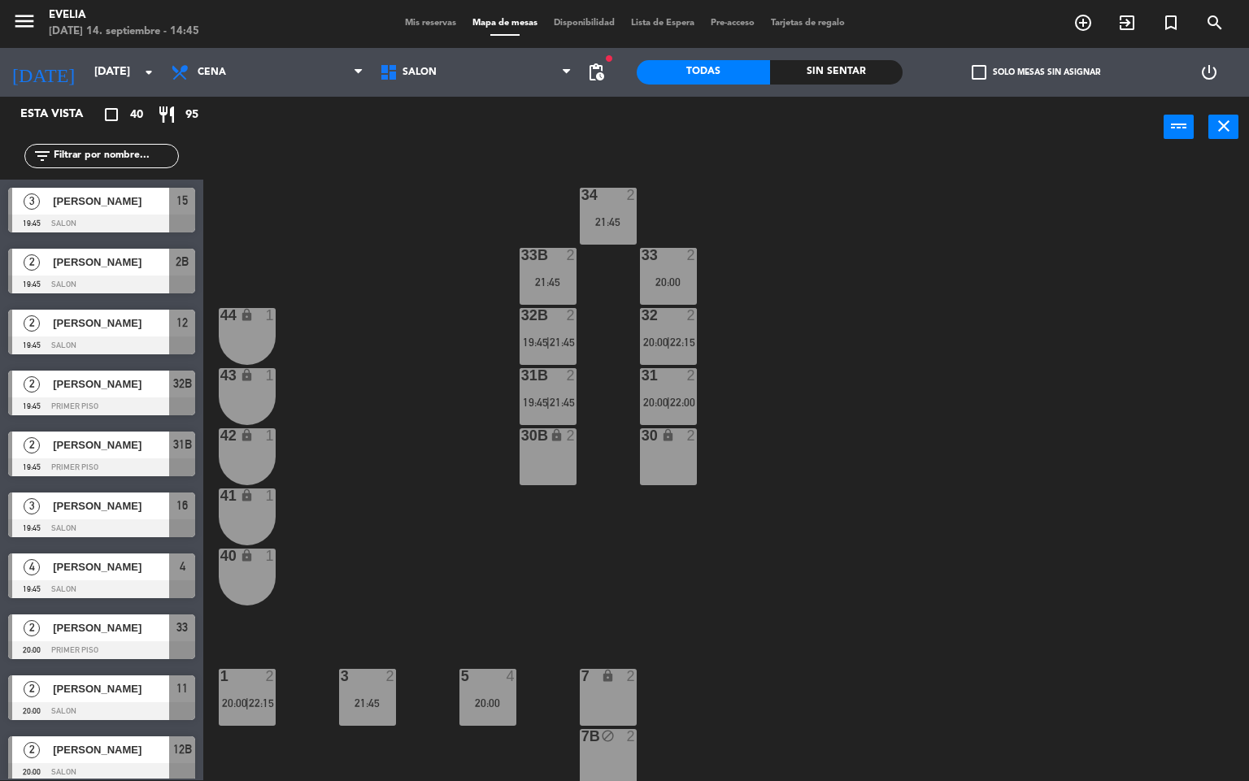
click at [546, 381] on div at bounding box center [547, 375] width 27 height 15
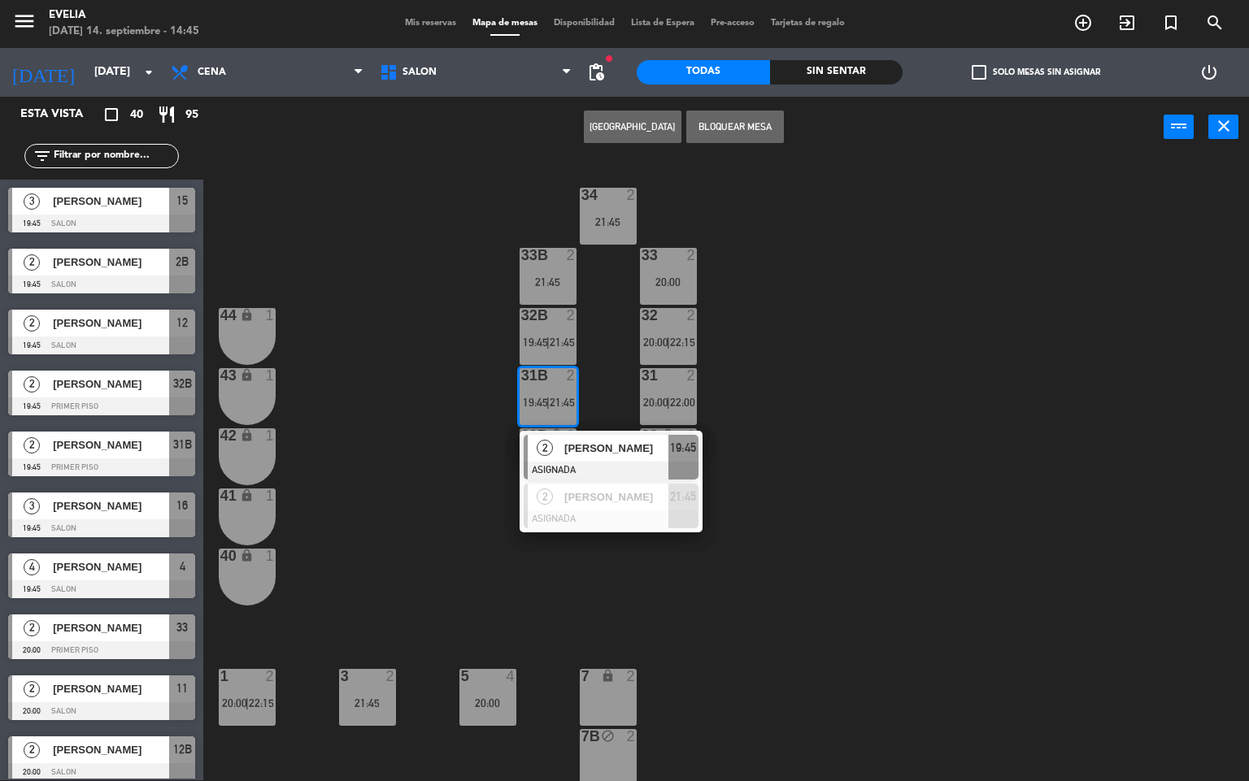
click at [550, 437] on div "2" at bounding box center [545, 448] width 35 height 27
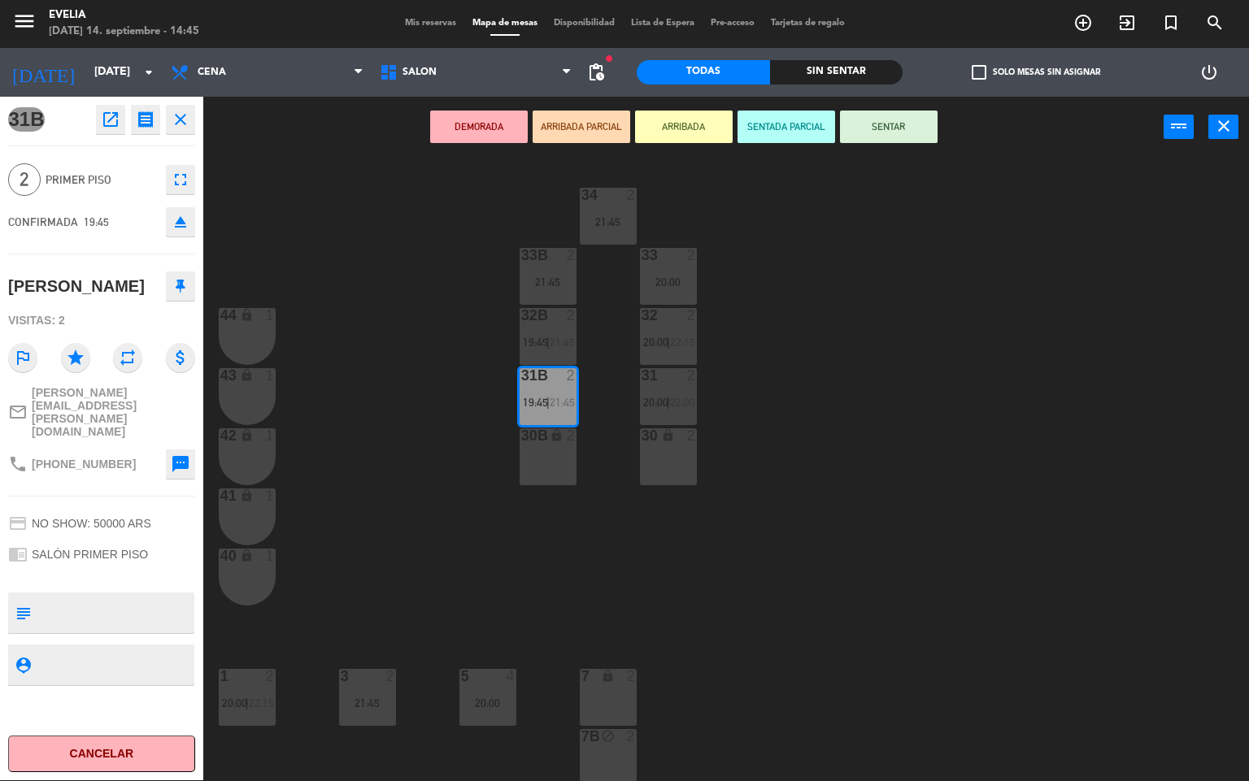
click at [554, 452] on div "30B lock 2" at bounding box center [548, 457] width 57 height 57
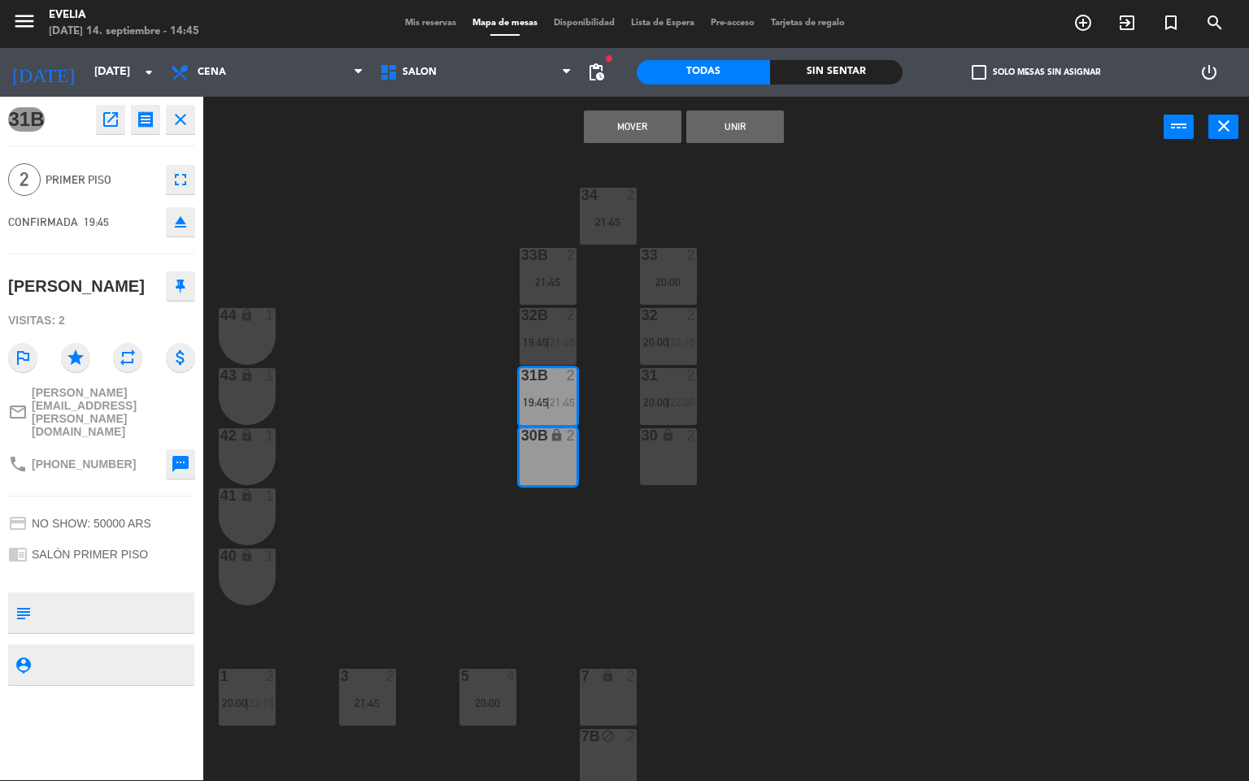
click at [642, 134] on button "Mover" at bounding box center [633, 127] width 98 height 33
click at [539, 411] on div "31B 2 19:45 | 21:45" at bounding box center [548, 396] width 57 height 57
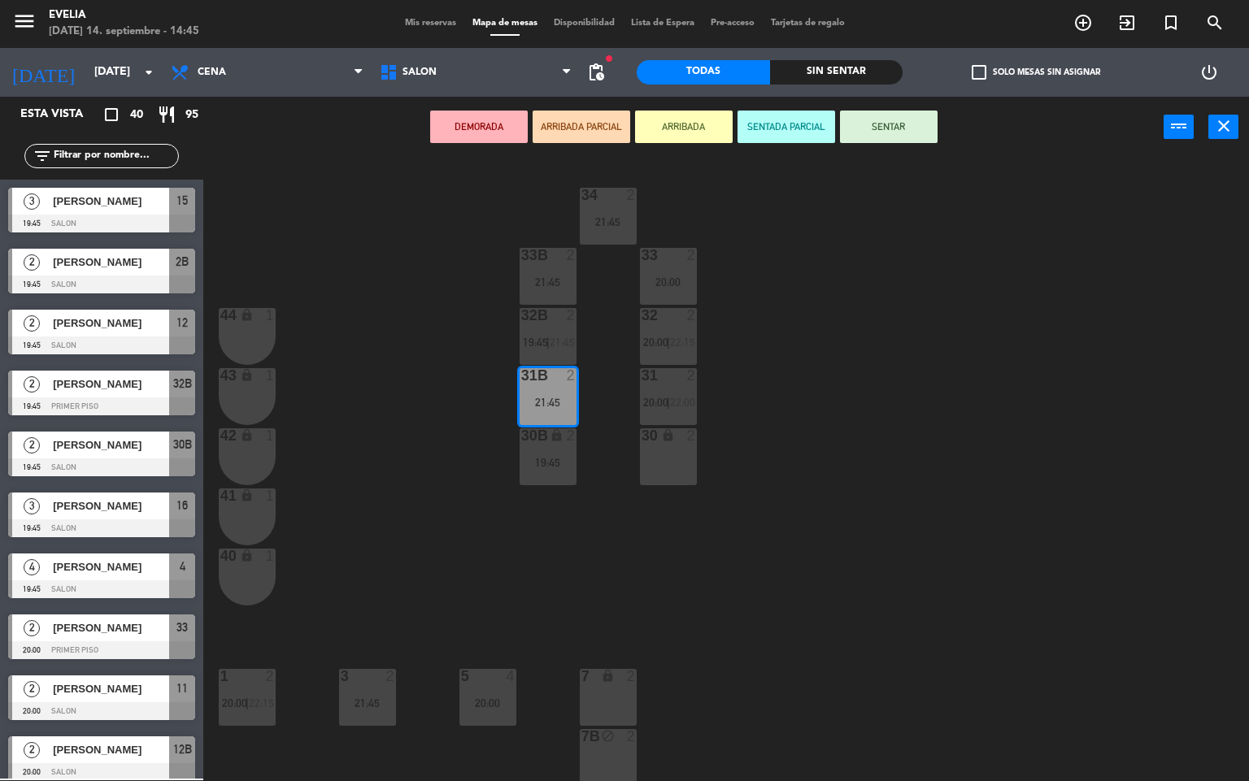
click at [596, 393] on div "34 2 21:45 33B 2 21:45 33 2 20:00 44 lock 1 32B 2 19:45 | 21:45 32 2 20:00 | 22…" at bounding box center [732, 470] width 1034 height 623
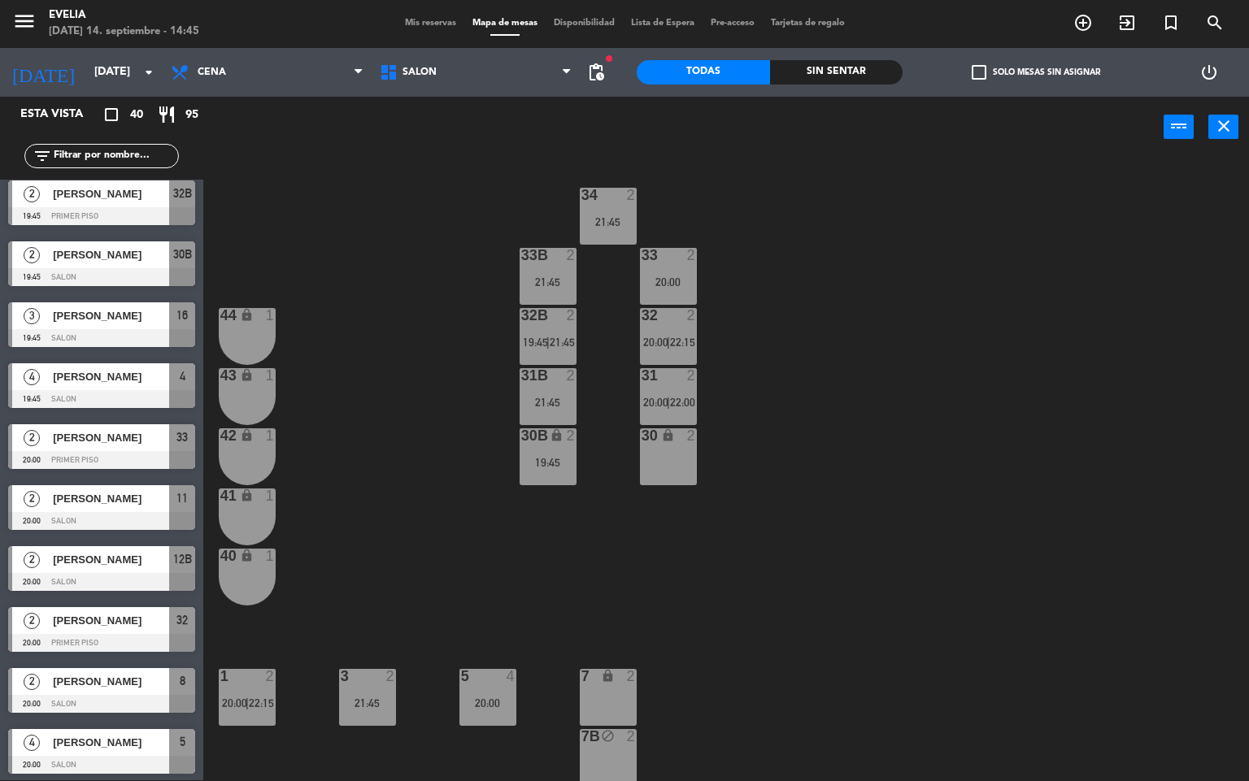
scroll to position [1, 0]
click at [569, 403] on div "21:45" at bounding box center [548, 402] width 57 height 11
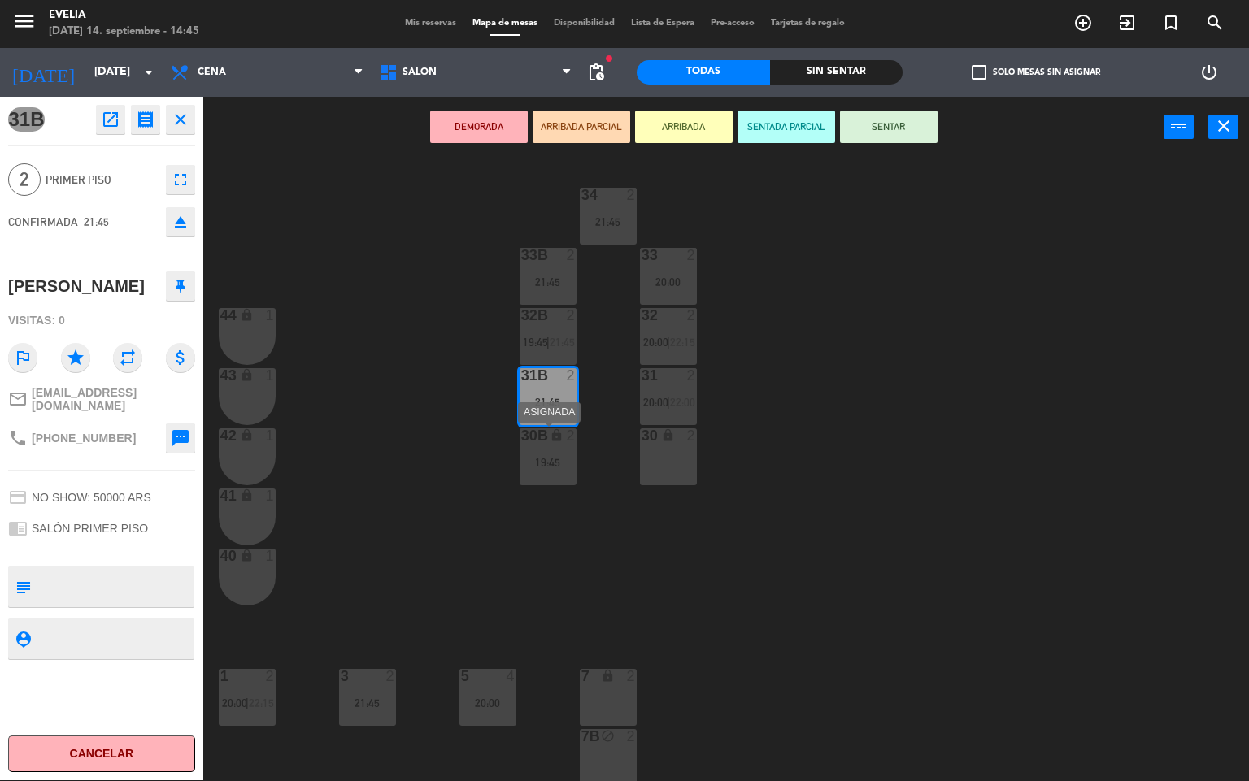
click at [511, 456] on div "34 2 21:45 33B 2 21:45 33 2 20:00 44 lock 1 32B 2 19:45 | 21:45 32 2 20:00 | 22…" at bounding box center [732, 470] width 1034 height 623
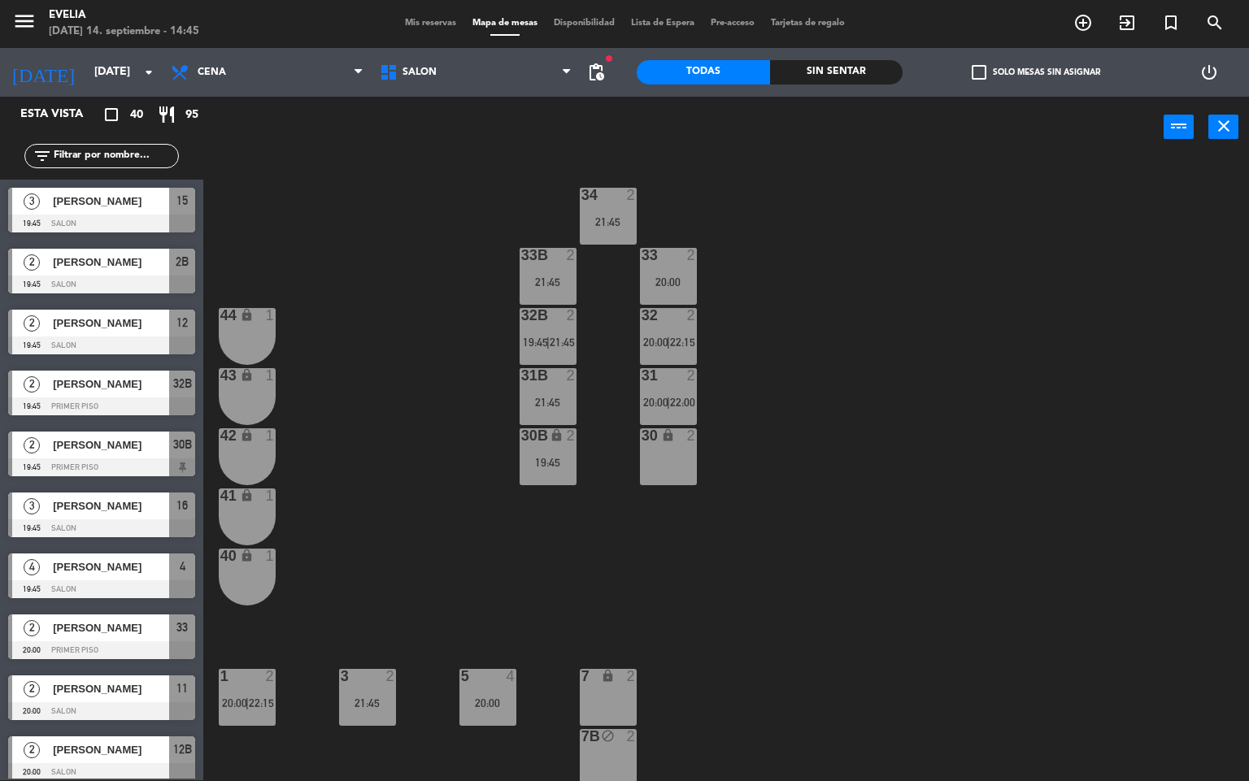
click at [559, 397] on div "21:45" at bounding box center [548, 402] width 57 height 11
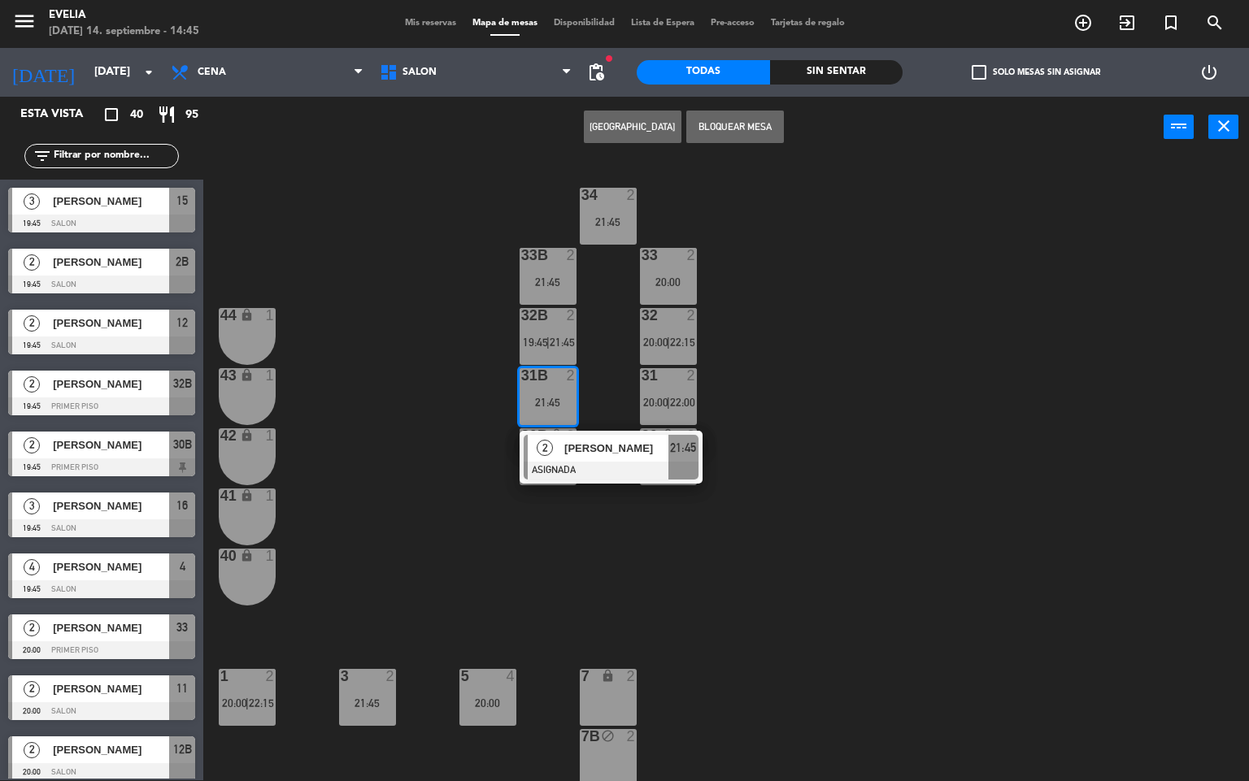
scroll to position [190, 0]
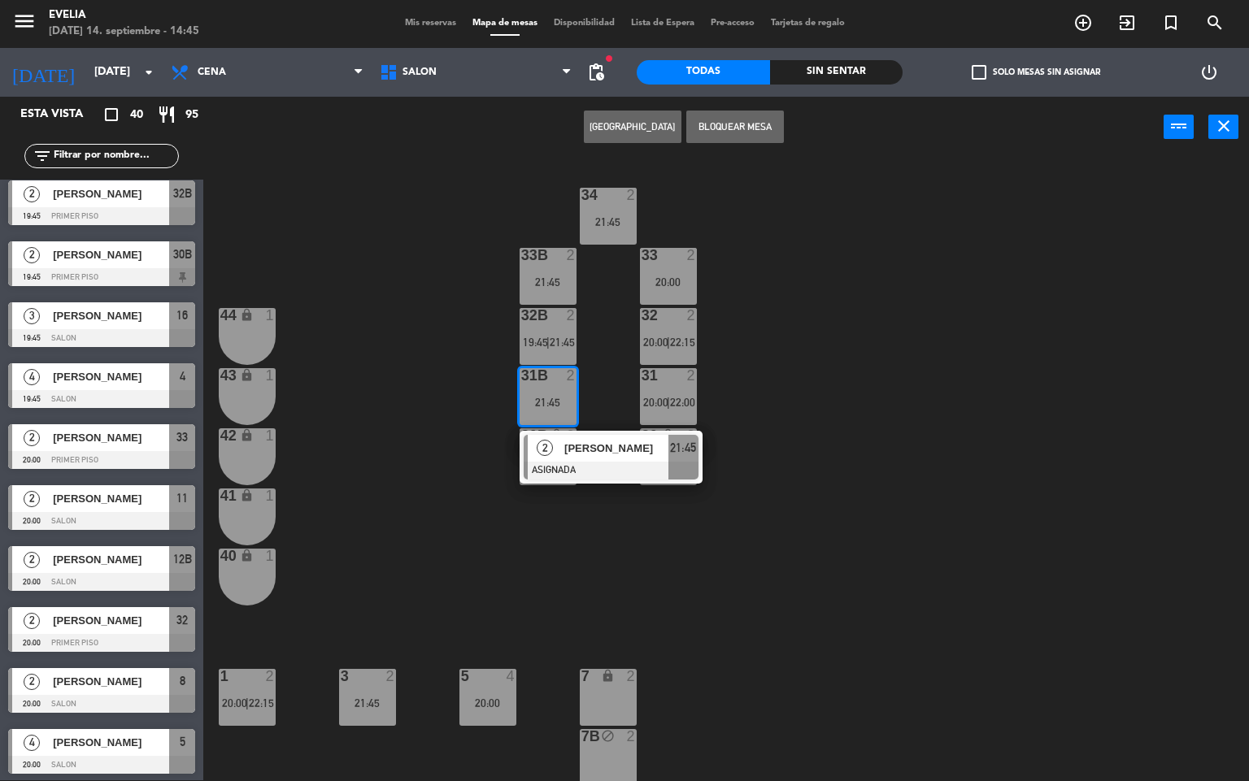
click at [576, 442] on span "[PERSON_NAME]" at bounding box center [616, 448] width 104 height 17
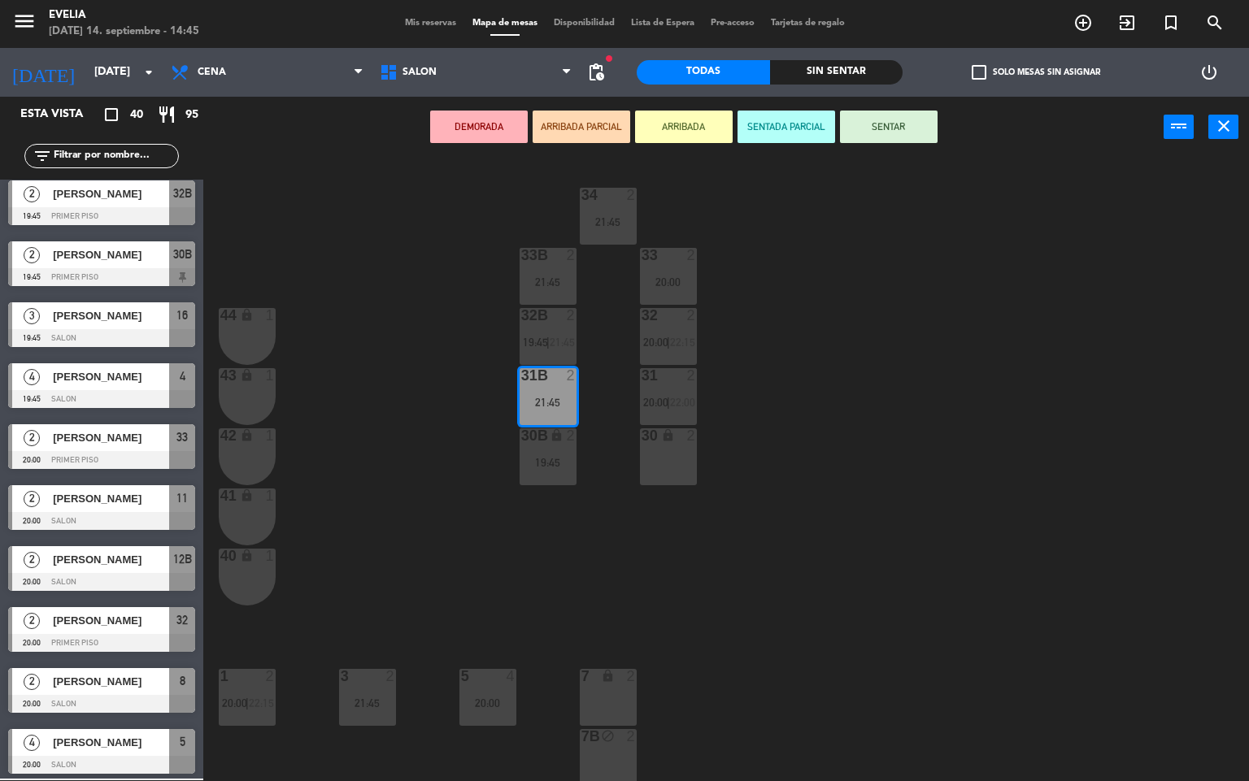
click at [559, 459] on div "19:45" at bounding box center [548, 462] width 57 height 11
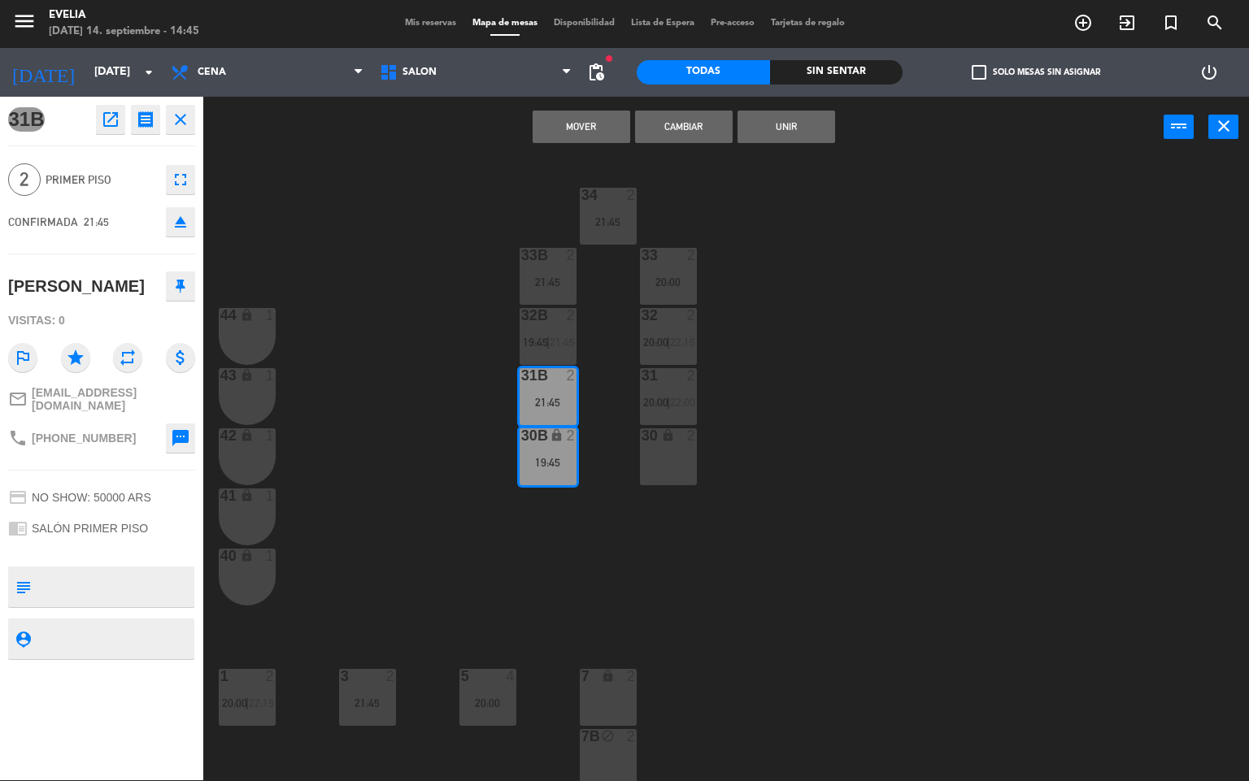
click at [586, 120] on button "Mover" at bounding box center [582, 127] width 98 height 33
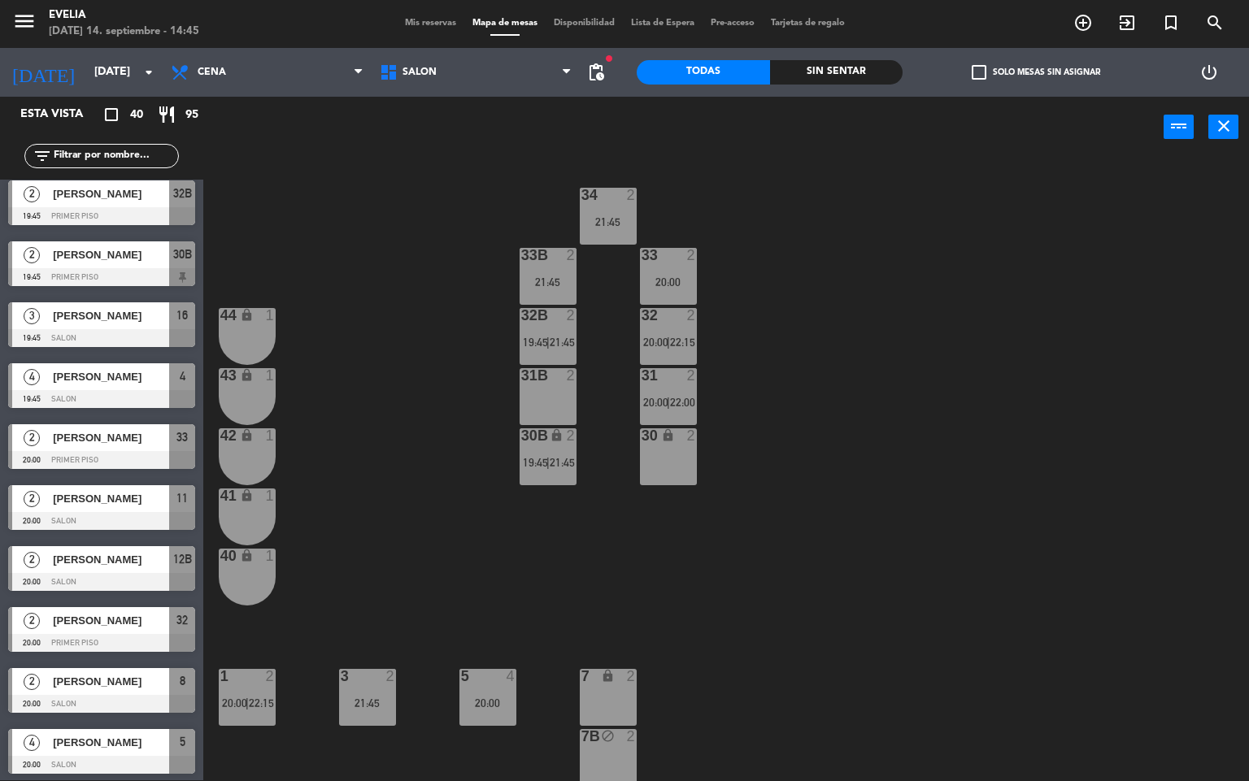
click at [556, 337] on span "21:45" at bounding box center [562, 342] width 25 height 13
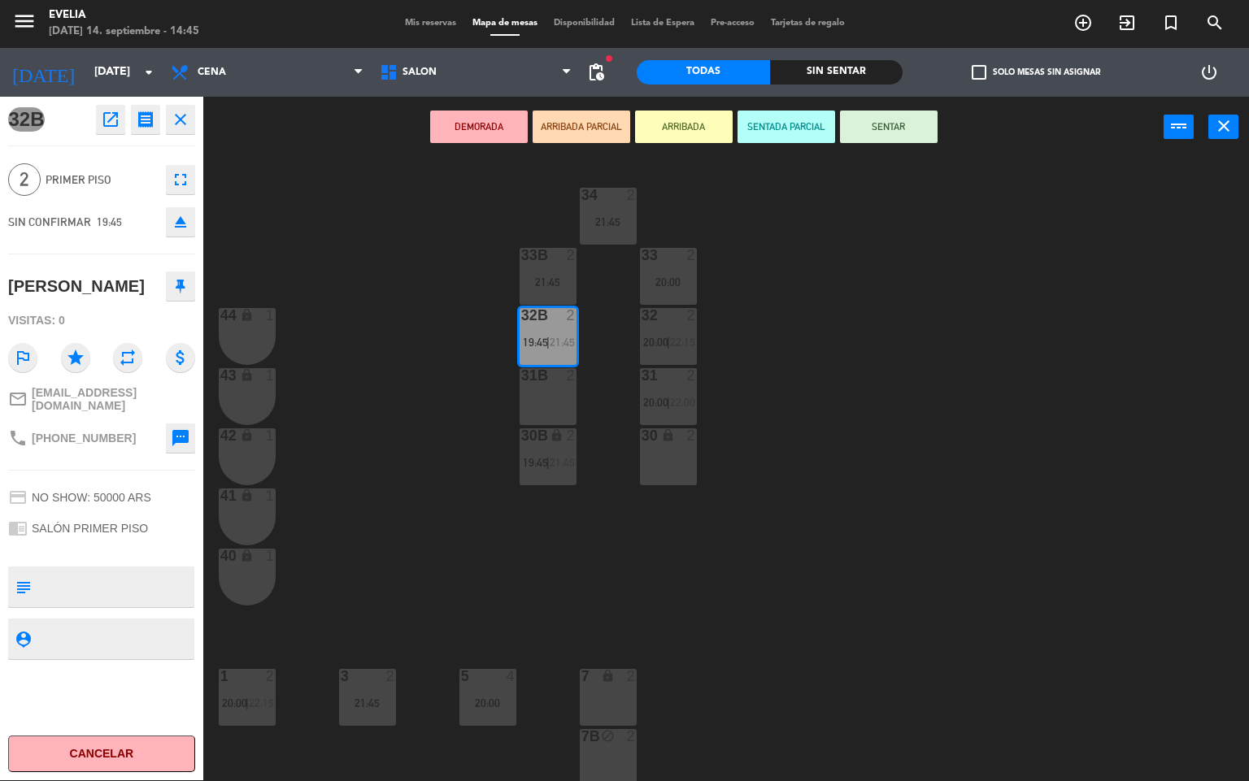
click at [674, 467] on div "30 lock 2" at bounding box center [668, 457] width 57 height 57
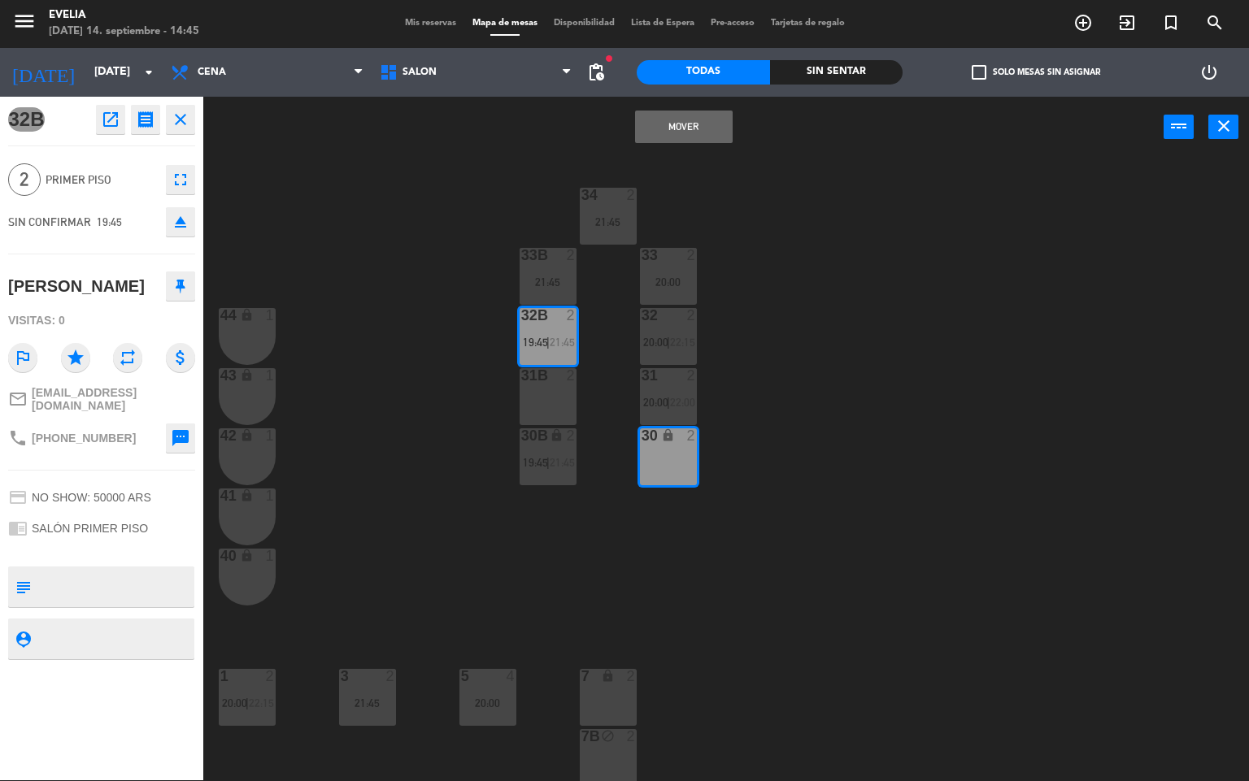
click at [674, 140] on button "Mover" at bounding box center [684, 127] width 98 height 33
click at [567, 329] on div "32B 2 19:45 | 21:45" at bounding box center [548, 336] width 57 height 57
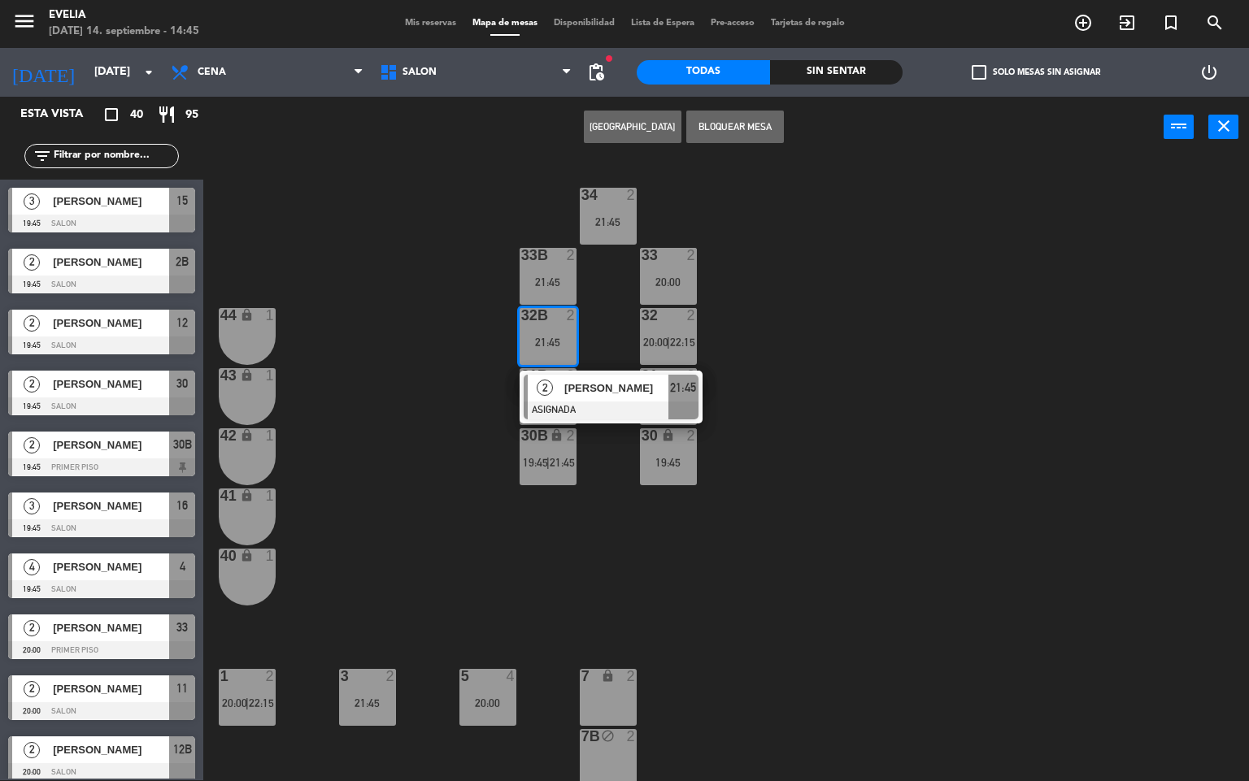
click at [547, 330] on div "32B 2 21:45" at bounding box center [548, 336] width 57 height 57
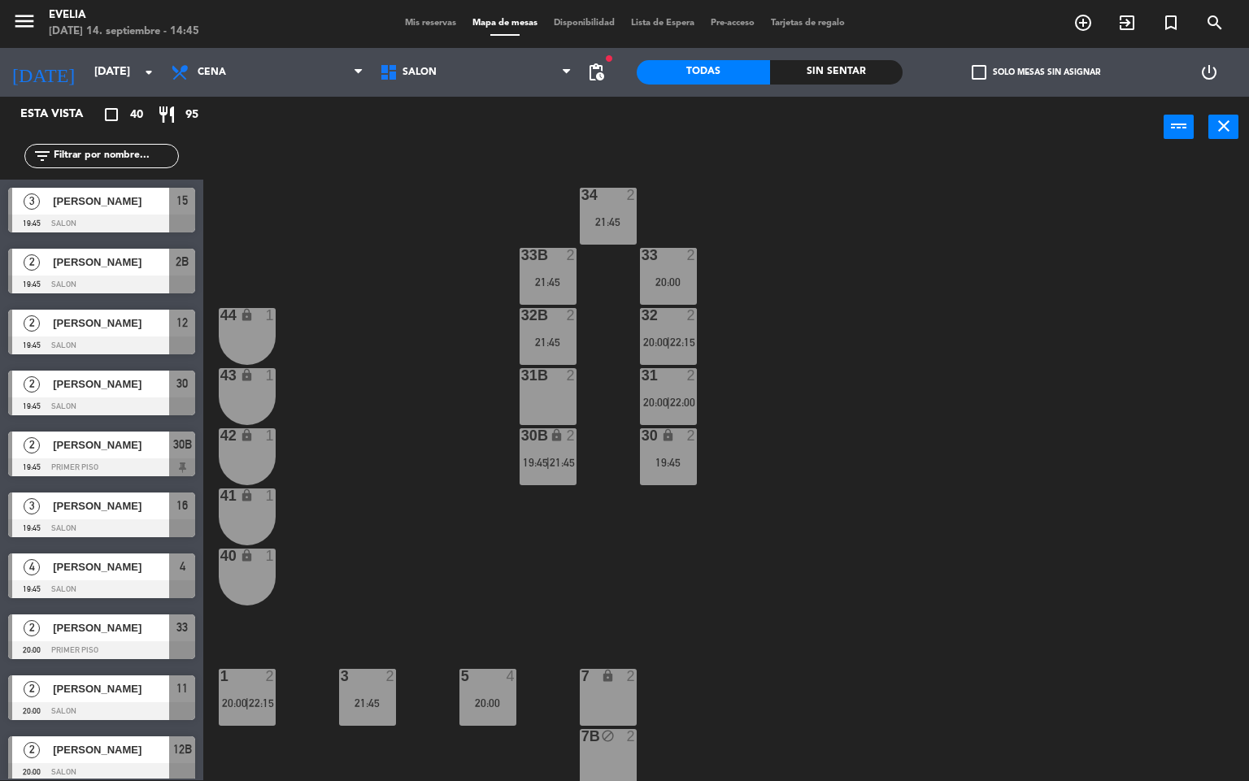
click at [559, 340] on div "21:45" at bounding box center [548, 342] width 57 height 11
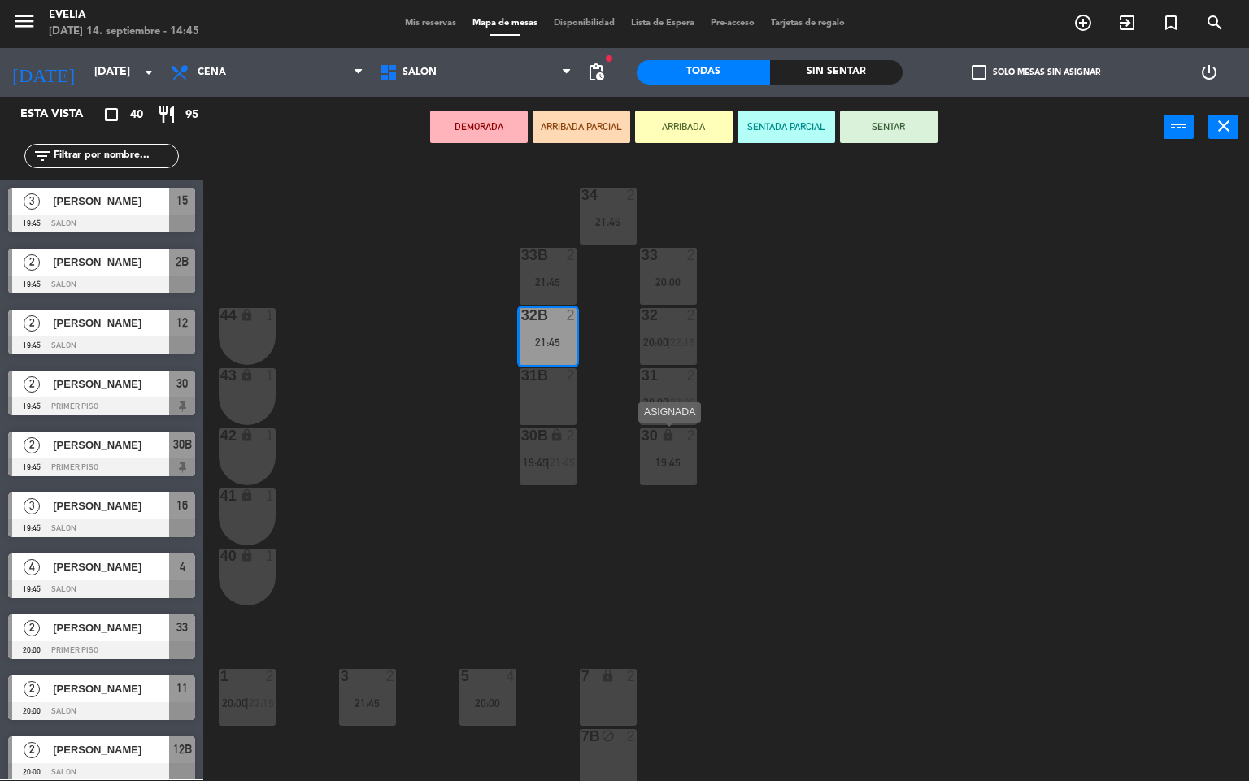
click at [674, 446] on div "30 lock 2 19:45" at bounding box center [668, 457] width 57 height 57
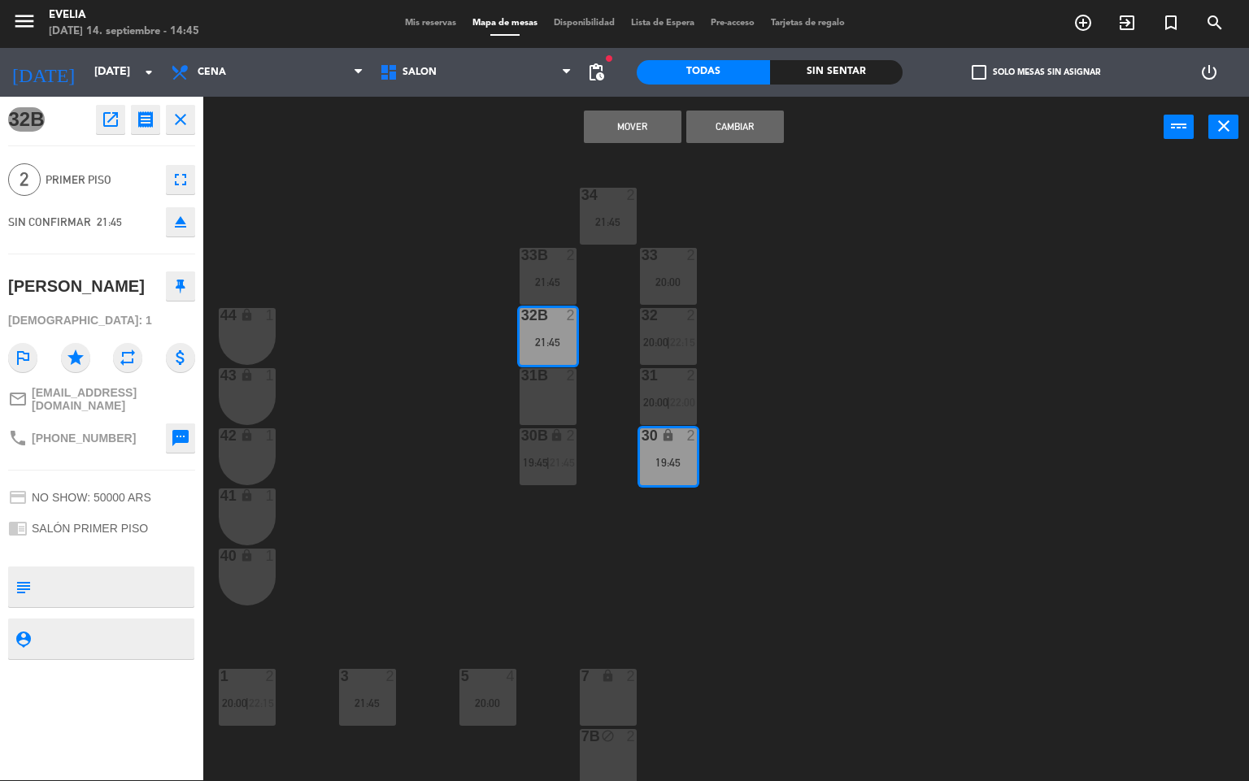
click at [628, 120] on button "Mover" at bounding box center [633, 127] width 98 height 33
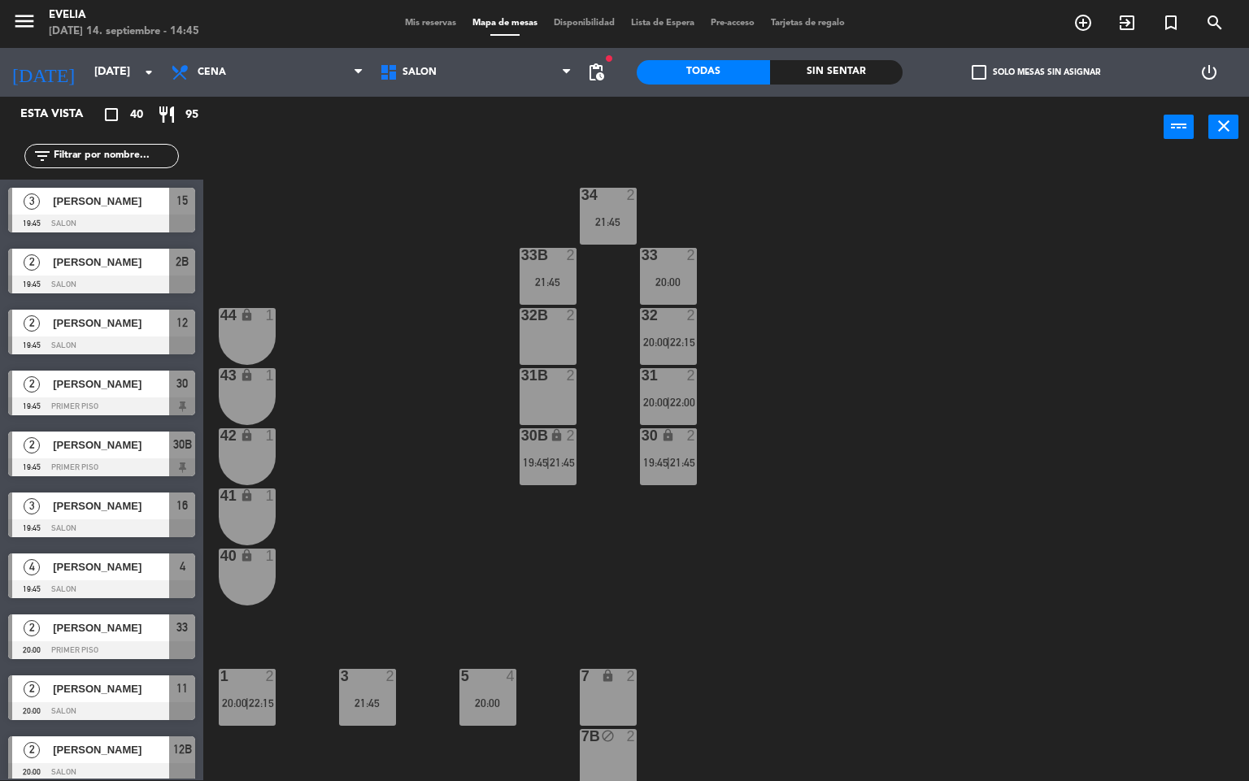
click at [667, 430] on icon "lock" at bounding box center [668, 436] width 14 height 14
click at [664, 407] on span "20:00" at bounding box center [655, 402] width 25 height 13
click at [720, 369] on div "34 2 21:45 33B 2 21:45 33 2 20:00 44 lock 1 32B 2 32 2 20:00 | 22:15 43 lock 1 …" at bounding box center [732, 470] width 1034 height 623
click at [686, 388] on div "31 2 20:00 | 22:00" at bounding box center [668, 396] width 57 height 57
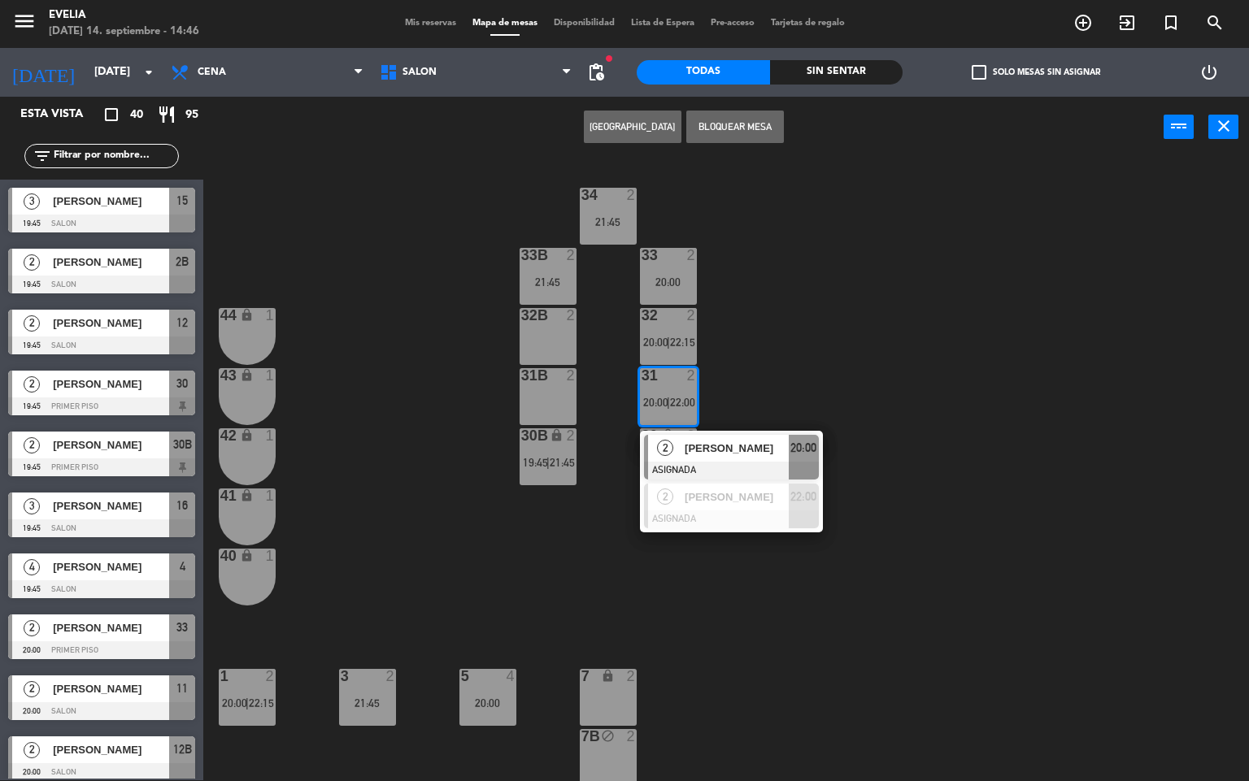
click at [707, 457] on div "[PERSON_NAME]" at bounding box center [736, 448] width 106 height 27
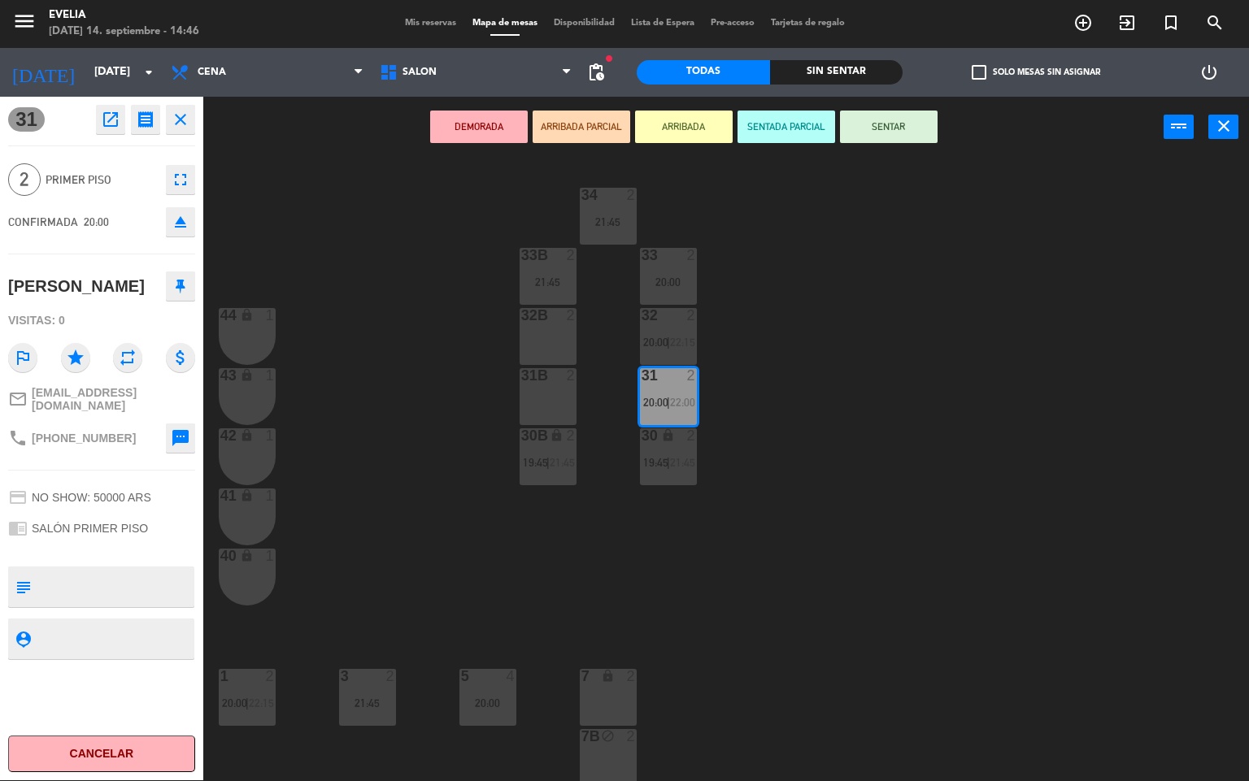
click at [578, 340] on div "34 2 21:45 33B 2 21:45 33 2 20:00 44 lock 1 32B 2 32 2 20:00 | 22:15 43 lock 1 …" at bounding box center [732, 470] width 1034 height 623
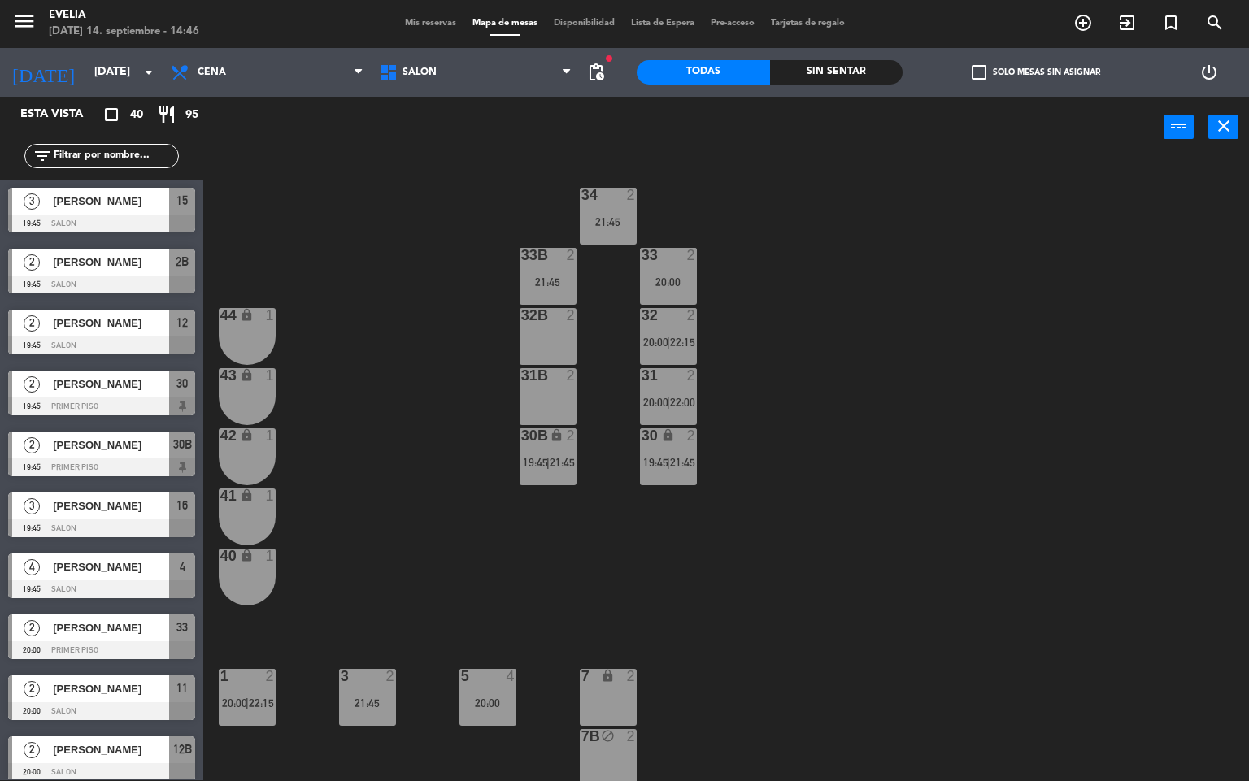
click at [576, 339] on div "32B 2" at bounding box center [548, 336] width 57 height 57
click at [656, 413] on div "31 2 20:00 | 22:00" at bounding box center [668, 396] width 57 height 57
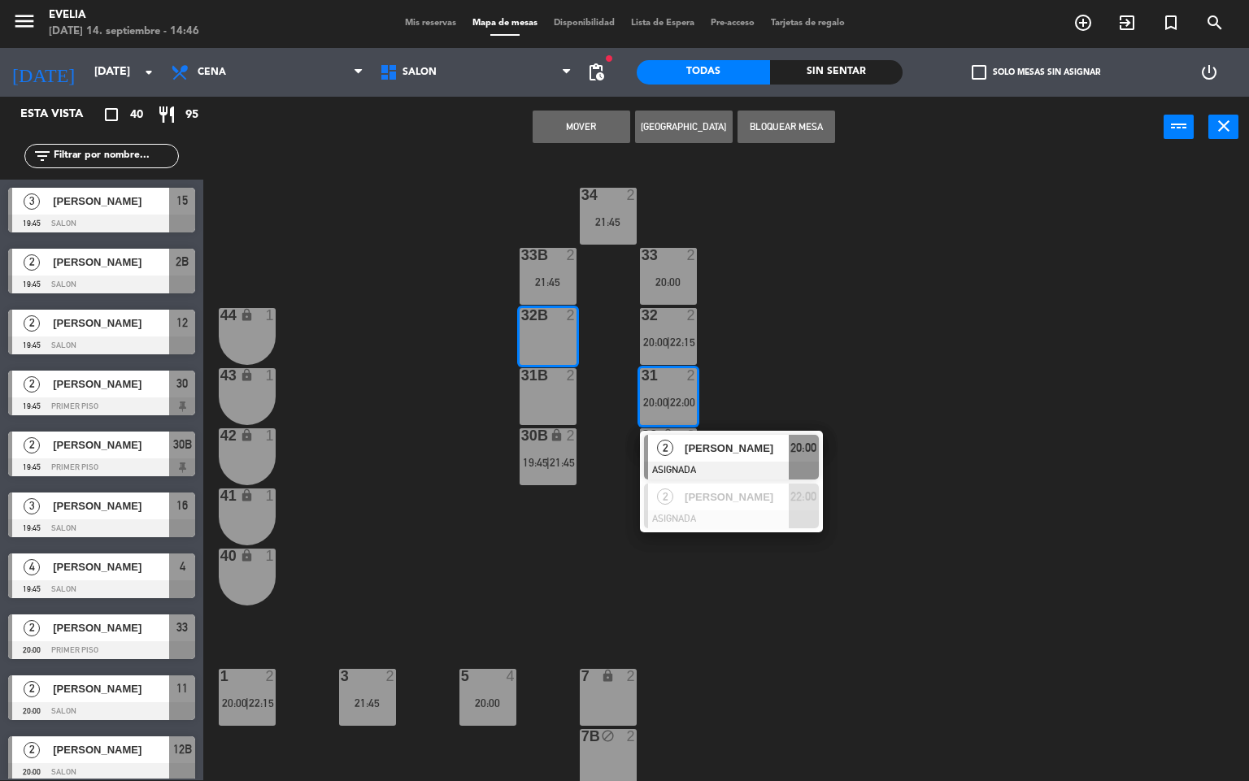
click at [681, 442] on div "2" at bounding box center [665, 448] width 35 height 27
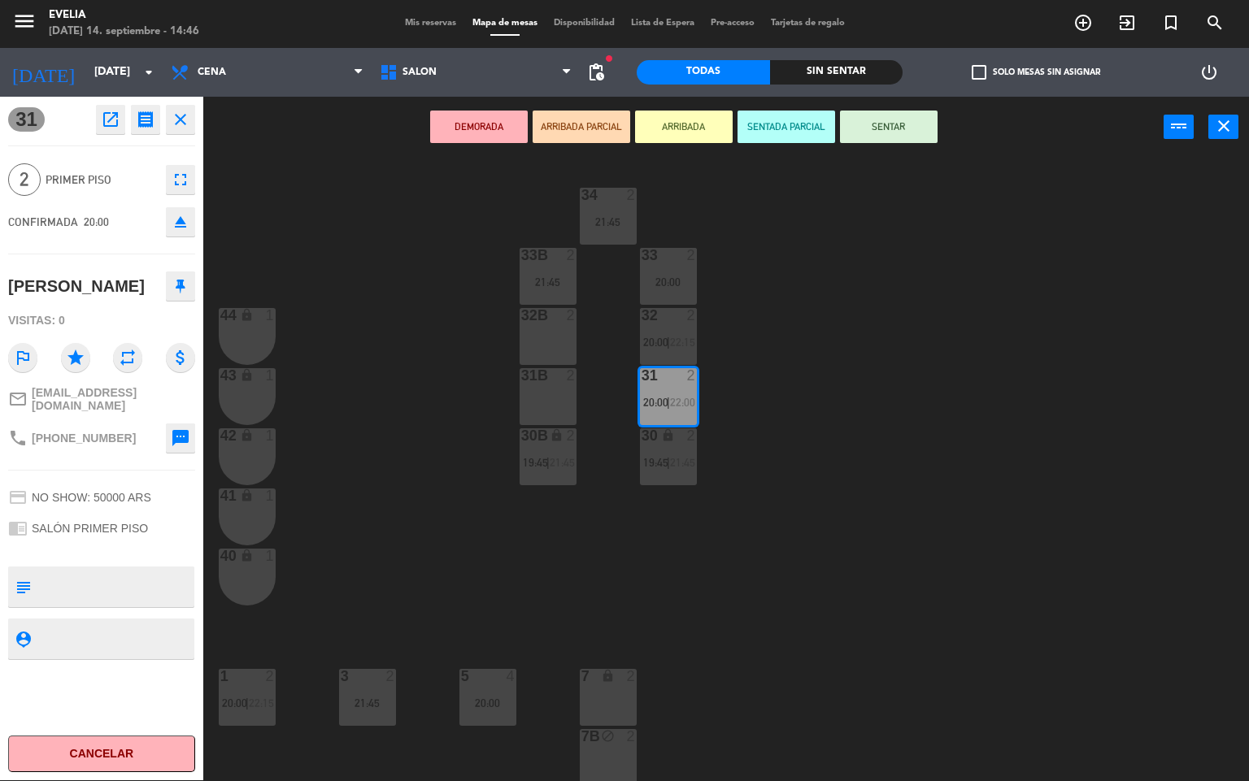
click at [793, 357] on div "34 2 21:45 33B 2 21:45 33 2 20:00 44 lock 1 32B 2 32 2 20:00 | 22:15 43 lock 1 …" at bounding box center [732, 470] width 1034 height 623
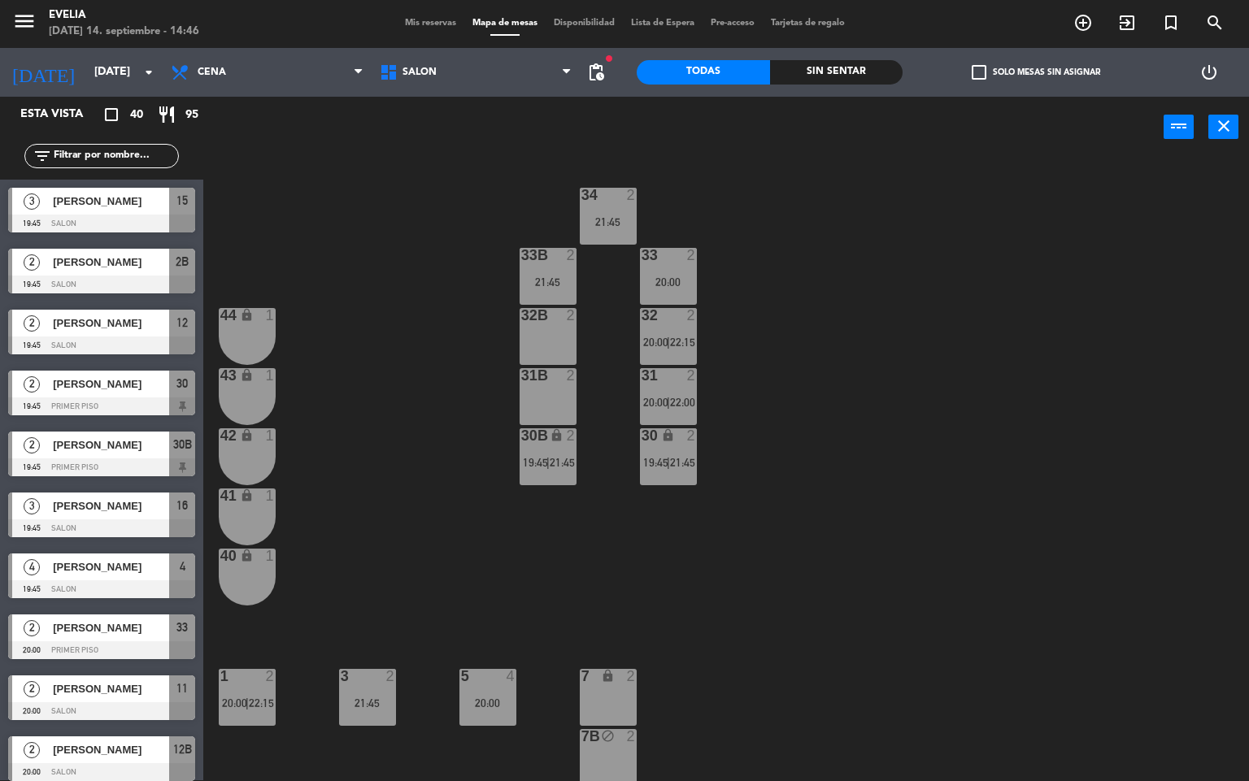
click at [676, 394] on div "31 2 20:00 | 22:00" at bounding box center [668, 396] width 57 height 57
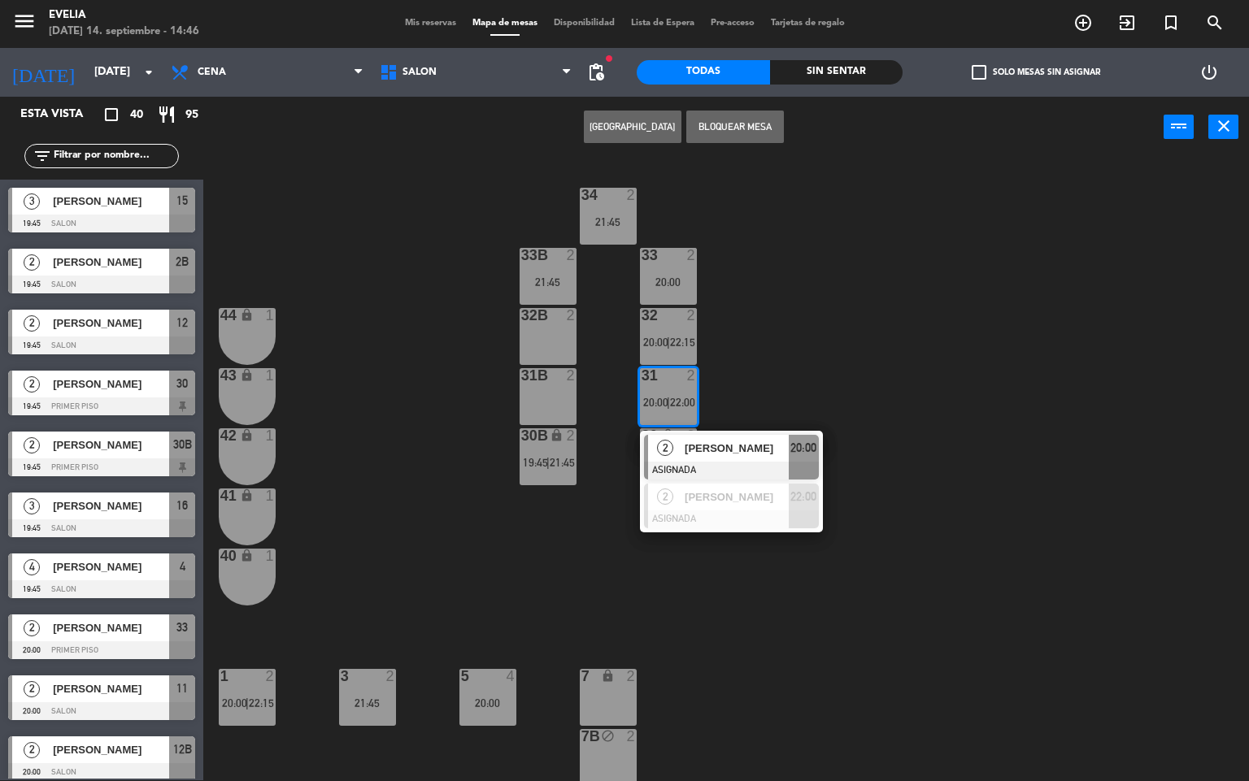
click at [707, 459] on div "[PERSON_NAME]" at bounding box center [736, 448] width 106 height 27
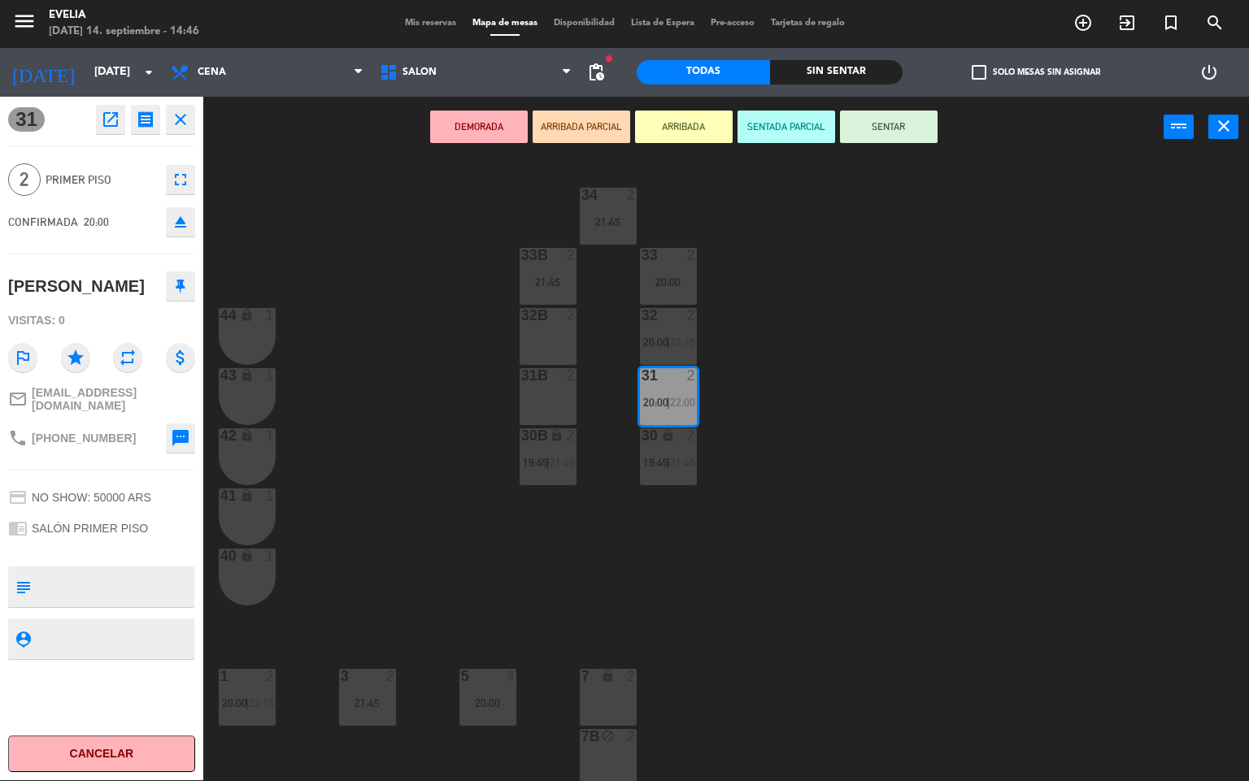
click at [567, 339] on div "32B 2" at bounding box center [548, 336] width 57 height 57
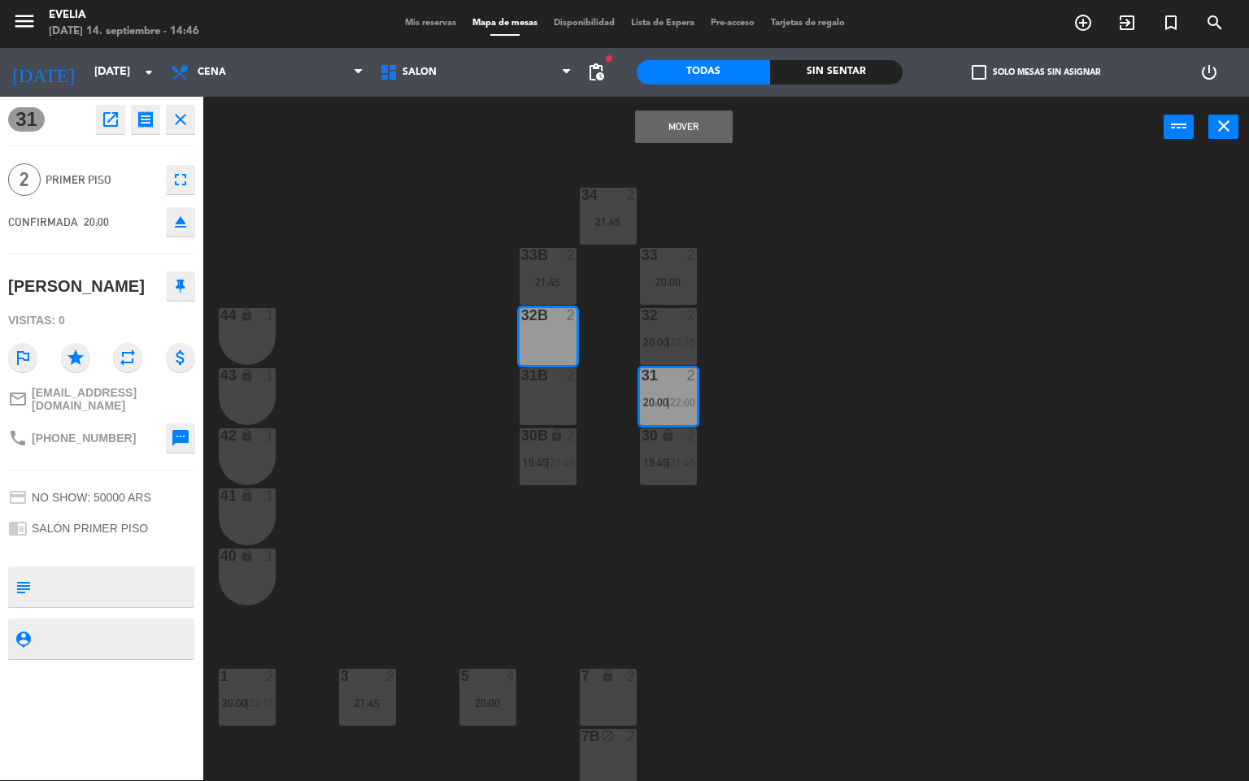
click at [666, 133] on button "Mover" at bounding box center [684, 127] width 98 height 33
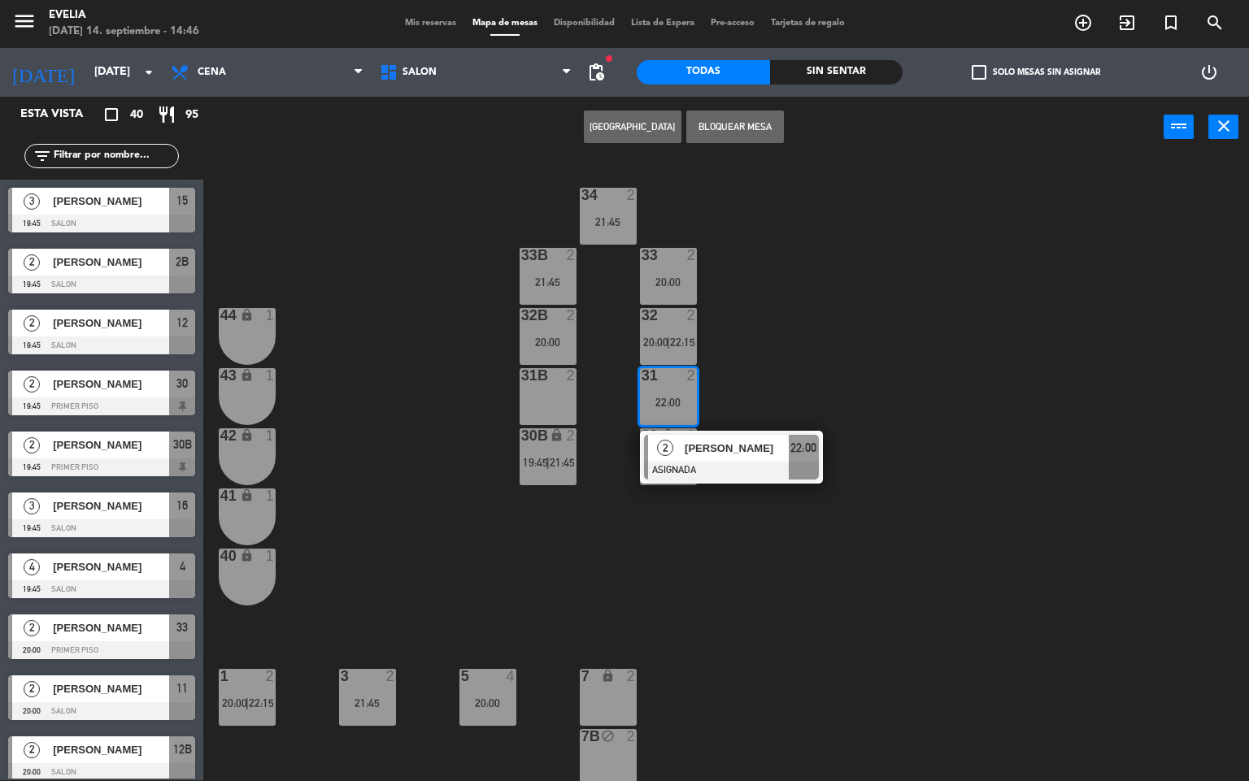
click at [685, 442] on span "[PERSON_NAME]" at bounding box center [737, 448] width 104 height 17
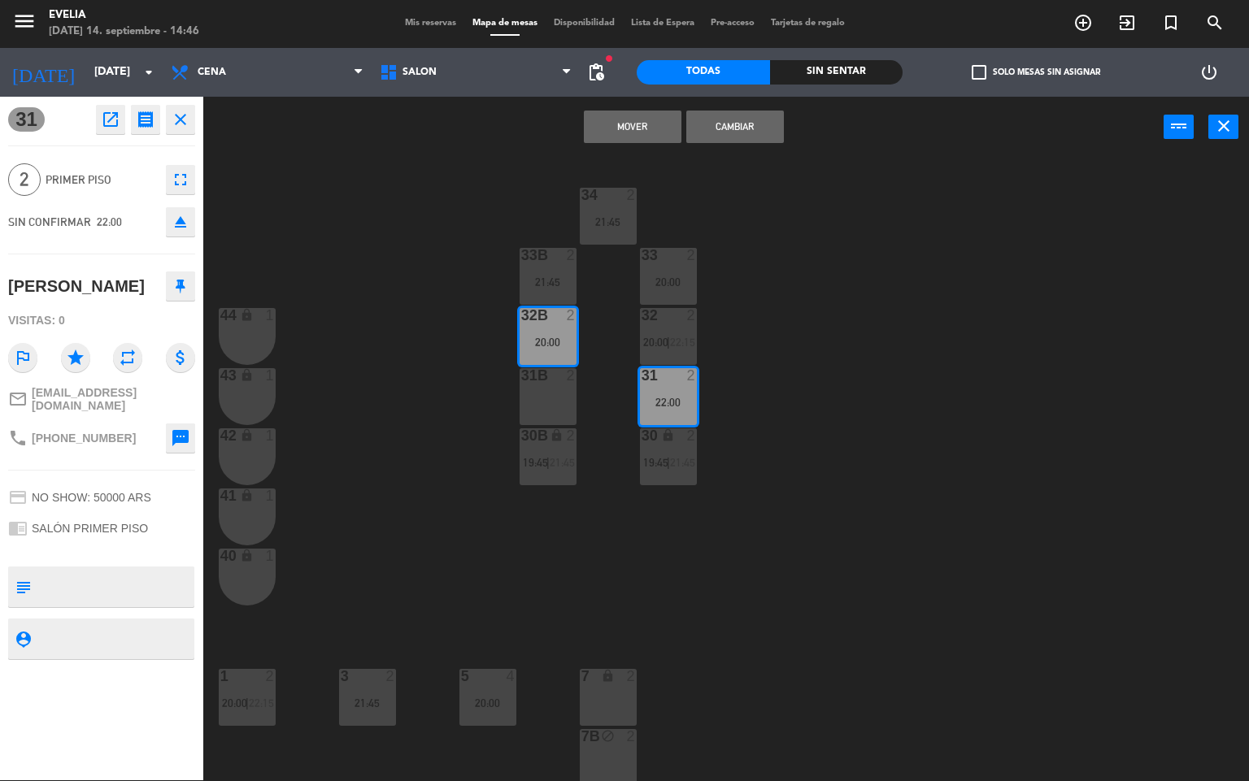
click at [633, 124] on button "Mover" at bounding box center [633, 127] width 98 height 33
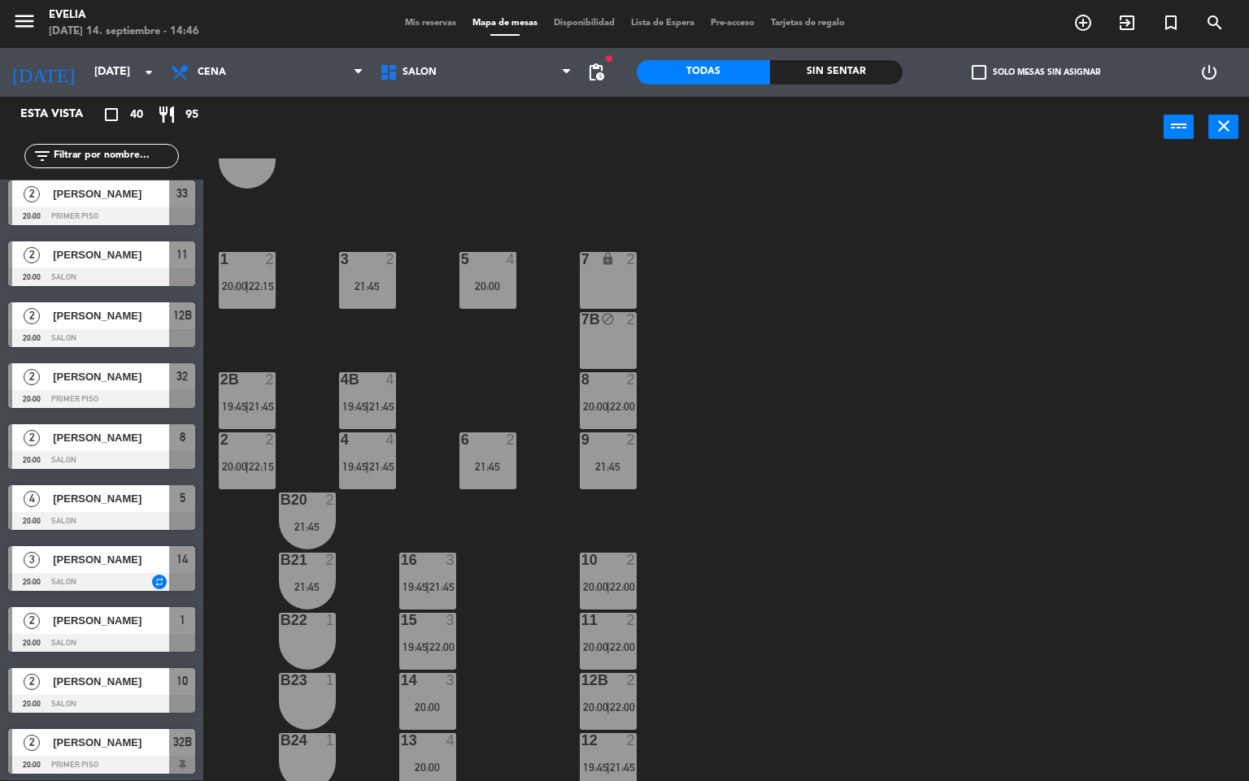
scroll to position [118, 0]
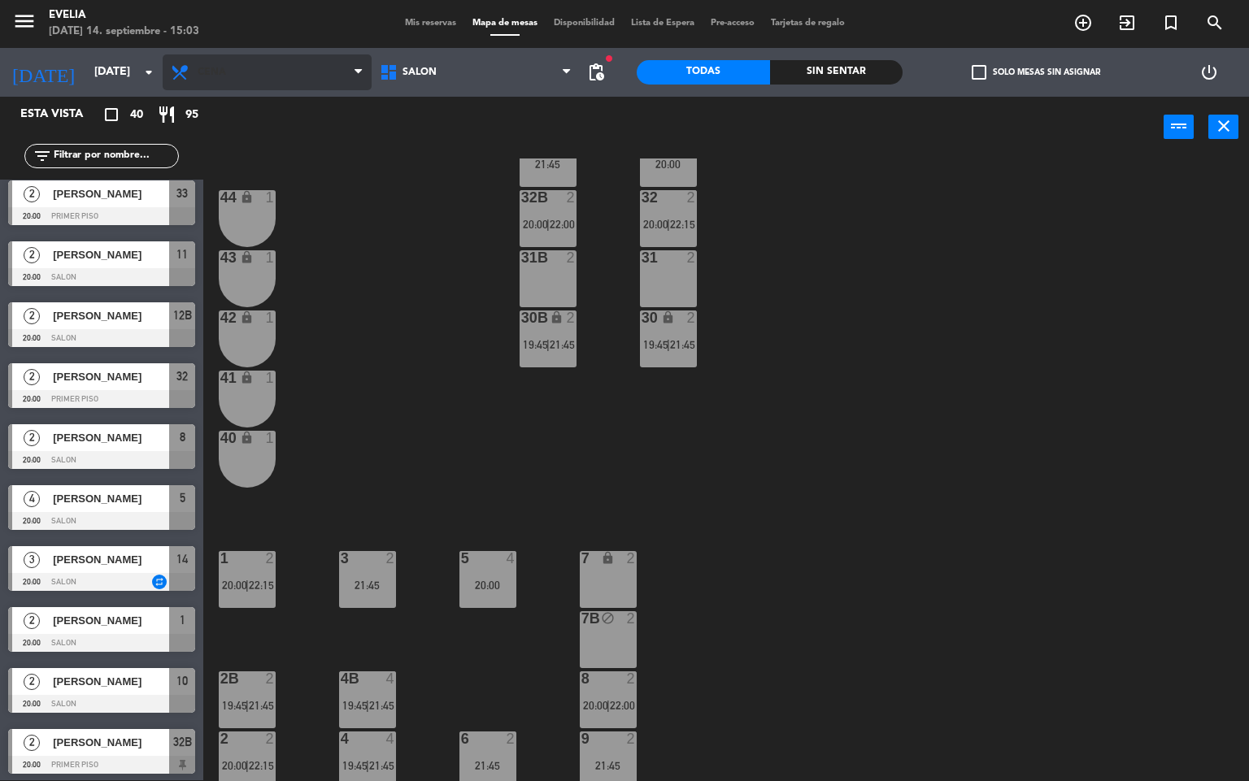
click at [242, 66] on span "Cena" at bounding box center [267, 72] width 209 height 36
click at [262, 120] on ng-component "menu [PERSON_NAME][DATE] 14. septiembre - 15:03 Mis reservas Mapa de mesas Disp…" at bounding box center [624, 390] width 1249 height 782
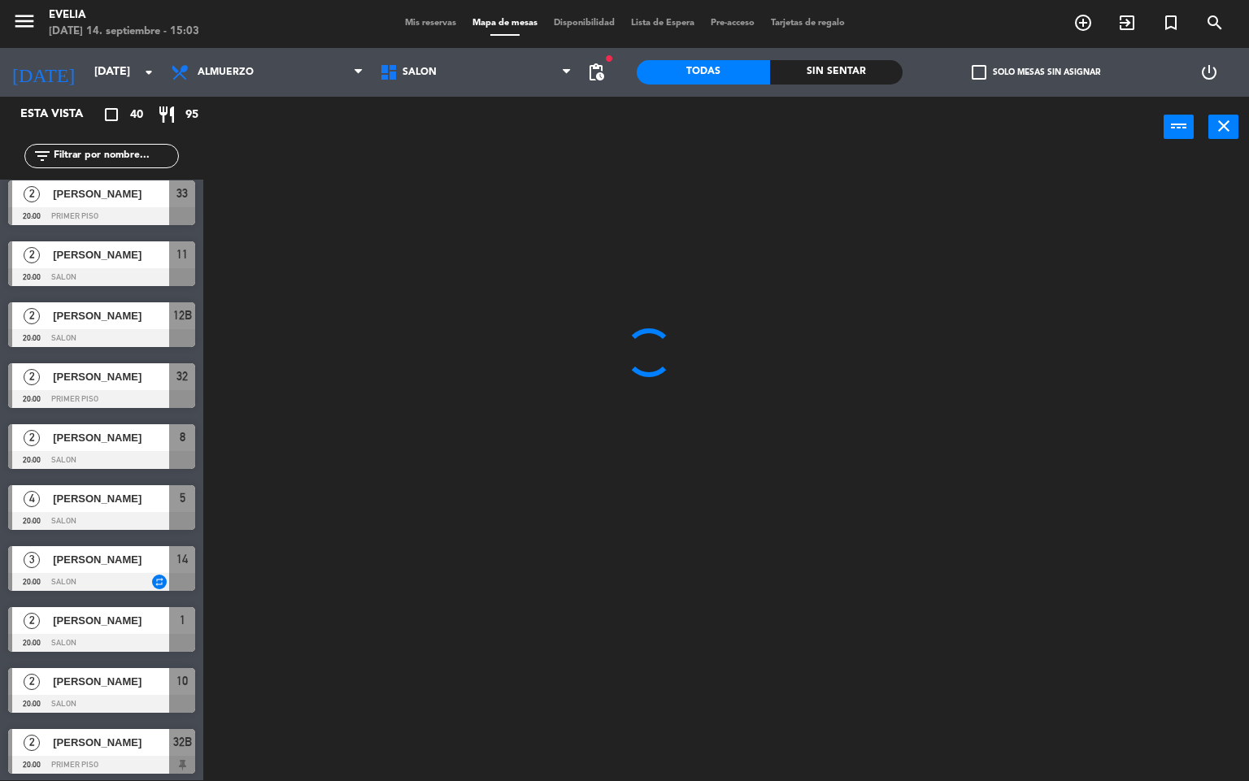
scroll to position [0, 0]
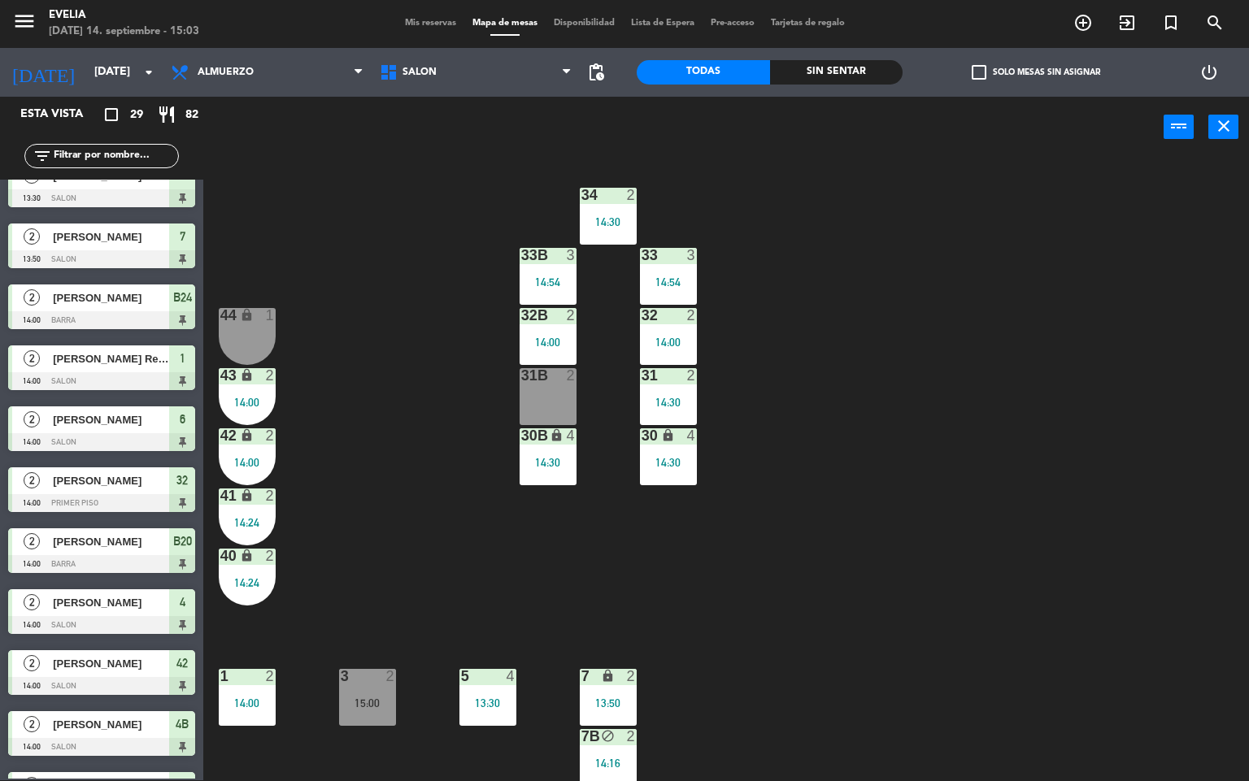
click at [429, 20] on span "Mis reservas" at bounding box center [430, 23] width 67 height 9
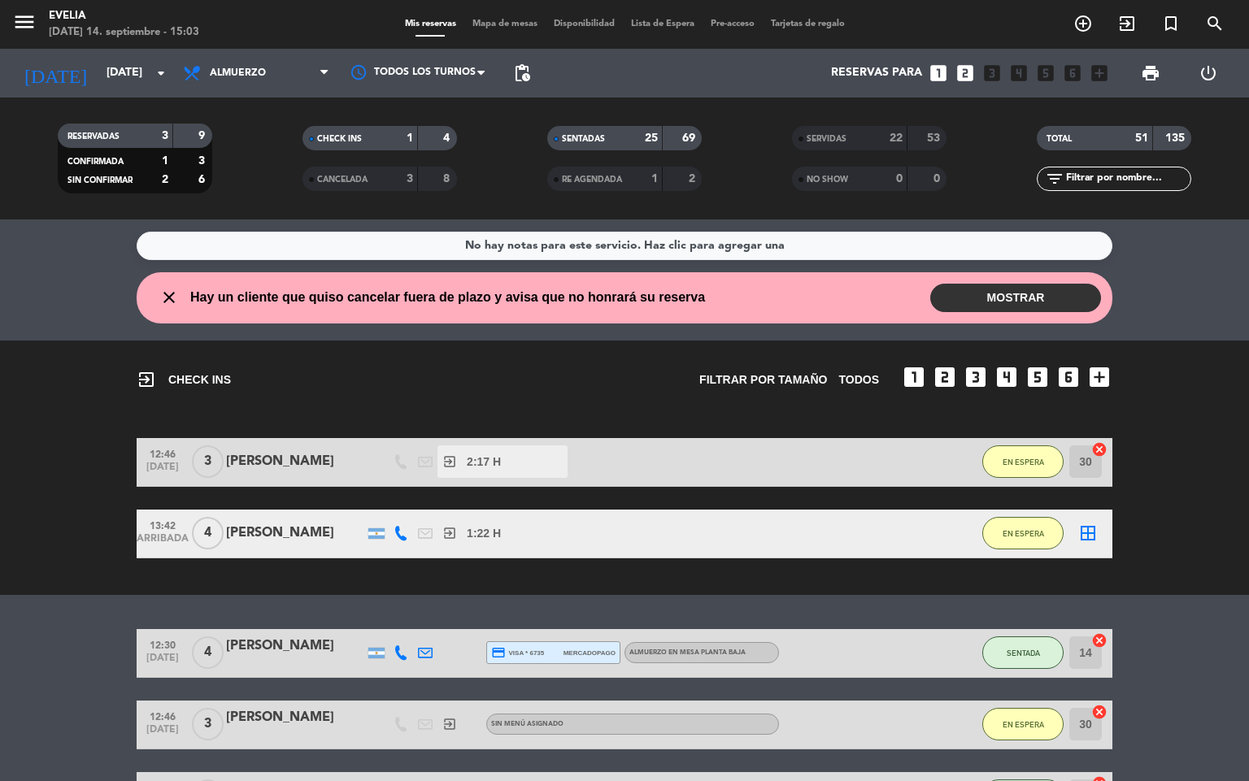
drag, startPoint x: 666, startPoint y: 130, endPoint x: 698, endPoint y: 132, distance: 31.8
click at [698, 132] on div "SENTADAS 25 69" at bounding box center [624, 138] width 155 height 24
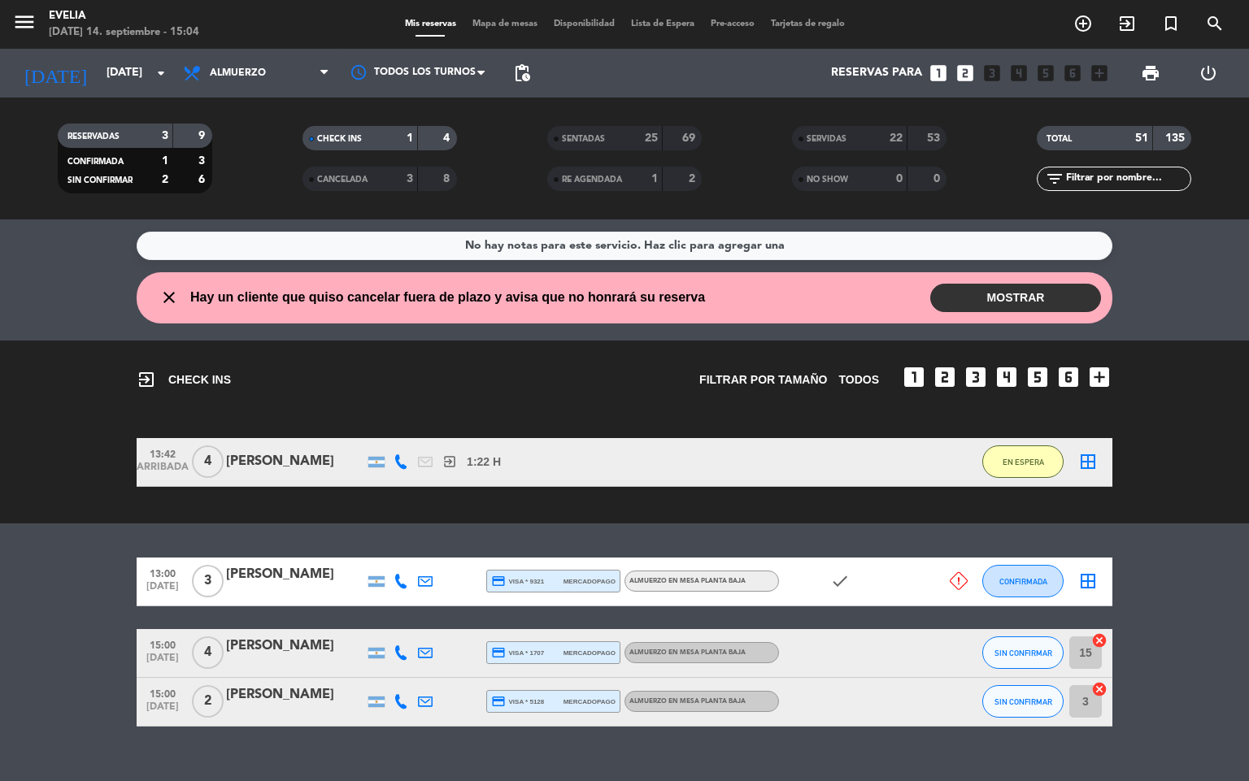
drag, startPoint x: 922, startPoint y: 140, endPoint x: 937, endPoint y: 144, distance: 15.2
click at [937, 144] on div "53" at bounding box center [927, 138] width 31 height 19
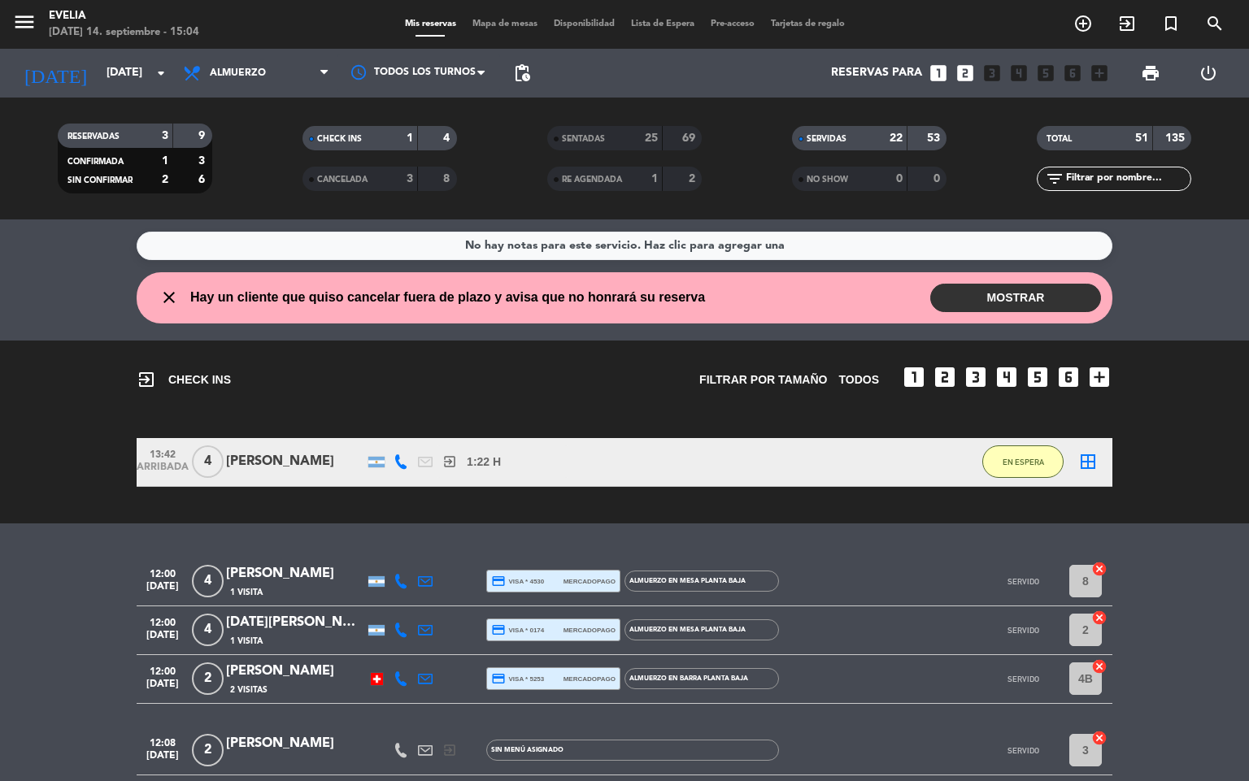
drag, startPoint x: 673, startPoint y: 137, endPoint x: 696, endPoint y: 141, distance: 23.3
click at [696, 141] on div "69" at bounding box center [682, 138] width 31 height 19
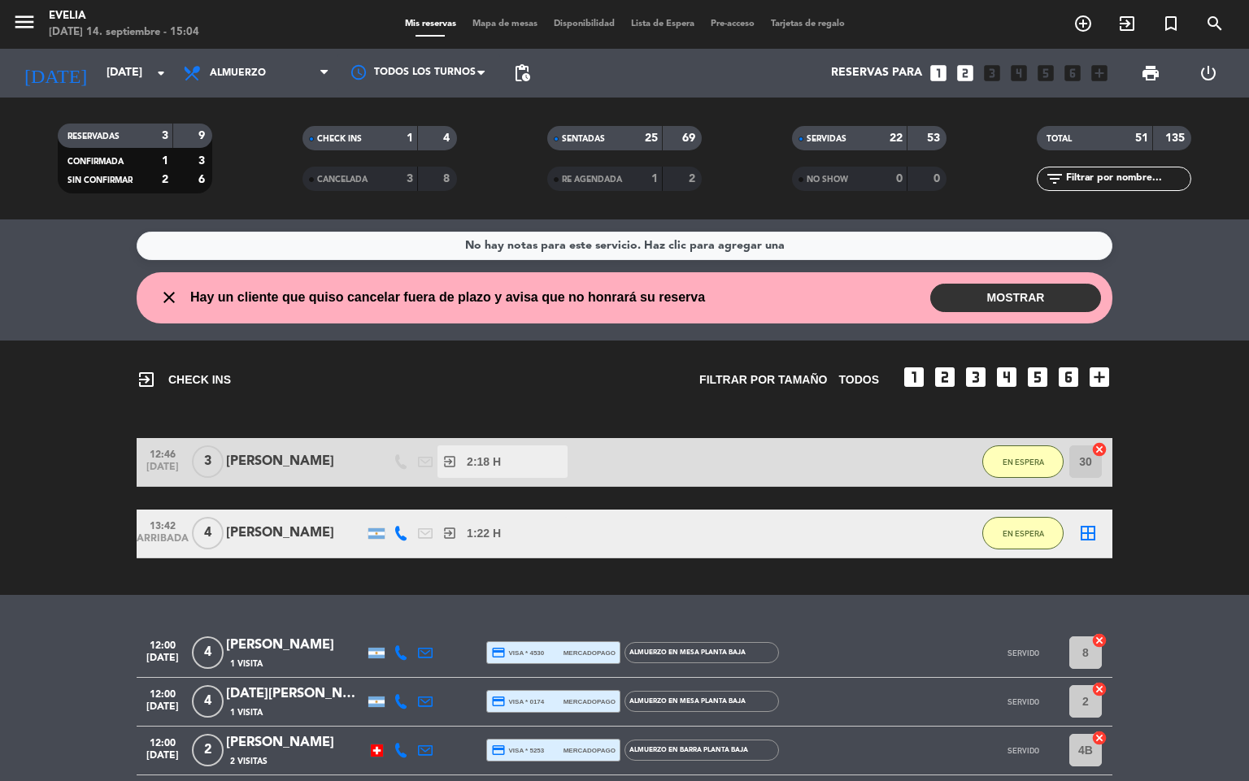
click at [490, 24] on span "Mapa de mesas" at bounding box center [504, 24] width 81 height 9
